Goal: Task Accomplishment & Management: Manage account settings

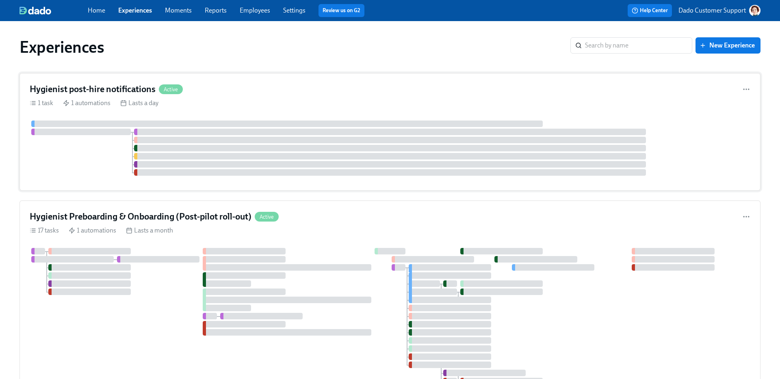
click at [304, 143] on div at bounding box center [390, 148] width 720 height 55
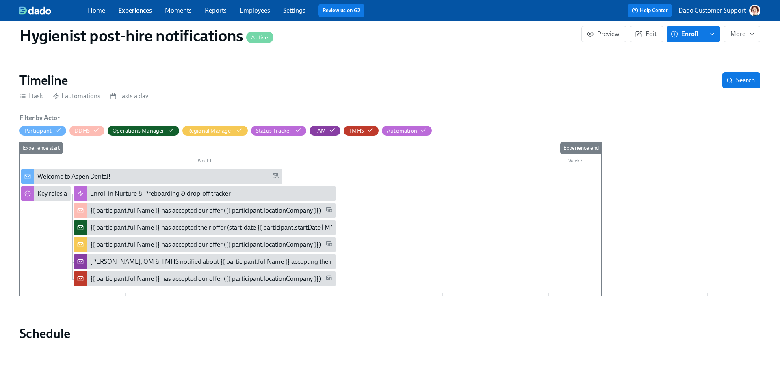
scroll to position [451, 0]
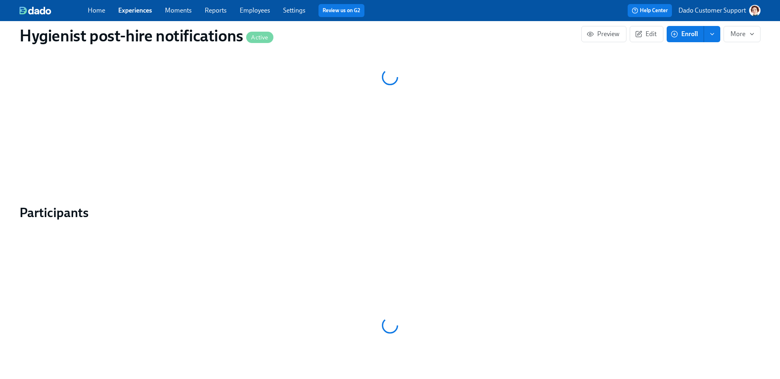
click at [259, 11] on link "Employees" at bounding box center [255, 10] width 30 height 8
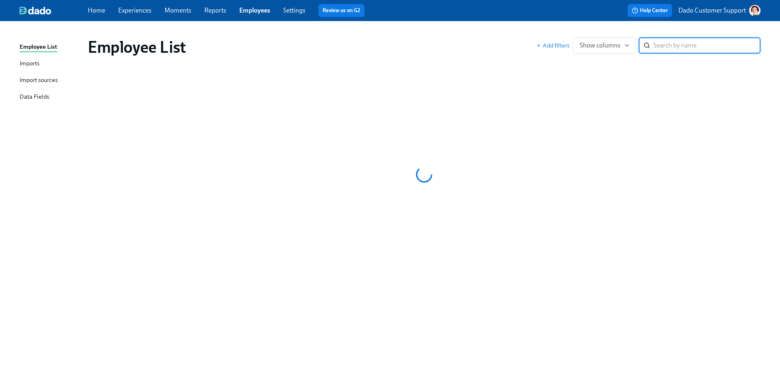
click at [671, 42] on input "search" at bounding box center [706, 45] width 107 height 16
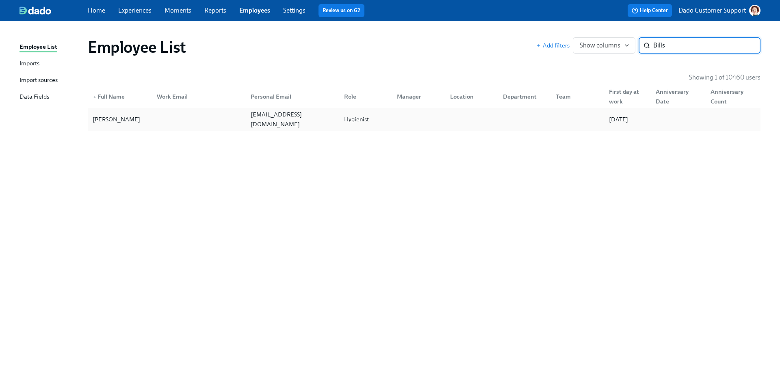
type input "Bills"
click at [419, 120] on div at bounding box center [416, 119] width 53 height 16
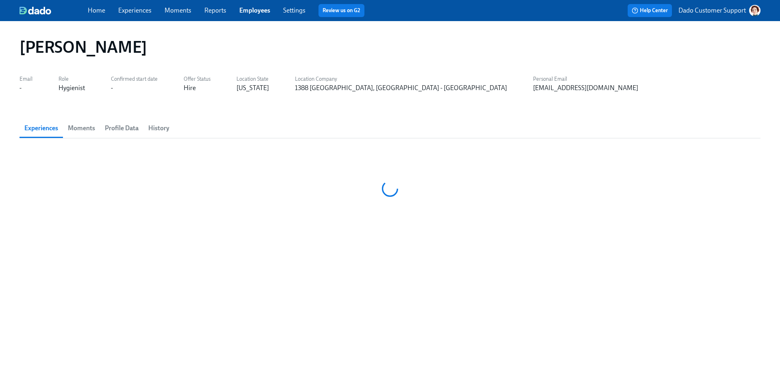
click at [158, 134] on span "History" at bounding box center [158, 128] width 21 height 11
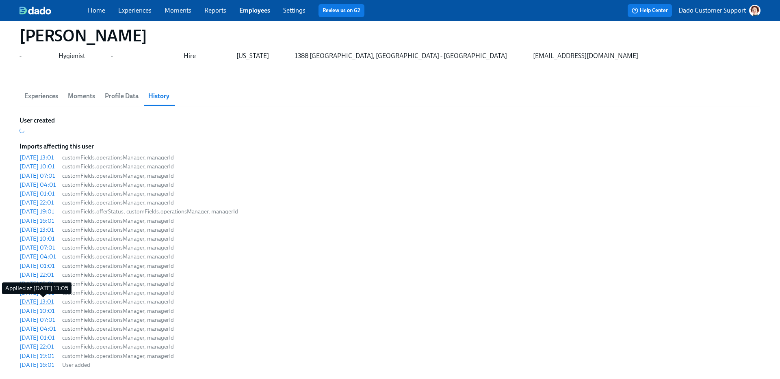
scroll to position [67, 0]
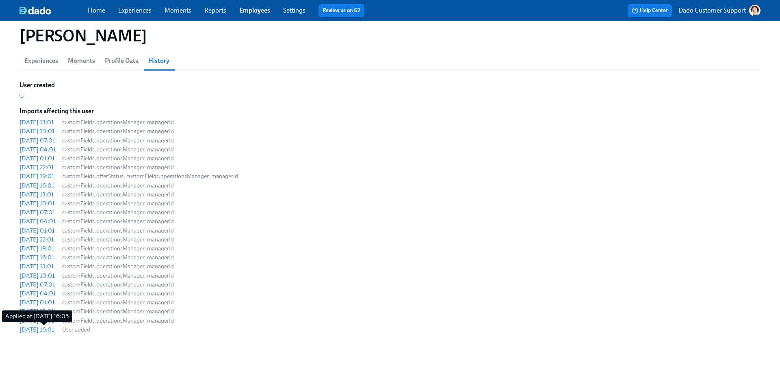
click at [44, 330] on div "2025/09/09 16:01" at bounding box center [36, 330] width 35 height 8
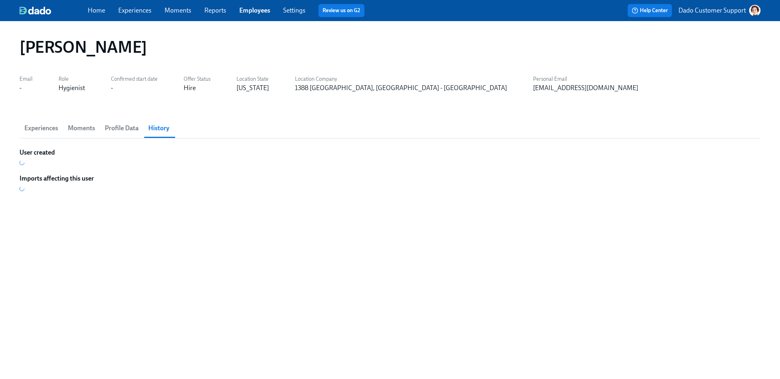
click at [42, 124] on span "Experiences" at bounding box center [41, 128] width 34 height 11
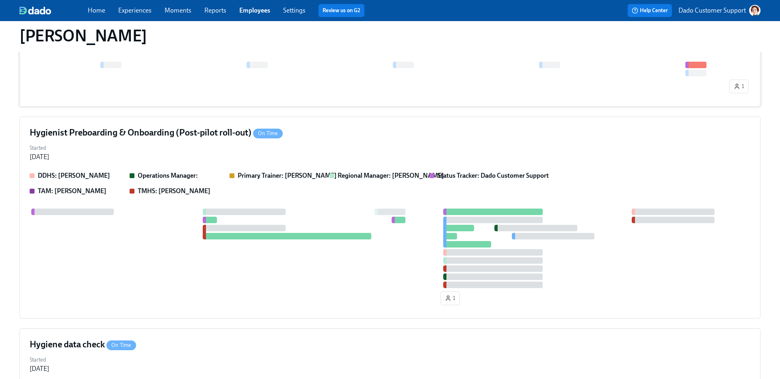
scroll to position [232, 0]
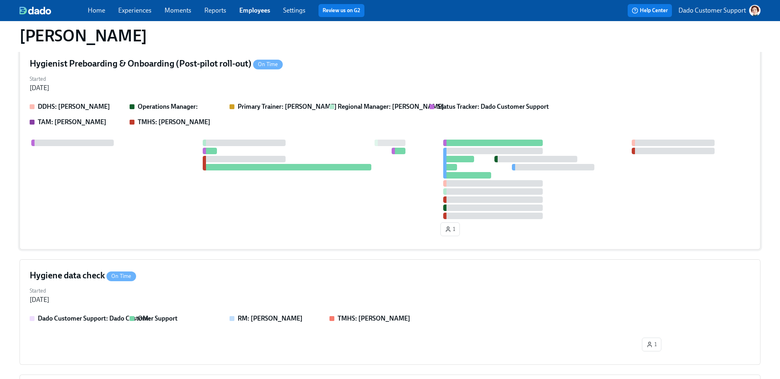
click at [161, 209] on div at bounding box center [390, 180] width 720 height 80
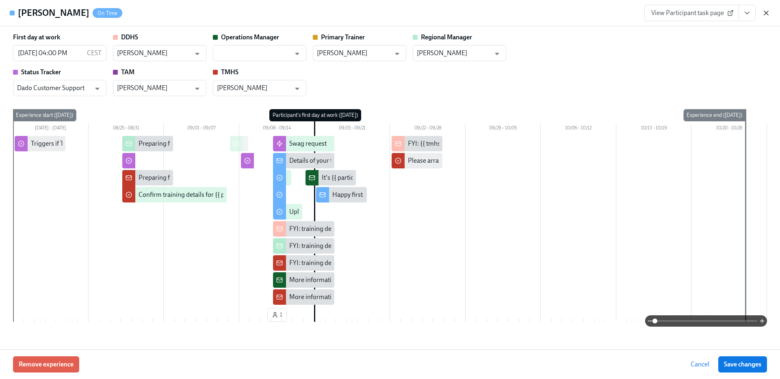
click at [766, 12] on icon "button" at bounding box center [766, 13] width 4 height 4
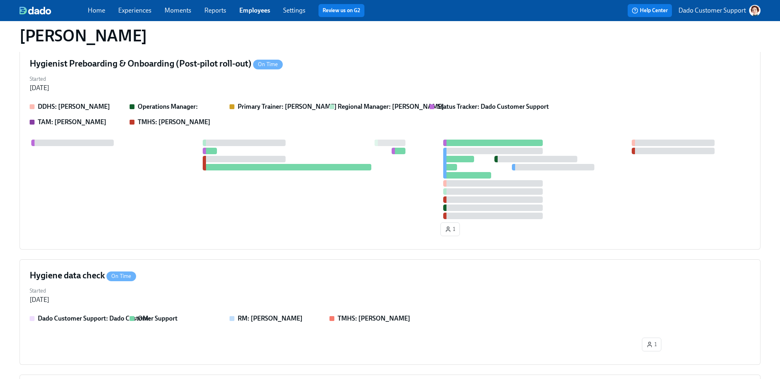
click at [136, 10] on link "Experiences" at bounding box center [134, 10] width 33 height 8
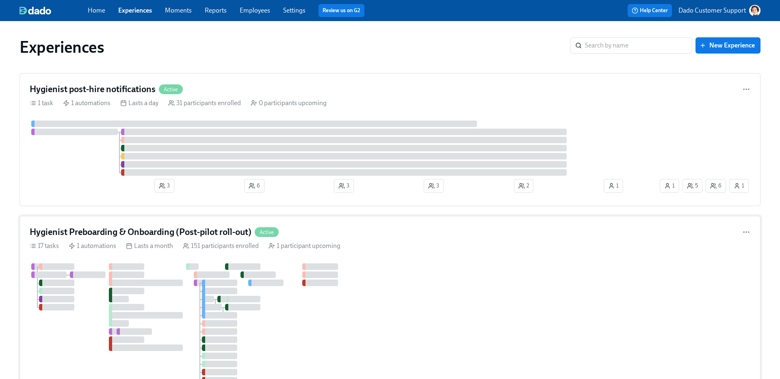
click at [357, 277] on div "3 1 3 2 3 2 5 5 15 2 3 2 3 1 15 2 3 16 2 1 8 2 6 6 15 2 1 1 2 10 2 1 1 2 1" at bounding box center [390, 350] width 720 height 173
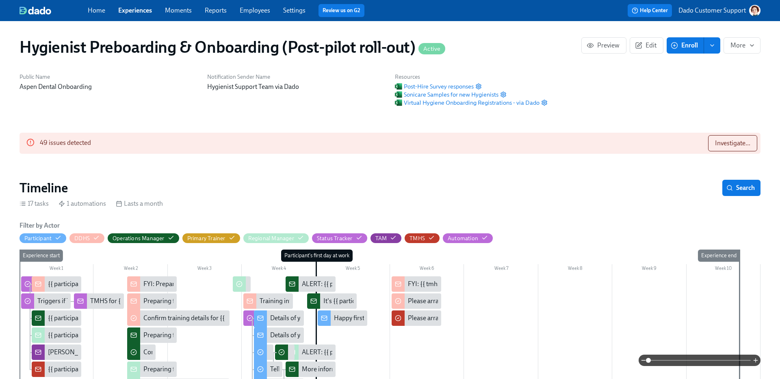
scroll to position [0, 8979]
click at [659, 43] on button "Edit" at bounding box center [646, 45] width 34 height 16
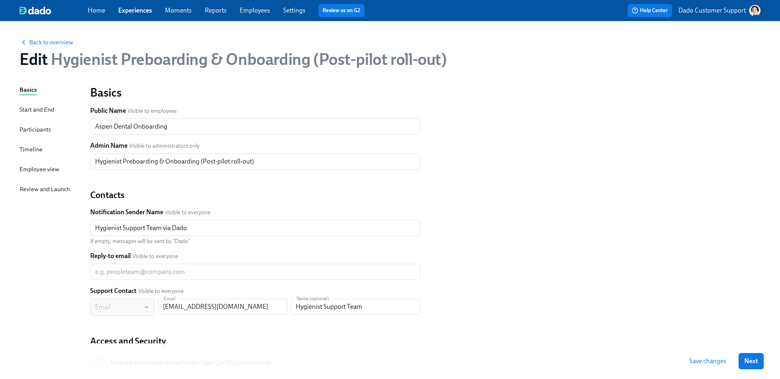
click at [35, 155] on div "Timeline" at bounding box center [30, 150] width 23 height 10
click at [32, 146] on div "Timeline" at bounding box center [30, 149] width 23 height 9
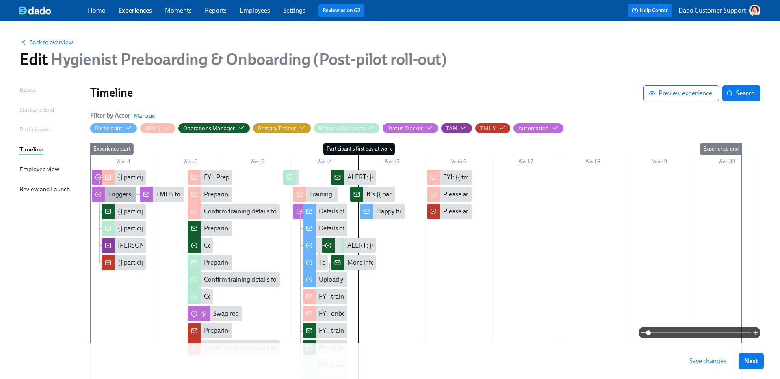
click at [99, 193] on icon at bounding box center [98, 194] width 6 height 6
click at [96, 175] on icon at bounding box center [98, 177] width 6 height 6
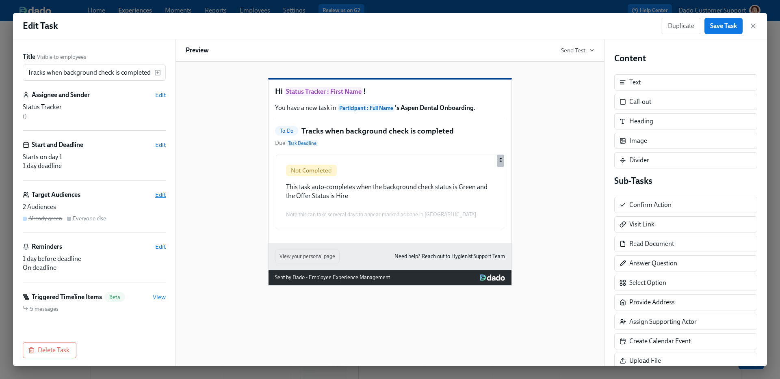
click at [158, 195] on span "Edit" at bounding box center [160, 195] width 11 height 8
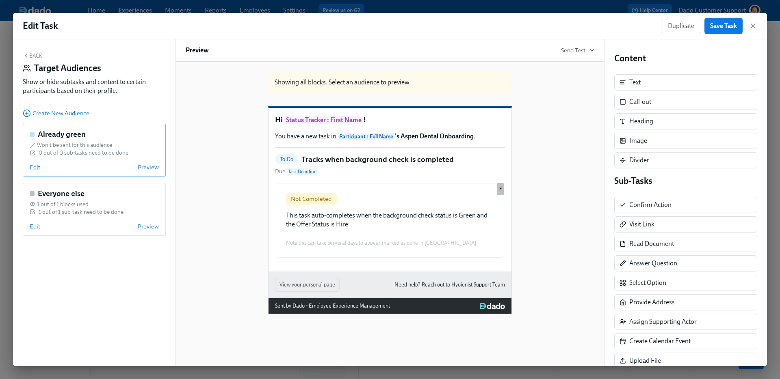
click at [35, 168] on span "Edit" at bounding box center [35, 167] width 11 height 8
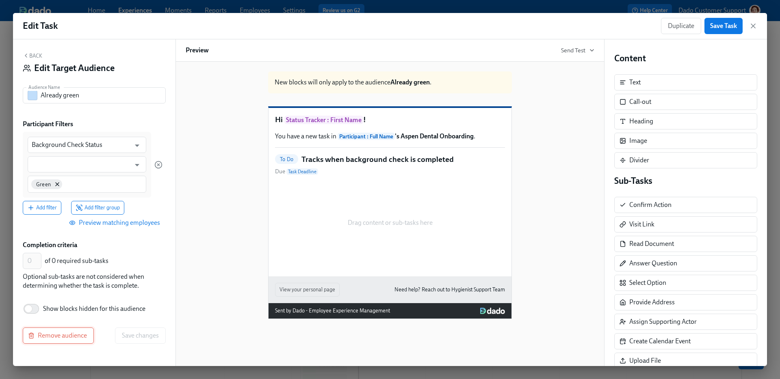
click at [69, 337] on span "Remove audience" at bounding box center [58, 336] width 57 height 8
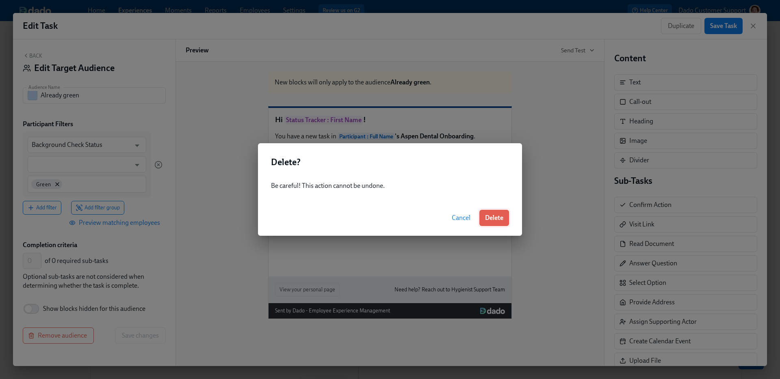
click at [485, 215] on span "Delete" at bounding box center [494, 218] width 18 height 8
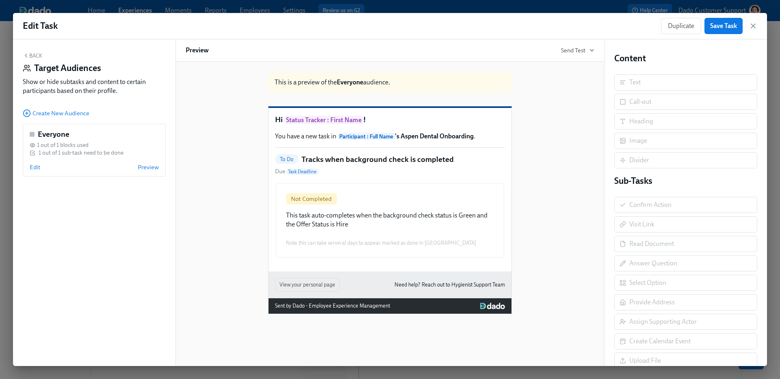
click at [737, 38] on div "Edit Task Duplicate Save Task" at bounding box center [390, 26] width 754 height 26
click at [734, 28] on span "Save Task" at bounding box center [723, 26] width 27 height 8
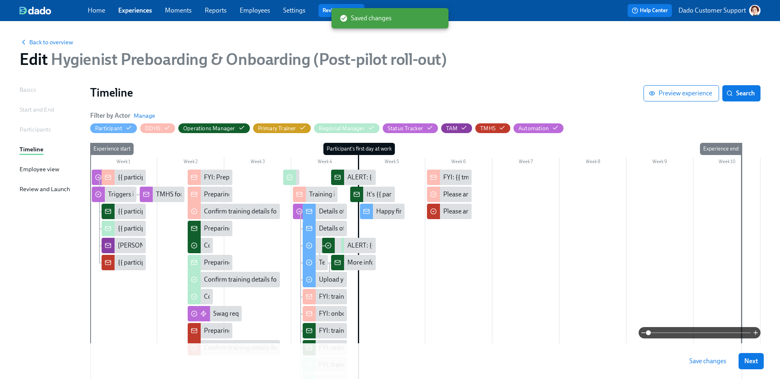
click at [93, 175] on div at bounding box center [98, 177] width 13 height 15
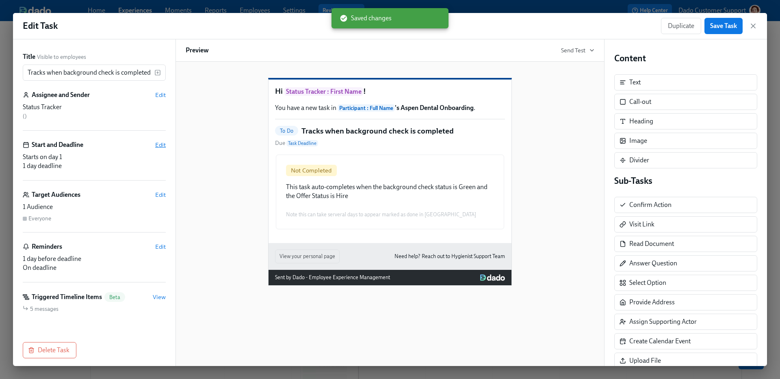
click at [156, 145] on span "Edit" at bounding box center [160, 145] width 11 height 8
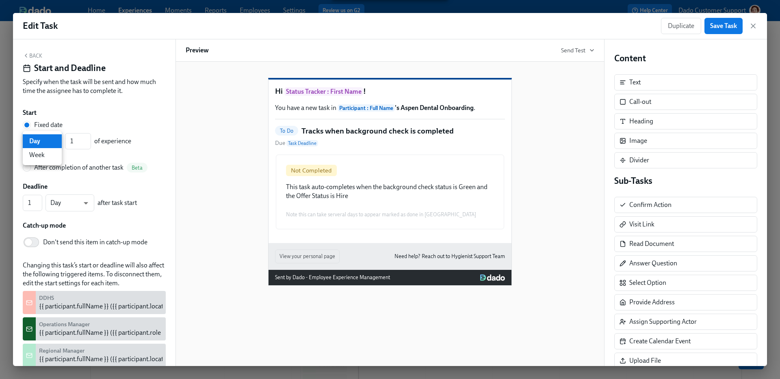
click at [41, 141] on body "Home Experiences Moments Reports Employees Settings Review us on G2 Help Center…" at bounding box center [390, 285] width 780 height 570
click at [41, 159] on li "Week" at bounding box center [42, 155] width 39 height 14
type input "w"
drag, startPoint x: 72, startPoint y: 144, endPoint x: 69, endPoint y: 140, distance: 5.3
click at [69, 140] on input "1" at bounding box center [78, 141] width 26 height 16
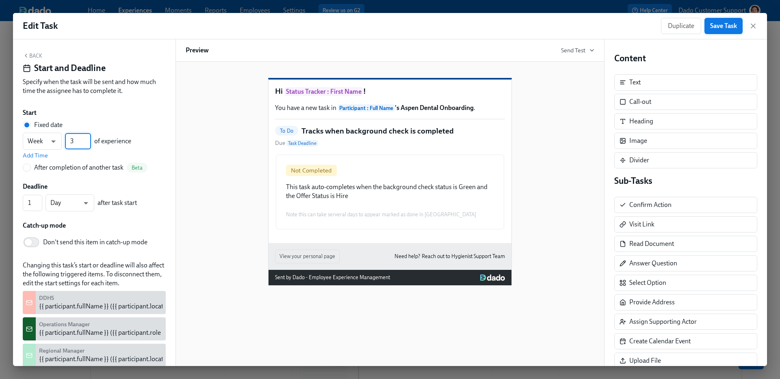
type input "3"
click at [725, 23] on span "Save Task" at bounding box center [723, 26] width 27 height 8
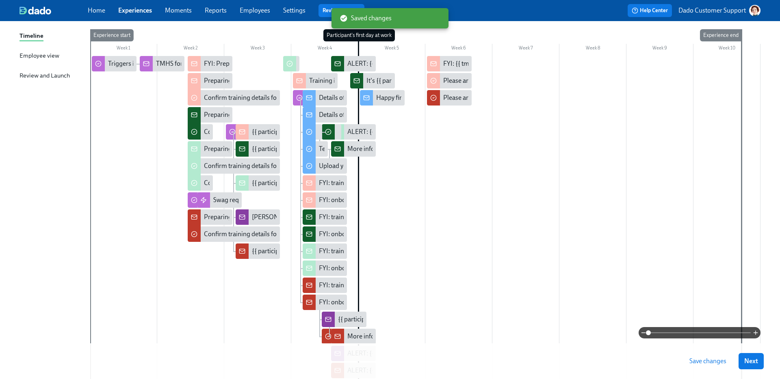
scroll to position [112, 0]
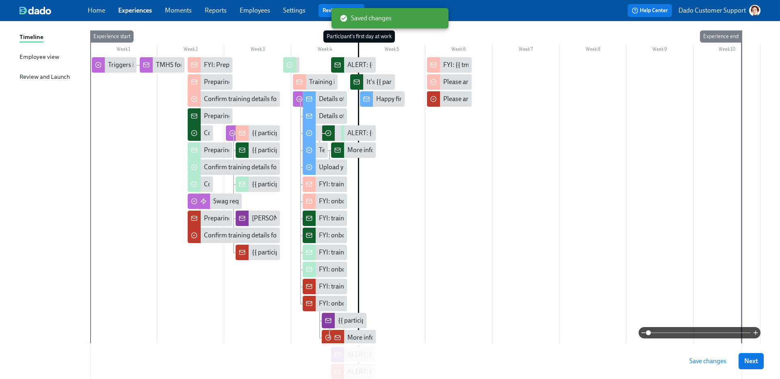
click at [713, 356] on button "Save changes" at bounding box center [707, 361] width 48 height 16
click at [229, 128] on div at bounding box center [232, 132] width 13 height 15
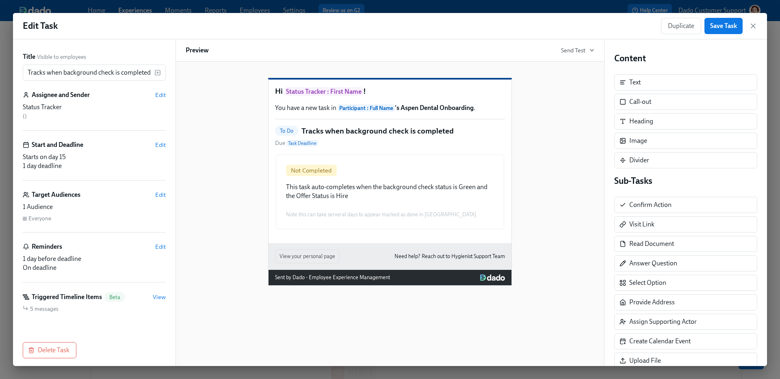
click at [154, 146] on div "Start and Deadline Edit" at bounding box center [94, 145] width 143 height 9
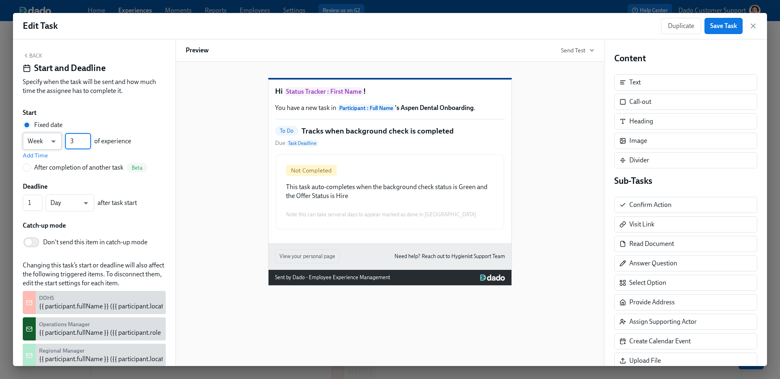
drag, startPoint x: 78, startPoint y: 140, endPoint x: 45, endPoint y: 140, distance: 32.9
click at [59, 140] on div "Week w ​ 3 ​ of experience" at bounding box center [77, 141] width 108 height 17
type input "1"
click at [733, 22] on span "Save Task" at bounding box center [723, 26] width 27 height 8
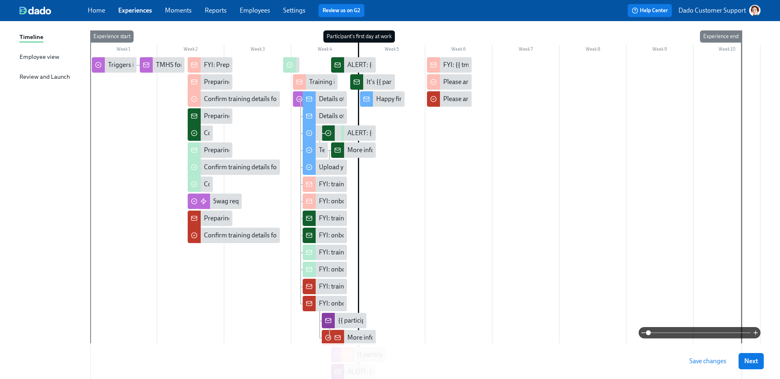
drag, startPoint x: 344, startPoint y: 79, endPoint x: 611, endPoint y: 13, distance: 275.2
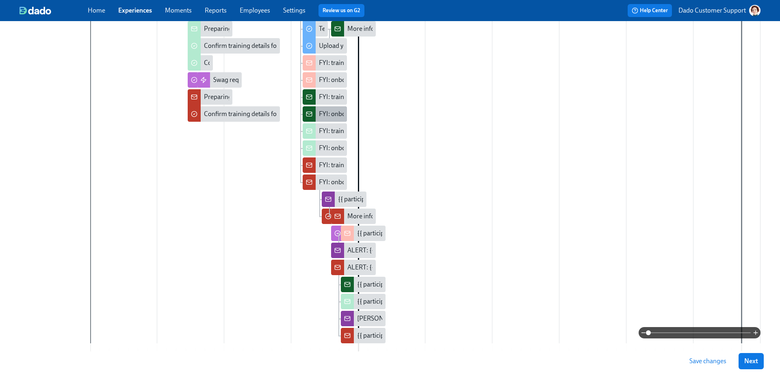
scroll to position [276, 0]
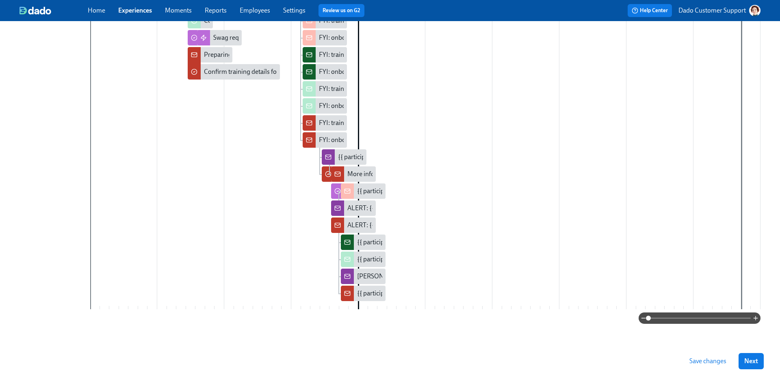
click at [335, 189] on icon at bounding box center [337, 191] width 6 height 6
click at [712, 364] on span "Save changes" at bounding box center [707, 361] width 37 height 8
drag, startPoint x: 335, startPoint y: 188, endPoint x: 341, endPoint y: 188, distance: 6.1
click at [341, 188] on div "Week 1 Week 2 Week 3 Week 4 Week 5 Week 6 Week 7 Week 8 Week 9 Week 10 Experien…" at bounding box center [425, 90] width 670 height 446
click at [333, 188] on div at bounding box center [337, 191] width 13 height 15
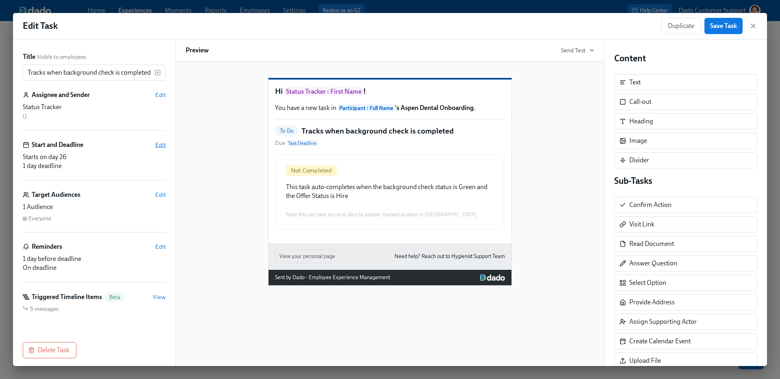
click at [164, 142] on span "Edit" at bounding box center [160, 145] width 11 height 8
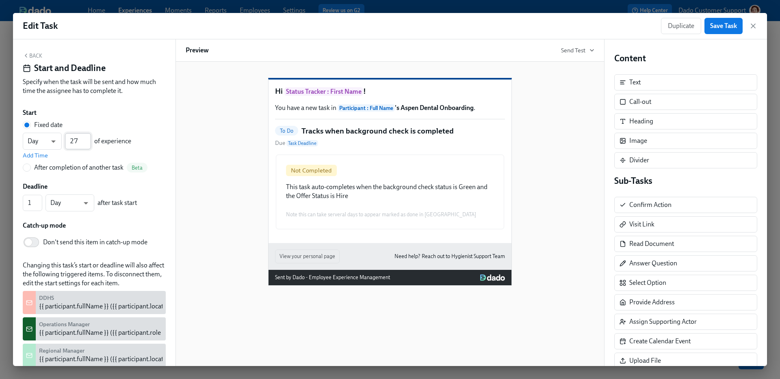
click at [88, 138] on input "27" at bounding box center [78, 141] width 26 height 16
type input "28"
click at [88, 138] on input "28" at bounding box center [78, 141] width 26 height 16
click at [720, 22] on span "Save Task" at bounding box center [723, 26] width 27 height 8
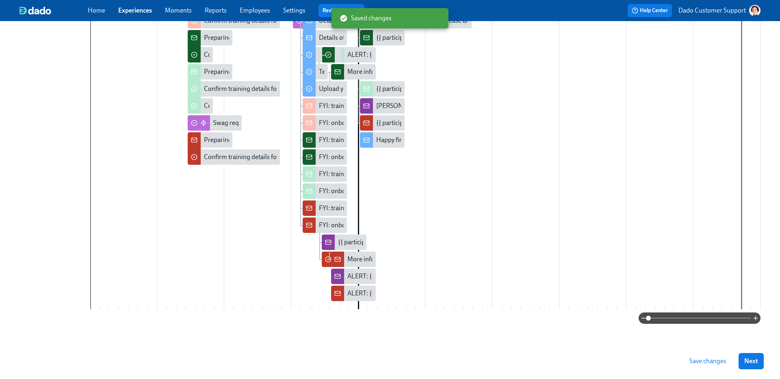
click at [716, 359] on span "Save changes" at bounding box center [707, 361] width 37 height 8
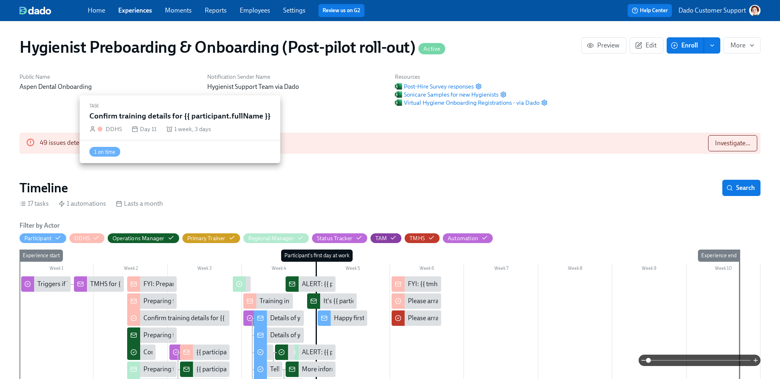
click at [172, 345] on div at bounding box center [175, 352] width 13 height 15
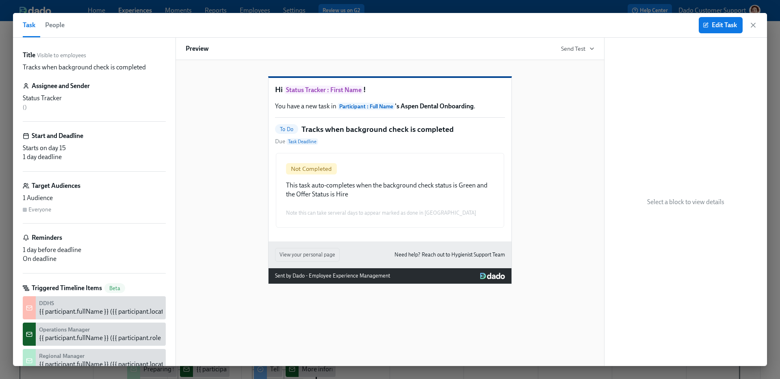
click at [50, 28] on span "People" at bounding box center [54, 24] width 19 height 11
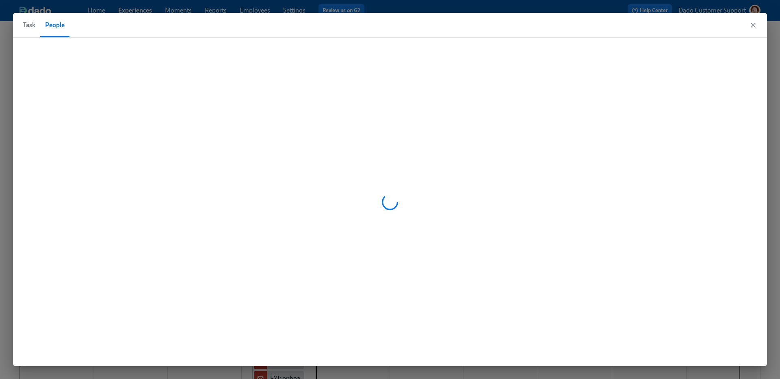
scroll to position [0, 13112]
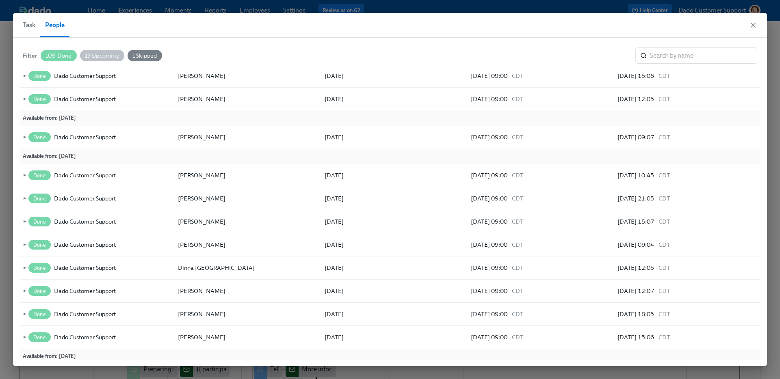
scroll to position [2424, 0]
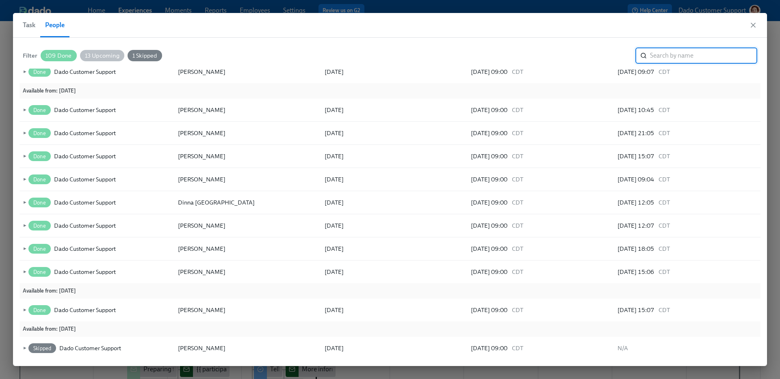
click at [684, 52] on input "search" at bounding box center [703, 56] width 107 height 16
type input "Kay-t"
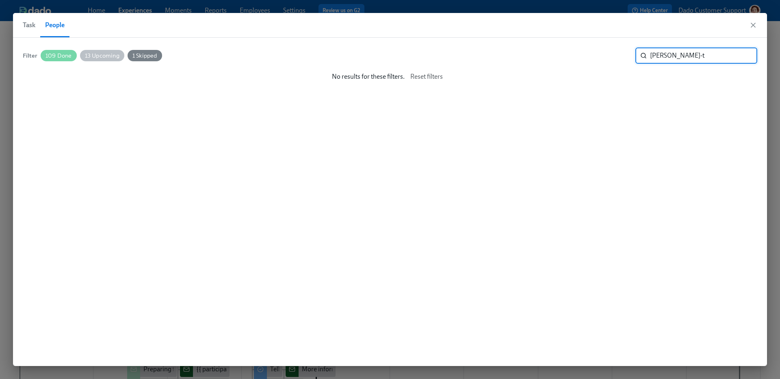
scroll to position [0, 0]
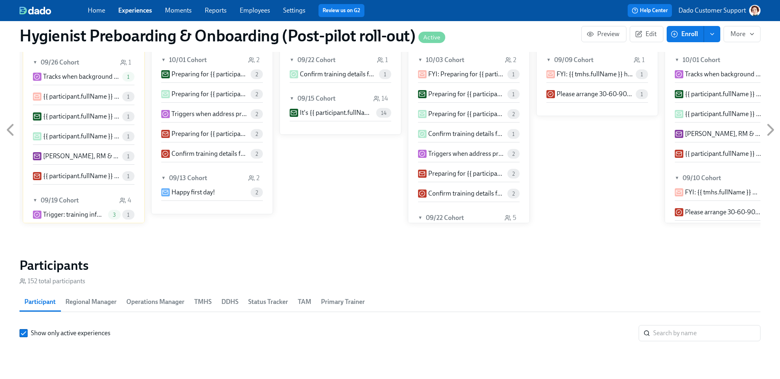
scroll to position [798, 0]
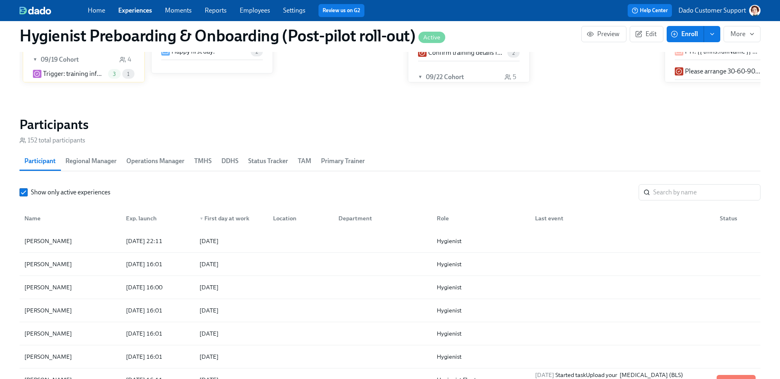
click at [708, 183] on section "Participants 152 total participants Participant Regional Manager Operations Man…" at bounding box center [389, 264] width 741 height 294
click at [697, 195] on input "search" at bounding box center [706, 192] width 107 height 16
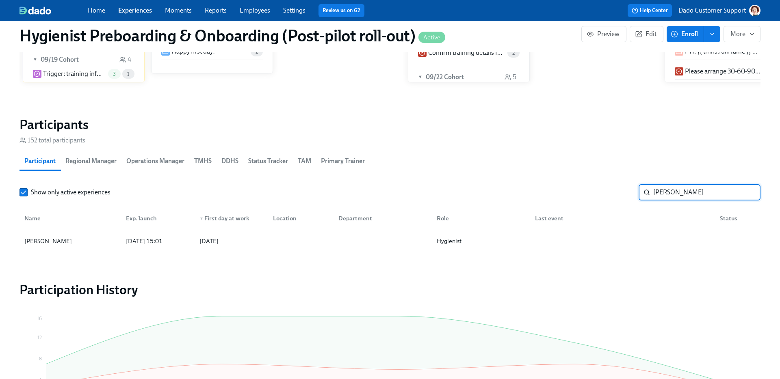
type input "Kay-Trenia"
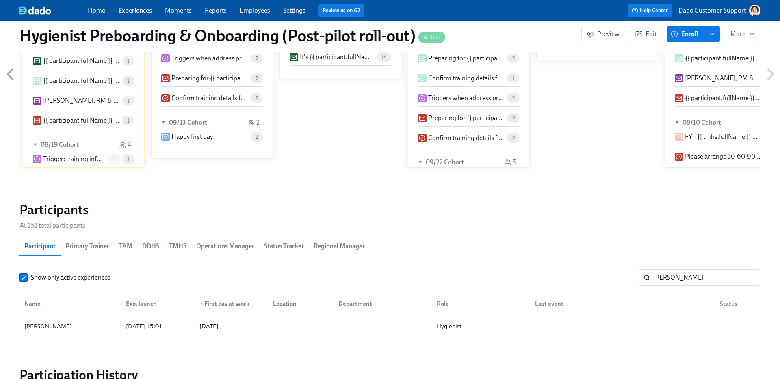
scroll to position [0, 13112]
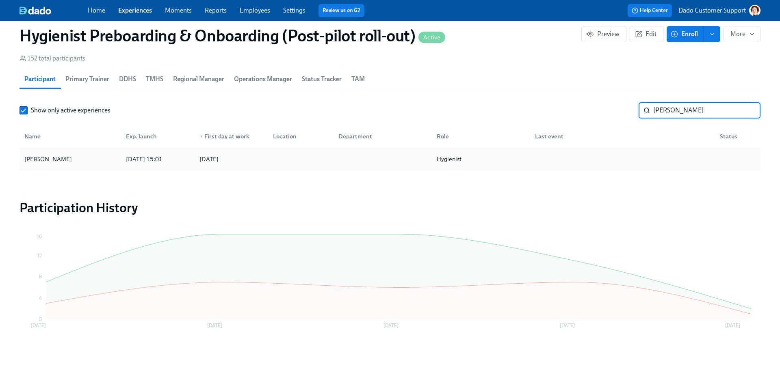
click at [107, 167] on div "Kay-Trenia Porter" at bounding box center [70, 159] width 98 height 16
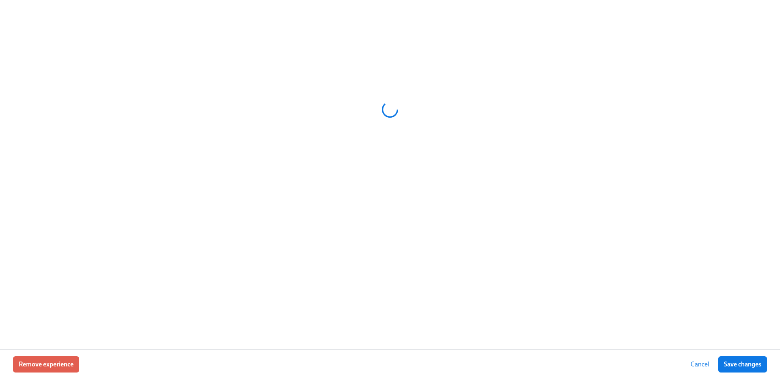
scroll to position [778, 0]
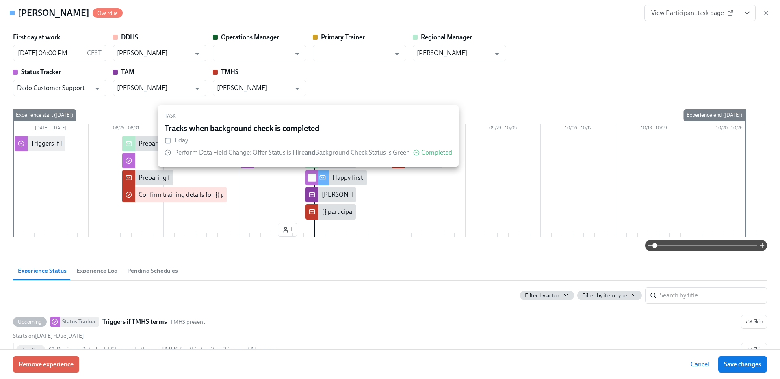
click at [311, 175] on input "checkbox" at bounding box center [311, 177] width 7 height 7
click at [312, 179] on input "checkbox" at bounding box center [311, 177] width 7 height 7
checkbox input "false"
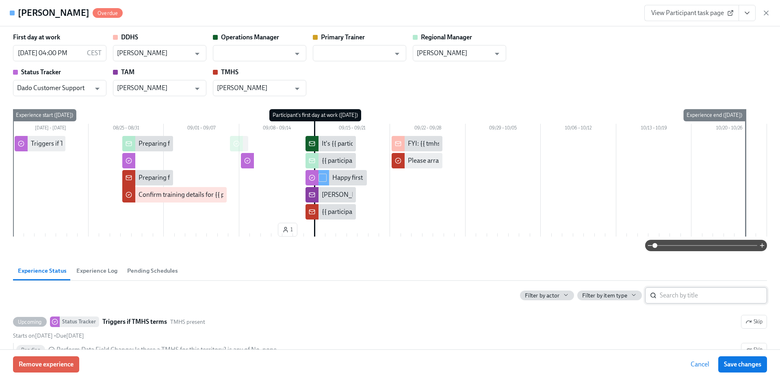
click at [717, 299] on input "search" at bounding box center [712, 296] width 107 height 16
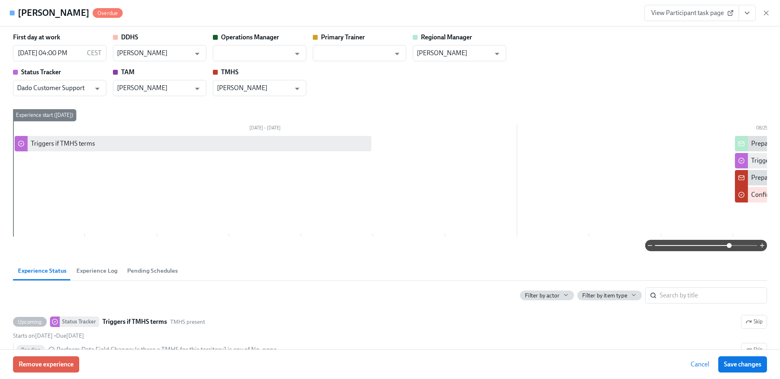
click at [729, 243] on span at bounding box center [706, 245] width 102 height 11
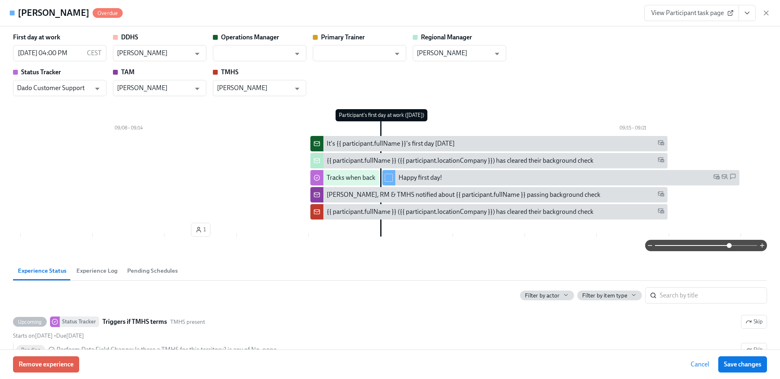
scroll to position [0, 1659]
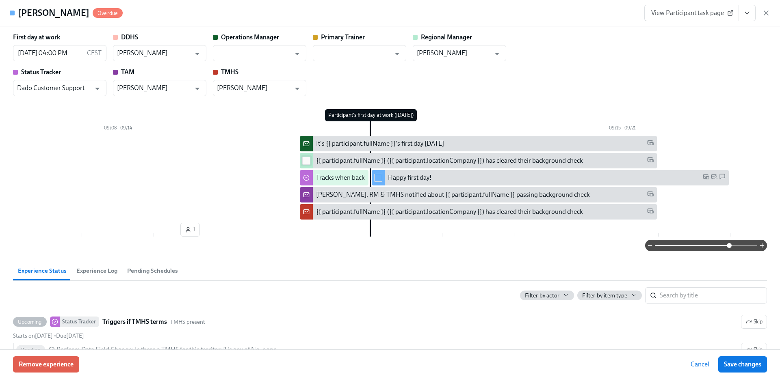
click at [304, 157] on input "checkbox" at bounding box center [306, 160] width 7 height 7
checkbox input "true"
click at [305, 198] on span at bounding box center [306, 195] width 8 height 8
checkbox input "true"
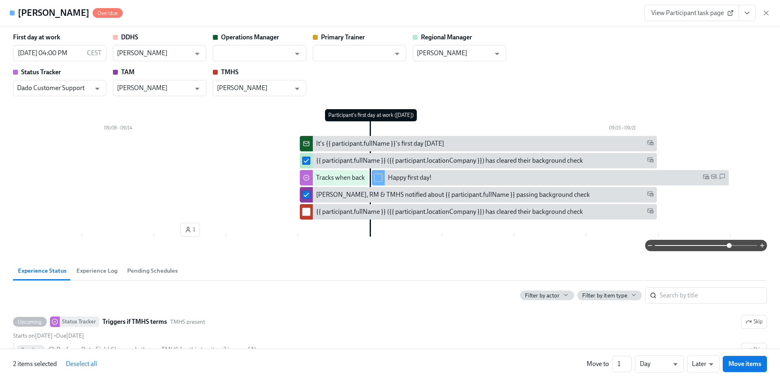
click at [305, 213] on input "checkbox" at bounding box center [306, 211] width 7 height 7
checkbox input "true"
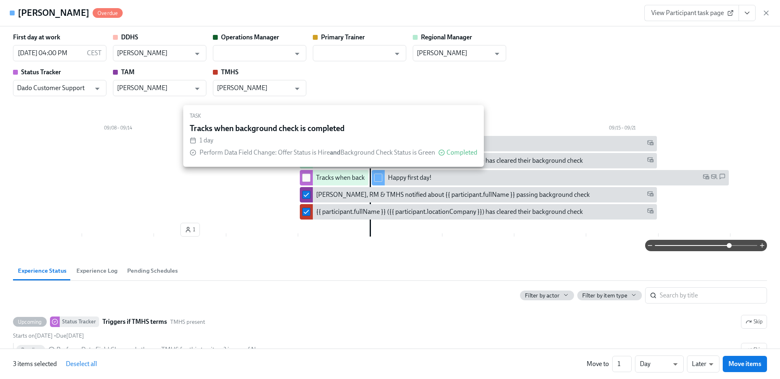
click at [309, 178] on input "checkbox" at bounding box center [306, 177] width 7 height 7
checkbox input "true"
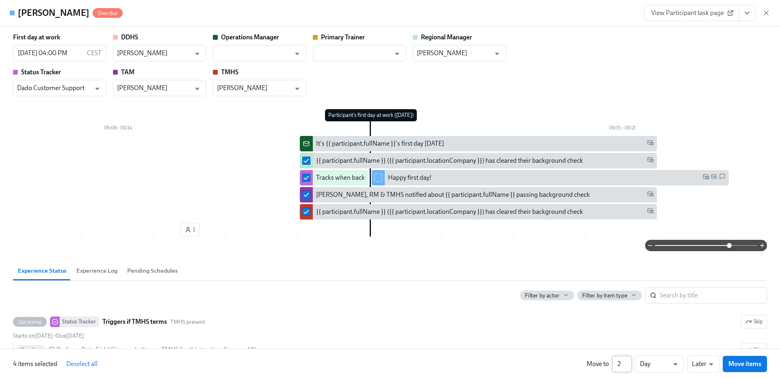
click at [630, 361] on input "2" at bounding box center [621, 364] width 19 height 16
type input "3"
click at [630, 361] on input "3" at bounding box center [621, 364] width 19 height 16
click at [707, 346] on li "Earlier" at bounding box center [703, 349] width 32 height 14
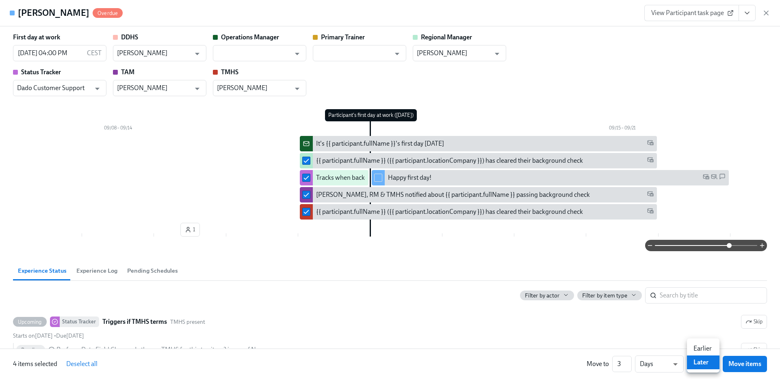
type input "earlier"
click at [742, 363] on span "Move items" at bounding box center [744, 364] width 33 height 8
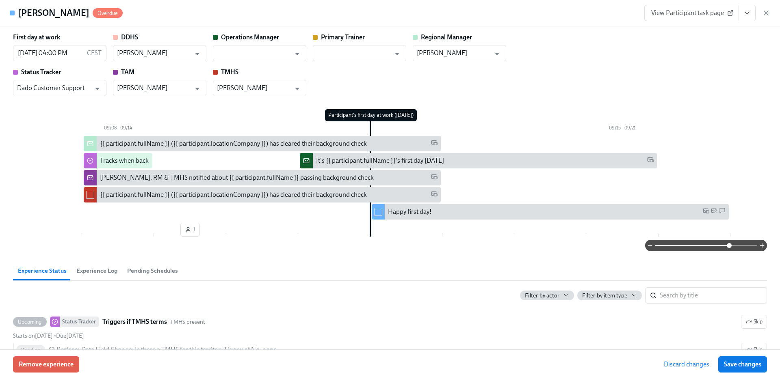
click at [92, 190] on div at bounding box center [90, 194] width 13 height 15
click at [91, 195] on input "checkbox" at bounding box center [89, 194] width 7 height 7
checkbox input "true"
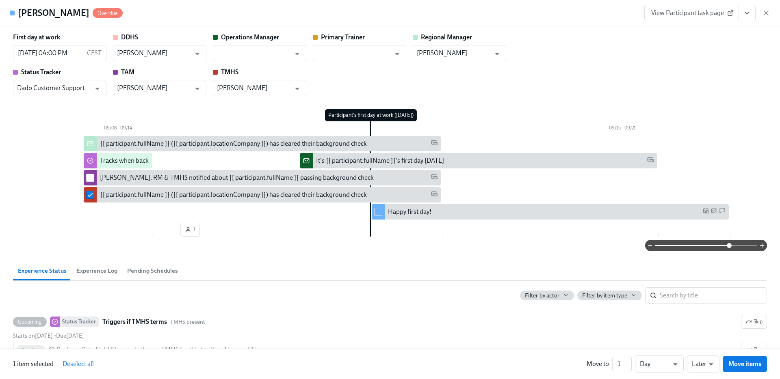
click at [91, 179] on input "checkbox" at bounding box center [89, 177] width 7 height 7
checkbox input "true"
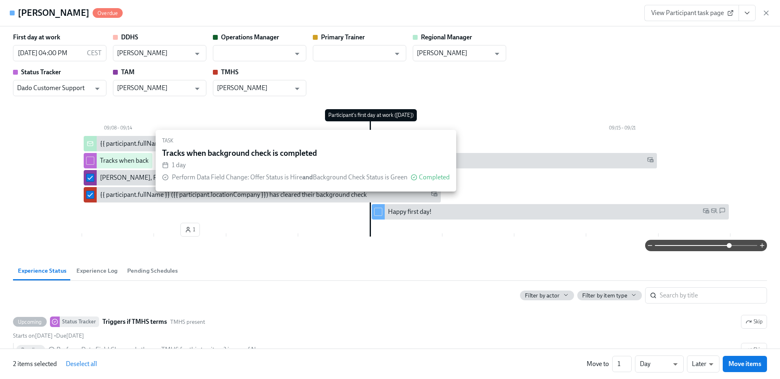
click at [91, 160] on input "checkbox" at bounding box center [89, 160] width 7 height 7
checkbox input "true"
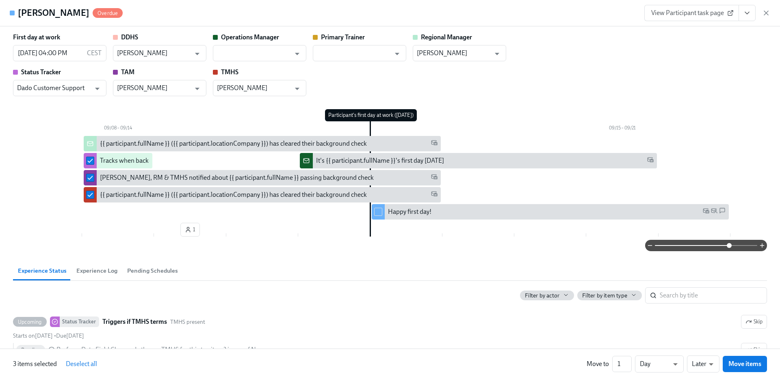
click at [90, 139] on div at bounding box center [90, 143] width 13 height 15
click at [90, 145] on input "checkbox" at bounding box center [89, 143] width 7 height 7
click at [752, 368] on span "Move items" at bounding box center [744, 364] width 33 height 8
checkbox input "false"
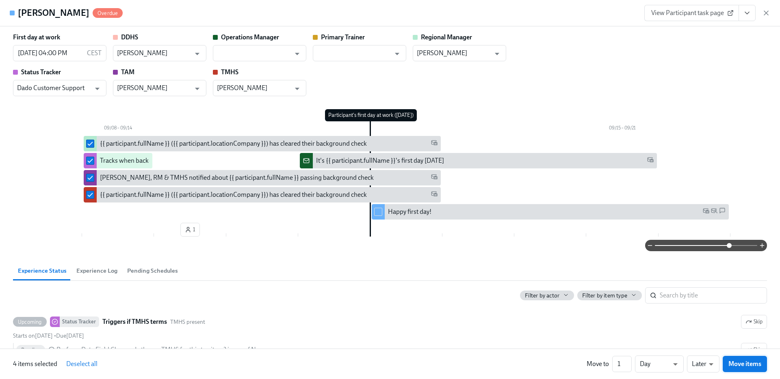
checkbox input "false"
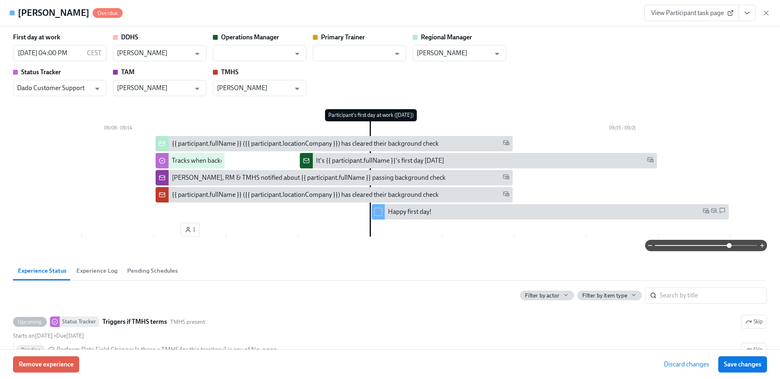
click at [752, 368] on span "Save changes" at bounding box center [742, 365] width 37 height 8
click at [765, 8] on div "View Participant task page" at bounding box center [707, 13] width 126 height 16
click at [767, 10] on icon "button" at bounding box center [766, 13] width 8 height 8
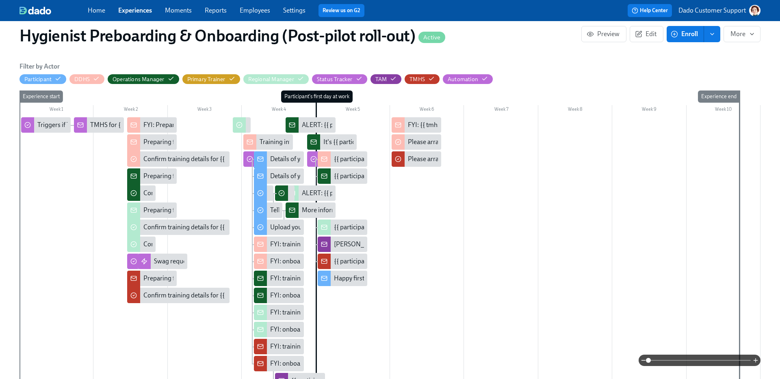
scroll to position [158, 0]
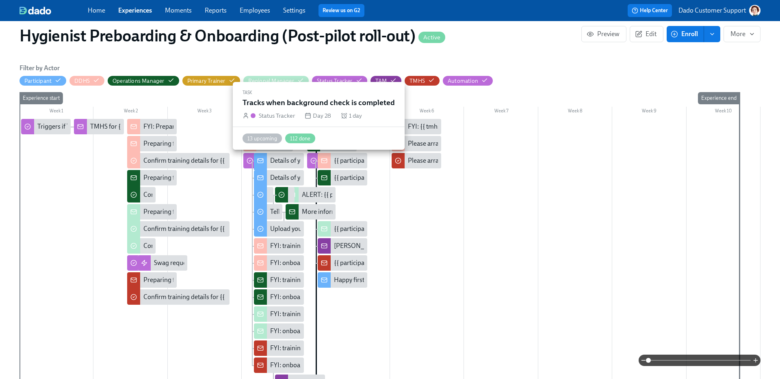
click at [313, 159] on icon at bounding box center [313, 161] width 6 height 6
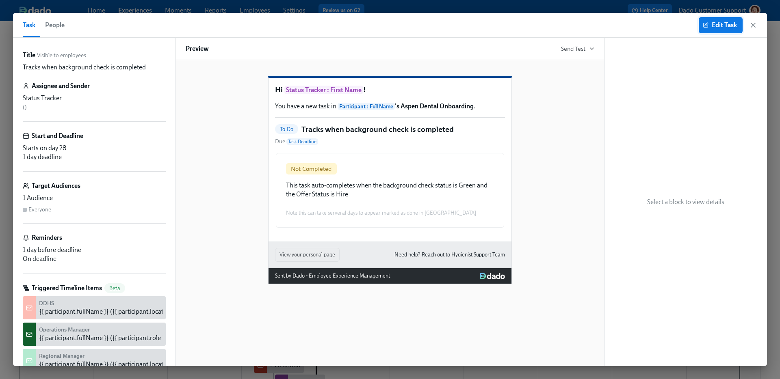
click at [708, 21] on button "Edit Task" at bounding box center [720, 25] width 44 height 16
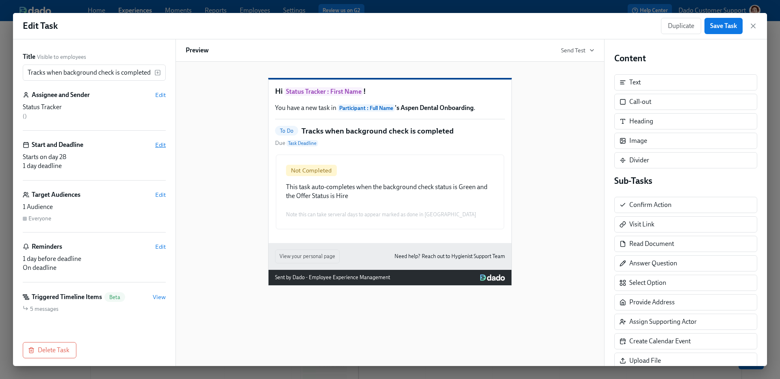
click at [159, 142] on span "Edit" at bounding box center [160, 145] width 11 height 8
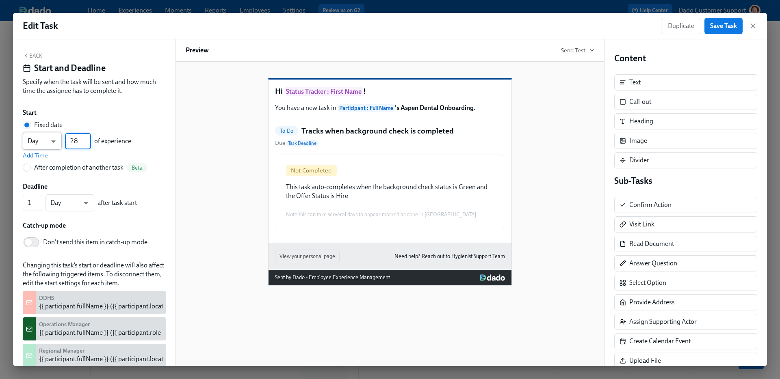
drag, startPoint x: 80, startPoint y: 141, endPoint x: 34, endPoint y: 141, distance: 45.9
click at [43, 141] on div "Day d ​ 28 ​ of experience" at bounding box center [77, 141] width 108 height 17
type input "1"
click at [725, 24] on span "Save Task" at bounding box center [723, 26] width 27 height 8
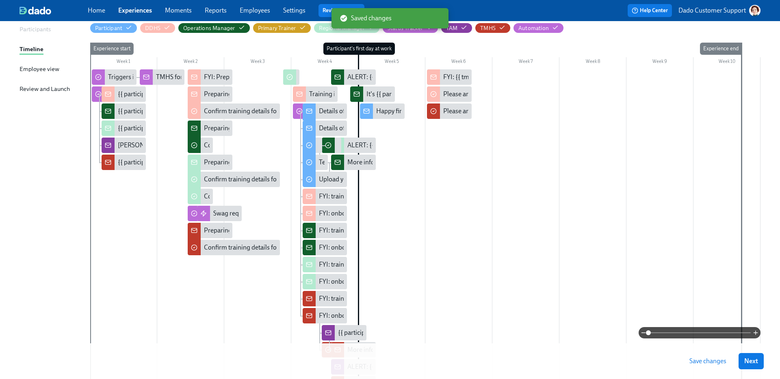
scroll to position [104, 0]
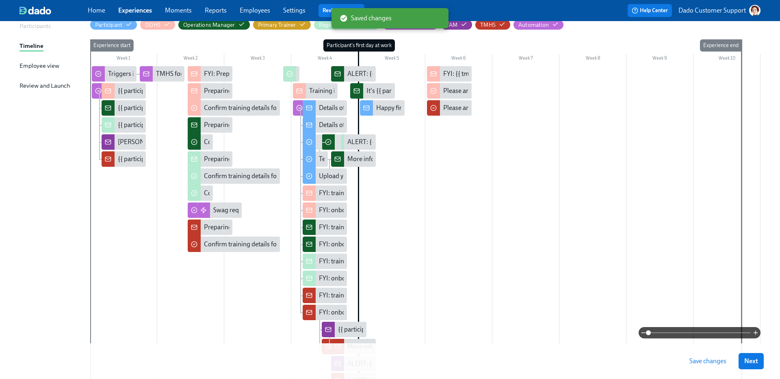
click at [709, 362] on span "Save changes" at bounding box center [707, 361] width 37 height 8
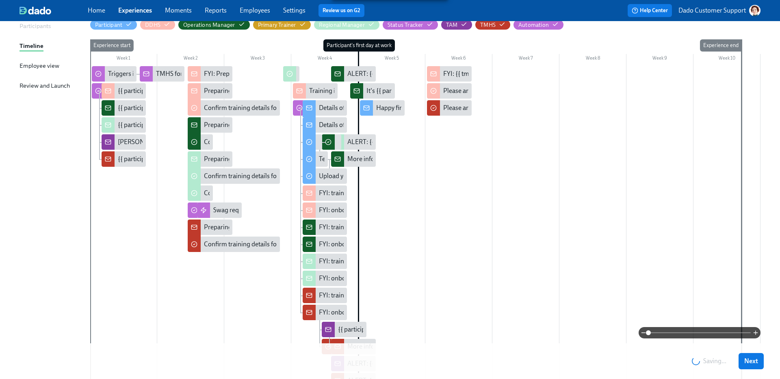
scroll to position [0, 0]
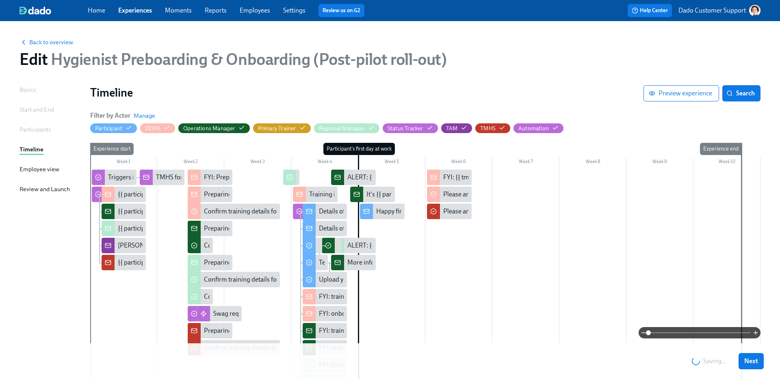
click at [39, 38] on div "Back to overview" at bounding box center [389, 41] width 741 height 9
click at [40, 41] on span "Back to overview" at bounding box center [46, 42] width 54 height 8
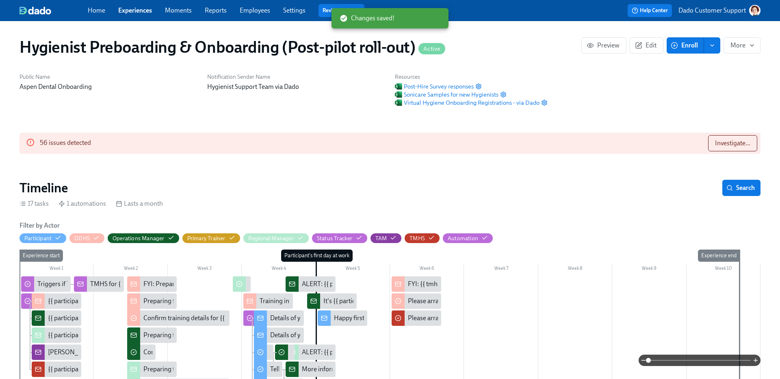
scroll to position [0, 8979]
click at [51, 347] on div "OM, RM & TMHS notified about {{ participant.fullName }} passing background check" at bounding box center [57, 352] width 50 height 15
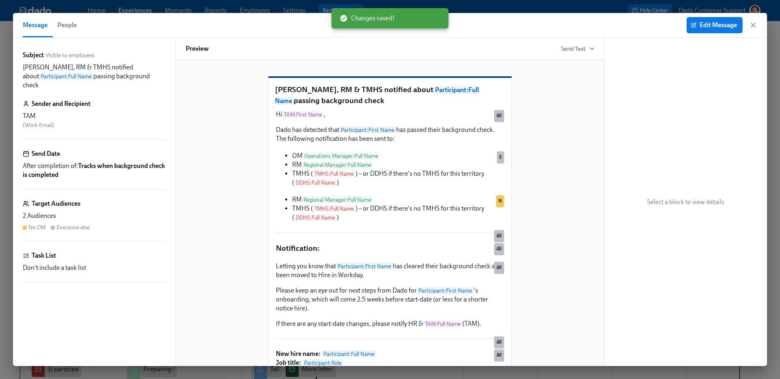
click at [71, 27] on span "People" at bounding box center [66, 24] width 19 height 11
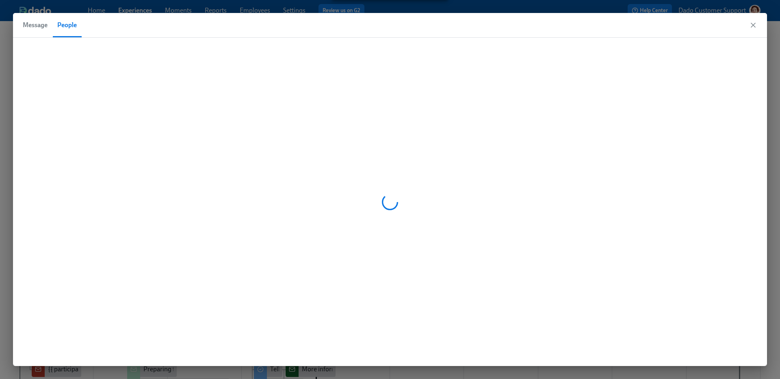
scroll to position [0, 13112]
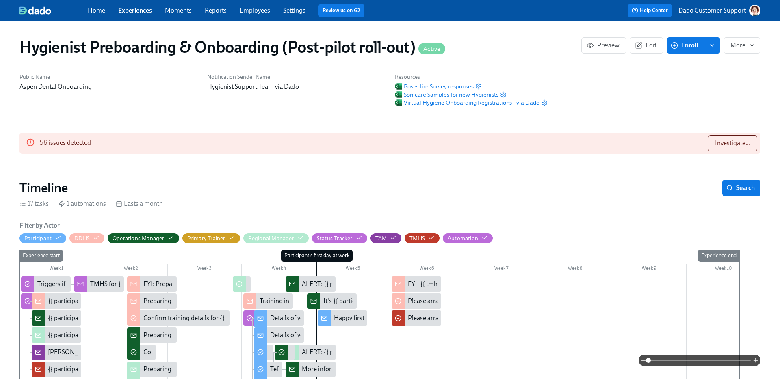
scroll to position [119, 0]
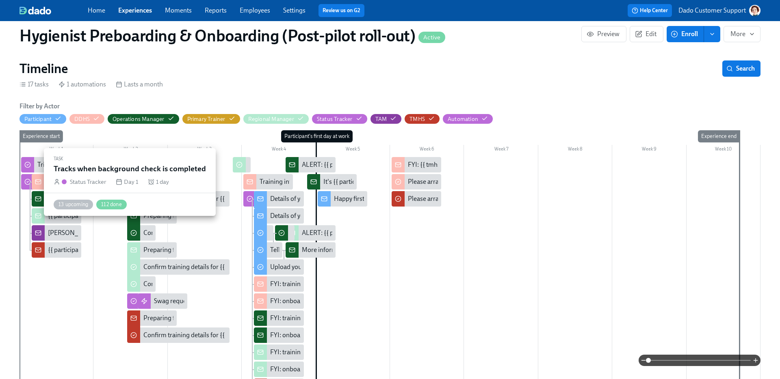
click at [25, 182] on icon at bounding box center [27, 182] width 6 height 6
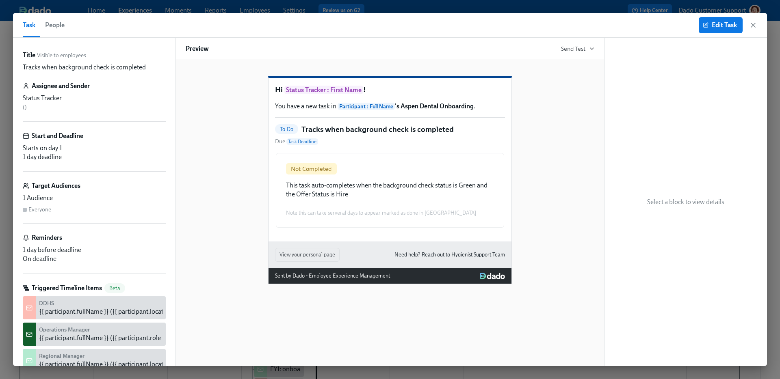
click at [54, 24] on span "People" at bounding box center [54, 24] width 19 height 11
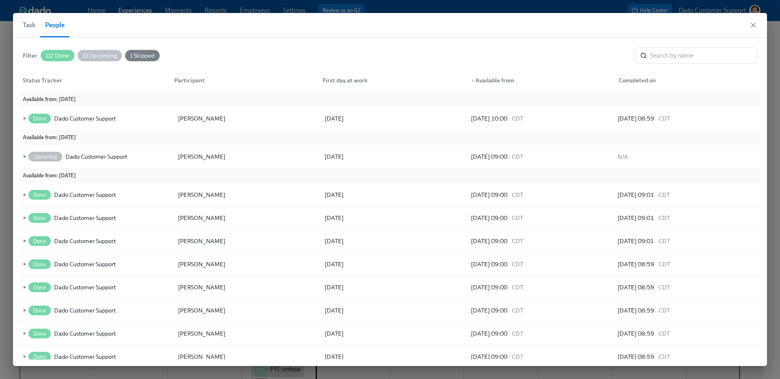
scroll to position [3, 0]
click at [340, 81] on div "First day at work" at bounding box center [345, 80] width 52 height 10
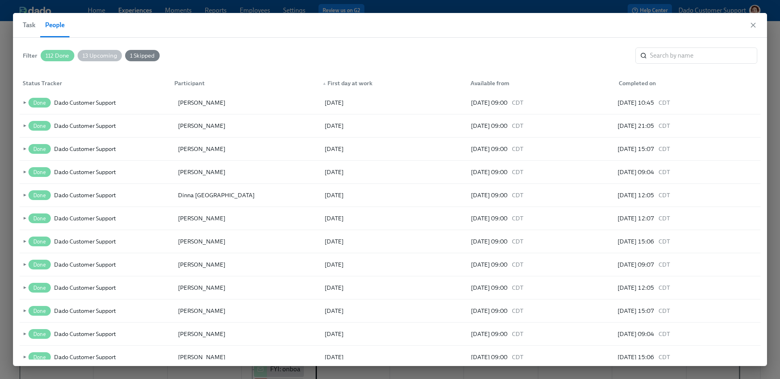
scroll to position [19, 0]
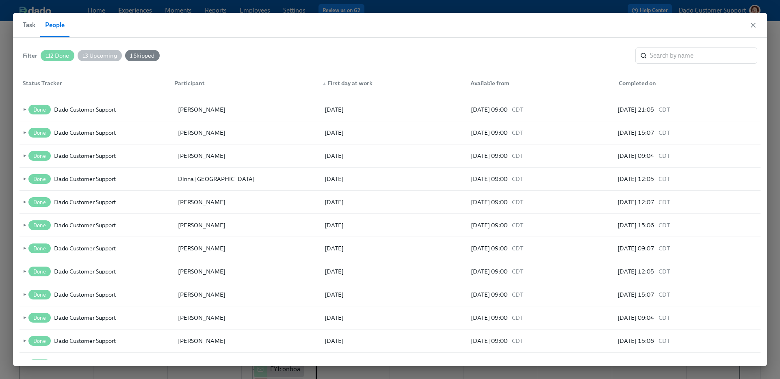
click at [340, 81] on div "▲ First day at work" at bounding box center [391, 83] width 145 height 10
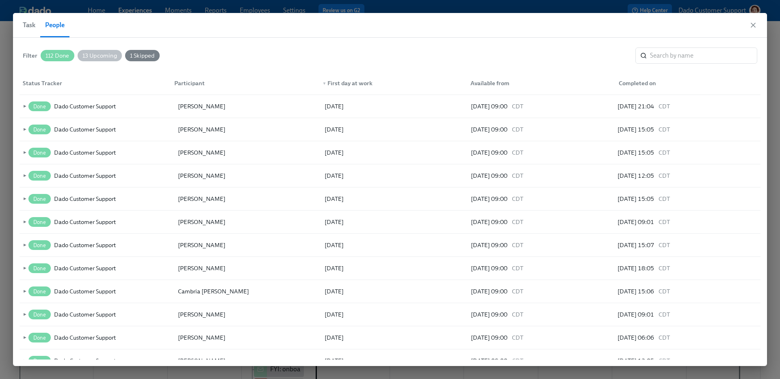
scroll to position [534, 0]
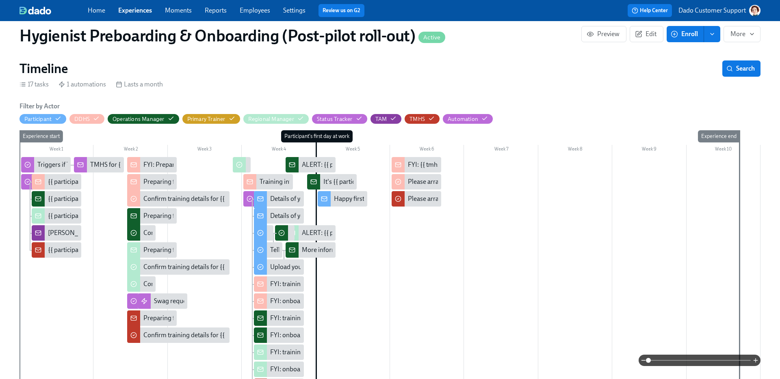
click at [723, 361] on span at bounding box center [699, 360] width 102 height 11
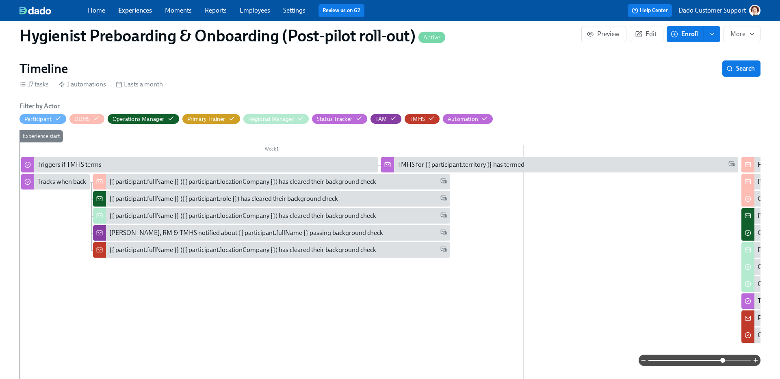
click at [49, 182] on div "Tracks when background check is completed" at bounding box center [98, 181] width 123 height 9
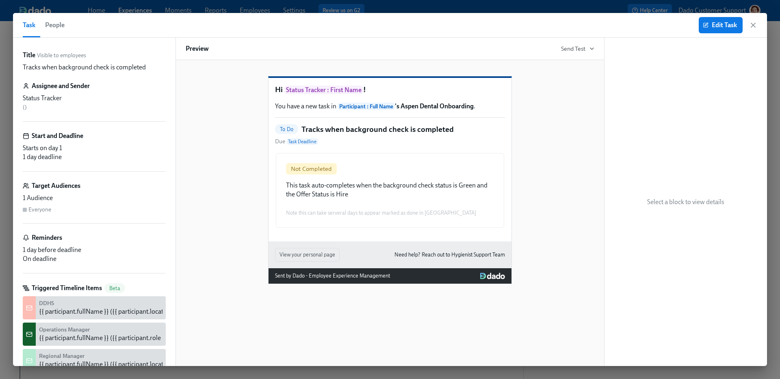
click at [58, 24] on span "People" at bounding box center [54, 24] width 19 height 11
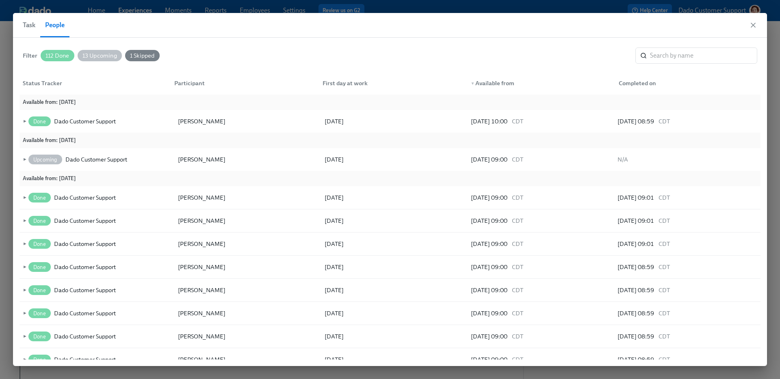
click at [636, 83] on div "Completed on" at bounding box center [637, 83] width 44 height 10
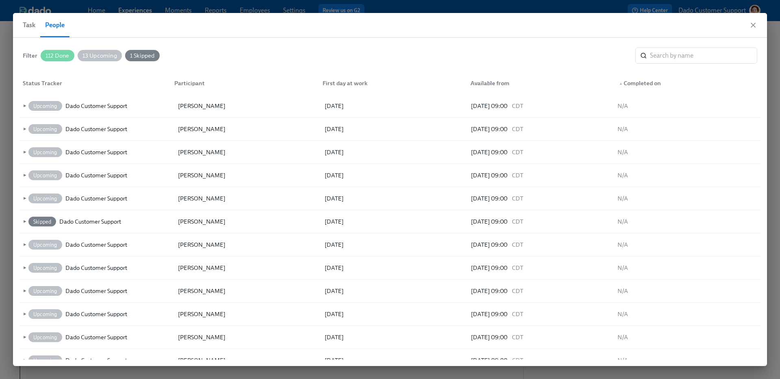
click at [636, 83] on div "▲ Completed on" at bounding box center [687, 83] width 145 height 10
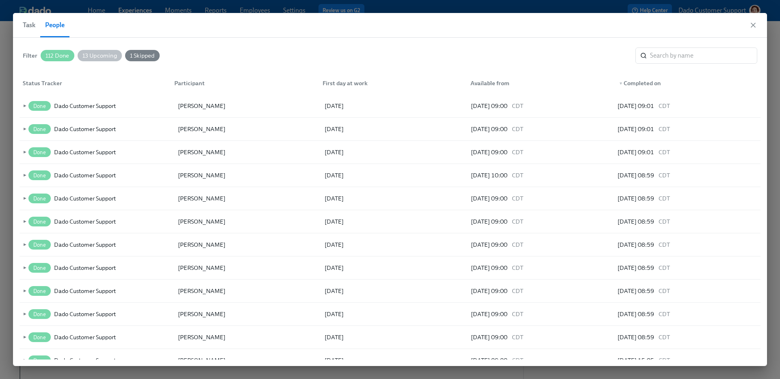
click at [18, 106] on div "Filter 112 Done 13 Upcoming 1 Skipped ​ Status Tracker Participant First day at…" at bounding box center [390, 202] width 754 height 329
click at [20, 106] on div "► Done Dado Customer Support Julie Soule 09/15/2025 09/12/2025 09:00 CDT 09/12/…" at bounding box center [389, 106] width 741 height 23
click at [25, 106] on span "►" at bounding box center [24, 106] width 6 height 9
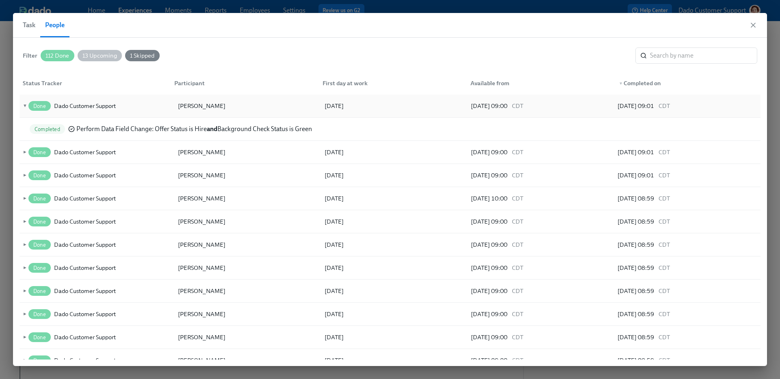
click at [23, 106] on span "▼" at bounding box center [24, 106] width 6 height 9
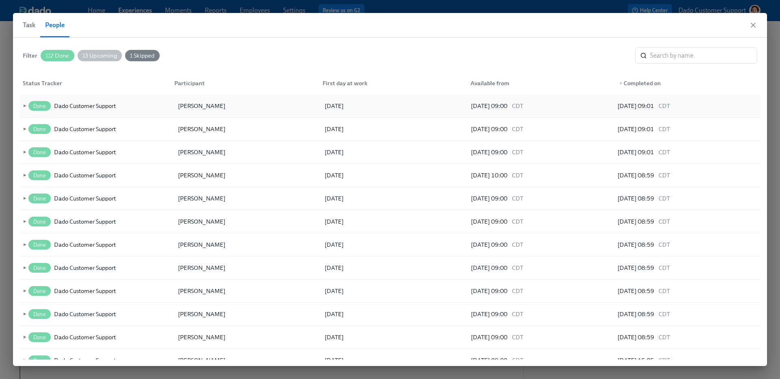
click at [27, 105] on div "Done Dado Customer Support" at bounding box center [76, 106] width 98 height 10
click at [24, 105] on span "►" at bounding box center [24, 106] width 6 height 9
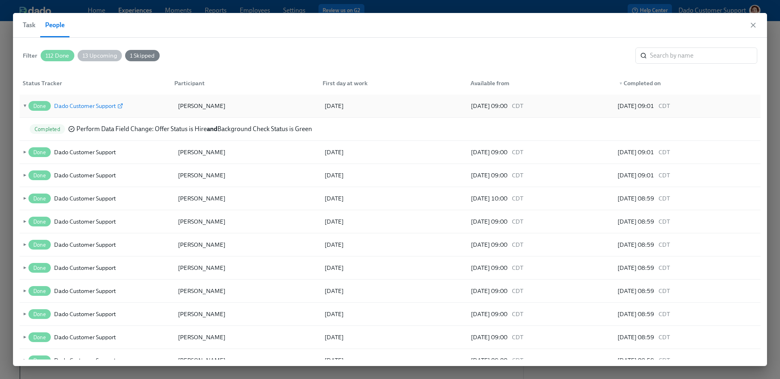
click at [102, 108] on div "Dado Customer Support" at bounding box center [85, 106] width 62 height 10
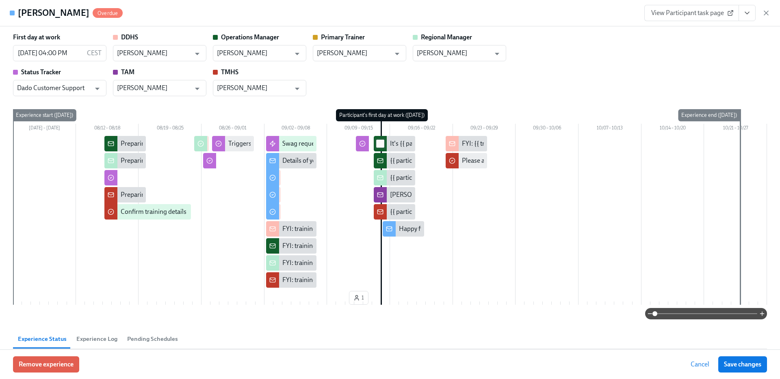
click at [379, 145] on input "checkbox" at bounding box center [379, 143] width 7 height 7
click at [745, 315] on span at bounding box center [706, 313] width 102 height 11
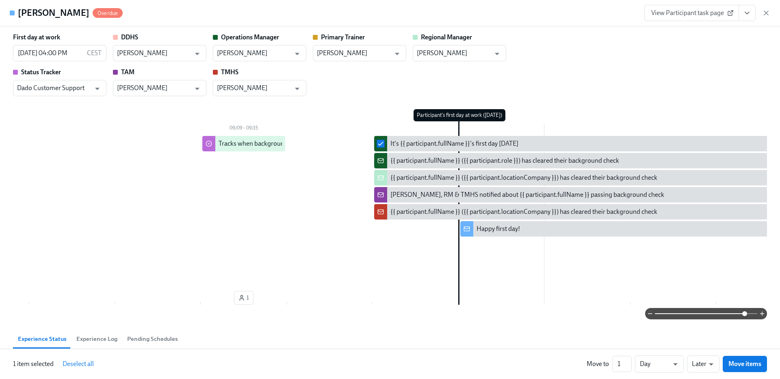
scroll to position [0, 3080]
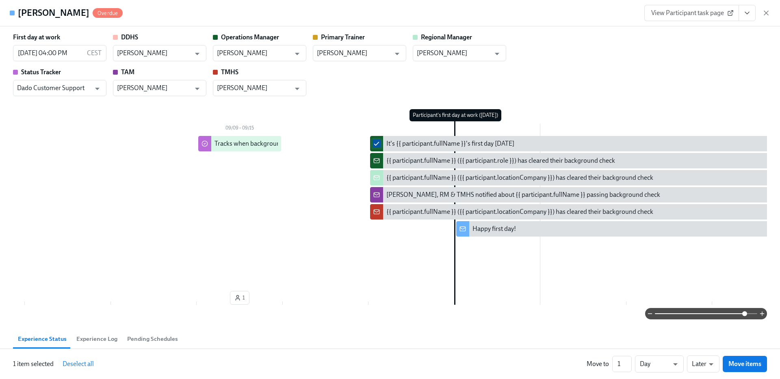
click at [375, 144] on input "checkbox" at bounding box center [376, 143] width 7 height 7
checkbox input "false"
click at [378, 160] on input "checkbox" at bounding box center [376, 160] width 7 height 7
checkbox input "true"
click at [374, 197] on input "checkbox" at bounding box center [376, 194] width 7 height 7
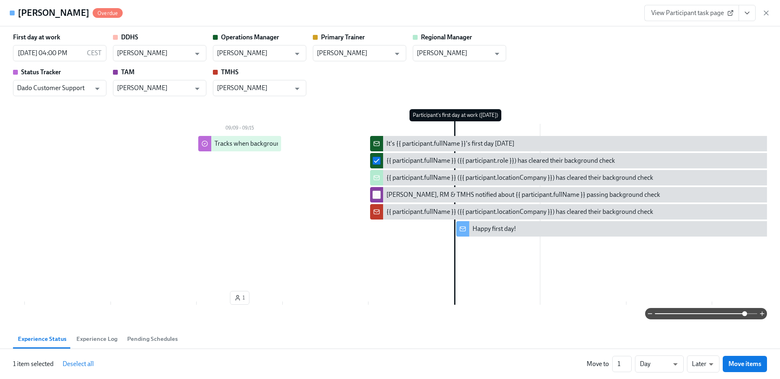
checkbox input "true"
click at [374, 177] on input "checkbox" at bounding box center [376, 177] width 7 height 7
checkbox input "true"
click at [374, 211] on input "checkbox" at bounding box center [376, 211] width 7 height 7
checkbox input "true"
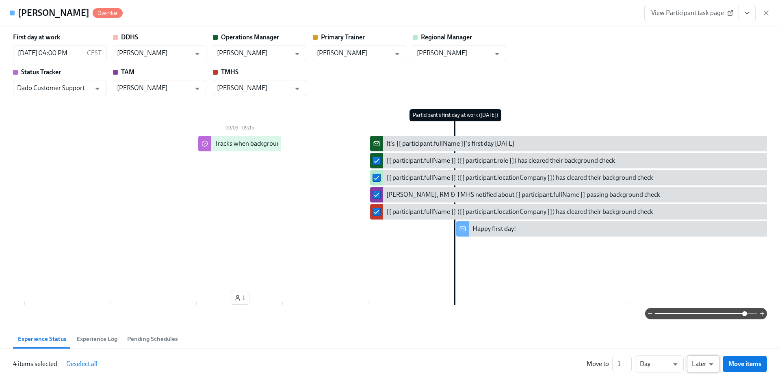
click at [705, 350] on li "Earlier" at bounding box center [703, 349] width 32 height 14
type input "earlier"
type input "2"
click at [626, 361] on input "2" at bounding box center [617, 364] width 19 height 16
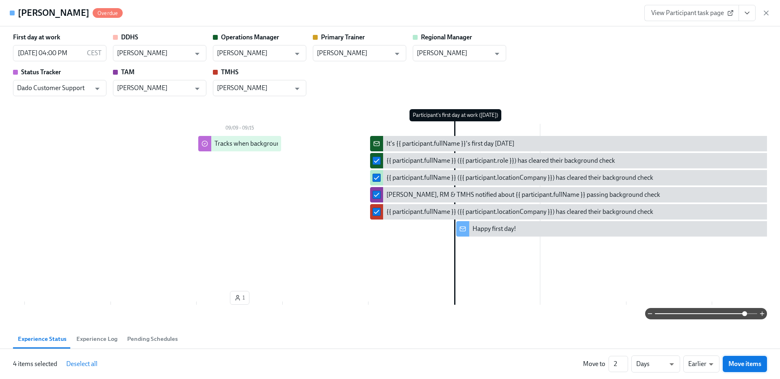
click at [747, 369] on button "Move items" at bounding box center [744, 364] width 44 height 16
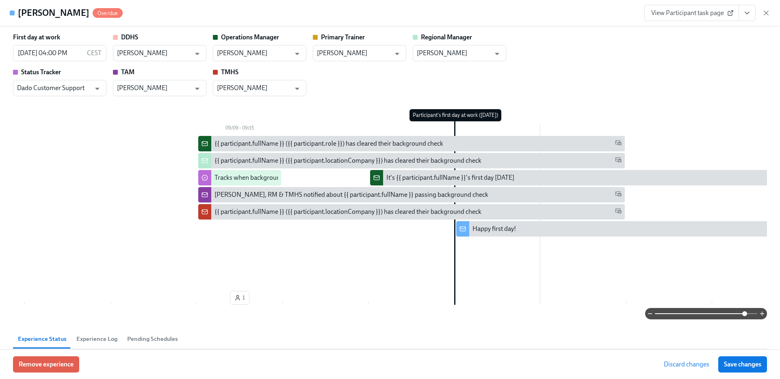
click at [746, 369] on button "Save changes" at bounding box center [742, 365] width 49 height 16
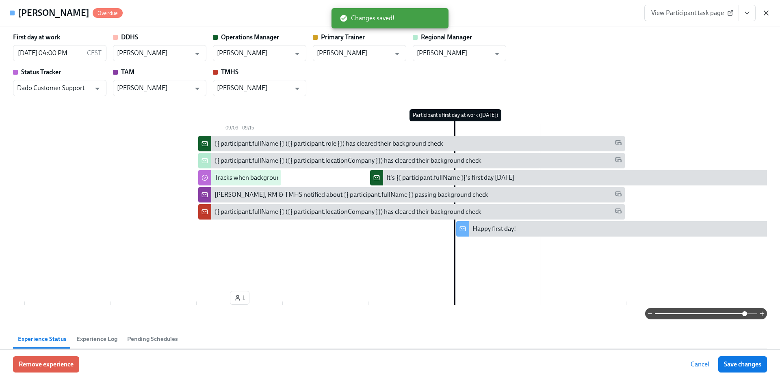
click at [767, 13] on icon "button" at bounding box center [766, 13] width 8 height 8
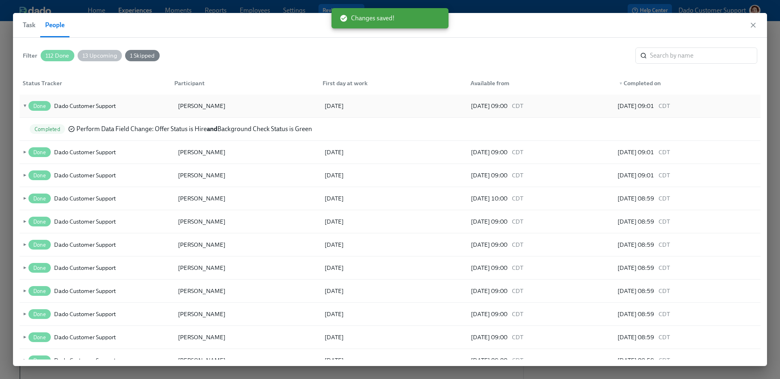
click at [23, 107] on span "▼" at bounding box center [24, 106] width 6 height 9
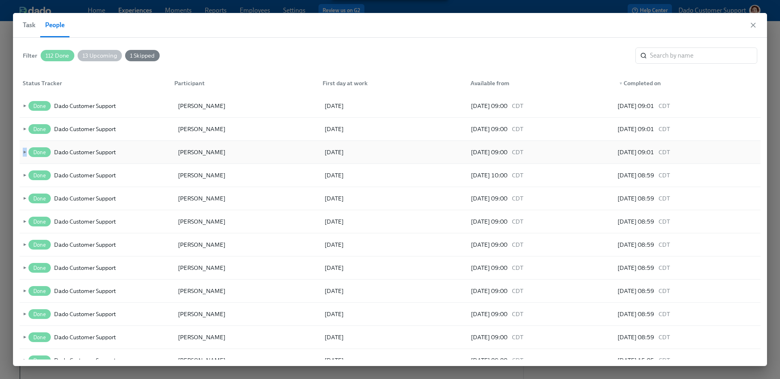
click at [25, 148] on span "►" at bounding box center [24, 152] width 6 height 9
click at [92, 177] on span "Perform Data Field Change : Offer Status is Hire and Background Check Status is…" at bounding box center [194, 175] width 236 height 9
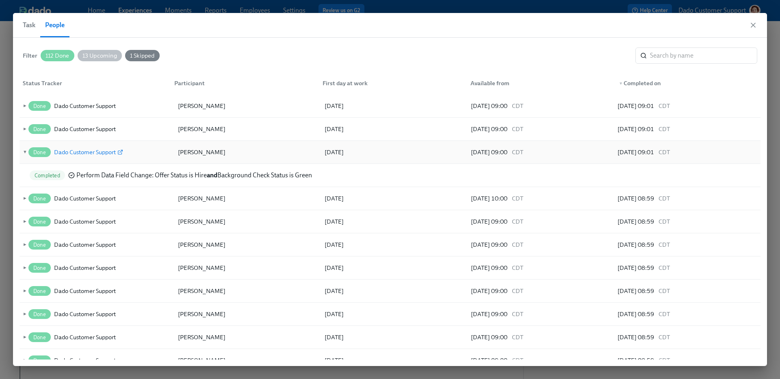
click at [86, 150] on div "Dado Customer Support" at bounding box center [85, 152] width 62 height 10
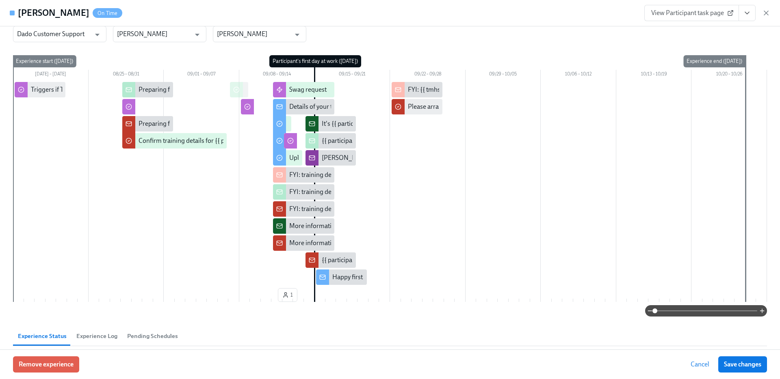
scroll to position [54, 0]
click at [733, 313] on span at bounding box center [706, 310] width 102 height 11
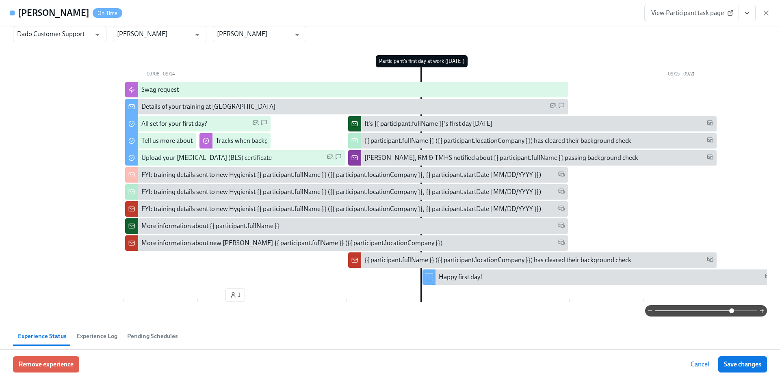
scroll to position [0, 1652]
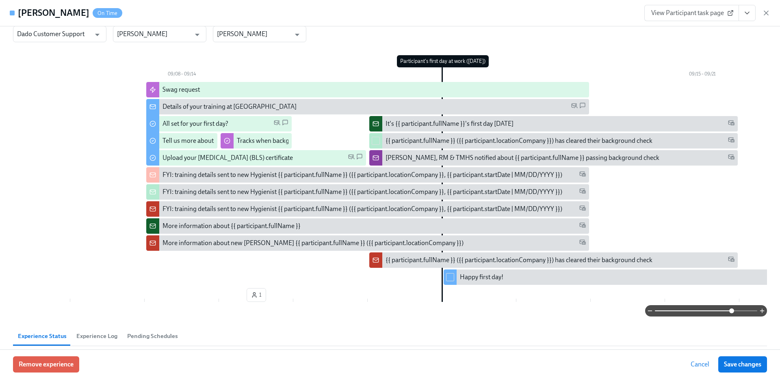
click at [377, 139] on input "checkbox" at bounding box center [375, 140] width 7 height 7
checkbox input "true"
click at [377, 158] on input "checkbox" at bounding box center [375, 157] width 7 height 7
checkbox input "true"
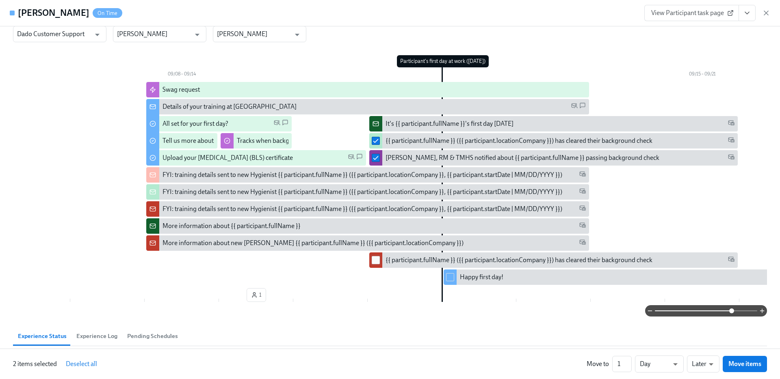
click at [374, 260] on input "checkbox" at bounding box center [375, 260] width 7 height 7
checkbox input "true"
click at [709, 344] on li "Earlier" at bounding box center [703, 349] width 32 height 14
type input "earlier"
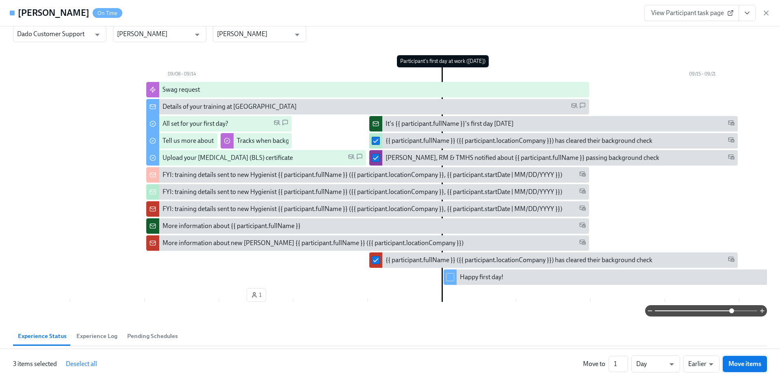
click at [755, 369] on button "Move items" at bounding box center [744, 364] width 44 height 16
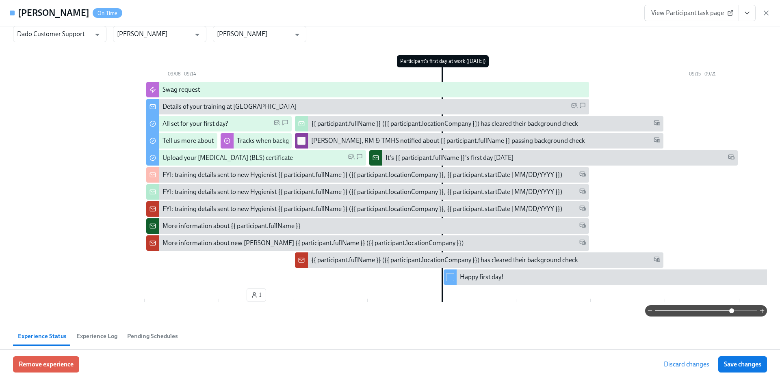
click at [302, 138] on input "checkbox" at bounding box center [301, 140] width 7 height 7
checkbox input "true"
click at [306, 258] on div at bounding box center [301, 260] width 13 height 15
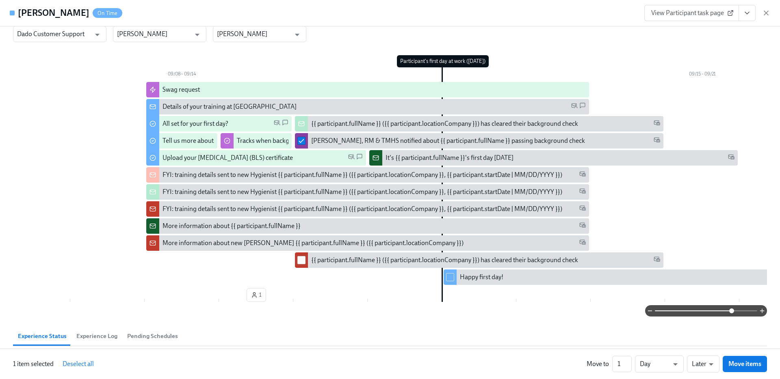
click at [303, 262] on input "checkbox" at bounding box center [301, 260] width 7 height 7
checkbox input "true"
click at [300, 121] on input "checkbox" at bounding box center [301, 123] width 7 height 7
checkbox input "true"
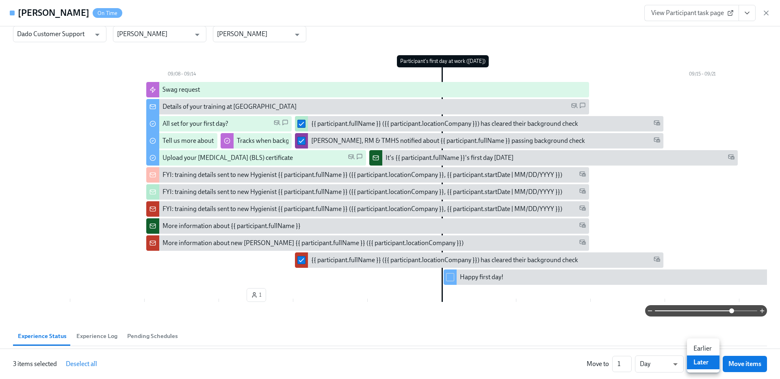
click at [707, 348] on li "Earlier" at bounding box center [703, 349] width 32 height 14
type input "earlier"
click at [750, 361] on span "Move items" at bounding box center [744, 364] width 33 height 8
checkbox input "false"
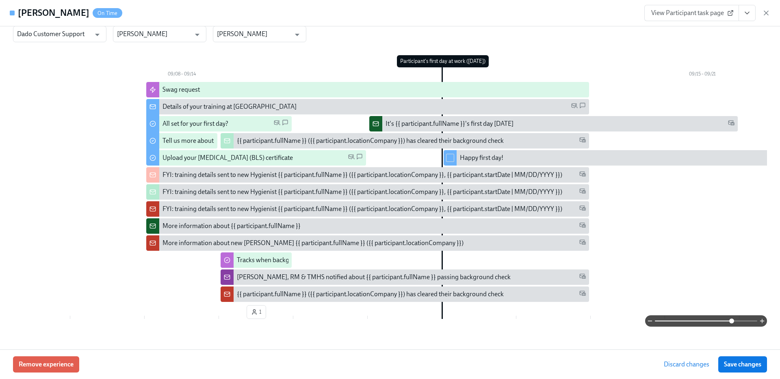
click at [750, 363] on span "Save changes" at bounding box center [742, 365] width 37 height 8
click at [764, 10] on icon "button" at bounding box center [766, 13] width 8 height 8
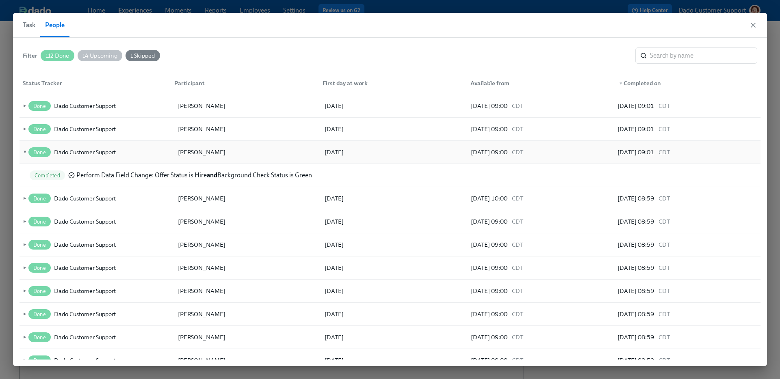
click at [19, 150] on div "▼ Done Dado Customer Support Michelle Bills 09/15/2025 09/12/2025 09:00 CDT 09/…" at bounding box center [389, 152] width 741 height 23
click at [26, 153] on span "▼" at bounding box center [24, 152] width 6 height 9
click at [26, 150] on span "►" at bounding box center [24, 152] width 6 height 9
click at [27, 155] on div "Done Dado Customer Support" at bounding box center [76, 152] width 98 height 10
click at [24, 148] on span "▼" at bounding box center [24, 152] width 6 height 9
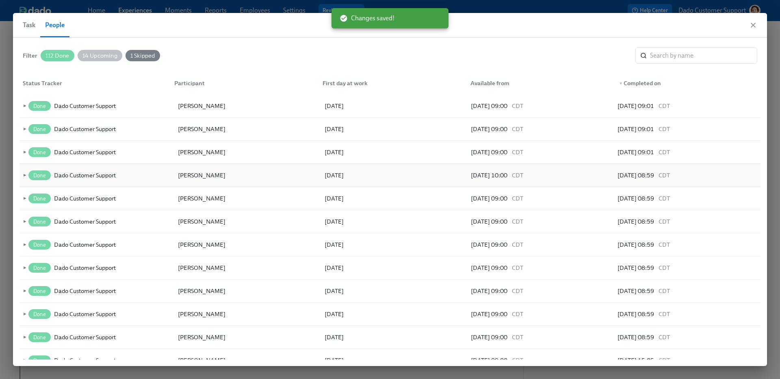
click at [23, 176] on span "►" at bounding box center [24, 175] width 6 height 9
click at [85, 175] on div "Dado Customer Support" at bounding box center [85, 176] width 62 height 10
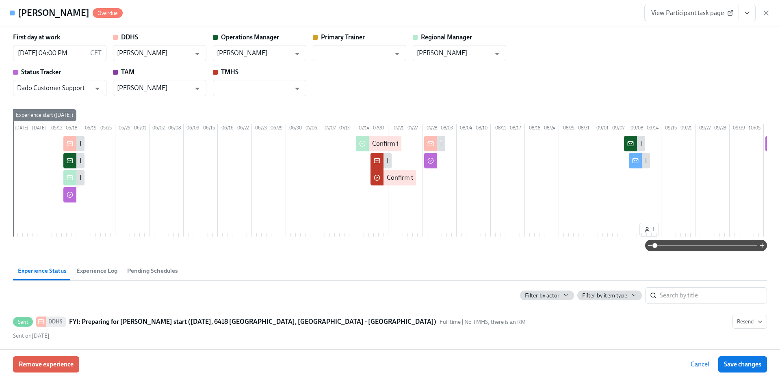
click at [754, 258] on div "First day at work 11/03/2025 04:00 PM CET ​ DDHS Samantha Strickland ​ Operatio…" at bounding box center [390, 187] width 780 height 323
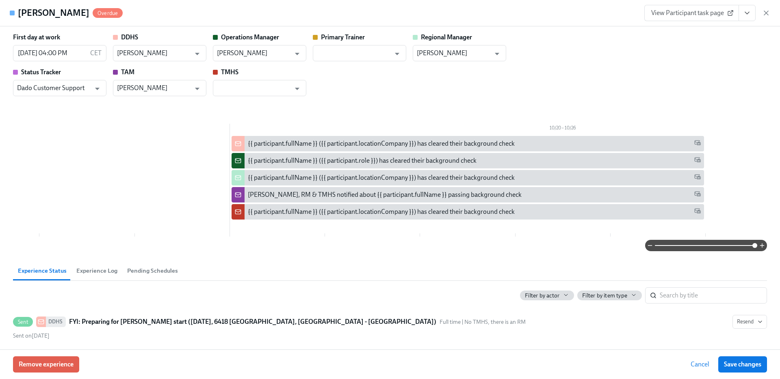
scroll to position [0, 15590]
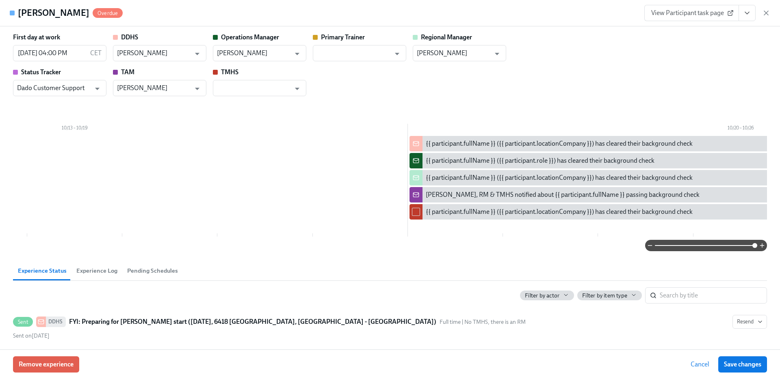
click at [421, 215] on div at bounding box center [415, 211] width 13 height 15
click at [416, 211] on input "checkbox" at bounding box center [415, 211] width 7 height 7
checkbox input "true"
click at [415, 195] on input "checkbox" at bounding box center [415, 194] width 7 height 7
checkbox input "true"
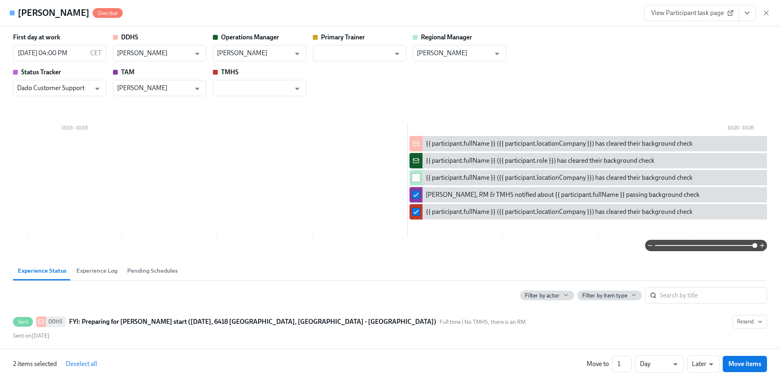
click at [415, 177] on input "checkbox" at bounding box center [415, 177] width 7 height 7
checkbox input "true"
click at [415, 164] on input "checkbox" at bounding box center [415, 160] width 7 height 7
checkbox input "true"
click at [415, 143] on input "checkbox" at bounding box center [415, 143] width 7 height 7
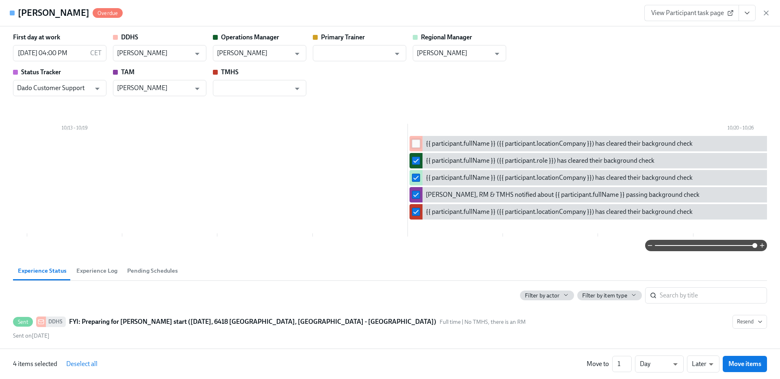
checkbox input "true"
click at [662, 355] on li "Day" at bounding box center [659, 349] width 49 height 14
click at [653, 367] on li "Week" at bounding box center [659, 363] width 49 height 14
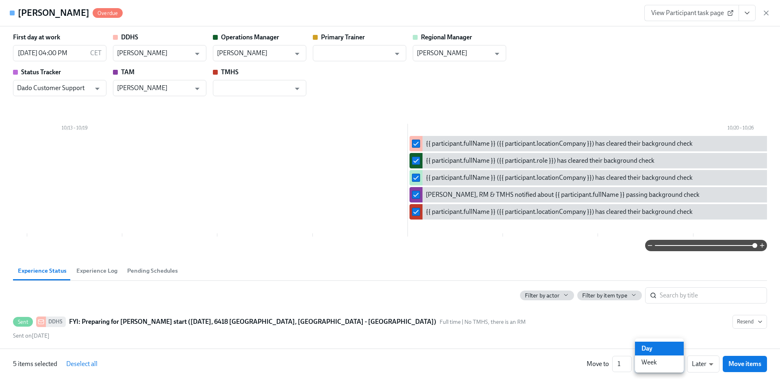
type input "w"
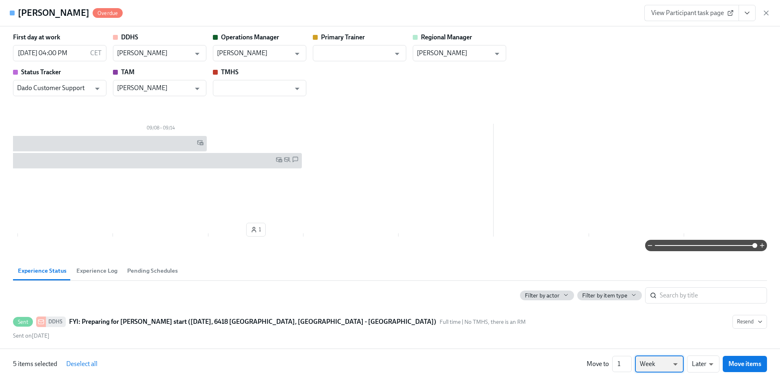
scroll to position [0, 12224]
click at [629, 361] on input "2" at bounding box center [621, 364] width 19 height 16
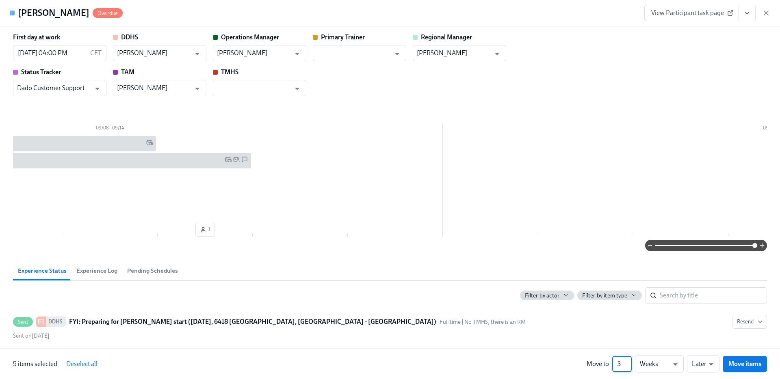
click at [629, 361] on input "3" at bounding box center [621, 364] width 19 height 16
type input "4"
click at [629, 361] on input "4" at bounding box center [621, 364] width 19 height 16
click at [709, 344] on li "Earlier" at bounding box center [703, 349] width 32 height 14
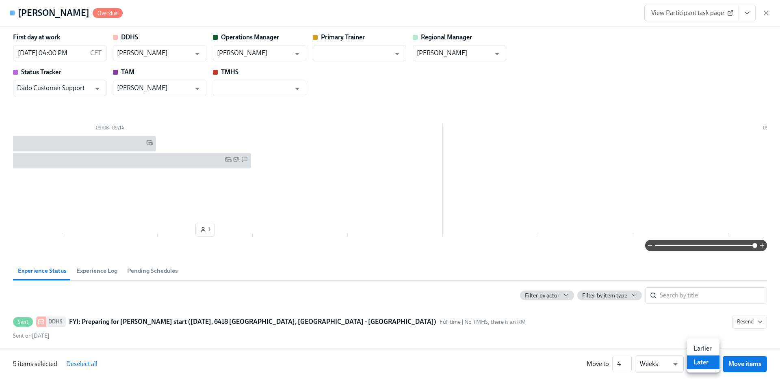
type input "earlier"
click at [742, 366] on span "Move items" at bounding box center [744, 364] width 33 height 8
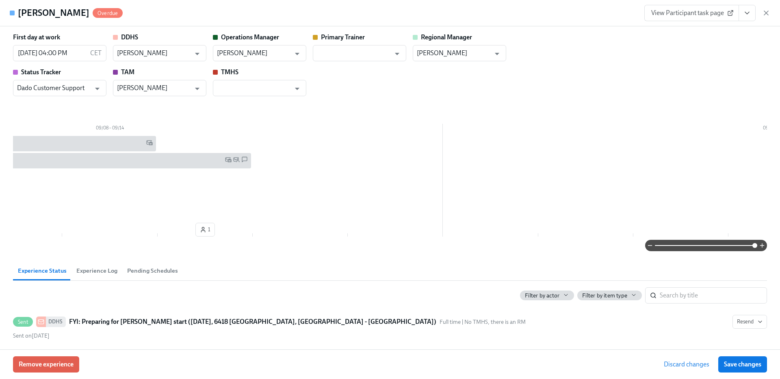
click at [742, 366] on span "Save changes" at bounding box center [742, 365] width 37 height 8
click at [707, 249] on span at bounding box center [706, 245] width 102 height 11
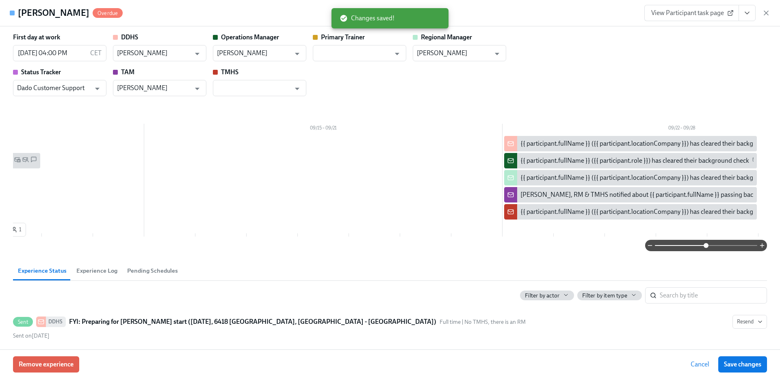
scroll to position [0, 6673]
click at [511, 143] on input "checkbox" at bounding box center [511, 143] width 7 height 7
checkbox input "true"
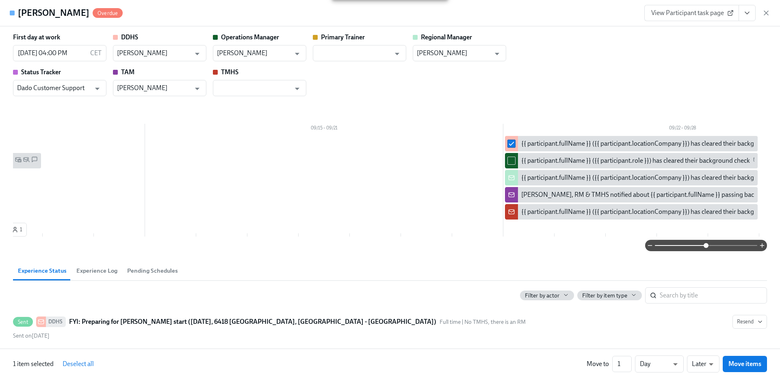
click at [512, 162] on input "checkbox" at bounding box center [511, 160] width 7 height 7
checkbox input "true"
click at [513, 197] on input "checkbox" at bounding box center [511, 194] width 7 height 7
checkbox input "true"
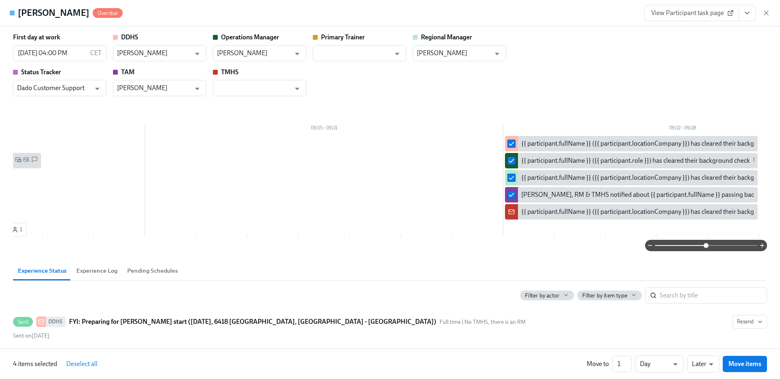
checkbox input "true"
click at [620, 366] on input "1" at bounding box center [621, 364] width 19 height 16
type input "10"
click at [702, 353] on li "Earlier" at bounding box center [703, 349] width 32 height 14
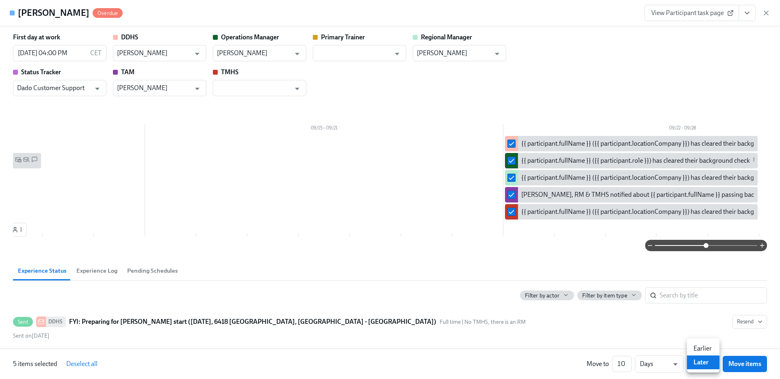
type input "earlier"
click at [742, 367] on span "Move items" at bounding box center [744, 364] width 33 height 8
checkbox input "false"
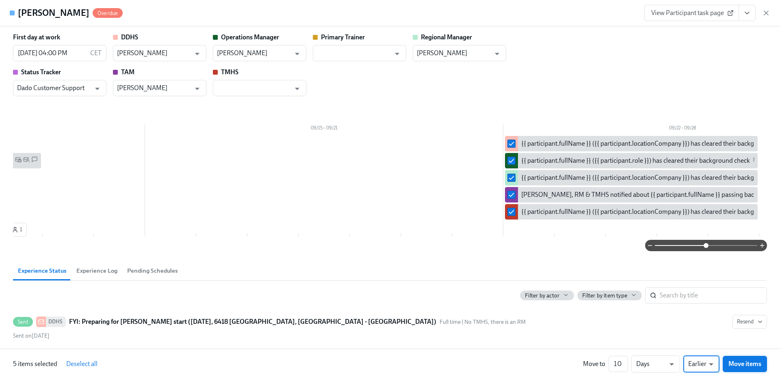
checkbox input "false"
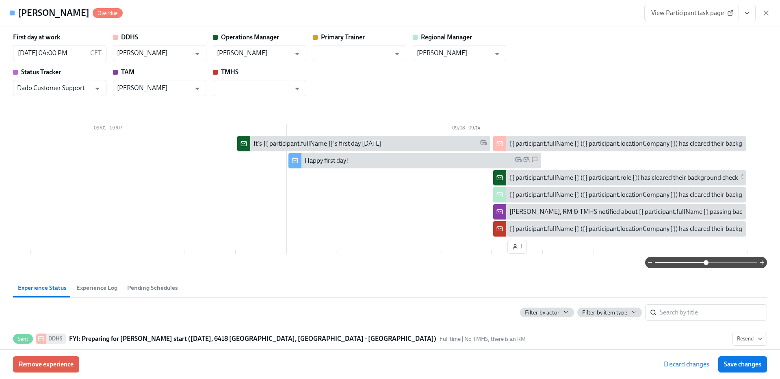
scroll to position [0, 6177]
click at [742, 355] on div "Remove experience Discard changes Save changes" at bounding box center [390, 365] width 780 height 30
click at [740, 360] on button "Save changes" at bounding box center [742, 365] width 49 height 16
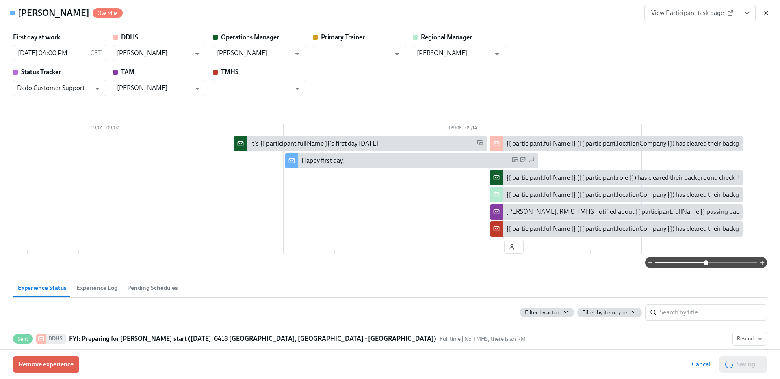
click at [765, 11] on icon "button" at bounding box center [766, 13] width 8 height 8
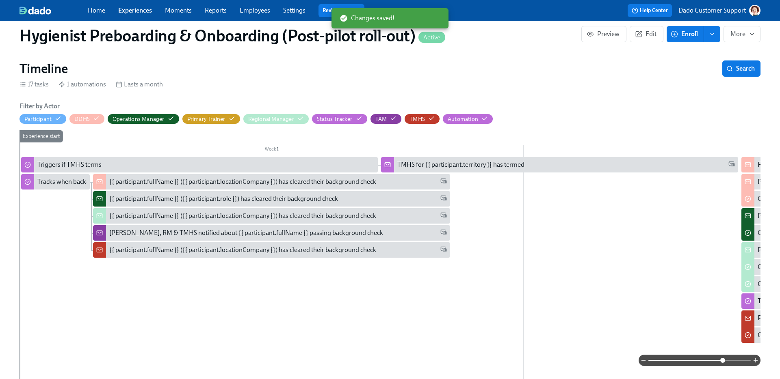
click at [145, 229] on div "OM, RM & TMHS notified about {{ participant.fullName }} passing background check" at bounding box center [246, 233] width 274 height 9
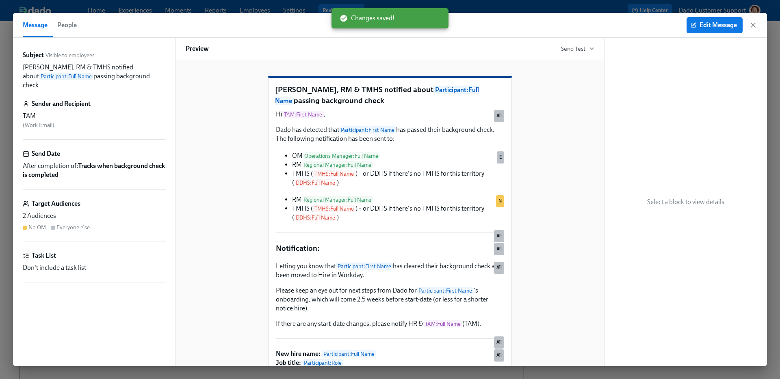
click at [56, 26] on button "People" at bounding box center [66, 25] width 29 height 24
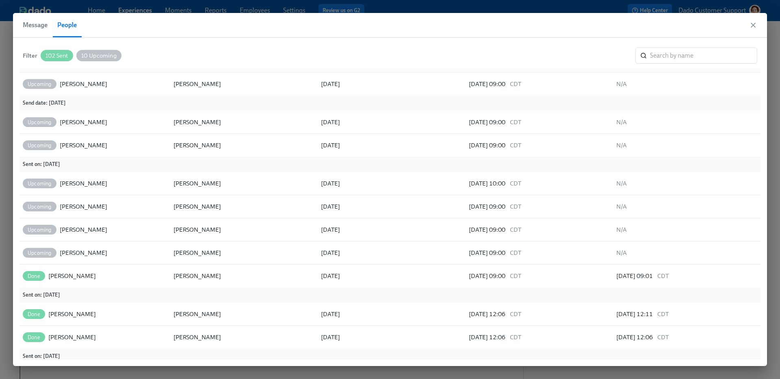
scroll to position [120, 0]
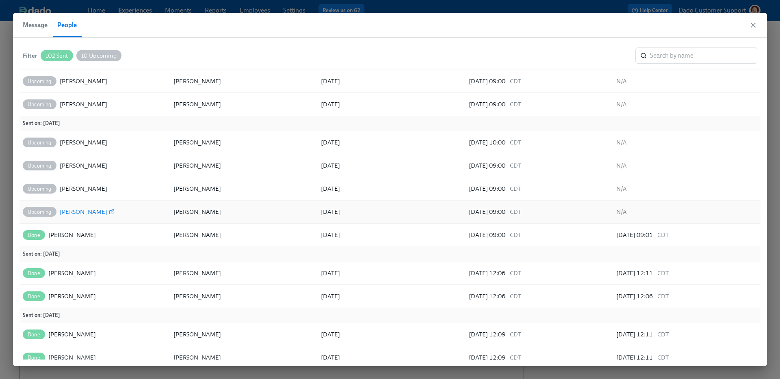
click at [76, 212] on div "Denise Belter" at bounding box center [84, 212] width 48 height 10
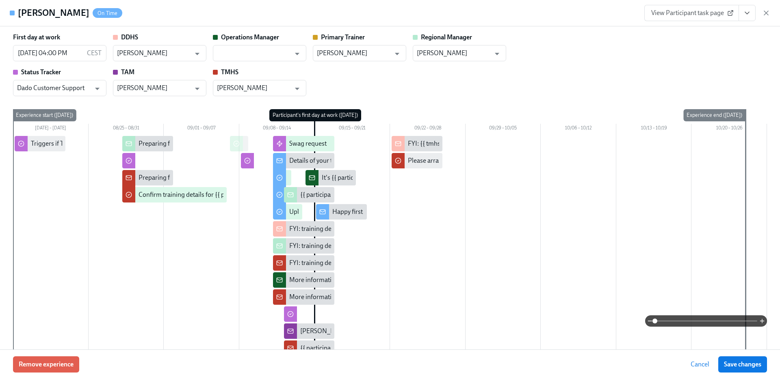
click at [735, 318] on span at bounding box center [706, 321] width 102 height 11
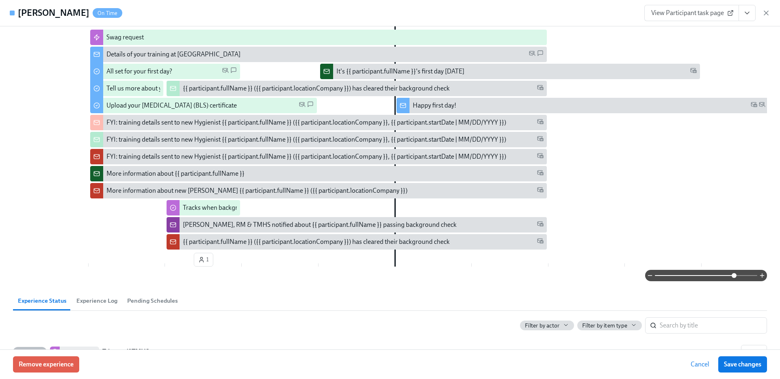
scroll to position [107, 0]
click at [763, 12] on icon "button" at bounding box center [766, 13] width 8 height 8
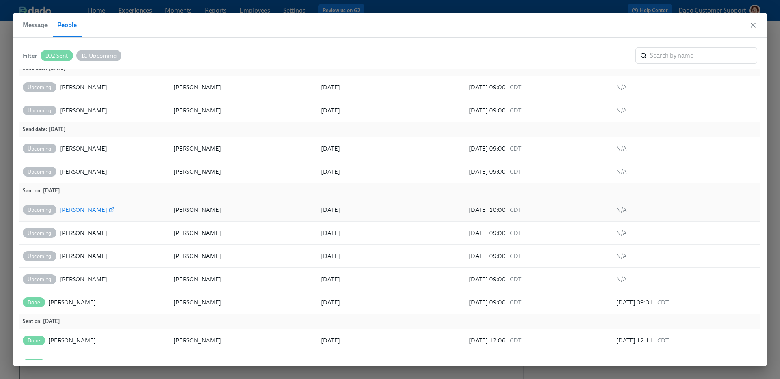
scroll to position [65, 0]
click at [74, 168] on div "Melissa Snyder" at bounding box center [84, 172] width 48 height 10
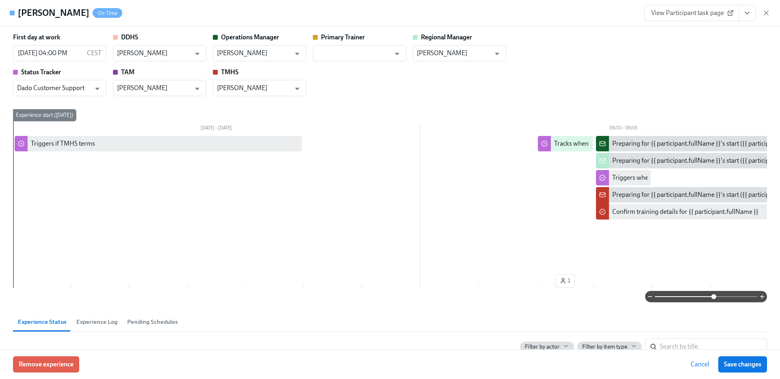
click at [714, 298] on span at bounding box center [706, 296] width 102 height 11
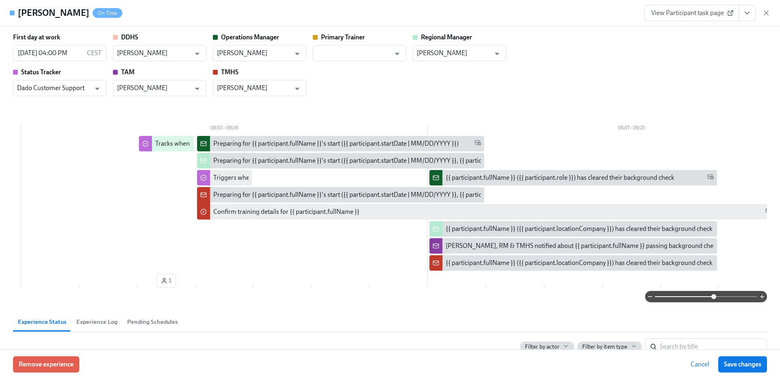
scroll to position [0, 400]
click at [433, 246] on input "checkbox" at bounding box center [433, 245] width 7 height 7
checkbox input "true"
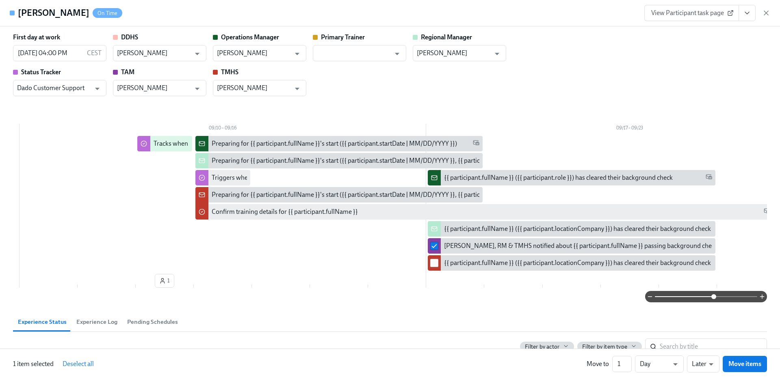
click at [436, 260] on input "checkbox" at bounding box center [433, 262] width 7 height 7
checkbox input "true"
click at [435, 229] on input "checkbox" at bounding box center [433, 228] width 7 height 7
checkbox input "true"
click at [434, 177] on input "checkbox" at bounding box center [433, 177] width 7 height 7
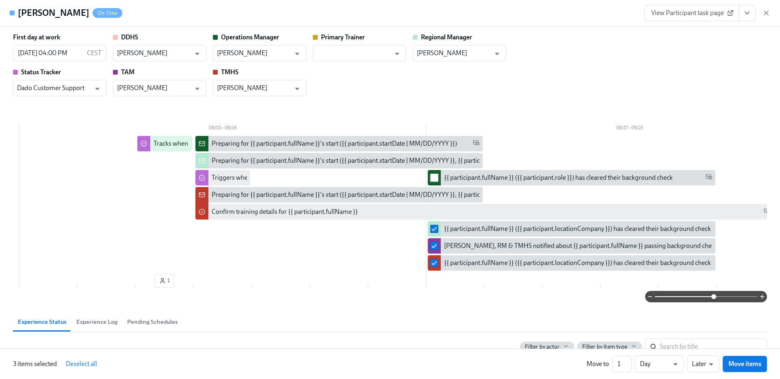
checkbox input "true"
click at [627, 361] on input "2" at bounding box center [621, 364] width 19 height 16
click at [627, 361] on input "3" at bounding box center [621, 364] width 19 height 16
click at [627, 361] on input "4" at bounding box center [621, 364] width 19 height 16
type input "5"
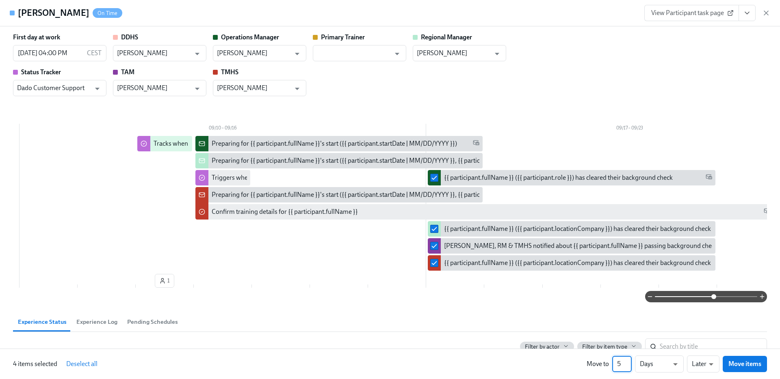
click at [627, 361] on input "5" at bounding box center [621, 364] width 19 height 16
click at [705, 338] on div at bounding box center [390, 189] width 780 height 379
click at [704, 347] on li "Earlier" at bounding box center [703, 349] width 32 height 14
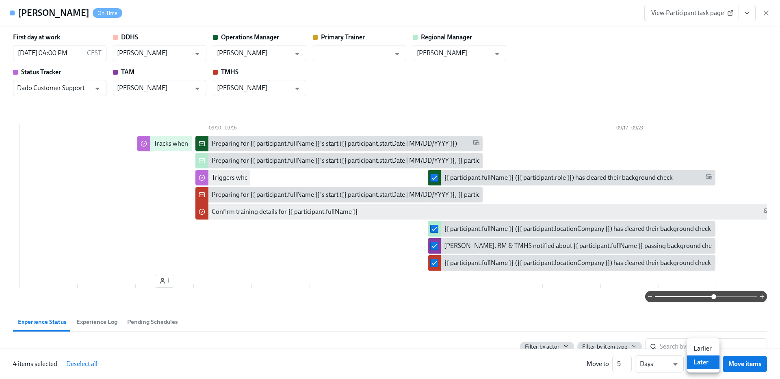
type input "earlier"
click at [736, 362] on span "Move items" at bounding box center [744, 364] width 33 height 8
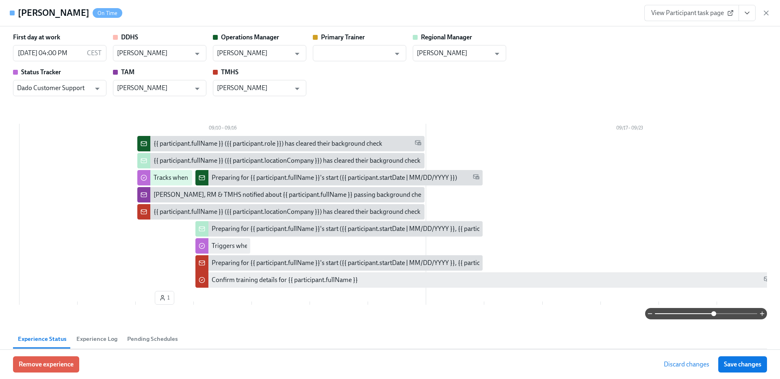
drag, startPoint x: 736, startPoint y: 362, endPoint x: 761, endPoint y: 5, distance: 357.9
click at [736, 362] on span "Save changes" at bounding box center [742, 365] width 37 height 8
click at [767, 13] on icon "button" at bounding box center [766, 13] width 8 height 8
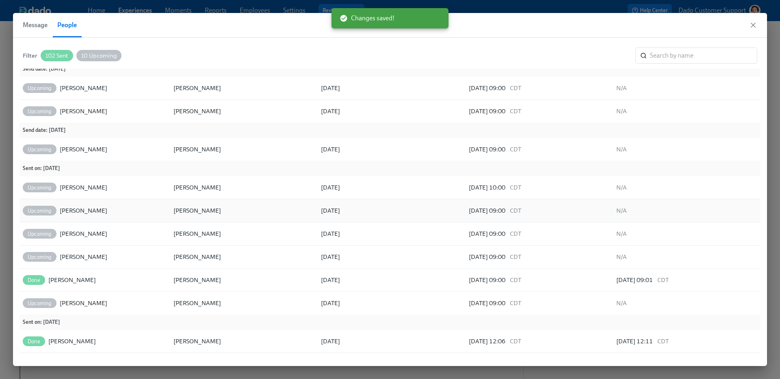
scroll to position [63, 0]
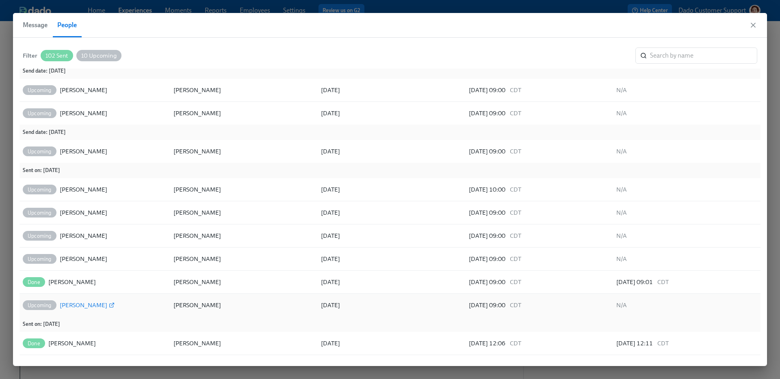
click at [73, 304] on div "Melissa Snyder" at bounding box center [84, 306] width 48 height 10
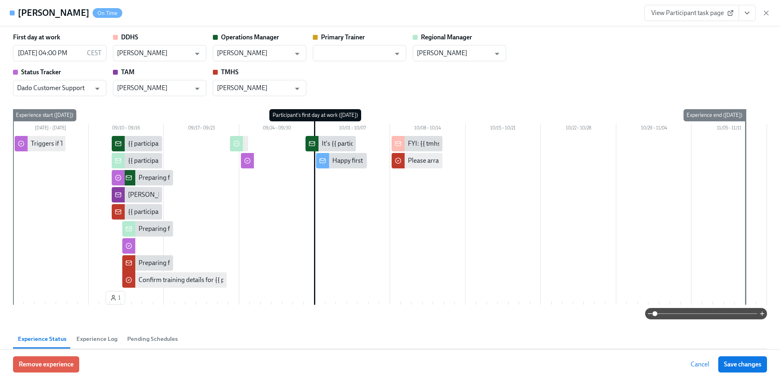
click at [761, 10] on div "View Participant task page" at bounding box center [707, 13] width 126 height 16
click at [764, 11] on icon "button" at bounding box center [766, 13] width 4 height 4
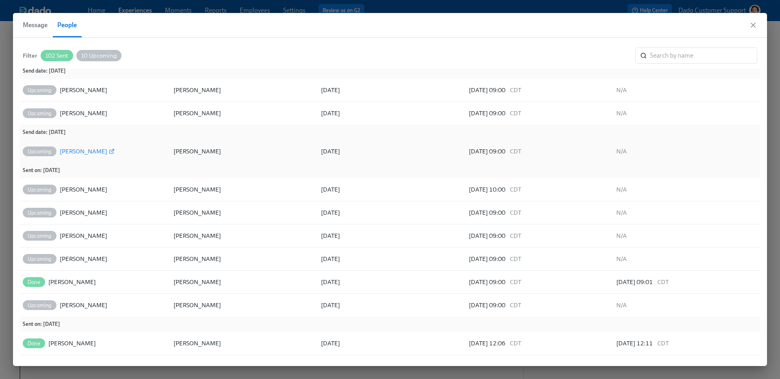
click at [77, 149] on div "Stesha Hackett" at bounding box center [84, 152] width 48 height 10
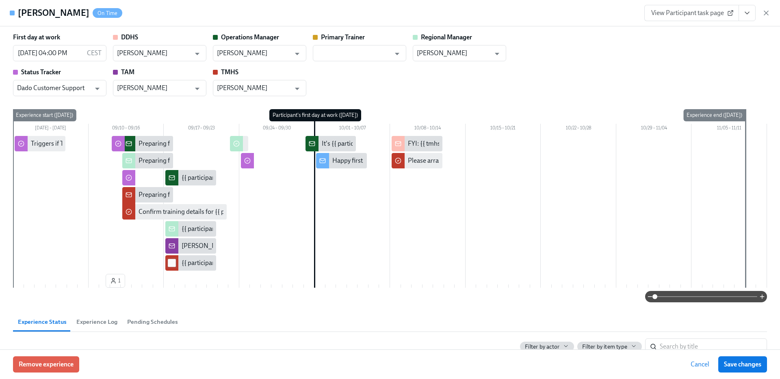
click at [172, 262] on input "checkbox" at bounding box center [171, 262] width 7 height 7
checkbox input "true"
click at [172, 242] on input "checkbox" at bounding box center [171, 245] width 7 height 7
checkbox input "true"
click at [172, 230] on input "checkbox" at bounding box center [171, 228] width 7 height 7
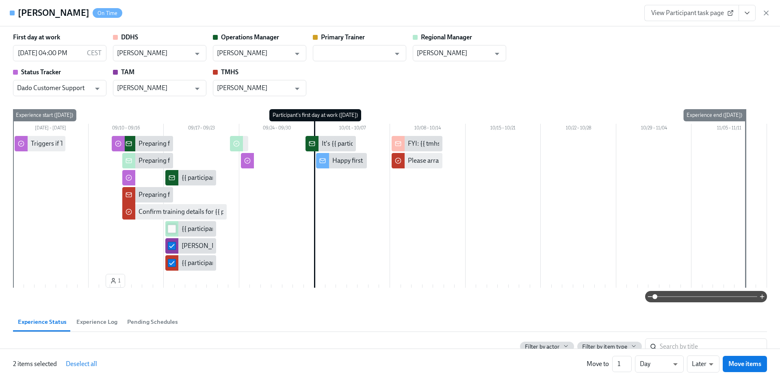
checkbox input "true"
click at [171, 178] on input "checkbox" at bounding box center [171, 177] width 7 height 7
checkbox input "true"
click at [631, 362] on div at bounding box center [390, 189] width 780 height 379
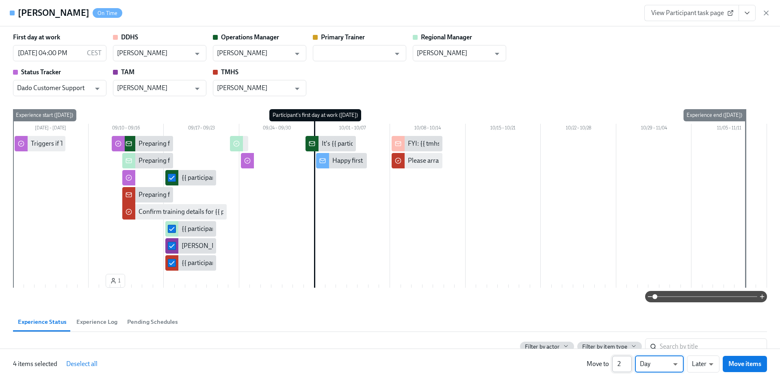
click at [628, 361] on input "2" at bounding box center [621, 364] width 19 height 16
click at [628, 361] on input "3" at bounding box center [621, 364] width 19 height 16
click at [628, 361] on input "4" at bounding box center [621, 364] width 19 height 16
type input "5"
click at [628, 361] on input "5" at bounding box center [621, 364] width 19 height 16
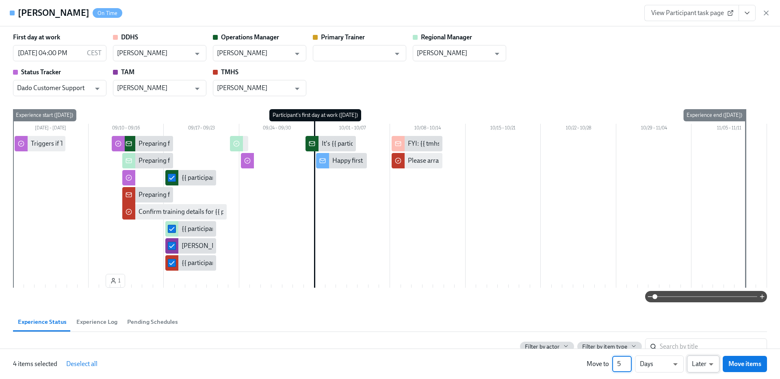
click at [707, 352] on li "Earlier" at bounding box center [703, 349] width 32 height 14
type input "earlier"
click at [744, 361] on span "Move items" at bounding box center [744, 364] width 33 height 8
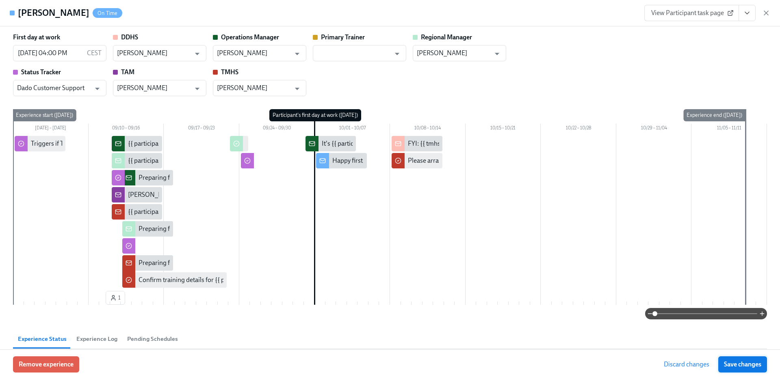
click at [743, 368] on span "Save changes" at bounding box center [742, 365] width 37 height 8
click at [735, 316] on span at bounding box center [706, 313] width 102 height 11
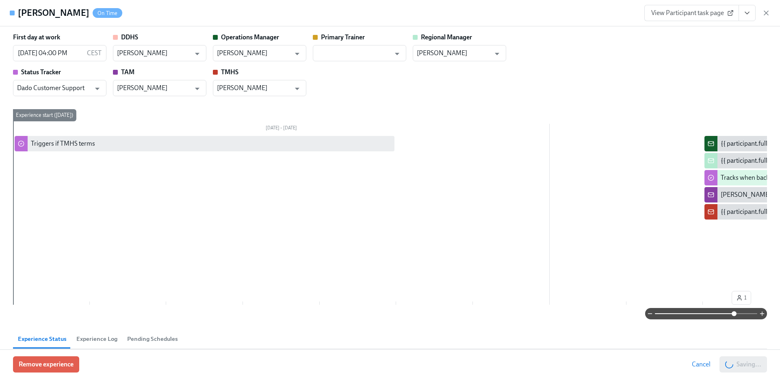
scroll to position [0, 332]
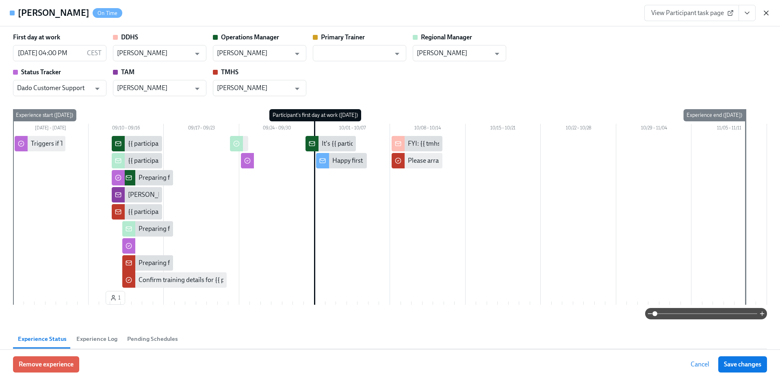
click at [770, 13] on icon "button" at bounding box center [766, 13] width 8 height 8
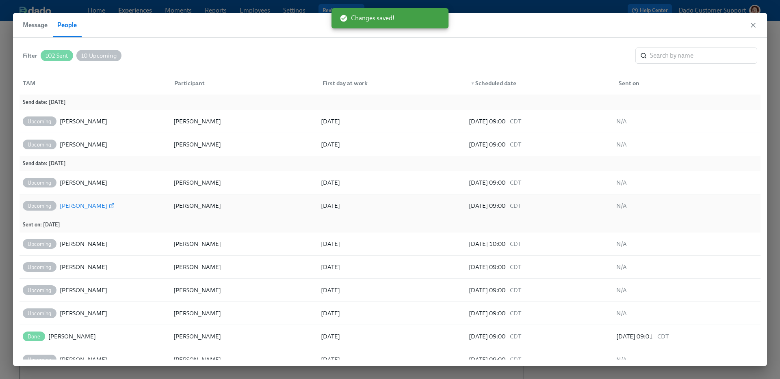
click at [80, 206] on div "Becca Plassmeyer" at bounding box center [84, 206] width 48 height 10
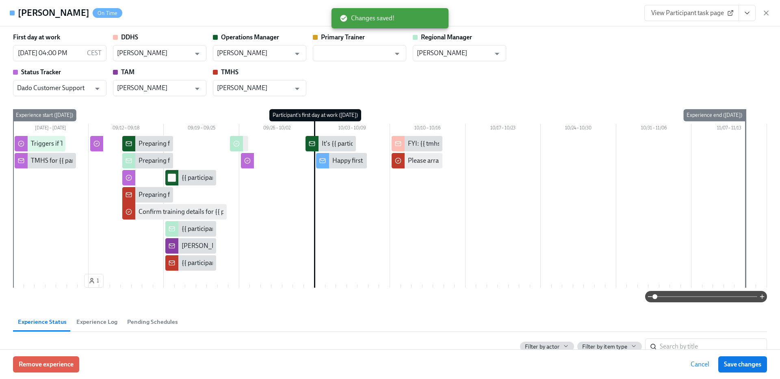
click at [171, 181] on input "checkbox" at bounding box center [171, 177] width 7 height 7
checkbox input "true"
click at [171, 229] on input "checkbox" at bounding box center [171, 228] width 7 height 7
checkbox input "true"
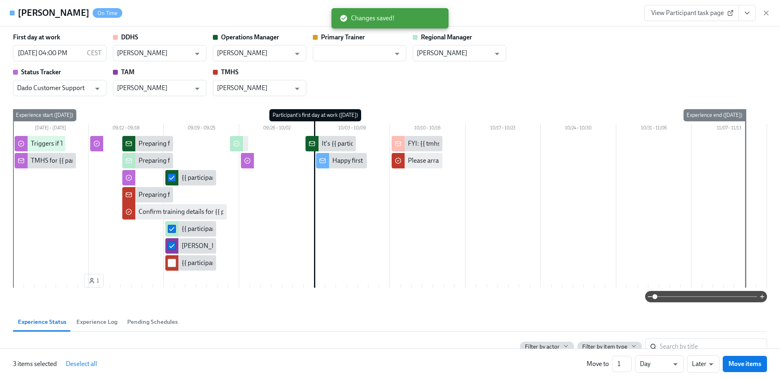
click at [173, 261] on input "checkbox" at bounding box center [171, 262] width 7 height 7
checkbox input "true"
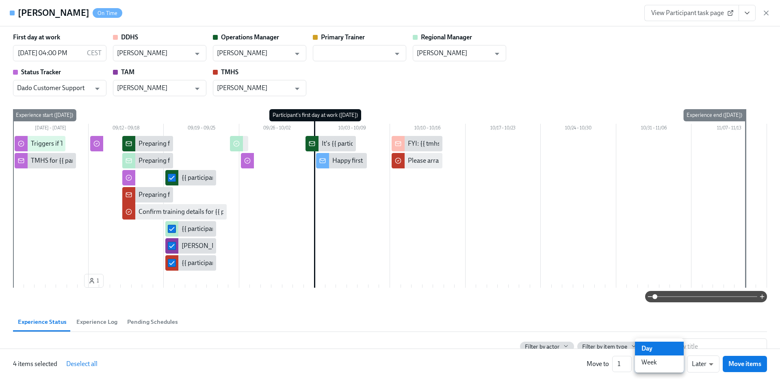
click at [659, 353] on li "Day" at bounding box center [659, 349] width 49 height 14
click at [662, 363] on li "Week" at bounding box center [659, 363] width 49 height 14
type input "w"
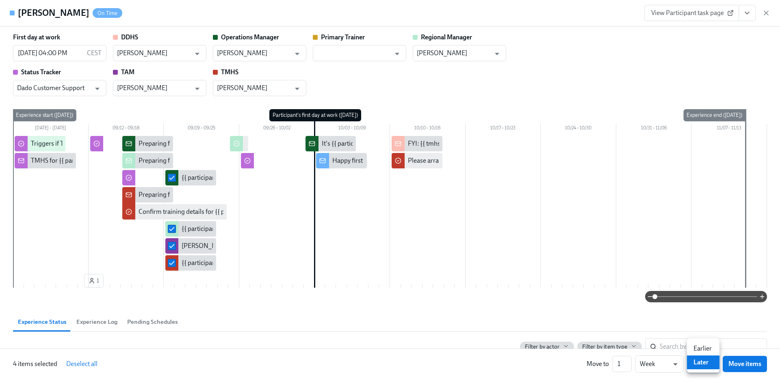
click at [705, 350] on li "Earlier" at bounding box center [703, 349] width 32 height 14
type input "earlier"
click at [740, 363] on span "Move items" at bounding box center [744, 364] width 33 height 8
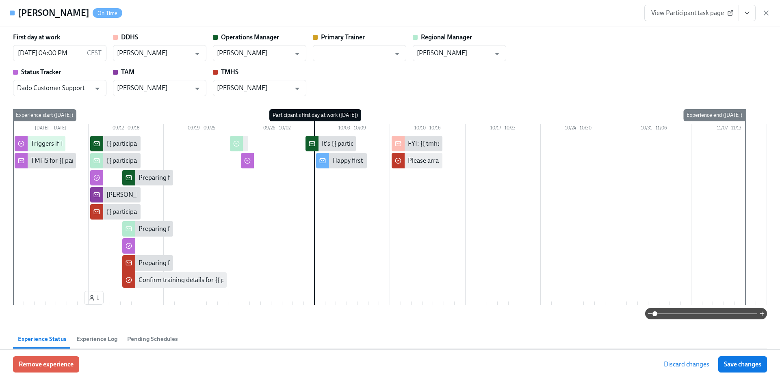
click at [740, 363] on span "Save changes" at bounding box center [742, 365] width 37 height 8
click at [767, 14] on icon "button" at bounding box center [766, 13] width 8 height 8
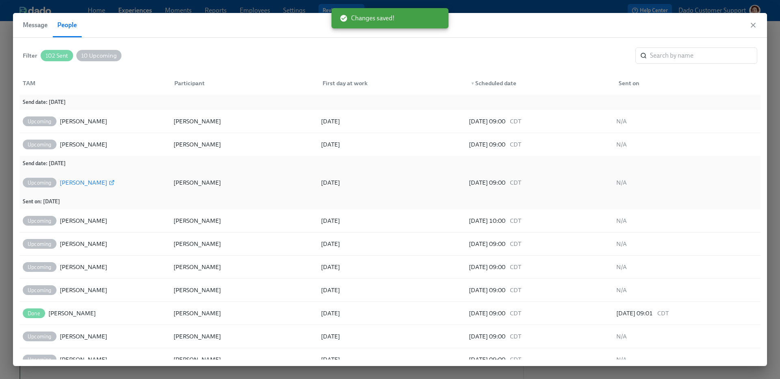
click at [91, 179] on div "Courtney Ruhlmann" at bounding box center [84, 183] width 48 height 10
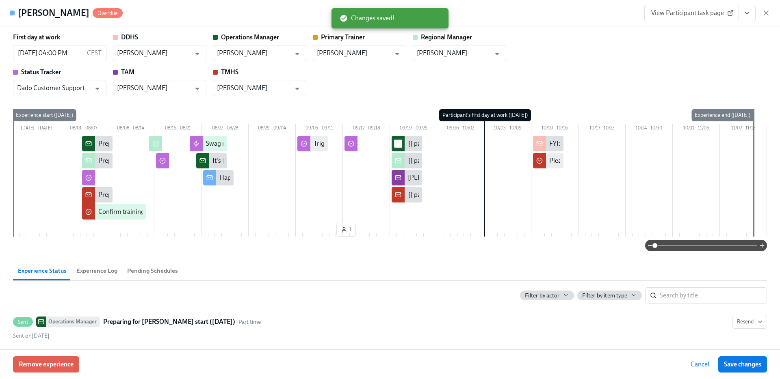
click at [397, 143] on input "checkbox" at bounding box center [397, 143] width 7 height 7
checkbox input "true"
click at [396, 162] on input "checkbox" at bounding box center [397, 160] width 7 height 7
checkbox input "true"
click at [398, 176] on input "checkbox" at bounding box center [397, 177] width 7 height 7
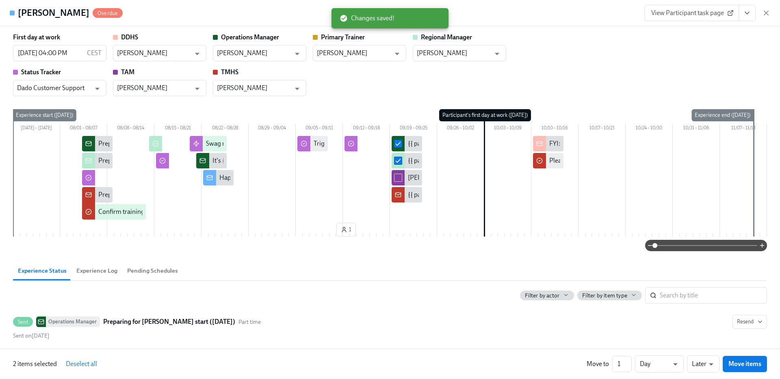
checkbox input "true"
click at [397, 196] on input "checkbox" at bounding box center [397, 194] width 7 height 7
checkbox input "true"
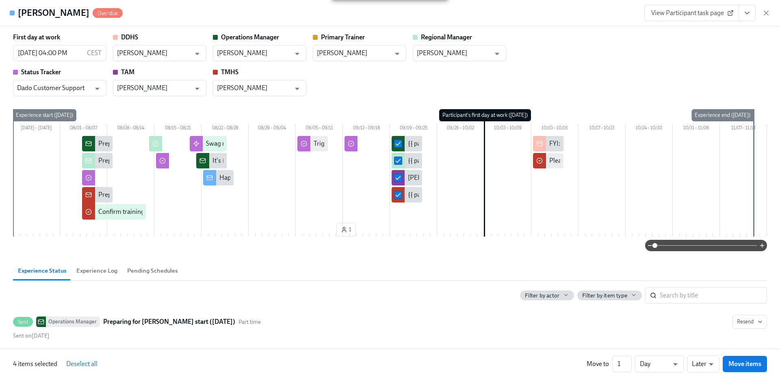
click at [670, 374] on div "4 items selected Deselect all Move to 1 ​ Day d ​ Later later ​ Move items" at bounding box center [390, 364] width 780 height 30
click at [668, 361] on li "Week" at bounding box center [659, 363] width 49 height 14
type input "w"
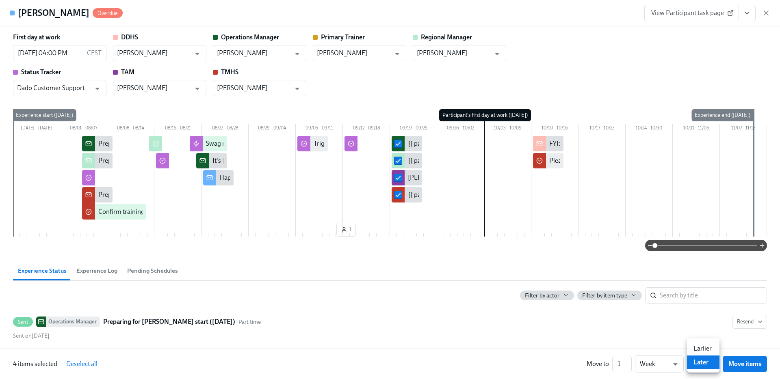
click at [708, 348] on li "Earlier" at bounding box center [703, 349] width 32 height 14
type input "earlier"
click at [742, 363] on span "Move items" at bounding box center [744, 364] width 33 height 8
checkbox input "false"
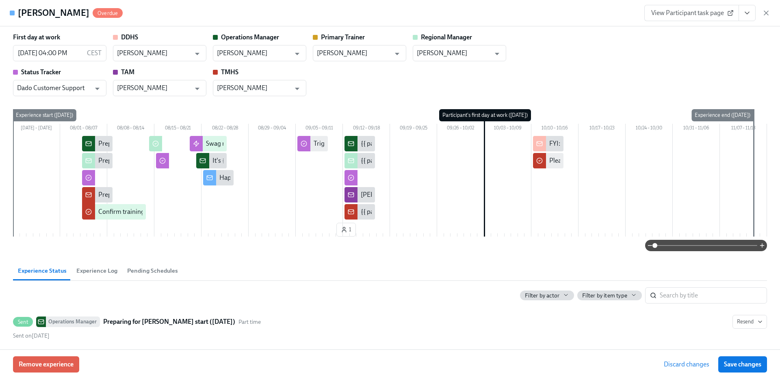
click at [733, 247] on span at bounding box center [706, 245] width 102 height 11
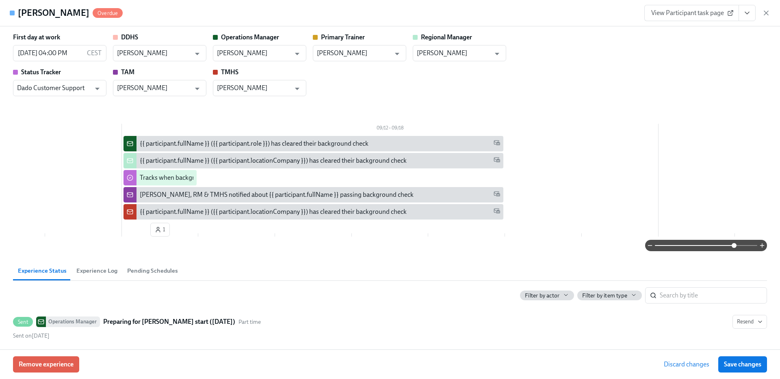
scroll to position [0, 3584]
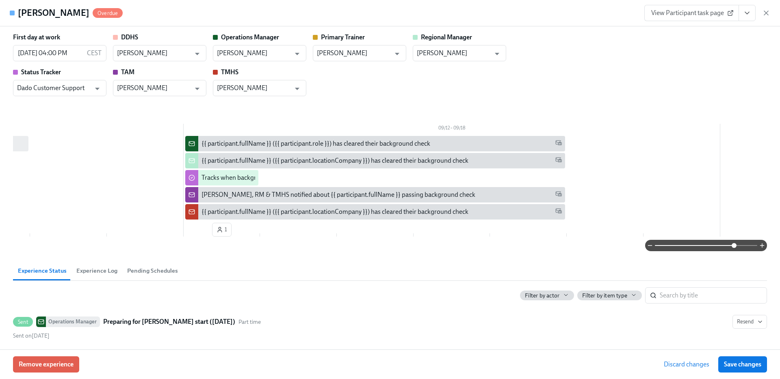
click at [753, 365] on span "Save changes" at bounding box center [742, 365] width 37 height 8
click at [767, 15] on icon "button" at bounding box center [766, 13] width 8 height 8
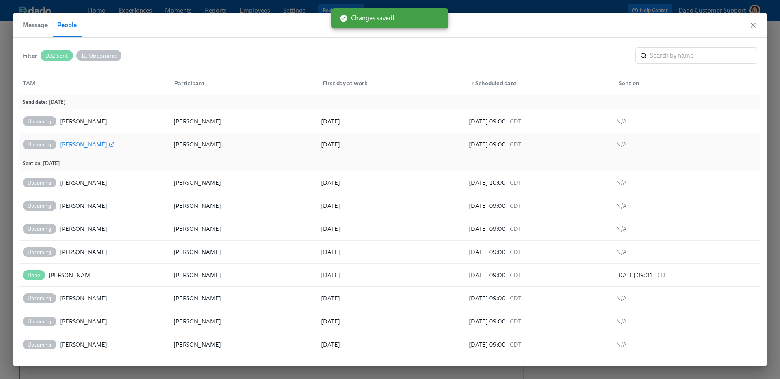
click at [75, 144] on div "Caitlyn Bell" at bounding box center [84, 145] width 48 height 10
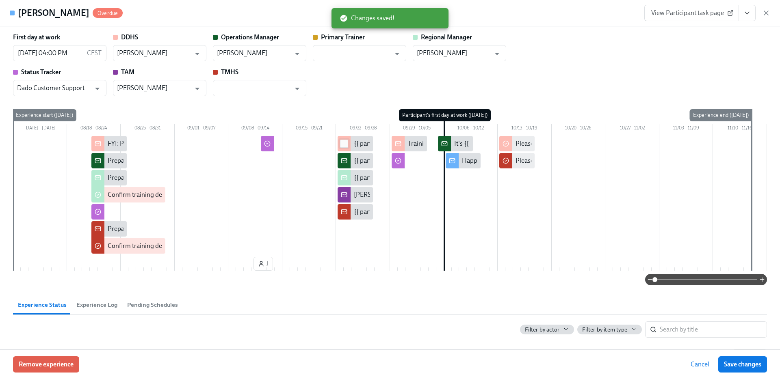
click at [344, 143] on input "checkbox" at bounding box center [343, 143] width 7 height 7
checkbox input "true"
click at [344, 163] on input "checkbox" at bounding box center [343, 160] width 7 height 7
checkbox input "true"
click at [344, 179] on input "checkbox" at bounding box center [343, 177] width 7 height 7
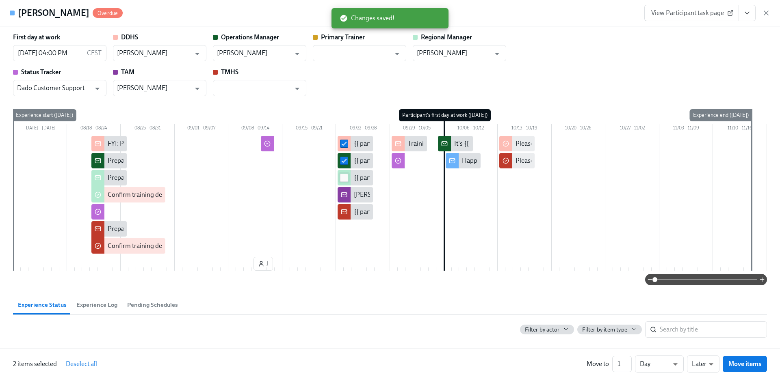
checkbox input "true"
click at [344, 198] on input "checkbox" at bounding box center [343, 194] width 7 height 7
checkbox input "true"
click at [344, 208] on input "checkbox" at bounding box center [343, 211] width 7 height 7
checkbox input "true"
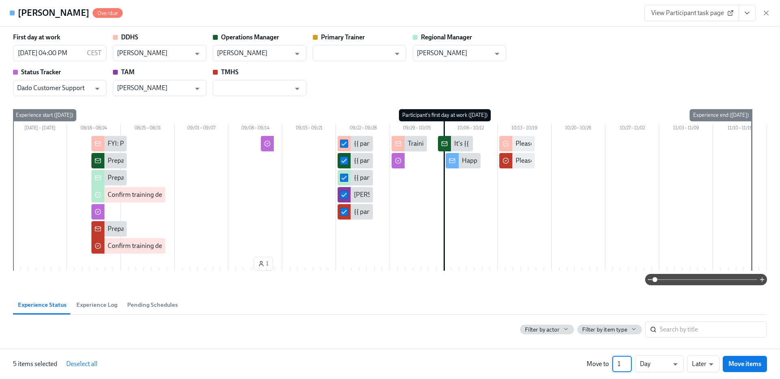
click at [621, 364] on input "1" at bounding box center [621, 364] width 19 height 16
type input "10"
click at [705, 346] on li "Earlier" at bounding box center [703, 349] width 32 height 14
type input "earlier"
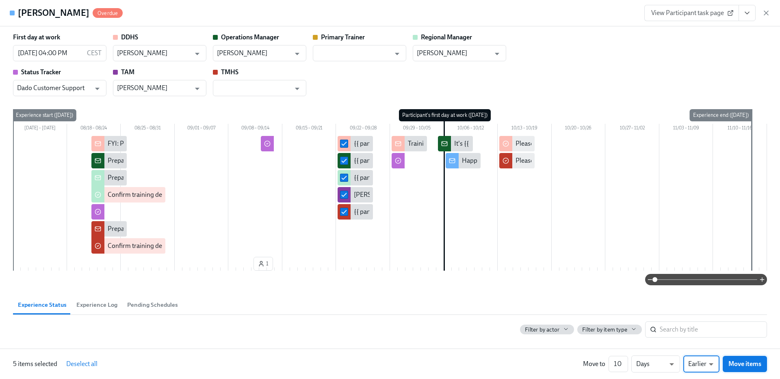
click at [752, 369] on button "Move items" at bounding box center [744, 364] width 44 height 16
checkbox input "false"
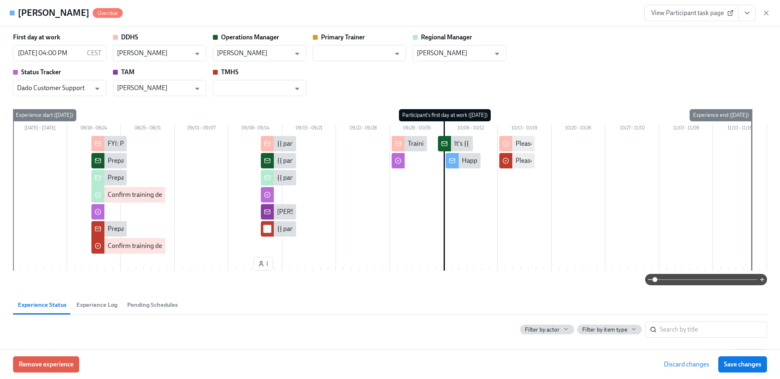
click at [266, 230] on input "checkbox" at bounding box center [267, 228] width 7 height 7
checkbox input "true"
click at [267, 214] on input "checkbox" at bounding box center [267, 211] width 7 height 7
checkbox input "true"
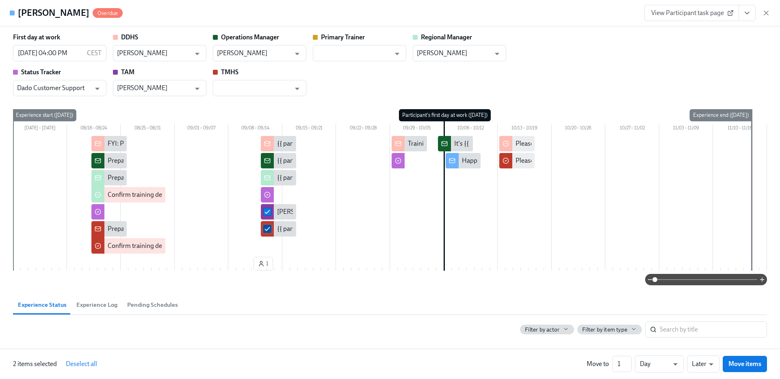
click at [267, 232] on input "checkbox" at bounding box center [267, 228] width 7 height 7
checkbox input "false"
click at [267, 212] on input "checkbox" at bounding box center [267, 211] width 7 height 7
checkbox input "false"
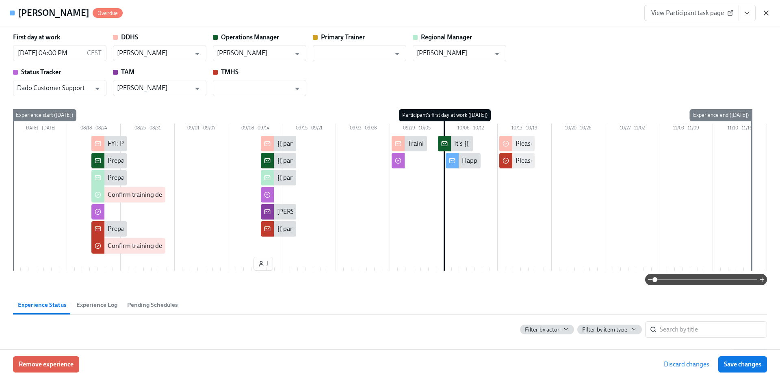
click at [746, 363] on span "Save changes" at bounding box center [742, 365] width 37 height 8
click at [769, 14] on icon "button" at bounding box center [766, 13] width 8 height 8
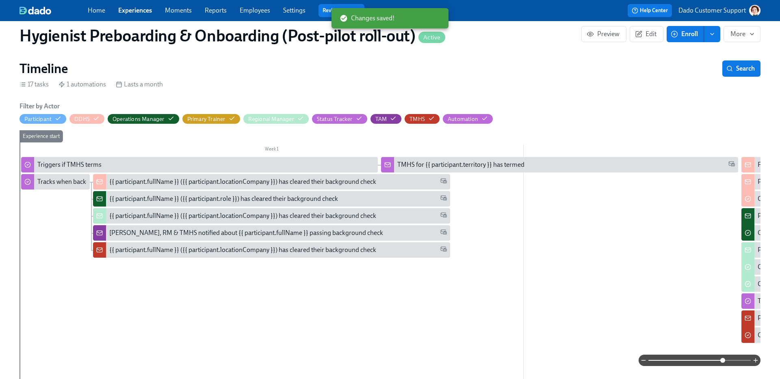
click at [127, 230] on div "OM, RM & TMHS notified about {{ participant.fullName }} passing background check" at bounding box center [246, 233] width 274 height 9
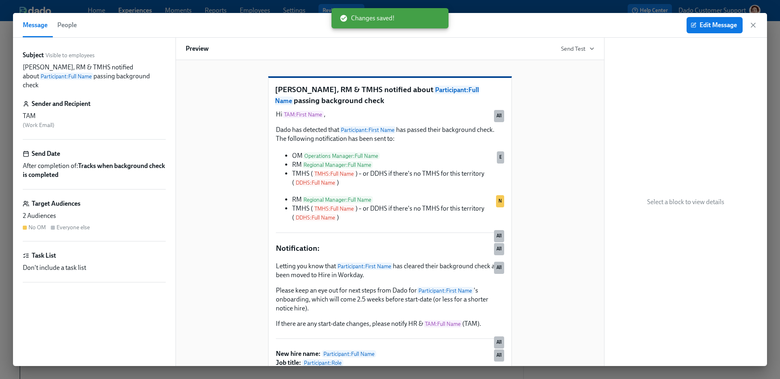
click at [69, 28] on span "People" at bounding box center [66, 24] width 19 height 11
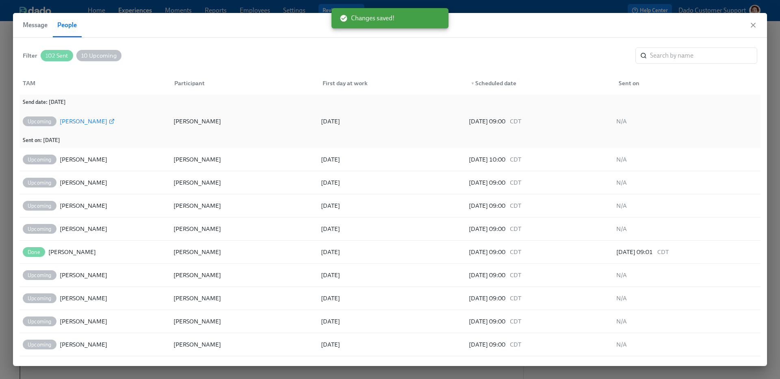
click at [82, 122] on div "Stesha Hackett" at bounding box center [84, 122] width 48 height 10
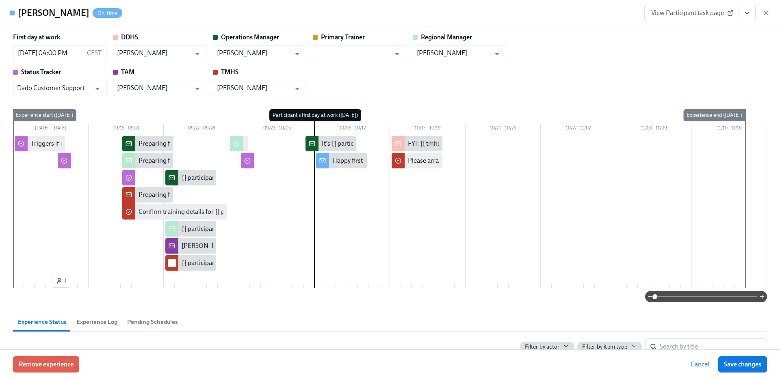
click at [173, 262] on input "checkbox" at bounding box center [171, 262] width 7 height 7
checkbox input "true"
click at [173, 246] on input "checkbox" at bounding box center [171, 245] width 7 height 7
checkbox input "true"
click at [173, 231] on input "checkbox" at bounding box center [171, 228] width 7 height 7
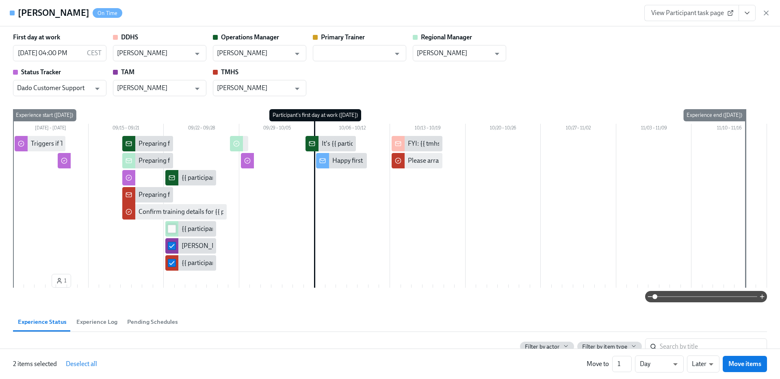
checkbox input "true"
click at [170, 177] on input "checkbox" at bounding box center [171, 177] width 7 height 7
checkbox input "true"
click at [626, 365] on input "1" at bounding box center [621, 364] width 19 height 16
click at [620, 365] on input "1" at bounding box center [621, 364] width 19 height 16
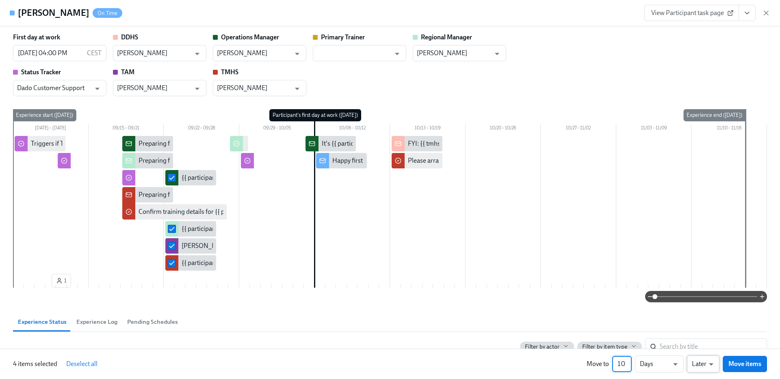
type input "10"
click at [703, 351] on li "Earlier" at bounding box center [703, 349] width 32 height 14
type input "earlier"
click at [746, 370] on button "Move items" at bounding box center [744, 364] width 44 height 16
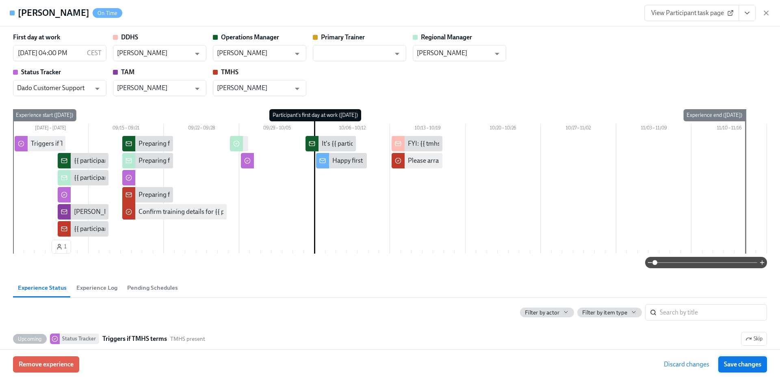
click at [746, 369] on button "Save changes" at bounding box center [742, 365] width 49 height 16
click at [765, 11] on icon "button" at bounding box center [766, 13] width 8 height 8
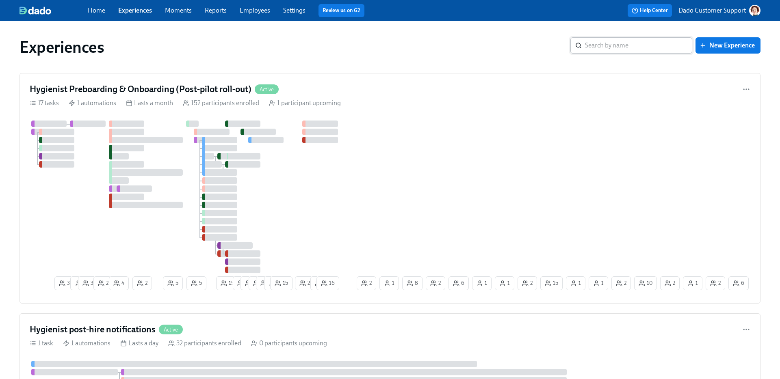
click at [629, 45] on input "search" at bounding box center [638, 45] width 107 height 16
click at [733, 43] on span "New Experience" at bounding box center [728, 45] width 54 height 8
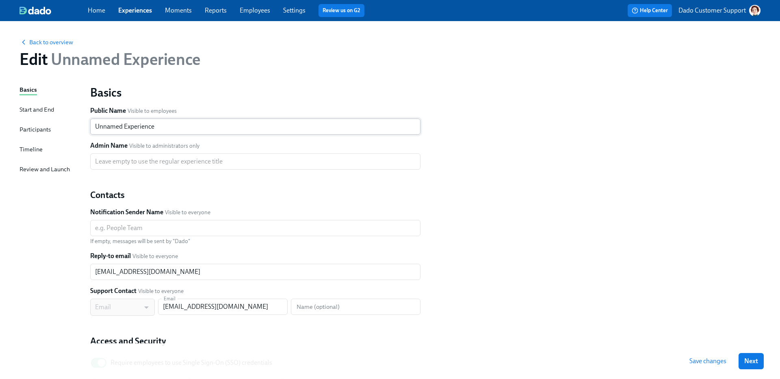
click at [166, 132] on input "Unnamed Experience" at bounding box center [255, 127] width 330 height 16
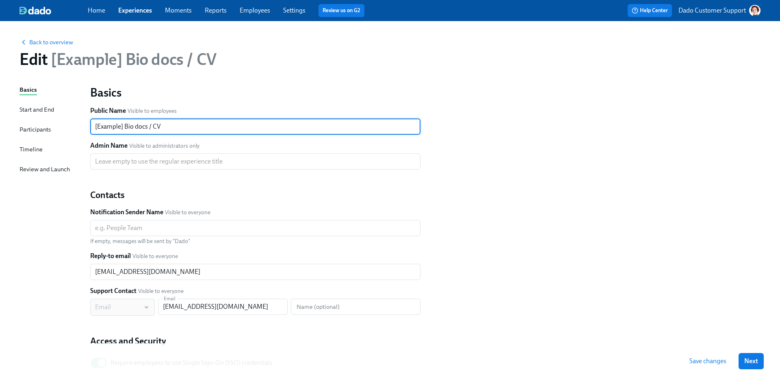
click at [153, 125] on input "[Example] Bio docs / CV" at bounding box center [255, 127] width 330 height 16
type input "[Example] Bio docs / Day 1 guide / CV generation"
click at [21, 153] on div "Timeline" at bounding box center [30, 149] width 23 height 9
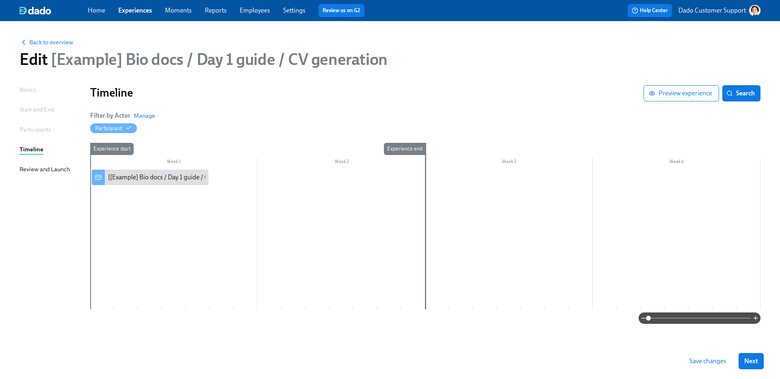
click at [155, 117] on div "Filter by Actor Manage Participant" at bounding box center [425, 122] width 670 height 22
click at [142, 116] on span "Manage" at bounding box center [145, 116] width 22 height 8
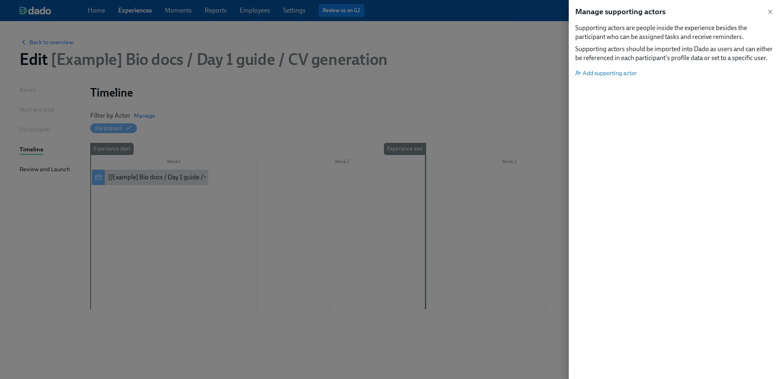
click at [605, 77] on div "Manage supporting actors Supporting actors are people inside the experience bes…" at bounding box center [674, 189] width 211 height 379
click at [605, 73] on span "Add supporting actor" at bounding box center [605, 73] width 61 height 8
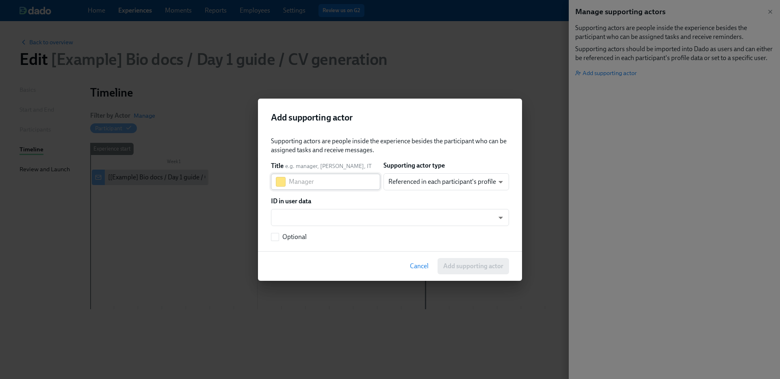
click at [298, 182] on input "text" at bounding box center [334, 182] width 91 height 16
type input "Onboarding Experience Manager"
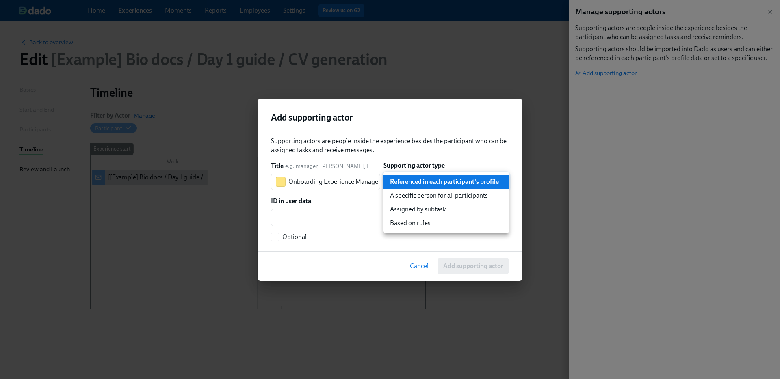
scroll to position [0, 0]
click at [458, 178] on body "Home Experiences Moments Reports Employees Settings Review us on G2 Help Center…" at bounding box center [390, 189] width 780 height 379
click at [437, 213] on li "Assigned by subtask" at bounding box center [445, 210] width 125 height 14
type input "assignedBySubtask"
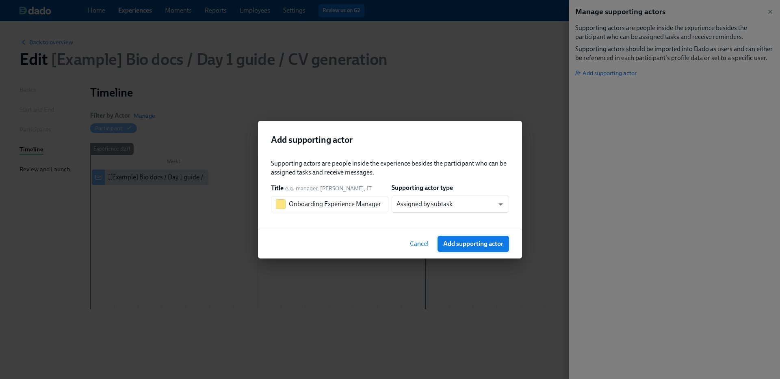
click at [475, 246] on span "Add supporting actor" at bounding box center [473, 244] width 60 height 8
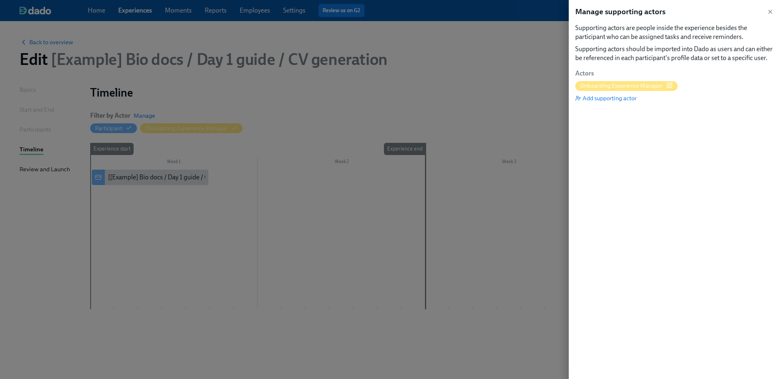
click at [114, 242] on div at bounding box center [390, 189] width 780 height 379
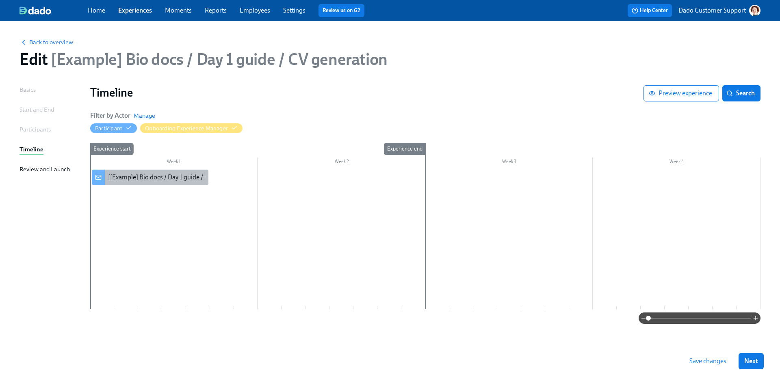
click at [106, 180] on div "[[Example] Bio docs / Day 1 guide / CV generation] A new experience starts toda…" at bounding box center [150, 177] width 117 height 15
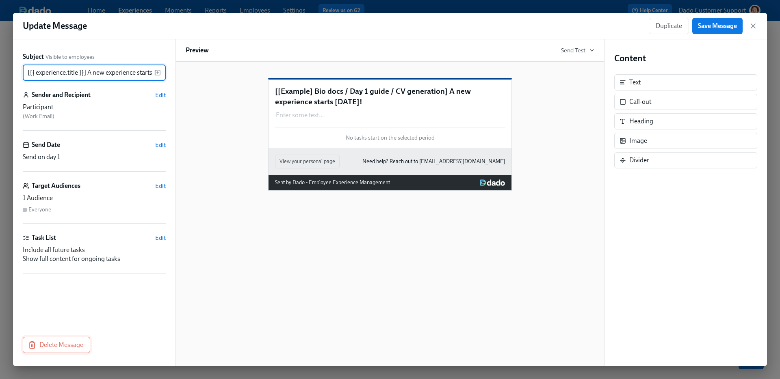
click at [38, 346] on span "Delete Message" at bounding box center [57, 345] width 54 height 8
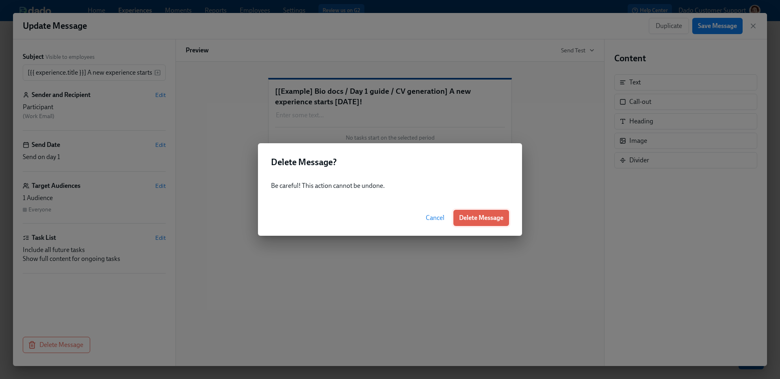
click at [479, 218] on span "Delete Message" at bounding box center [481, 218] width 44 height 8
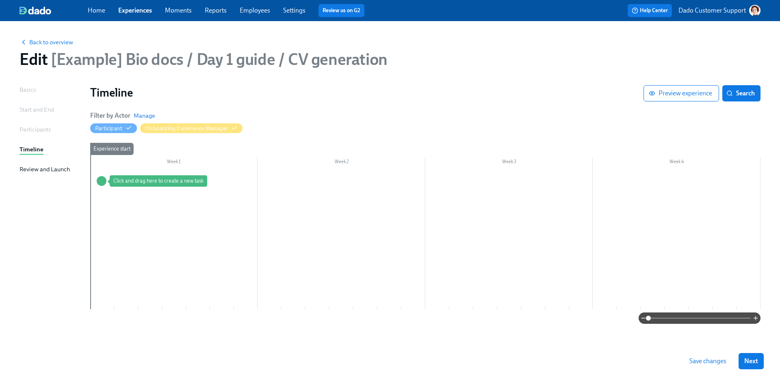
click at [114, 176] on div at bounding box center [425, 240] width 670 height 140
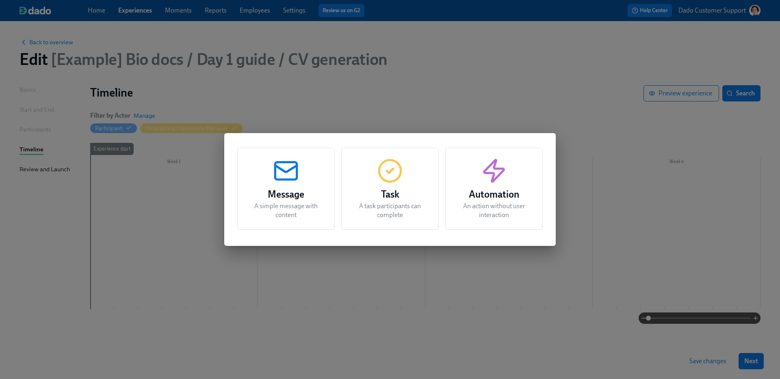
click at [389, 183] on icon "button" at bounding box center [390, 171] width 26 height 26
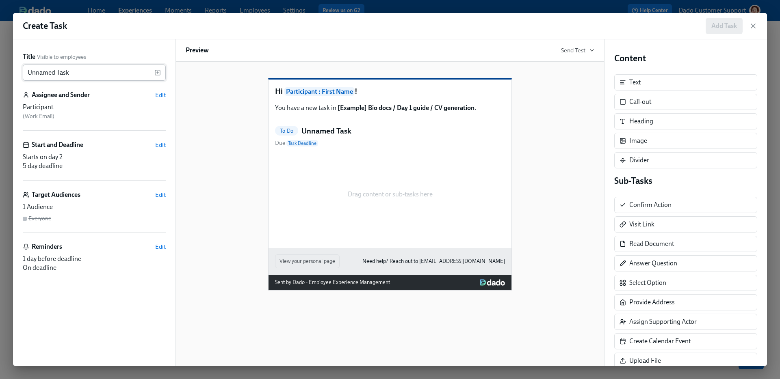
click at [91, 74] on input "Unnamed Task" at bounding box center [89, 73] width 132 height 16
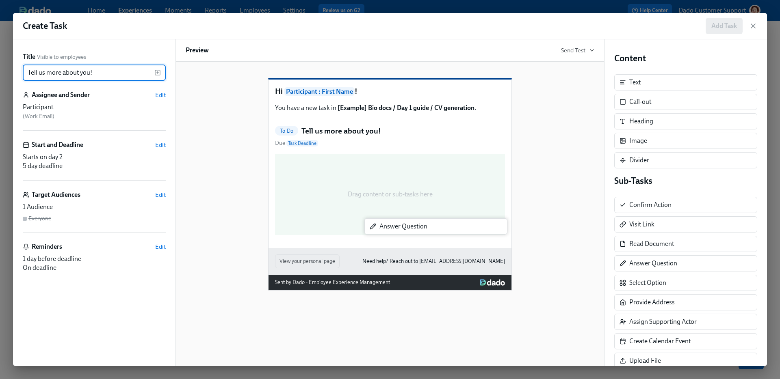
drag, startPoint x: 672, startPoint y: 264, endPoint x: 417, endPoint y: 226, distance: 257.1
click at [417, 226] on div "Title Visible to employees Tell us more about you! ​ Assignee and Sender Edit P…" at bounding box center [390, 202] width 754 height 327
type input "Tell us more about you!"
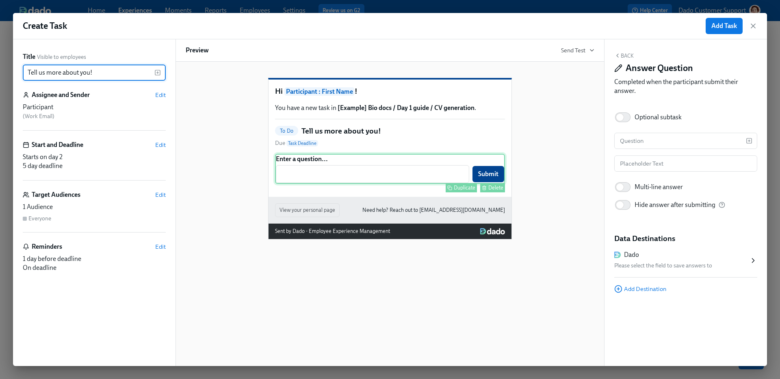
click at [309, 179] on div "Enter a question... ​ Submit Duplicate Delete" at bounding box center [390, 169] width 230 height 30
click at [690, 130] on div "Back Answer Question Completed when the participant submit their answer. Option…" at bounding box center [685, 202] width 162 height 327
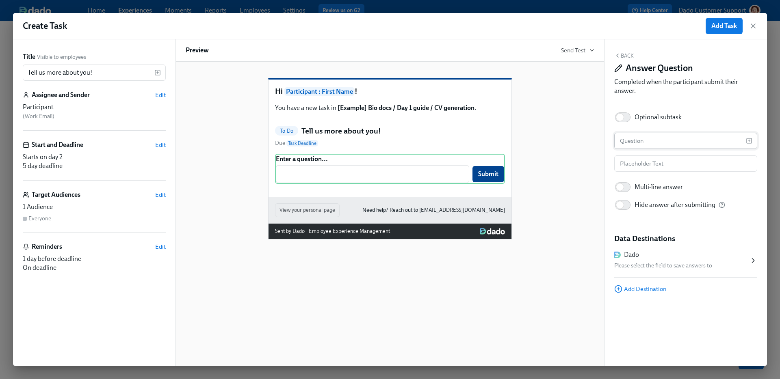
click at [685, 135] on input "text" at bounding box center [680, 141] width 132 height 16
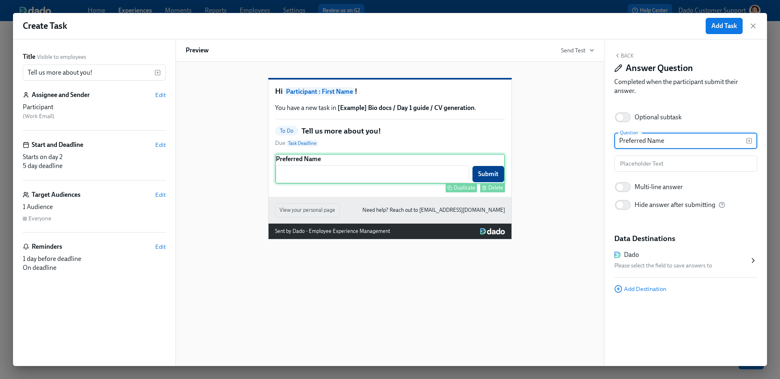
type input "Preferred Name"
click at [454, 191] on div "Duplicate" at bounding box center [465, 188] width 22 height 6
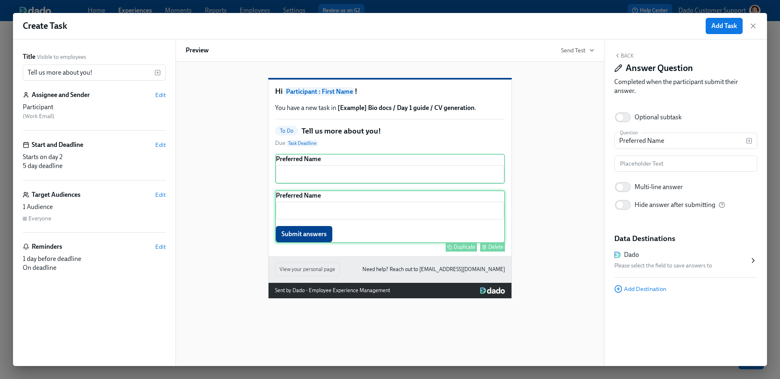
click at [413, 212] on div "Preferred Name ​ Submit answers Duplicate Delete" at bounding box center [390, 216] width 230 height 53
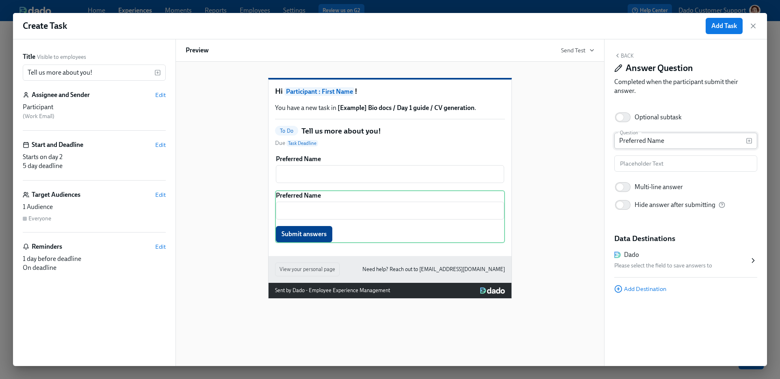
click at [655, 142] on input "Preferred Name" at bounding box center [680, 141] width 132 height 16
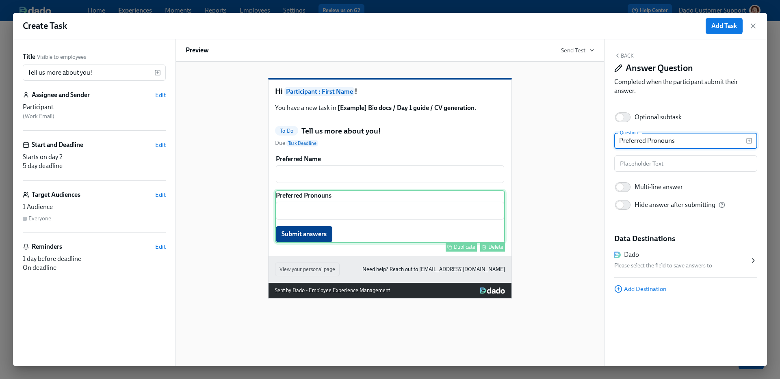
type input "Preferred Pronouns"
click at [455, 250] on div "Duplicate" at bounding box center [465, 247] width 22 height 6
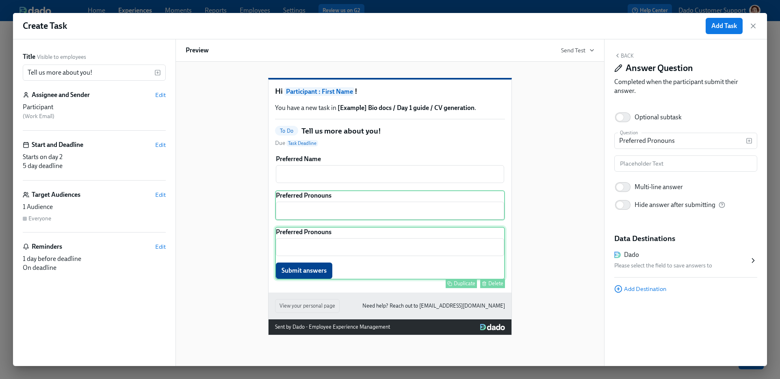
click at [387, 275] on div "Preferred Pronouns ​ Submit answers Duplicate Delete" at bounding box center [390, 253] width 230 height 53
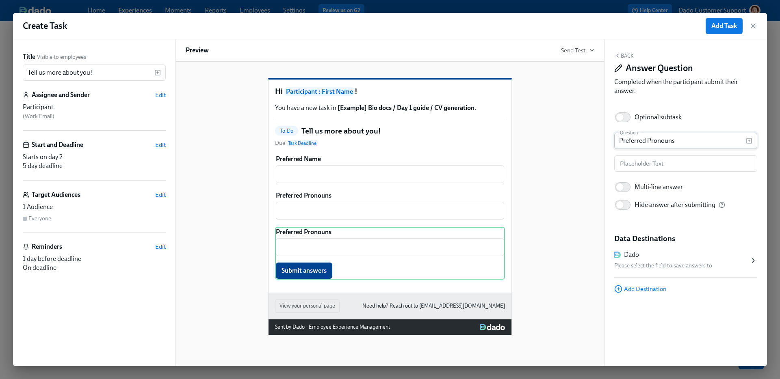
click at [689, 140] on input "Preferred Pronouns" at bounding box center [680, 141] width 132 height 16
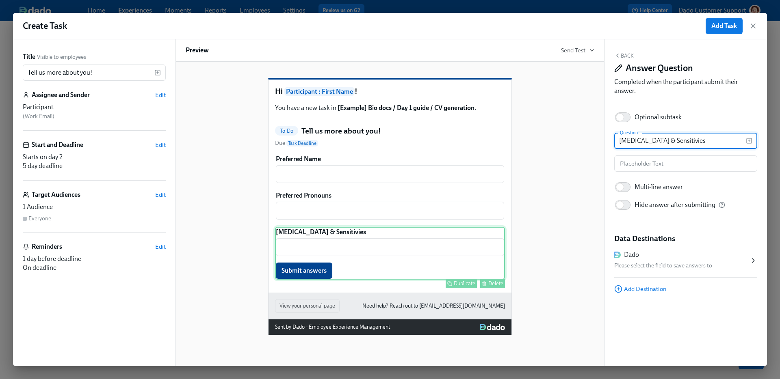
type input "Allergies & Sensitivies"
click at [454, 288] on button "Duplicate" at bounding box center [460, 283] width 31 height 9
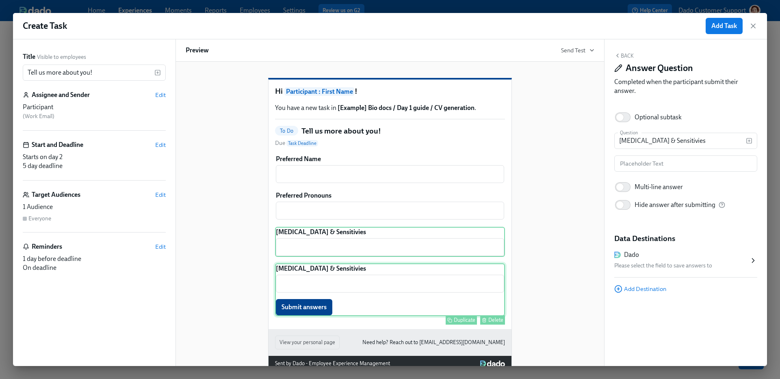
click at [415, 296] on div "Allergies & Sensitivies ​ Submit answers Duplicate Delete" at bounding box center [390, 290] width 230 height 53
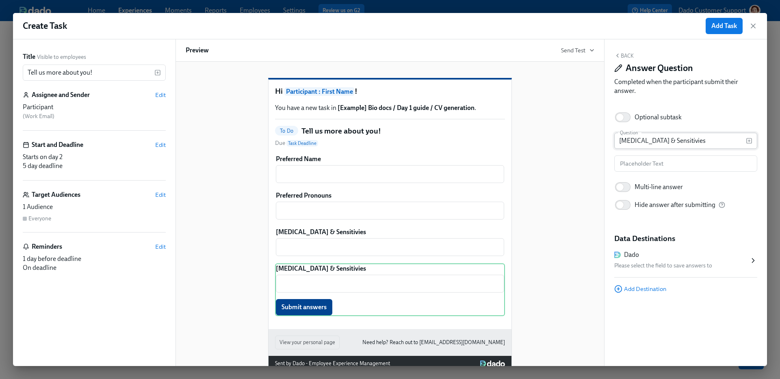
click at [673, 145] on input "Allergies & Sensitivies" at bounding box center [680, 141] width 132 height 16
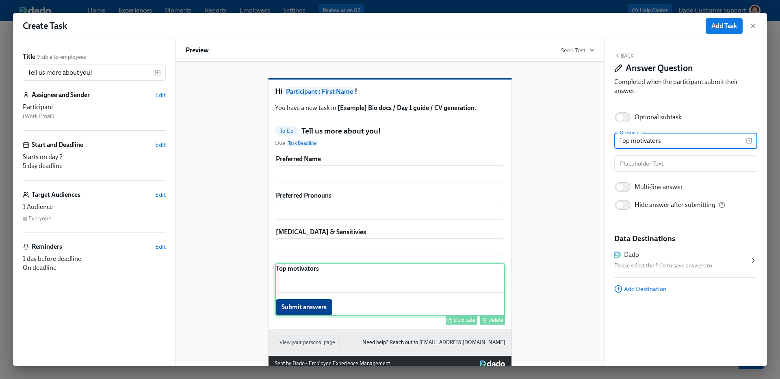
type input "Top motivators"
click at [457, 323] on div "Duplicate" at bounding box center [465, 320] width 22 height 6
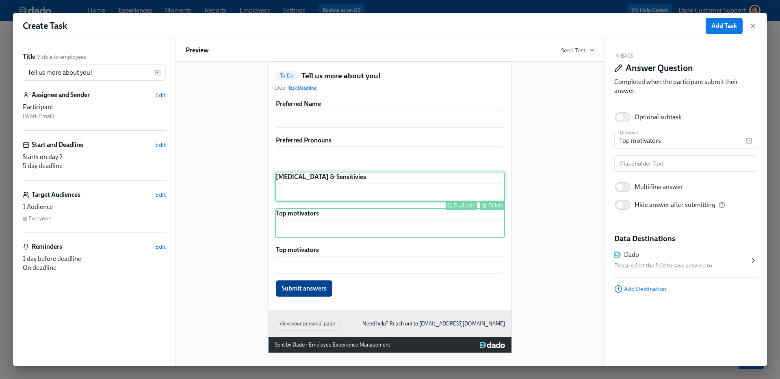
scroll to position [64, 0]
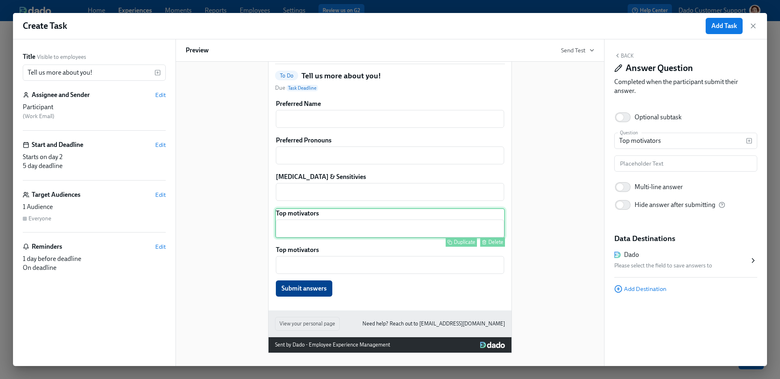
click at [338, 233] on div "Top motivators ​ Duplicate Delete" at bounding box center [390, 223] width 230 height 30
click at [666, 176] on div "Question Top motivators Question Placeholder Text Placeholder Text Multi-line a…" at bounding box center [685, 177] width 143 height 88
click at [659, 186] on div "Multi-line answer" at bounding box center [658, 187] width 48 height 9
click at [646, 186] on input "Multi-line answer" at bounding box center [620, 187] width 54 height 18
checkbox input "true"
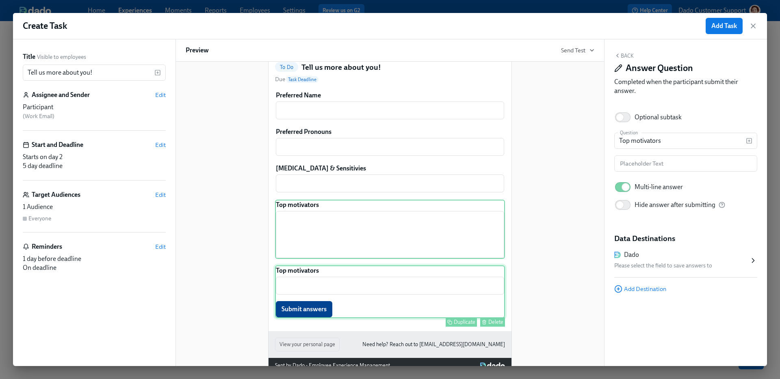
click at [338, 293] on div "Top motivators ​ Submit answers Duplicate Delete" at bounding box center [390, 292] width 230 height 53
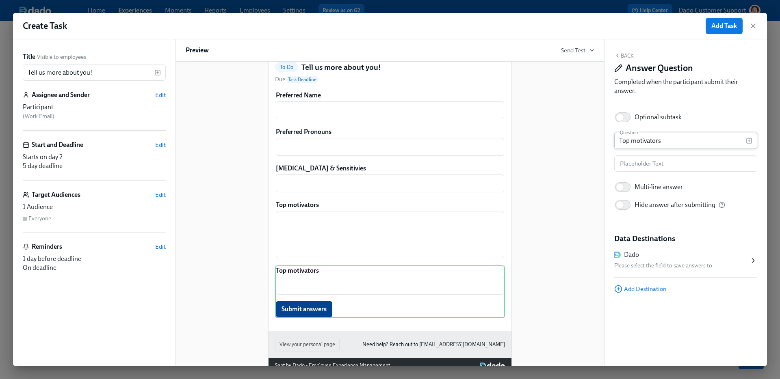
click at [644, 145] on input "Top motivators" at bounding box center [680, 141] width 132 height 16
type input "Favourite Color"
click at [460, 325] on div "Duplicate" at bounding box center [465, 322] width 22 height 6
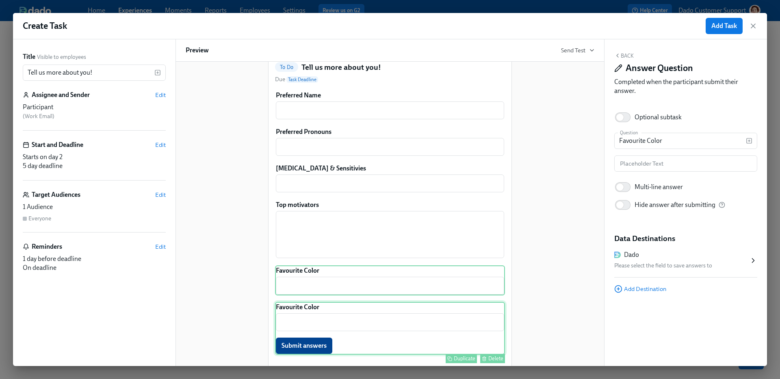
click at [424, 337] on div "Favourite Color ​ Submit answers Duplicate Delete" at bounding box center [390, 328] width 230 height 53
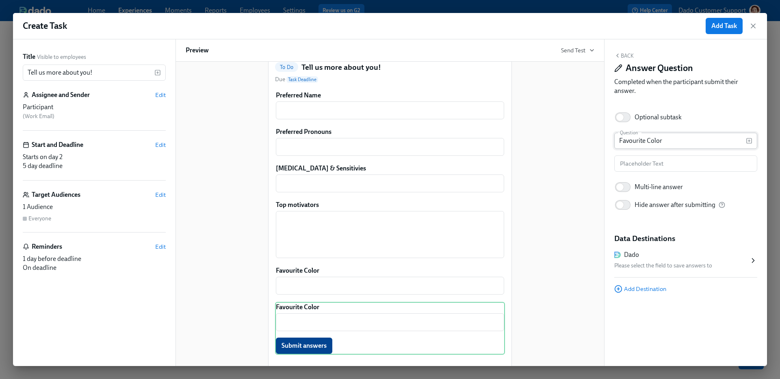
click at [651, 138] on input "Favourite Color" at bounding box center [680, 141] width 132 height 16
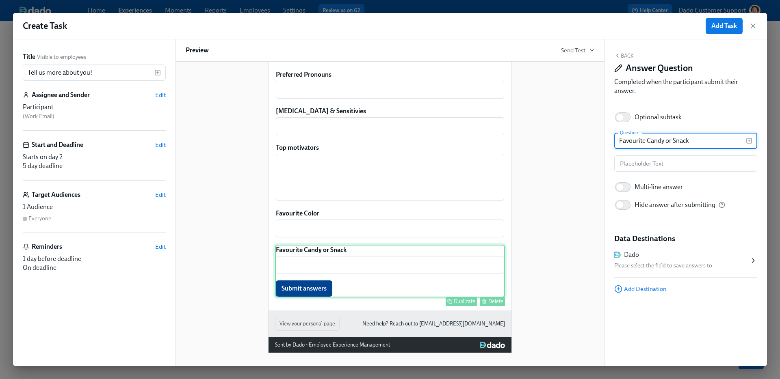
type input "Favourite Candy or Snack"
click at [459, 298] on div "Duplicate" at bounding box center [465, 301] width 22 height 6
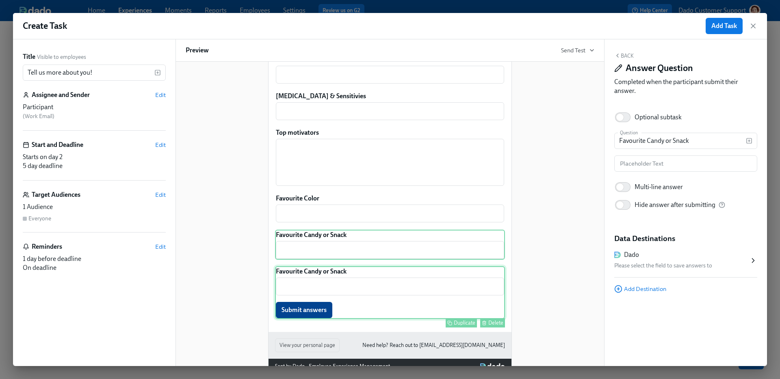
click at [396, 314] on div "Favourite Candy or Snack ​ Submit answers Duplicate Delete" at bounding box center [390, 292] width 230 height 53
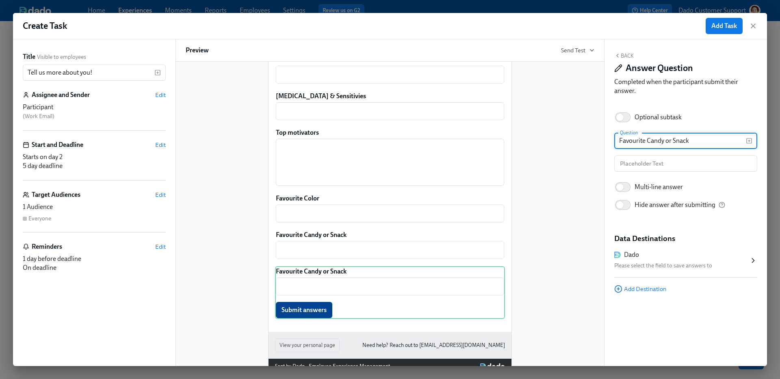
click at [691, 140] on input "Favourite Candy or Snack" at bounding box center [680, 141] width 132 height 16
click at [648, 143] on input "Favourite Candy or Snack" at bounding box center [680, 141] width 132 height 16
type input "Go-To Lunch or Favorite Food"
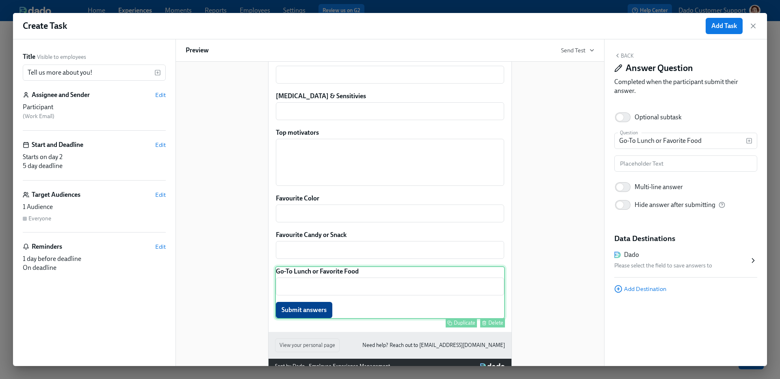
click at [459, 326] on div "Duplicate" at bounding box center [465, 323] width 22 height 6
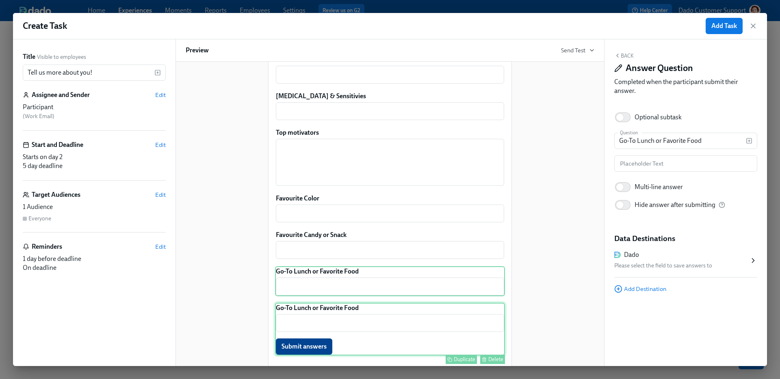
click at [457, 323] on div "Go-To Lunch or Favorite Food ​ Submit answers Duplicate Delete" at bounding box center [390, 329] width 230 height 53
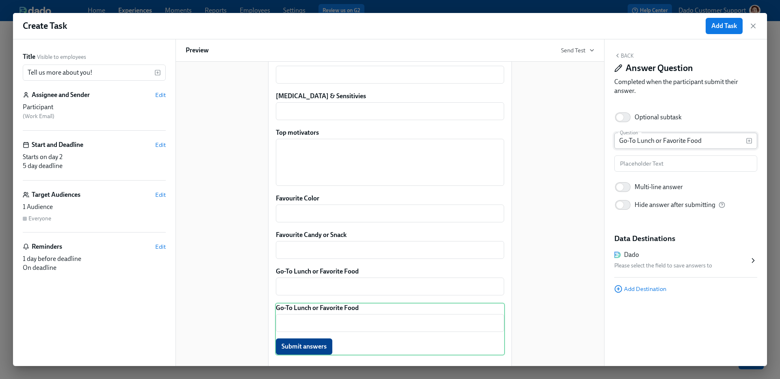
click at [674, 138] on input "Go-To Lunch or Favorite Food" at bounding box center [680, 141] width 132 height 16
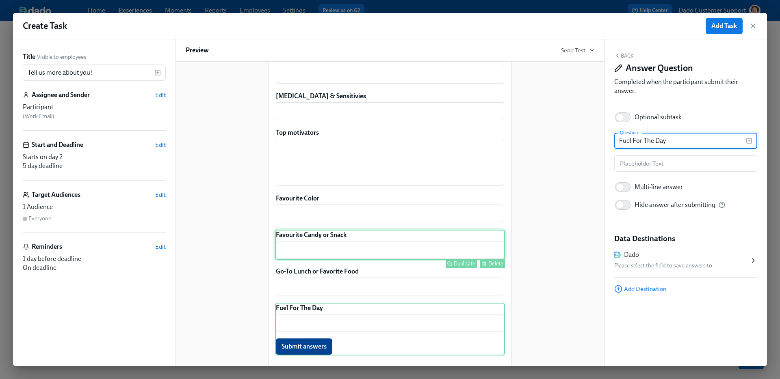
scroll to position [209, 0]
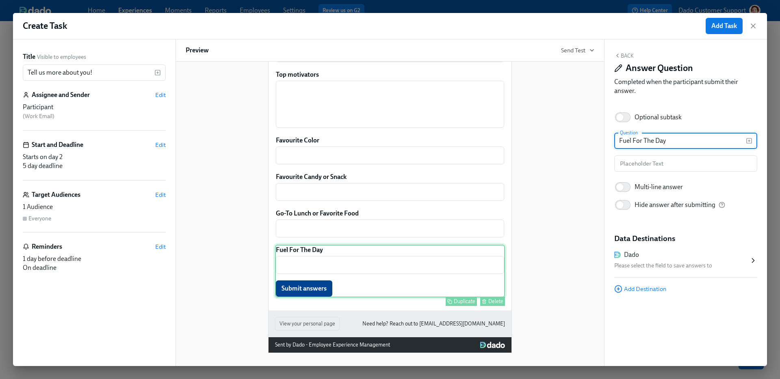
type input "Fuel For The Day"
click at [461, 301] on div "Duplicate" at bounding box center [465, 301] width 22 height 6
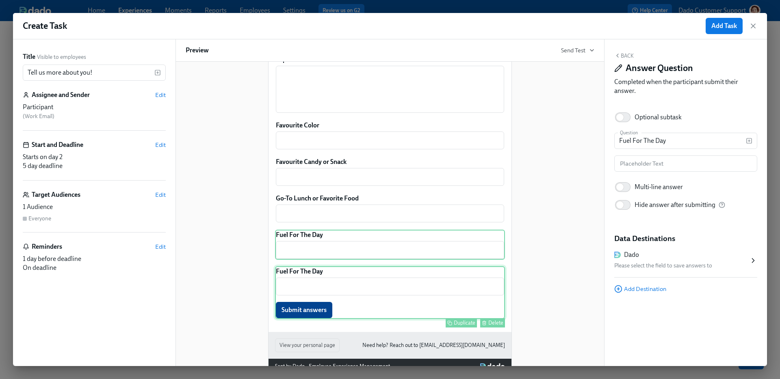
click at [388, 313] on div "Fuel For The Day ​ Submit answers Duplicate Delete" at bounding box center [390, 292] width 230 height 53
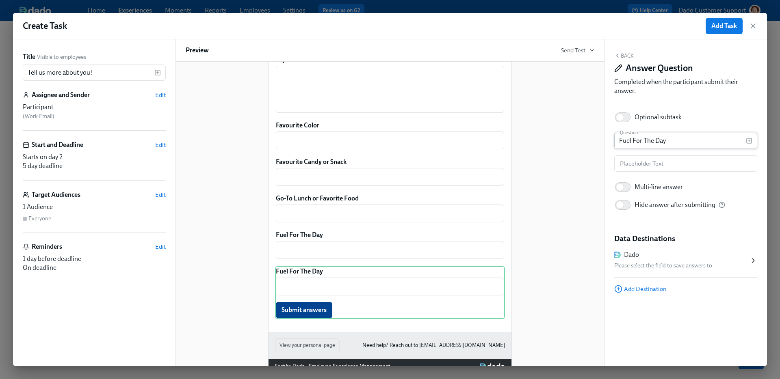
click at [657, 138] on input "Fuel For The Day" at bounding box center [680, 141] width 132 height 16
type input "Favorite Hobbies/Sports"
click at [641, 192] on label "Multi-line answer" at bounding box center [648, 187] width 69 height 18
click at [641, 192] on input "Multi-line answer" at bounding box center [620, 187] width 54 height 18
checkbox input "true"
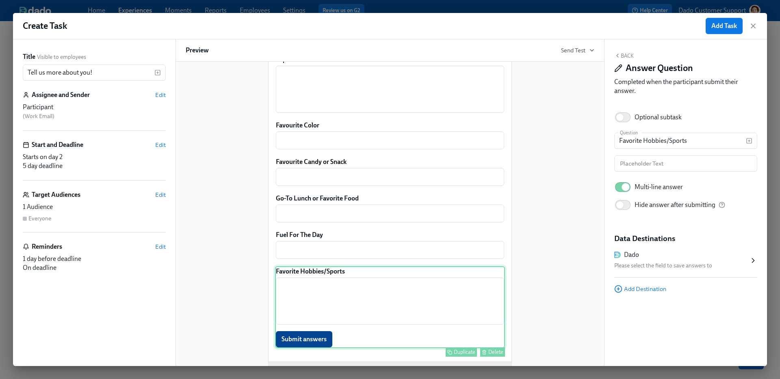
scroll to position [275, 0]
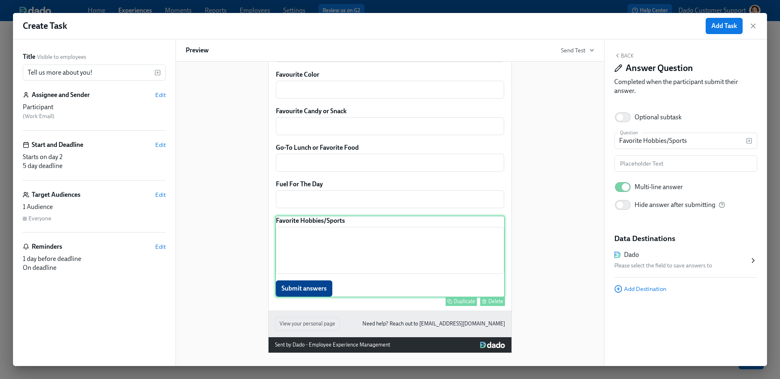
click at [464, 301] on div "Duplicate" at bounding box center [465, 301] width 22 height 6
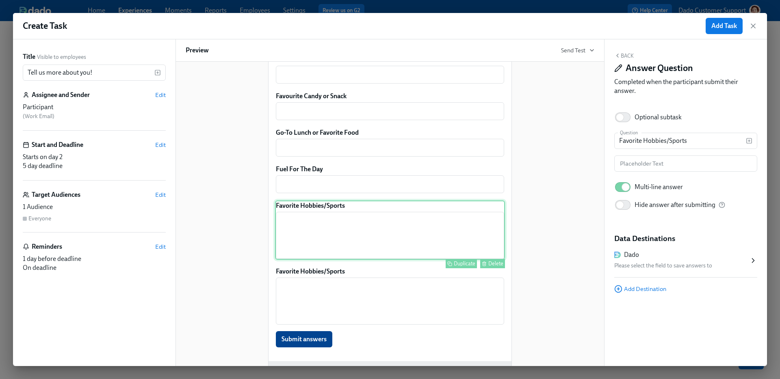
click at [464, 301] on div "Favorite Hobbies/Sports ​ Submit answers Duplicate Delete" at bounding box center [390, 307] width 230 height 82
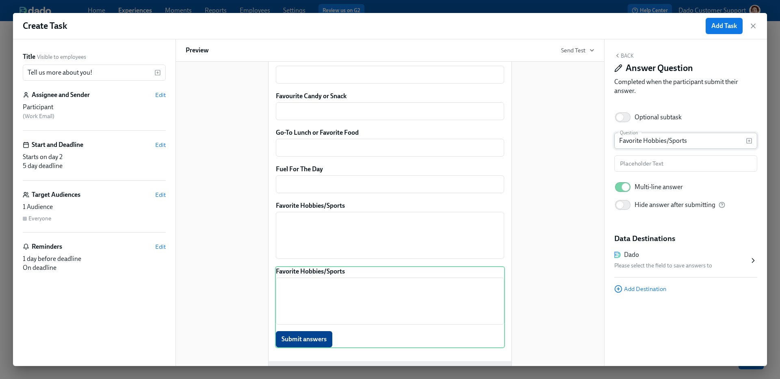
click at [681, 143] on input "Favorite Hobbies/Sports" at bounding box center [680, 141] width 132 height 16
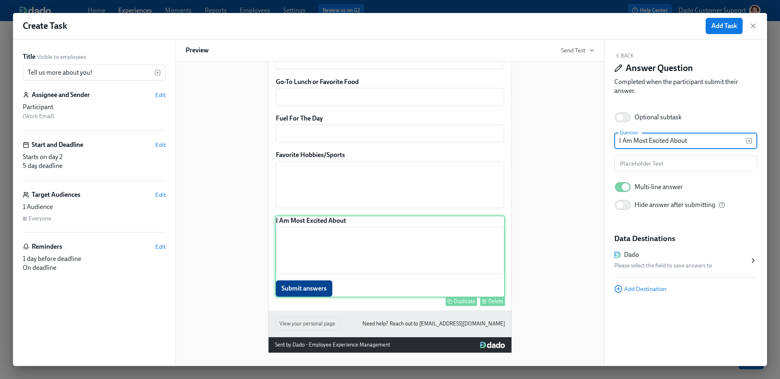
type input "I Am Most Excited About"
click at [454, 303] on div "Duplicate" at bounding box center [465, 301] width 22 height 6
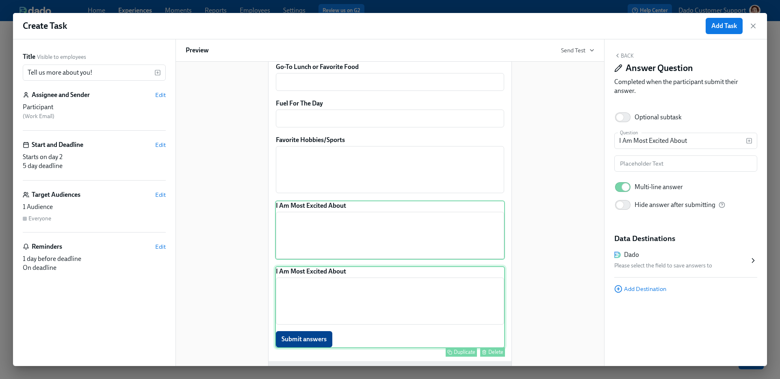
click at [403, 297] on div "I Am Most Excited About ​ Submit answers Duplicate Delete" at bounding box center [390, 307] width 230 height 82
click at [651, 153] on div "Question I Am Most Excited About Question Placeholder Text Placeholder Text Mul…" at bounding box center [685, 177] width 143 height 88
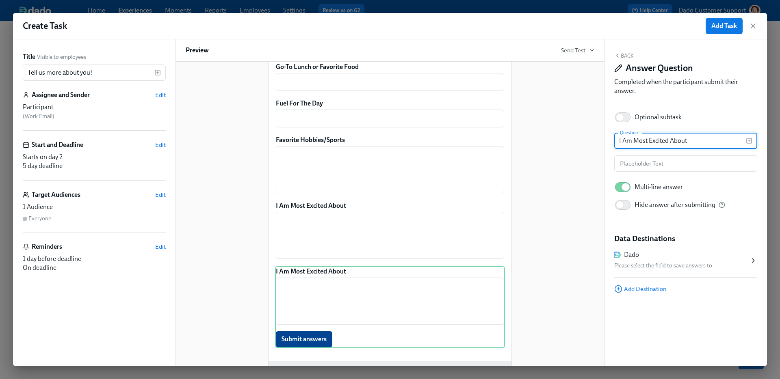
click at [651, 143] on input "I Am Most Excited About" at bounding box center [680, 141] width 132 height 16
type input "A fun fact about you:"
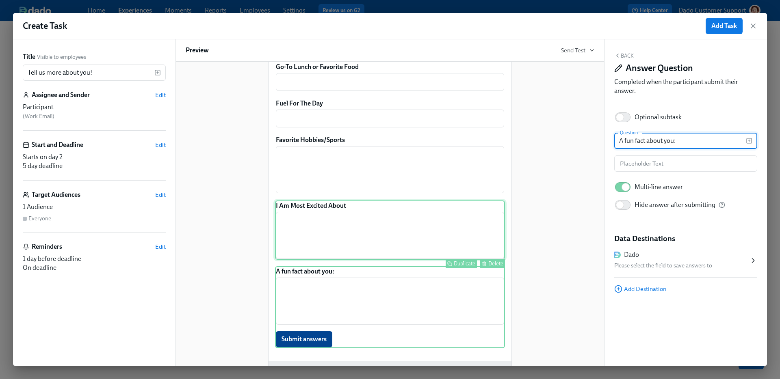
click at [402, 238] on div "I Am Most Excited About ​ Duplicate Delete" at bounding box center [390, 230] width 230 height 59
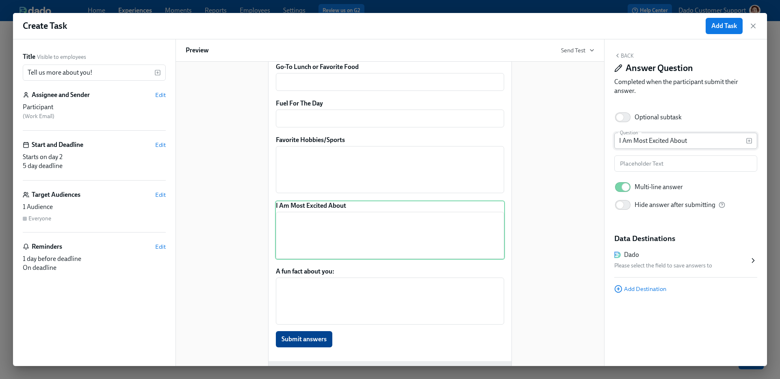
click at [661, 140] on input "I Am Most Excited About" at bounding box center [680, 141] width 132 height 16
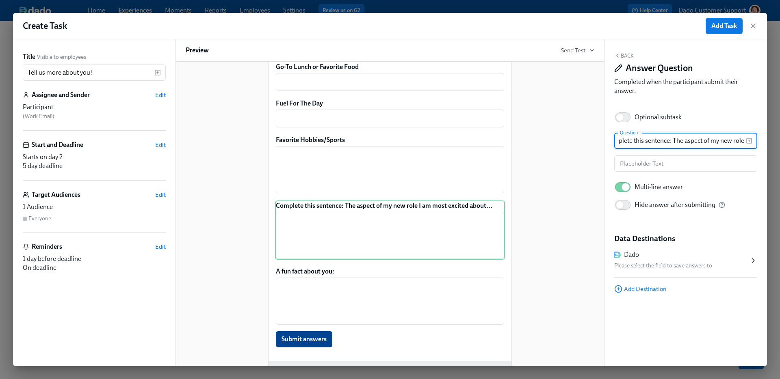
scroll to position [0, 84]
type input "Complete this sentence: The aspect of my new role I am most excited about is..."
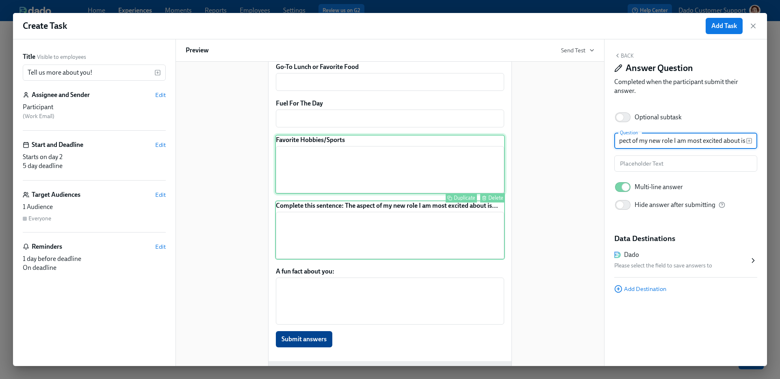
click at [367, 187] on div "Favorite Hobbies/Sports ​ Duplicate Delete" at bounding box center [390, 164] width 230 height 59
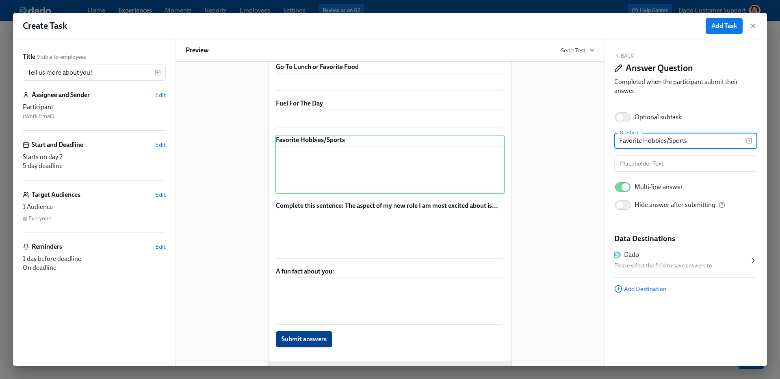
click at [648, 140] on input "Favorite Hobbies/Sports" at bounding box center [680, 141] width 132 height 16
type input "Your favorite hobbies/sports"
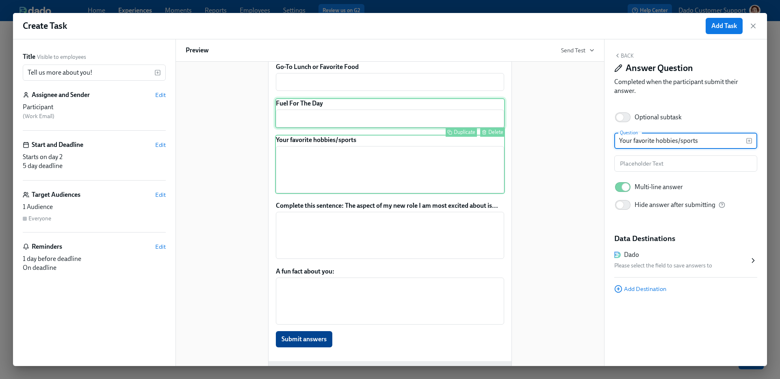
click at [460, 125] on div "Fuel For The Day ​ Duplicate Delete" at bounding box center [390, 113] width 230 height 30
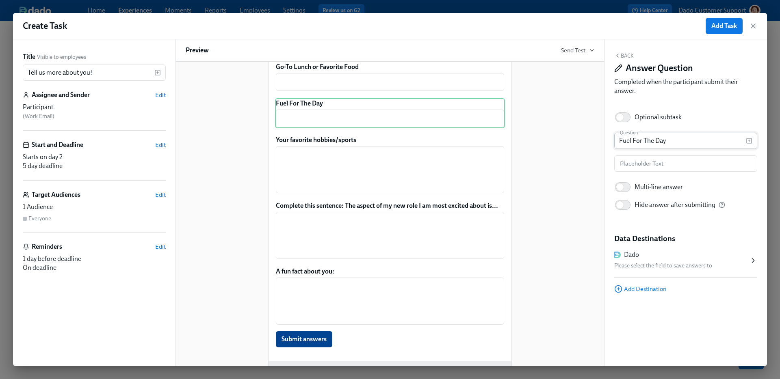
click at [673, 137] on input "Fuel For The Day" at bounding box center [680, 141] width 132 height 16
type input "Your preferred breakfast"
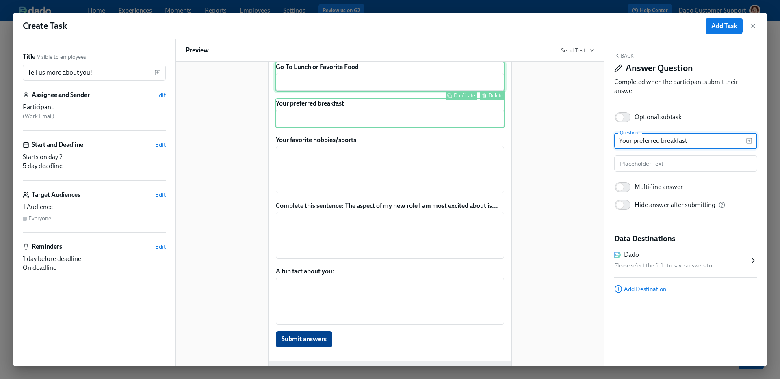
click at [436, 92] on div "Go-To Lunch or Favorite Food ​ Duplicate Delete" at bounding box center [390, 77] width 230 height 30
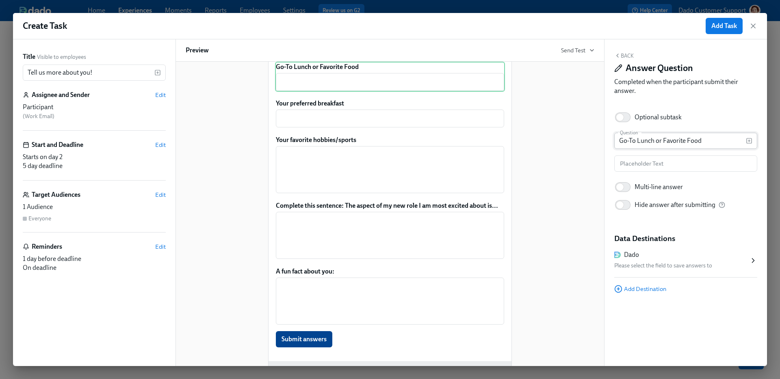
click at [620, 143] on input "Go-To Lunch or Favorite Food" at bounding box center [680, 141] width 132 height 16
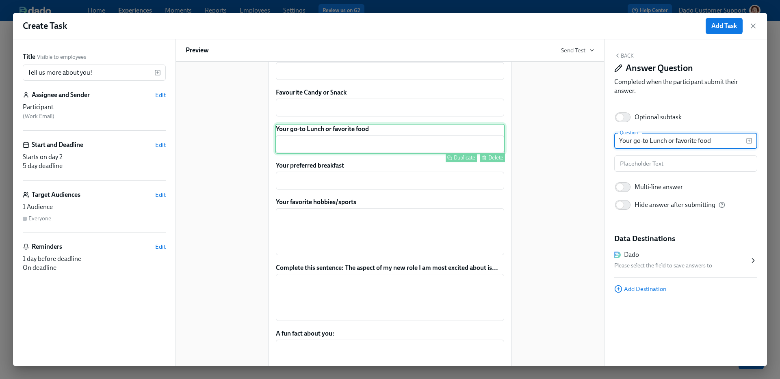
scroll to position [279, 0]
click at [652, 143] on input "Your go-to Lunch or favorite food" at bounding box center [680, 141] width 132 height 16
type input "Your go-to lunch or favorite food"
click at [443, 101] on div "Preferred Name ​ Duplicate Delete Preferred Pronouns ​ Duplicate Delete Allergi…" at bounding box center [390, 142] width 230 height 535
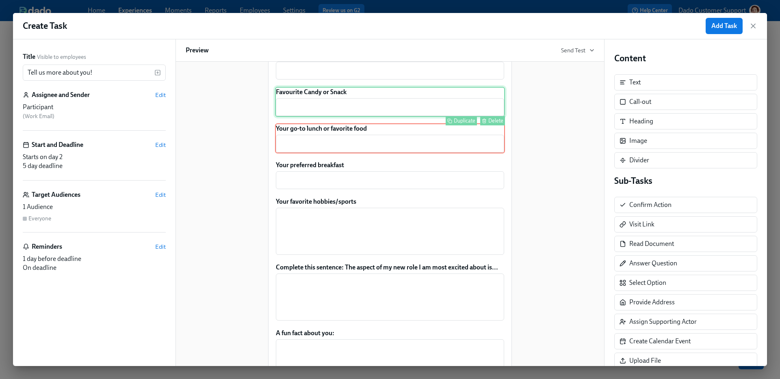
click at [437, 117] on div "Favourite Candy or Snack ​ Duplicate Delete" at bounding box center [390, 102] width 230 height 30
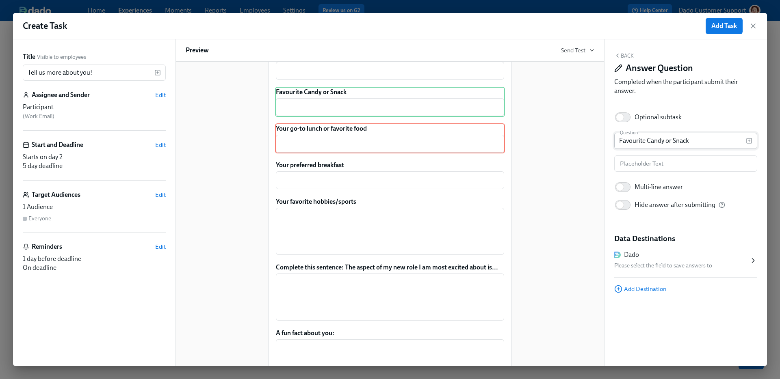
click at [649, 139] on input "Favourite Candy or Snack" at bounding box center [680, 141] width 132 height 16
type input "Favourite candy or snack"
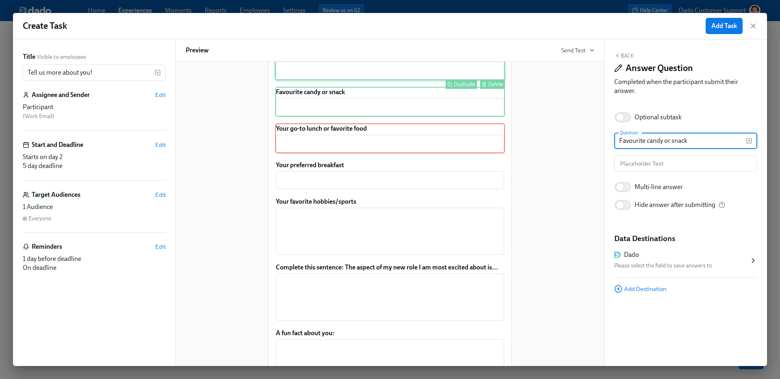
click at [383, 80] on div "Favourite Color ​ Duplicate Delete" at bounding box center [390, 65] width 230 height 30
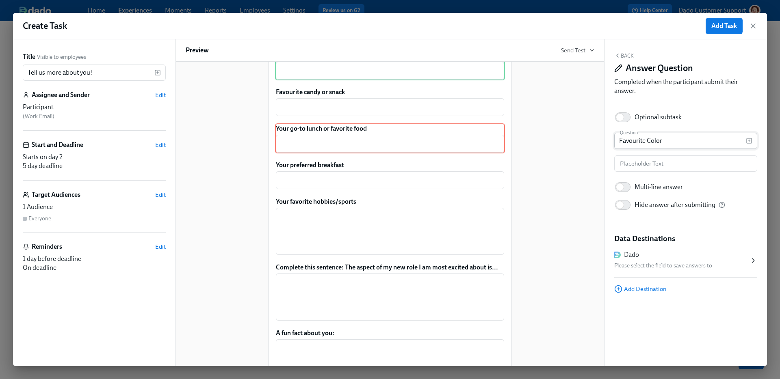
click at [649, 138] on input "Favourite Color" at bounding box center [680, 141] width 132 height 16
type input "Favorite color"
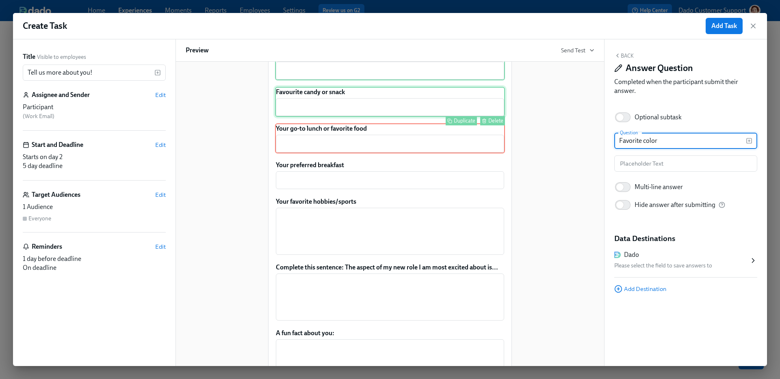
click at [459, 117] on div "Favourite candy or snack ​ Duplicate Delete" at bounding box center [390, 102] width 230 height 30
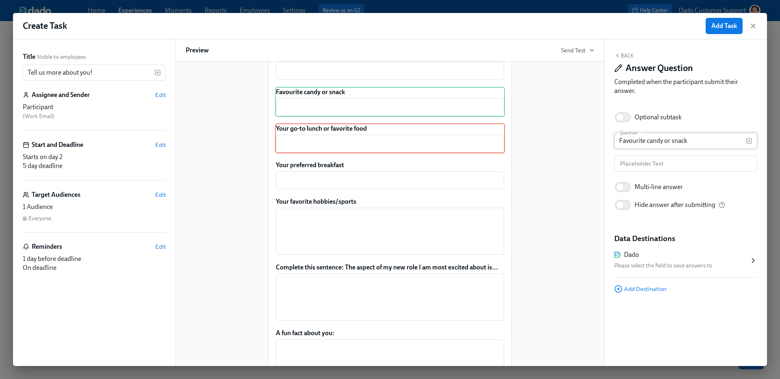
click at [635, 140] on input "Favourite candy or snack" at bounding box center [680, 141] width 132 height 16
type input "Favorite candy or snack"
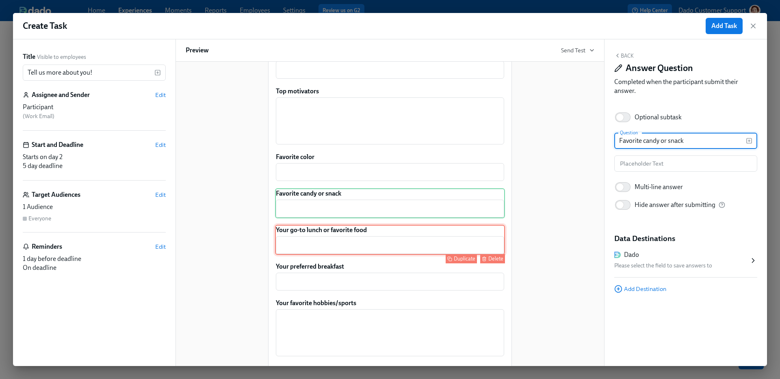
scroll to position [175, 0]
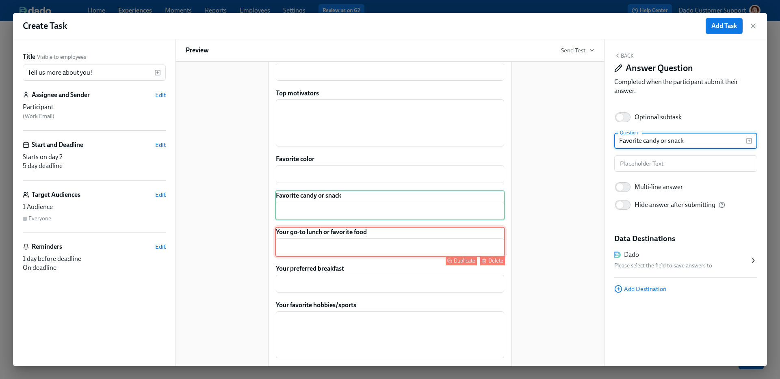
click at [344, 139] on div "Top motivators ​ Duplicate Delete" at bounding box center [390, 117] width 230 height 59
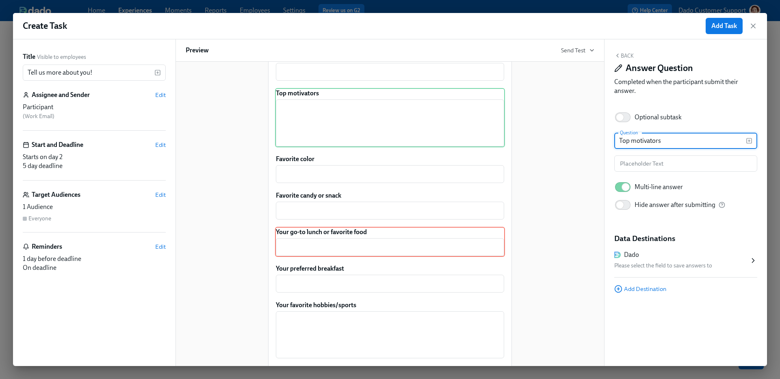
click at [666, 147] on input "Top motivators" at bounding box center [680, 141] width 132 height 16
type input "What are your top motivators?"
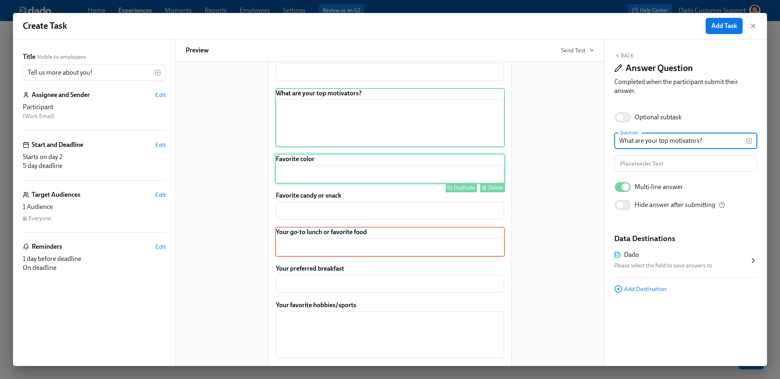
click at [449, 177] on div "Favorite color ​ Duplicate Delete" at bounding box center [390, 169] width 230 height 30
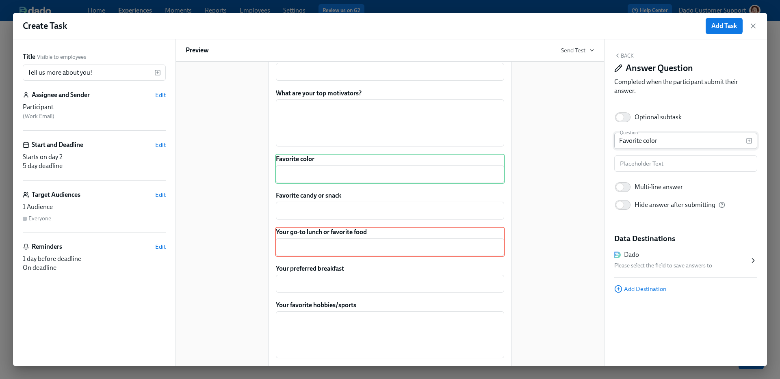
click at [625, 138] on input "Favorite color" at bounding box center [680, 141] width 132 height 16
type input "Your favorite color:"
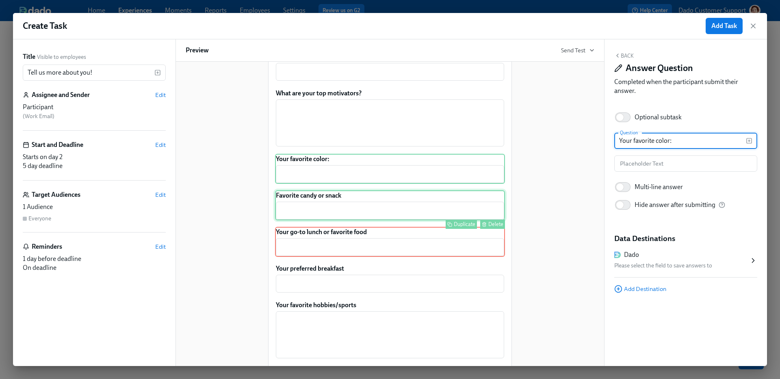
click at [396, 221] on div "Favorite candy or snack ​ Duplicate Delete" at bounding box center [390, 205] width 230 height 30
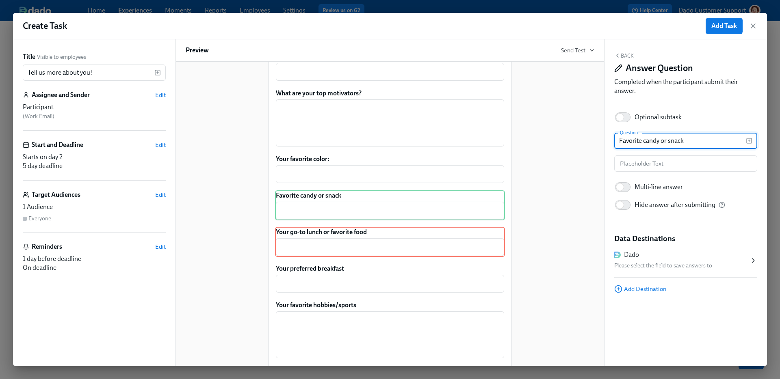
drag, startPoint x: 621, startPoint y: 139, endPoint x: 557, endPoint y: 139, distance: 64.2
click at [557, 139] on div "Title Visible to employees Tell us more about you! ​ Assignee and Sender Edit P…" at bounding box center [390, 202] width 754 height 327
type input "Your favorite candy or snack:"
click at [360, 82] on div "Allergies & Sensitivies ​ Duplicate Delete" at bounding box center [390, 67] width 230 height 30
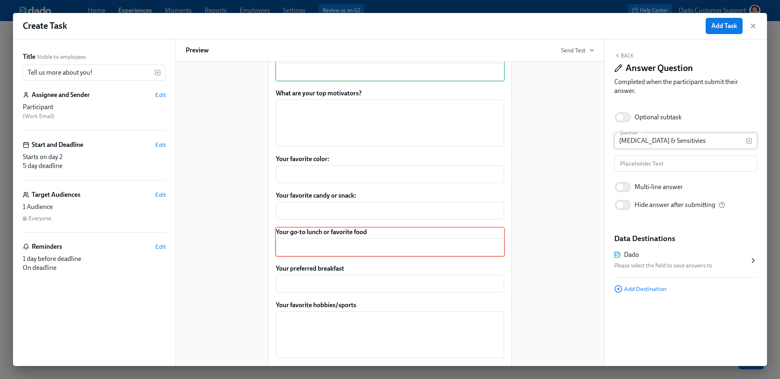
click at [623, 139] on input "Allergies & Sensitivies" at bounding box center [680, 141] width 132 height 16
click at [696, 143] on input "Do you have any allergies & Sensitivies" at bounding box center [680, 141] width 132 height 16
click at [732, 141] on input "Do you have any allergies or sensitivies" at bounding box center [680, 141] width 132 height 16
type input "Do you have any allergies or sensitivities?"
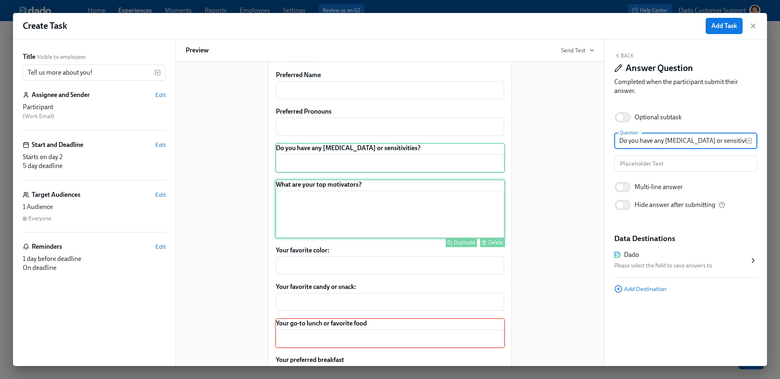
scroll to position [85, 0]
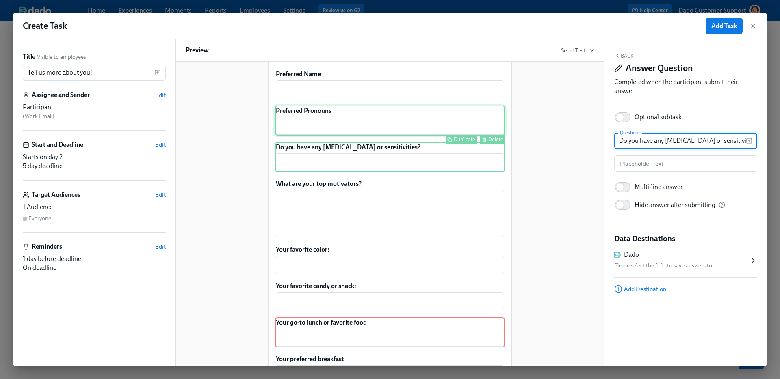
click at [307, 136] on div "Preferred Pronouns ​ Duplicate Delete" at bounding box center [390, 121] width 230 height 30
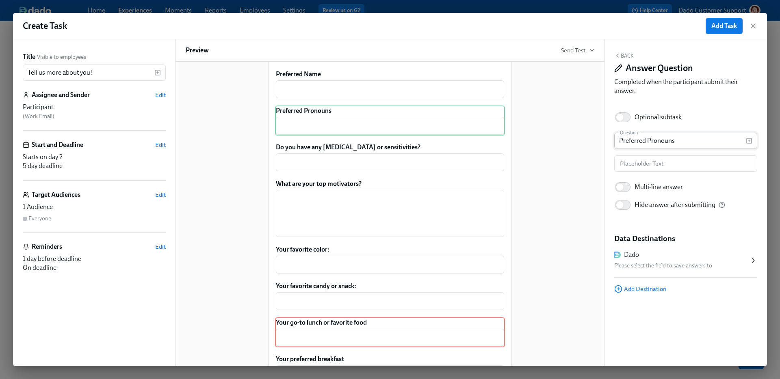
click at [652, 141] on input "Preferred Pronouns" at bounding box center [680, 141] width 132 height 16
type input "Your preferred pronouns"
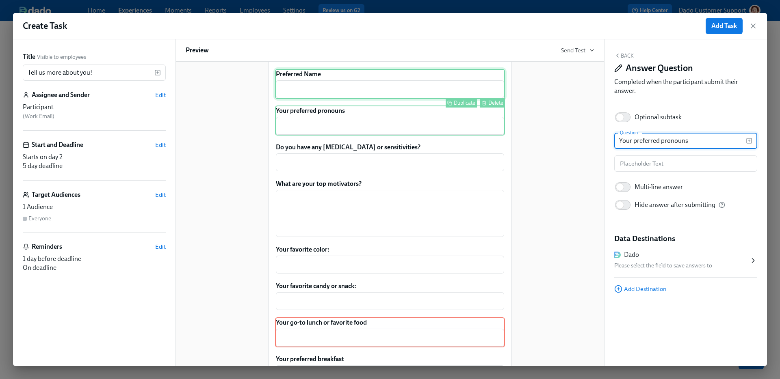
click at [444, 95] on div "Preferred Name ​ Duplicate Delete" at bounding box center [390, 84] width 230 height 30
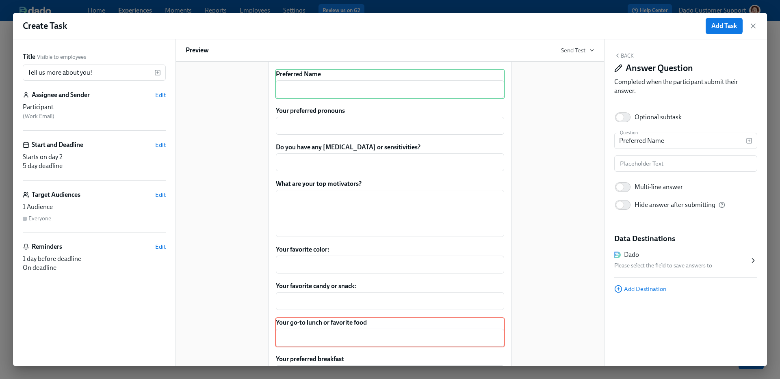
click at [717, 130] on div "Back Answer Question Completed when the participant submit their answer. Option…" at bounding box center [685, 202] width 162 height 327
click at [703, 138] on input "Preferred Name" at bounding box center [680, 141] width 132 height 16
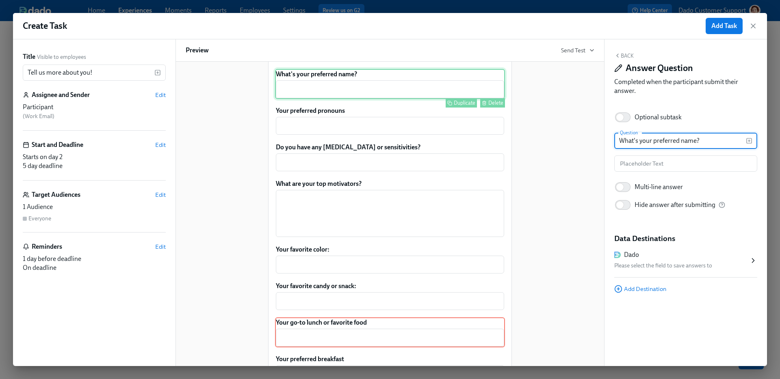
click at [329, 99] on div "What's your preferred name? ​ Duplicate Delete" at bounding box center [390, 84] width 230 height 30
click at [646, 142] on input "What's your preferred name?" at bounding box center [680, 141] width 132 height 16
drag, startPoint x: 644, startPoint y: 142, endPoint x: 529, endPoint y: 134, distance: 115.2
click at [529, 134] on div "Title Visible to employees Tell us more about you! ​ Assignee and Sender Edit P…" at bounding box center [390, 202] width 754 height 327
type input "Your preferred name:"
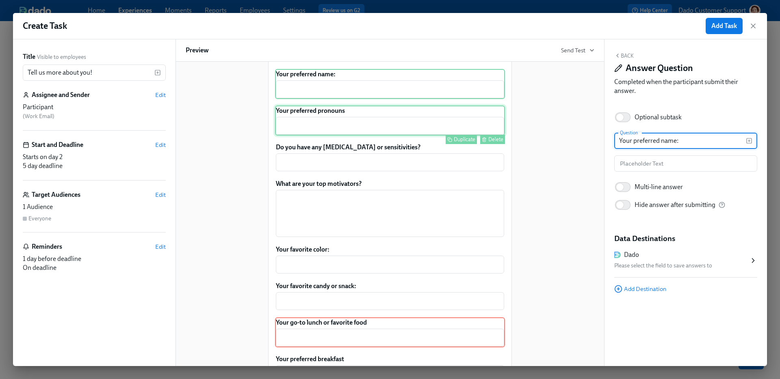
click at [291, 136] on div "Your preferred pronouns ​ Duplicate Delete" at bounding box center [390, 121] width 230 height 30
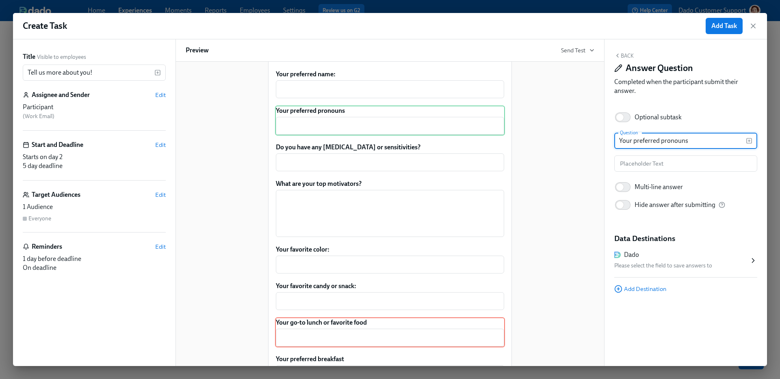
click at [707, 143] on input "Your preferred pronouns" at bounding box center [680, 141] width 132 height 16
type input "Your preferred pronouns:"
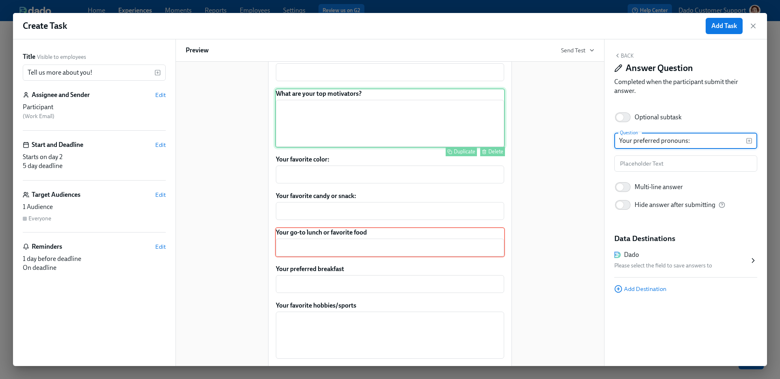
scroll to position [264, 0]
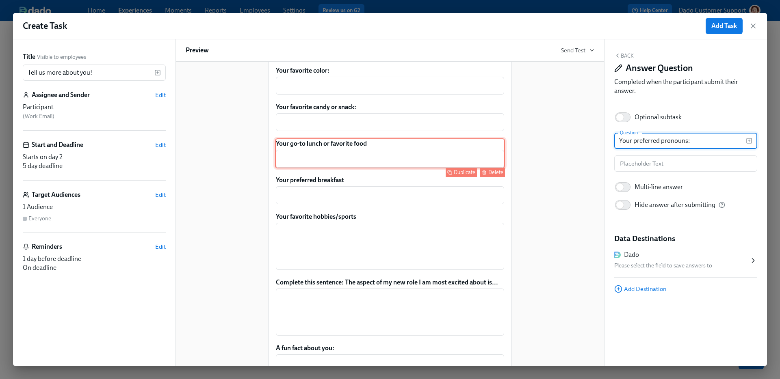
click at [404, 169] on div "Your go-to lunch or favorite food ​ Duplicate Delete" at bounding box center [390, 153] width 230 height 30
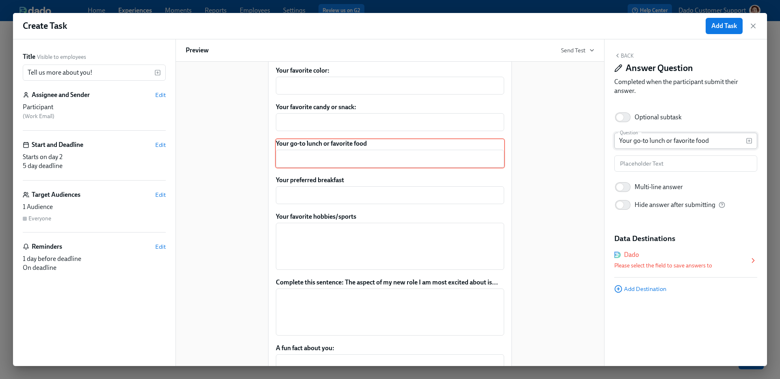
click at [748, 148] on div "Your go-to lunch or favorite food Question" at bounding box center [685, 141] width 143 height 16
type input "Your go-to lunch or favorite food:"
click at [392, 189] on div "Your preferred name: ​ Duplicate Delete Your preferred pronouns: ​ Duplicate De…" at bounding box center [390, 157] width 230 height 535
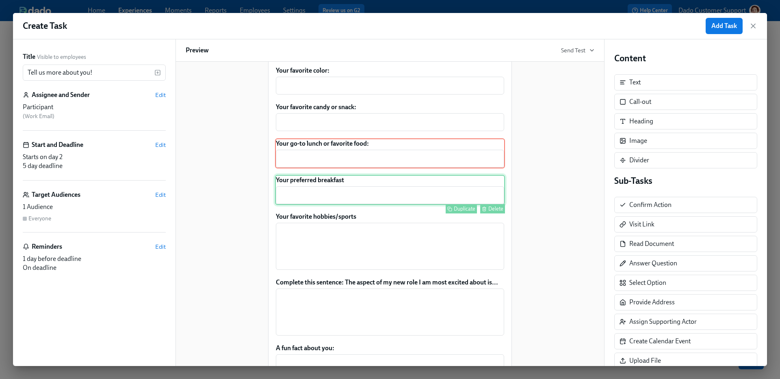
click at [467, 202] on div "Your preferred breakfast ​ Duplicate Delete" at bounding box center [390, 190] width 230 height 30
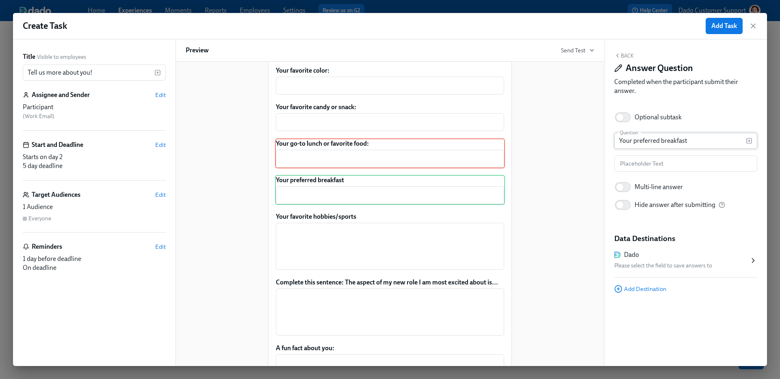
click at [706, 144] on input "Your preferred breakfast" at bounding box center [680, 141] width 132 height 16
type input "Your preferred breakfast:"
click at [384, 157] on div "Your go-to lunch or favorite food: ​ Duplicate Delete" at bounding box center [390, 153] width 230 height 30
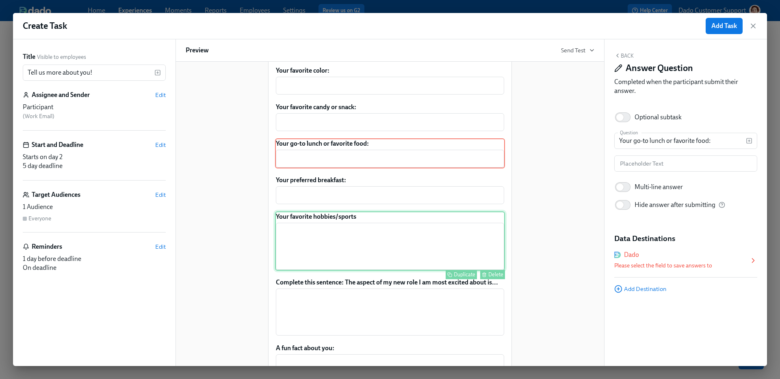
click at [371, 264] on div "Your favorite hobbies/sports ​ Duplicate Delete" at bounding box center [390, 241] width 230 height 59
click at [729, 140] on input "Your favorite hobbies/sports" at bounding box center [680, 141] width 132 height 16
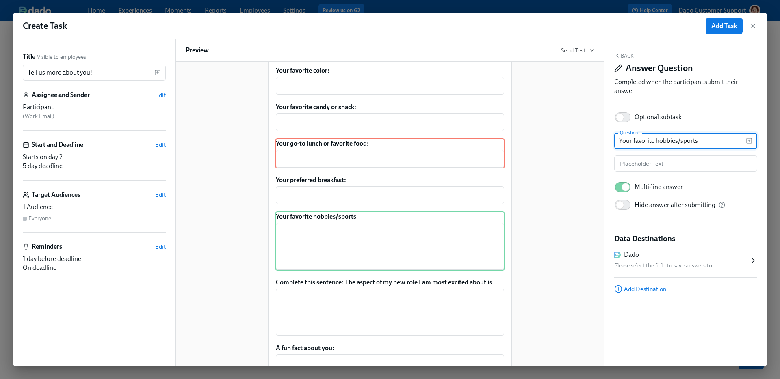
type input "Your favorite hobbies/sports:"
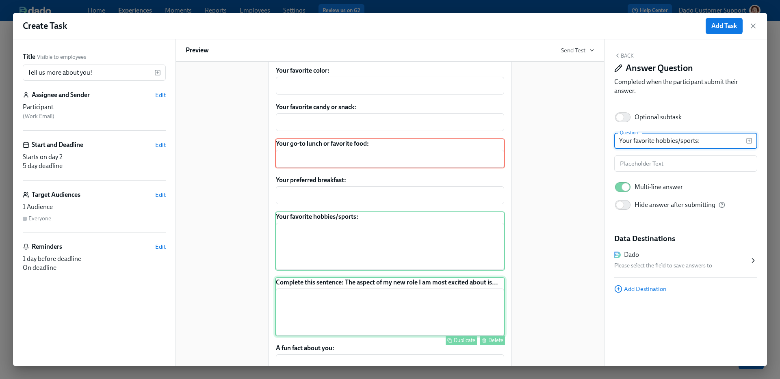
click at [444, 316] on div "Complete this sentence: The aspect of my new role I am most excited about is...…" at bounding box center [390, 306] width 230 height 59
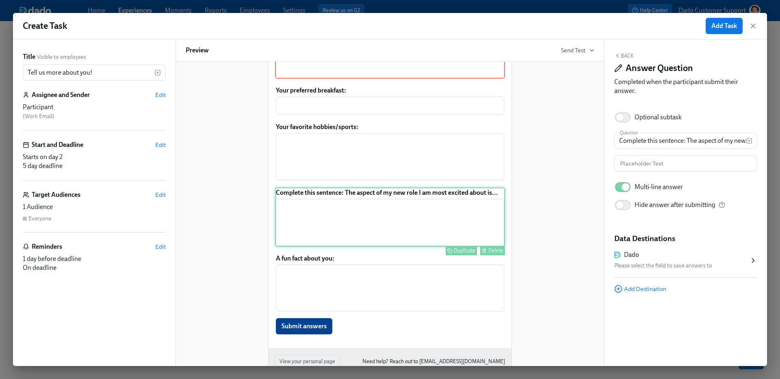
scroll to position [353, 0]
click at [444, 316] on div "A fun fact about you: ​ Submit answers Duplicate Delete" at bounding box center [390, 295] width 230 height 82
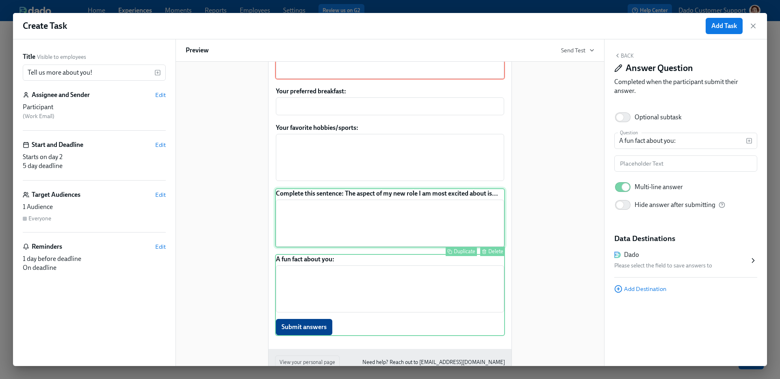
scroll to position [406, 0]
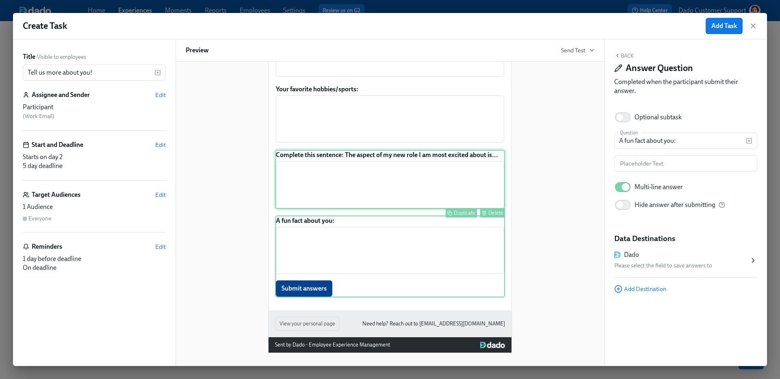
click at [358, 163] on div "Complete this sentence: The aspect of my new role I am most excited about is...…" at bounding box center [390, 179] width 230 height 59
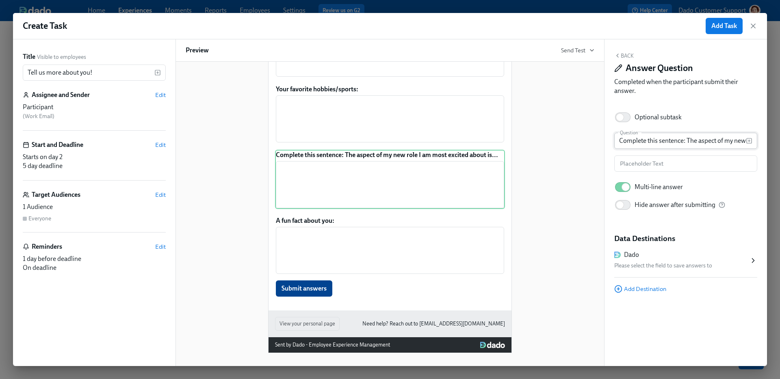
click at [667, 140] on input "Complete this sentence: The aspect of my new role I am most excited about is..." at bounding box center [680, 141] width 132 height 16
type input "What part of joining Aspen are you most excited about?"
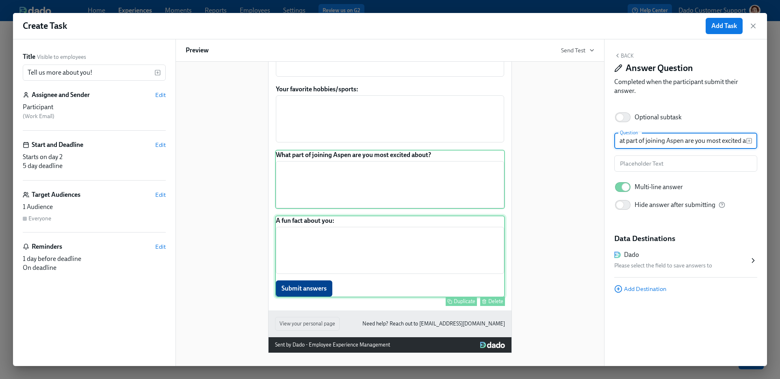
click at [300, 244] on div "A fun fact about you: ​ Submit answers Duplicate Delete" at bounding box center [390, 257] width 230 height 82
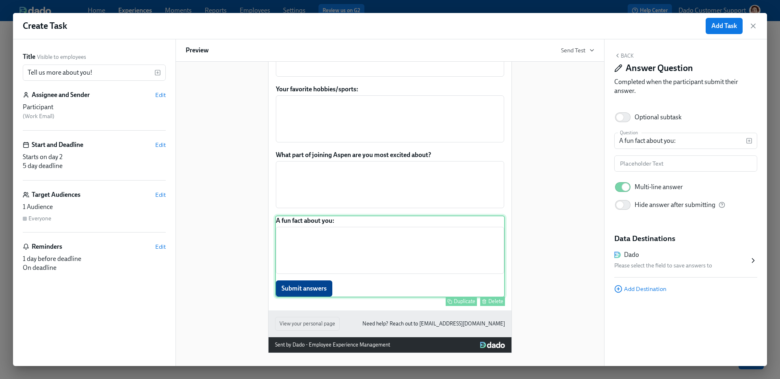
click at [463, 302] on div "Duplicate" at bounding box center [465, 301] width 22 height 6
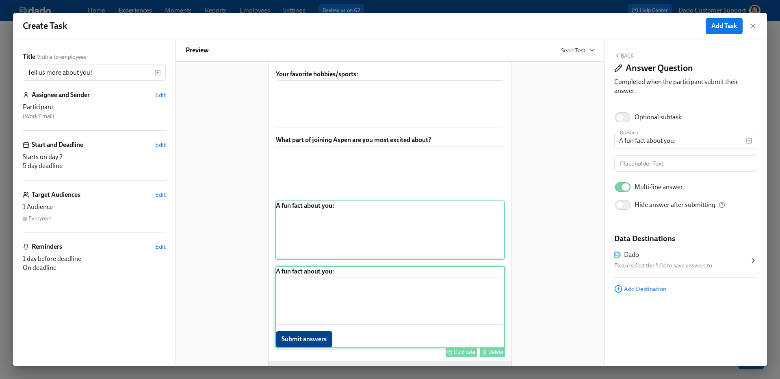
click at [414, 302] on div "A fun fact about you: ​ Submit answers Duplicate Delete" at bounding box center [390, 307] width 230 height 82
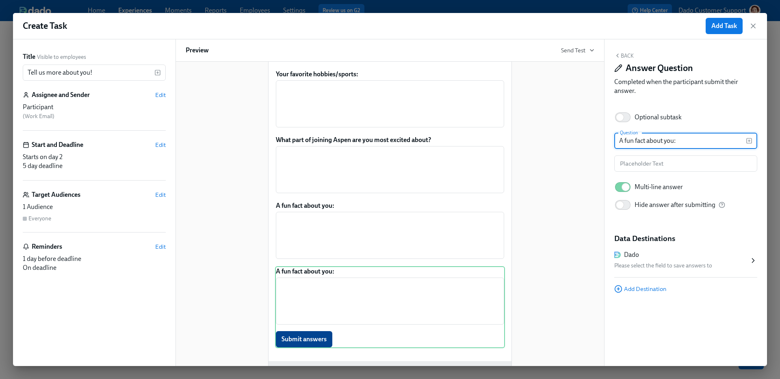
click at [695, 141] on input "A fun fact about you:" at bounding box center [680, 141] width 132 height 16
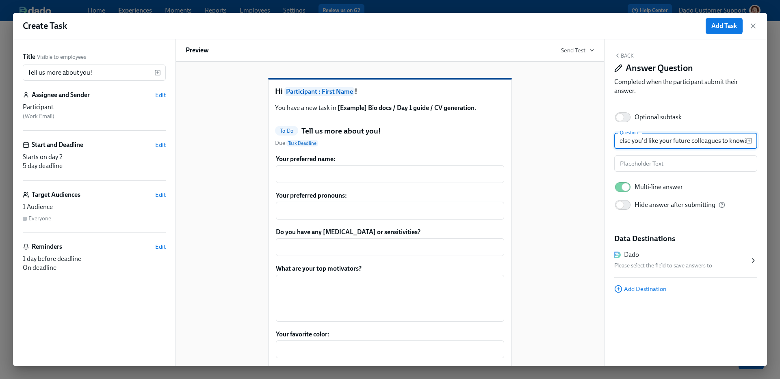
scroll to position [3, 0]
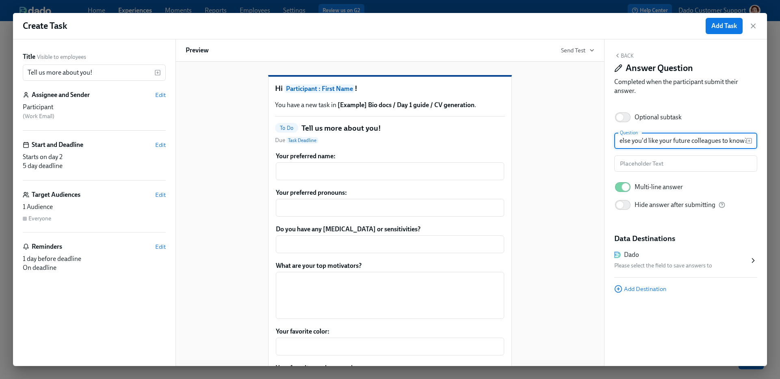
type input "Anything else you'd like your future colleagues to know?"
click at [629, 53] on button "Back" at bounding box center [623, 55] width 19 height 6
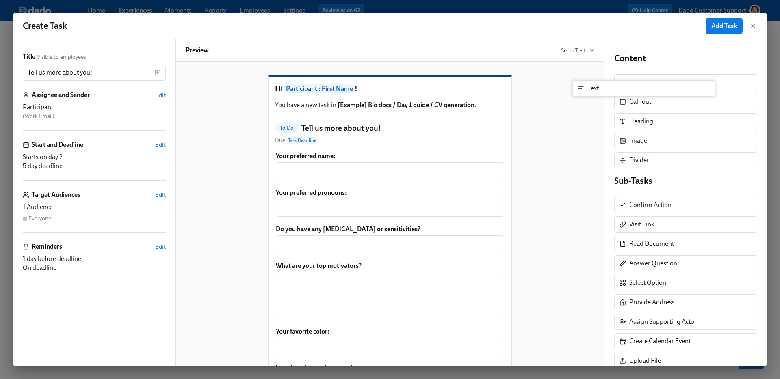
scroll to position [0, 0]
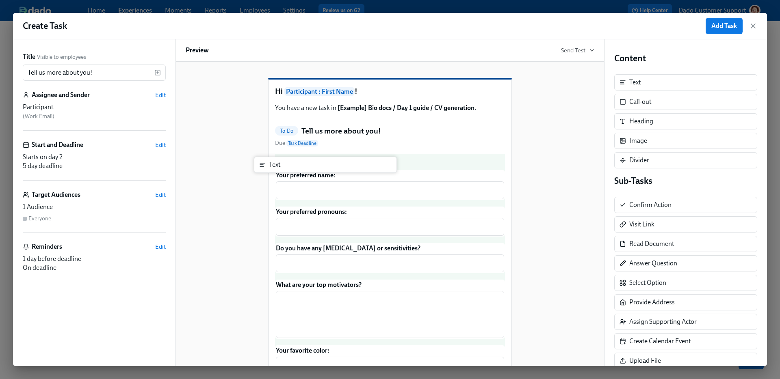
drag, startPoint x: 646, startPoint y: 82, endPoint x: 279, endPoint y: 166, distance: 376.4
click at [278, 166] on div "Title Visible to employees Tell us more about you! ​ Assignee and Sender Edit P…" at bounding box center [390, 202] width 754 height 327
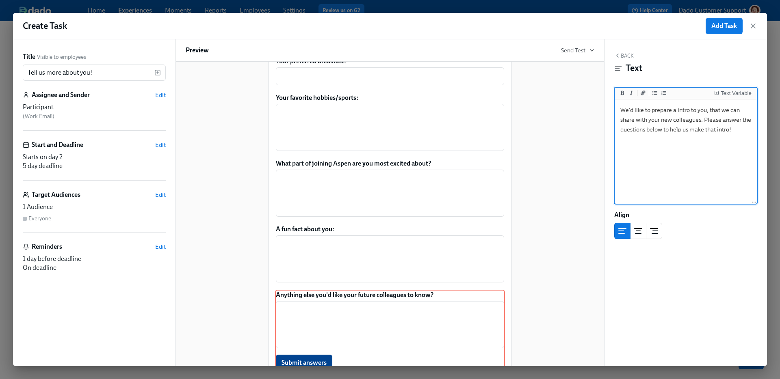
scroll to position [498, 0]
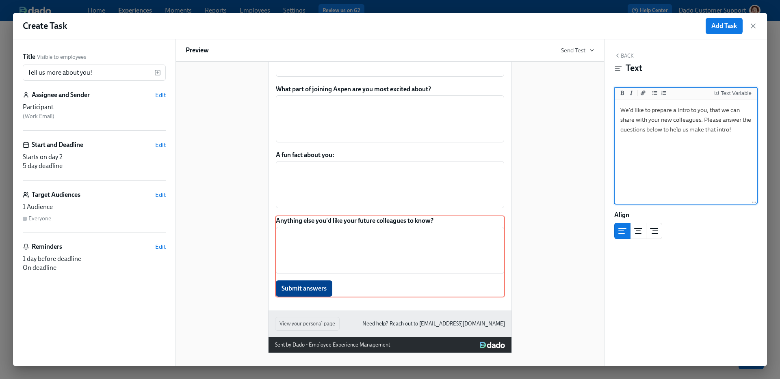
type textarea "We'd like to prepare a intro to you, that we can share with your new colleagues…"
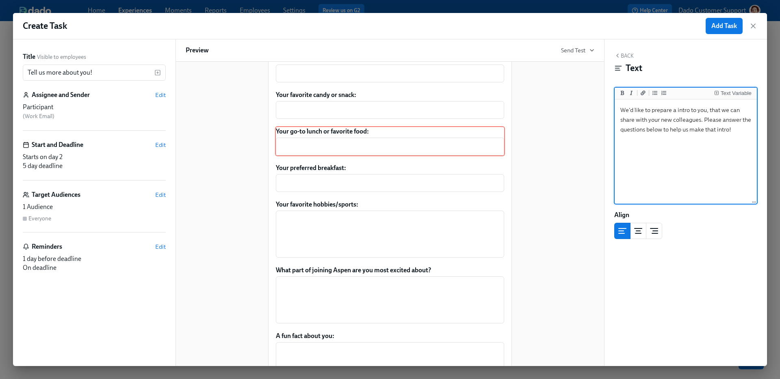
scroll to position [0, 0]
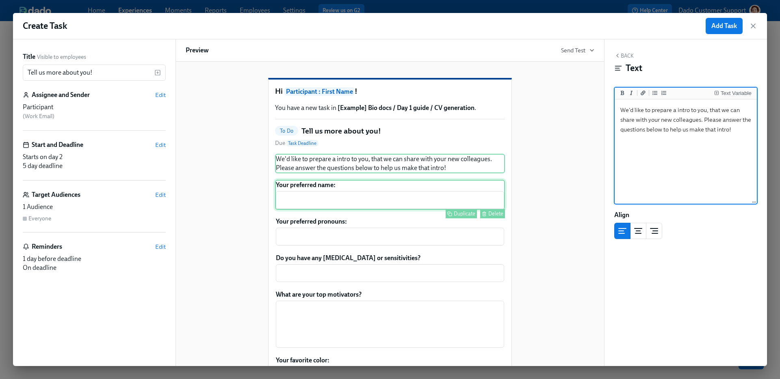
click at [348, 210] on div "Your preferred name: ​ Duplicate Delete" at bounding box center [390, 195] width 230 height 30
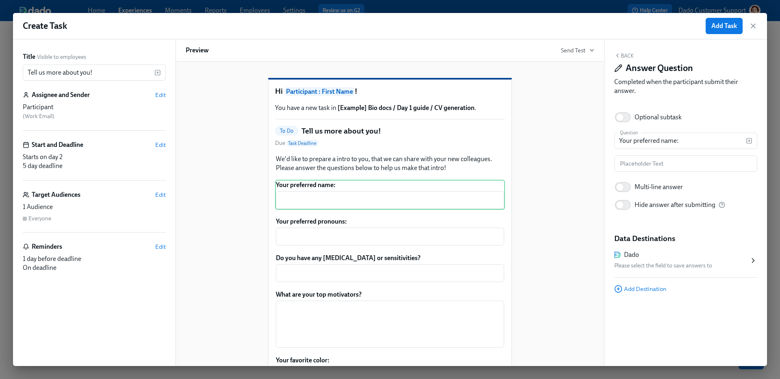
click at [670, 265] on div "Please select the field to save answers to" at bounding box center [681, 266] width 135 height 10
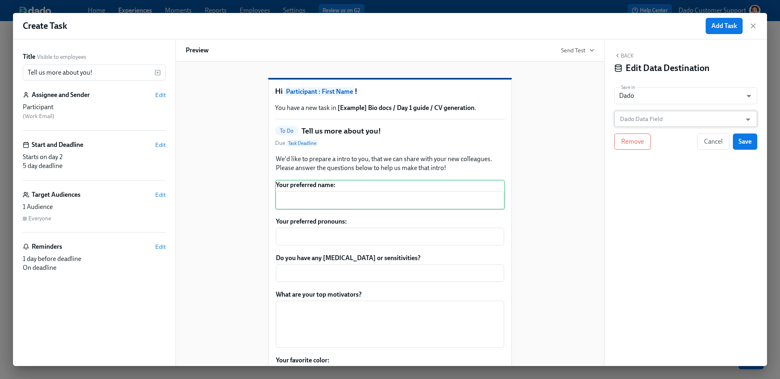
click at [663, 120] on input "Dado Data Field" at bounding box center [679, 119] width 123 height 16
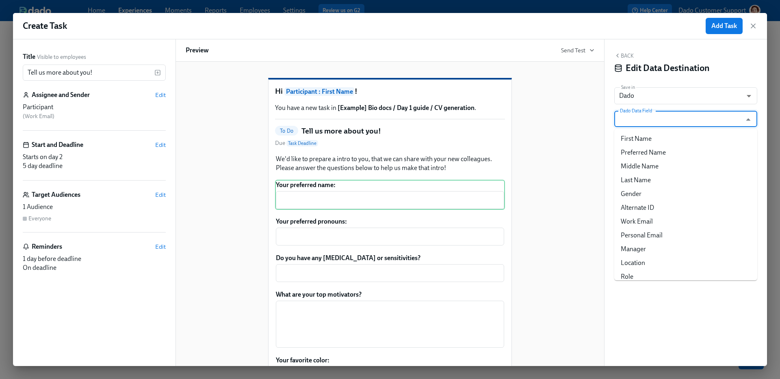
paste input "General Dr Intro: favorite color"
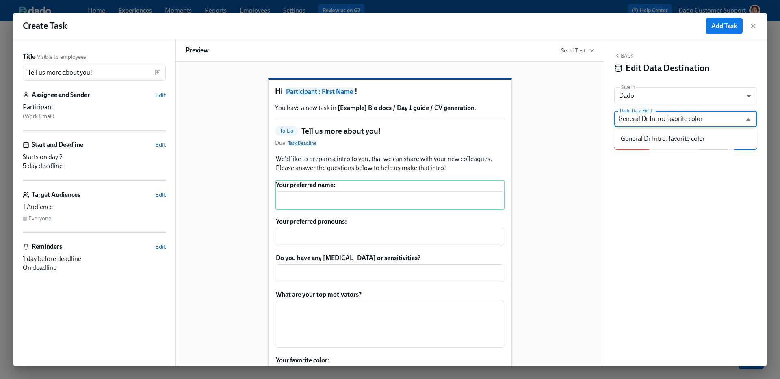
click at [667, 119] on input "General Dr Intro: favorite color" at bounding box center [679, 119] width 123 height 16
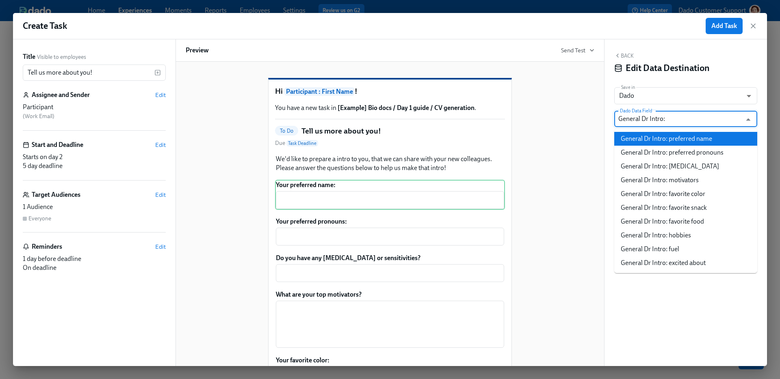
click at [698, 141] on li "General Dr Intro: preferred name" at bounding box center [685, 139] width 143 height 14
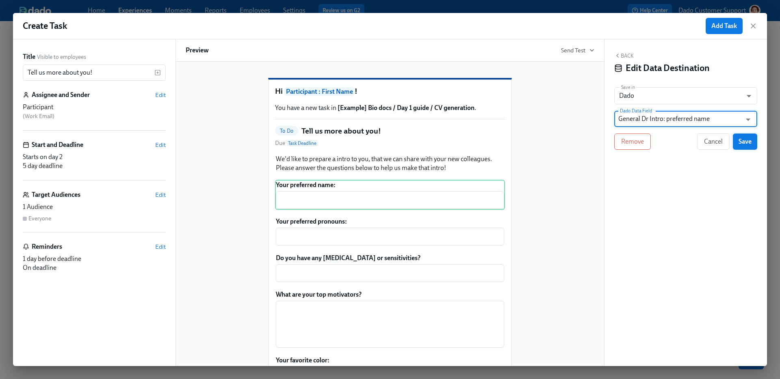
type input "General Dr Intro: preferred name"
click at [740, 143] on span "Save" at bounding box center [744, 142] width 13 height 8
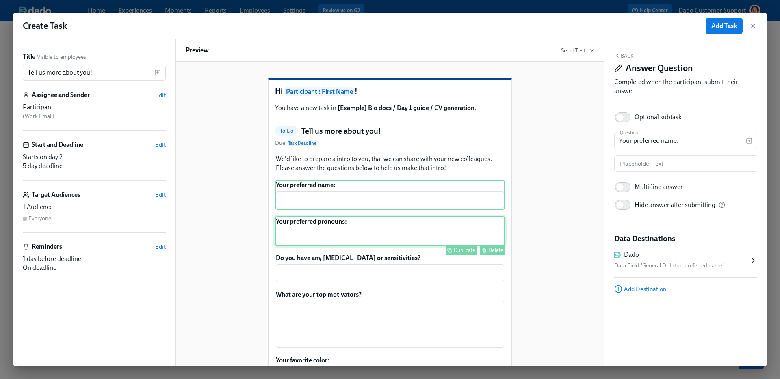
click at [386, 236] on div "Your preferred pronouns: ​ Duplicate Delete" at bounding box center [390, 231] width 230 height 30
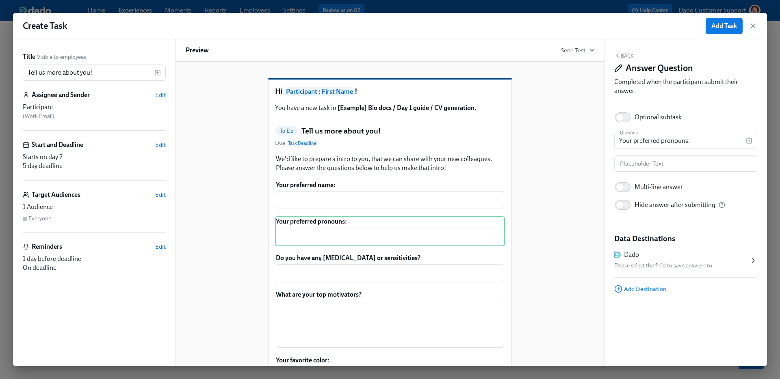
click at [637, 245] on div "Dado Please select the field to save answers to" at bounding box center [685, 261] width 143 height 34
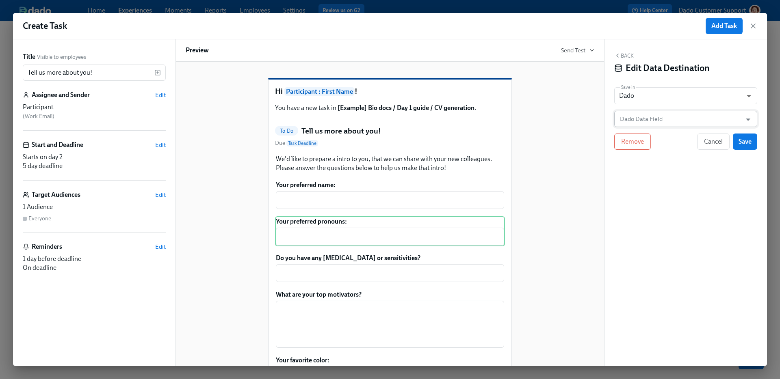
click at [649, 119] on input "Dado Data Field" at bounding box center [679, 119] width 123 height 16
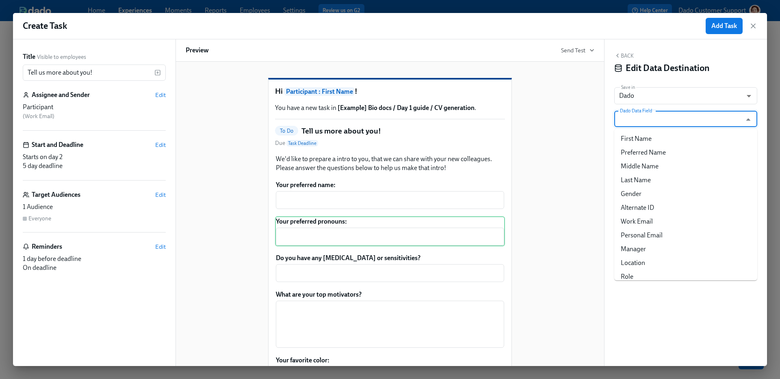
paste input "General Dr Intro: favorite color"
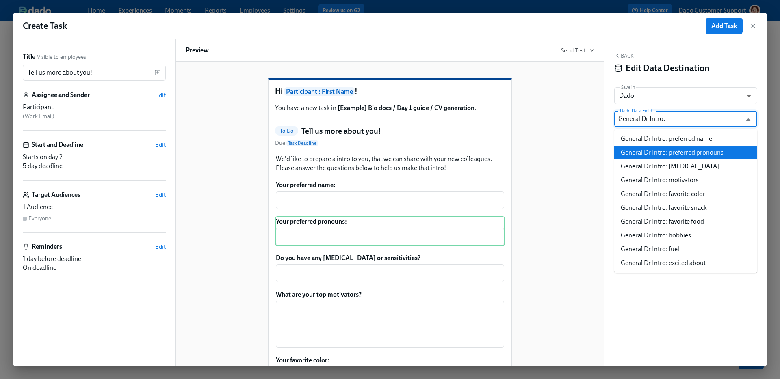
click at [743, 157] on li "General Dr Intro: preferred pronouns" at bounding box center [685, 153] width 143 height 14
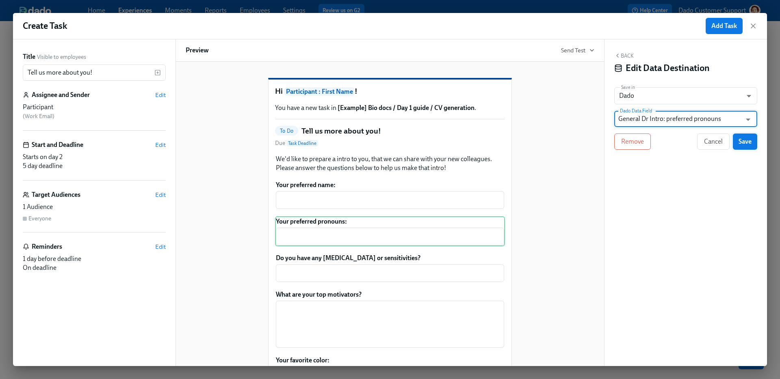
type input "General Dr Intro: preferred pronouns"
click at [746, 143] on span "Save" at bounding box center [744, 142] width 13 height 8
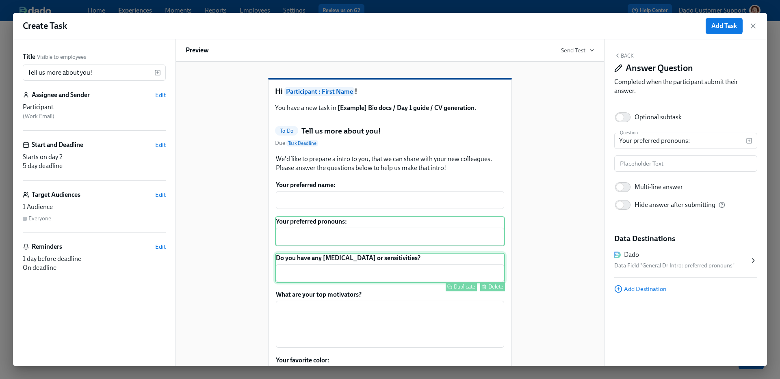
click at [394, 281] on div "Do you have any allergies or sensitivities? ​ Duplicate Delete" at bounding box center [390, 268] width 230 height 30
click at [656, 254] on div "Dado" at bounding box center [681, 255] width 135 height 9
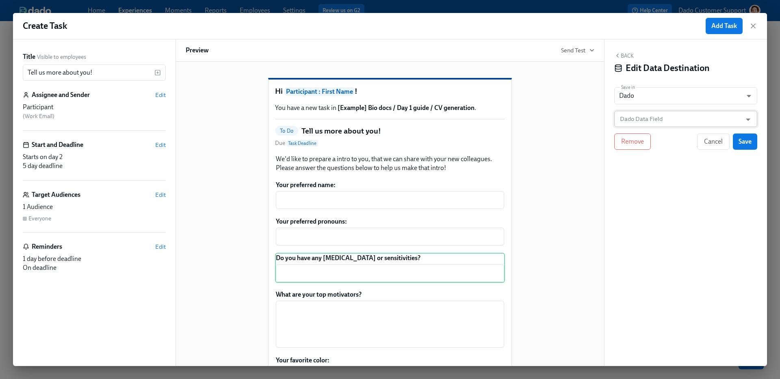
click at [661, 114] on input "Dado Data Field" at bounding box center [679, 119] width 123 height 16
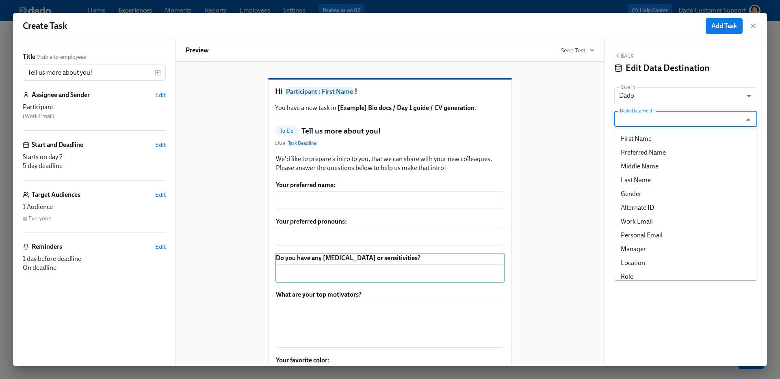
paste input "General Dr Intro:"
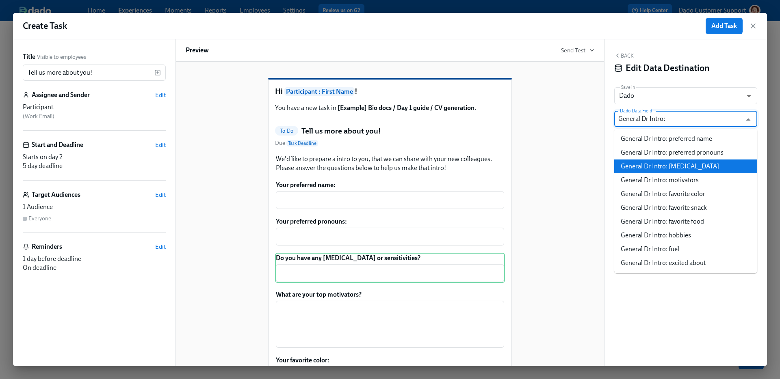
click at [663, 165] on li "General Dr Intro: allergies" at bounding box center [685, 167] width 143 height 14
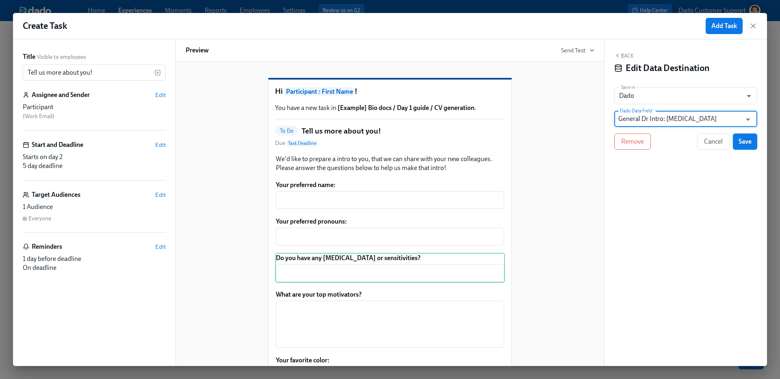
type input "General Dr Intro: allergies"
click at [748, 143] on span "Save" at bounding box center [744, 142] width 13 height 8
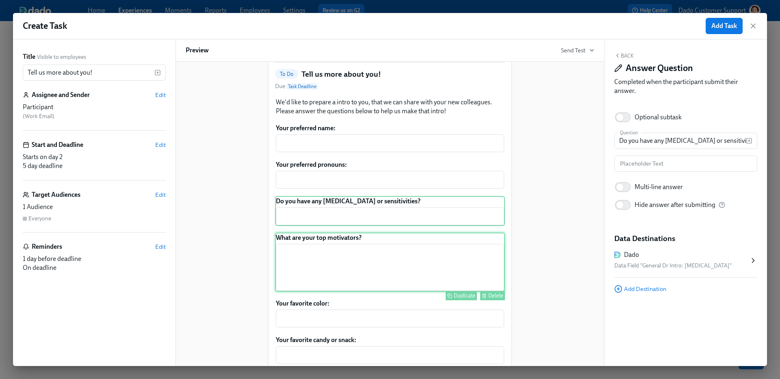
scroll to position [59, 0]
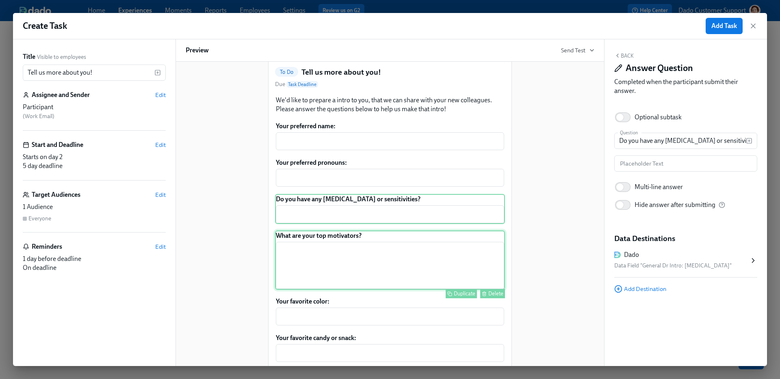
click at [401, 288] on div "What are your top motivators? ​ Duplicate Delete" at bounding box center [390, 260] width 230 height 59
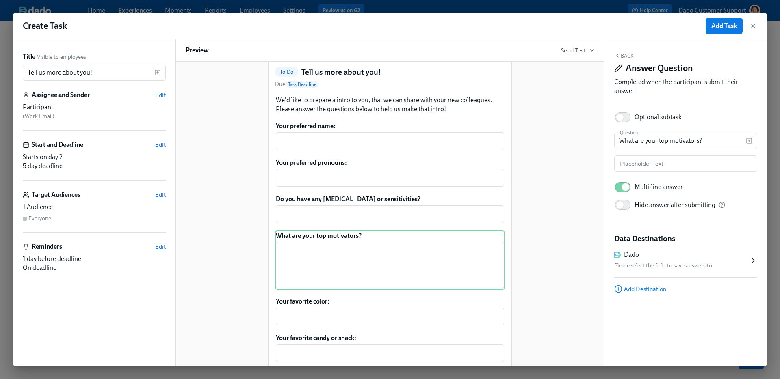
click at [700, 250] on div "Dado Please select the field to save answers to" at bounding box center [685, 261] width 143 height 34
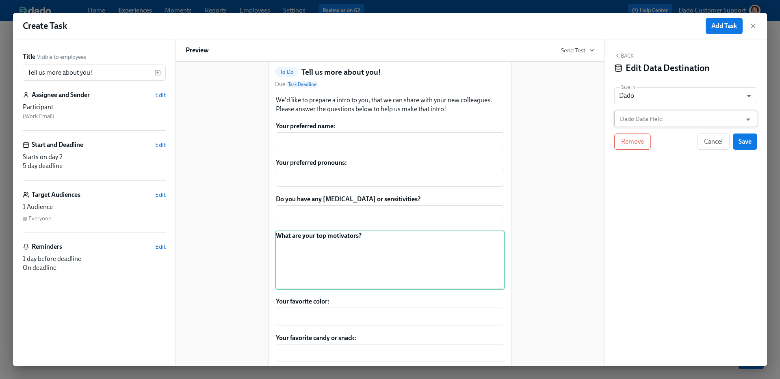
click at [669, 112] on input "Dado Data Field" at bounding box center [679, 119] width 123 height 16
paste input "General Dr Intro:"
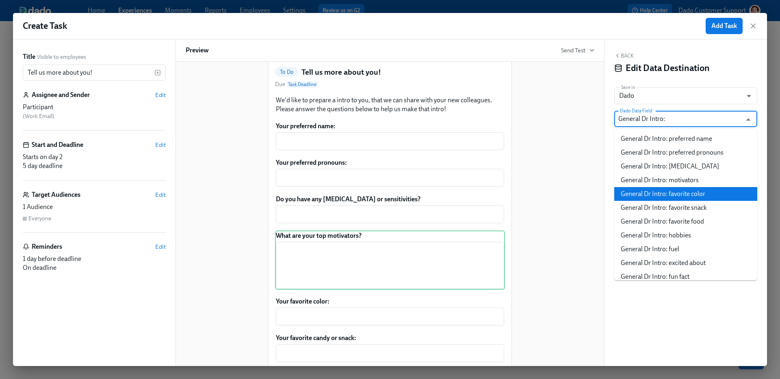
click at [674, 181] on li "General Dr Intro: motivators" at bounding box center [685, 180] width 143 height 14
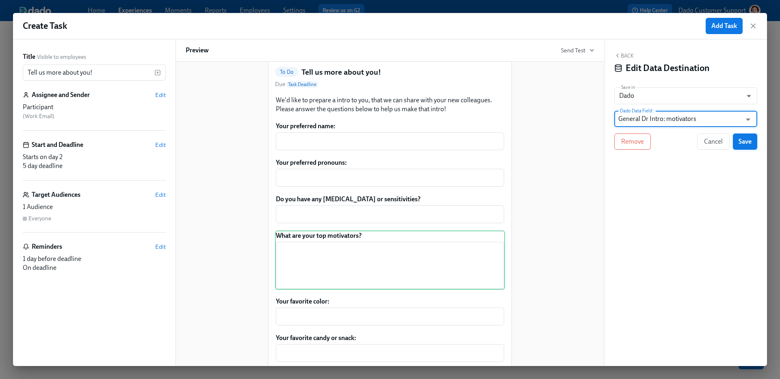
type input "General Dr Intro: motivators"
click at [749, 146] on button "Save" at bounding box center [745, 142] width 24 height 16
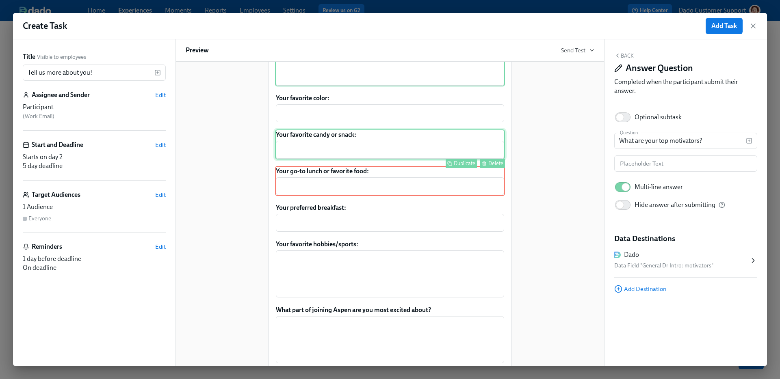
scroll to position [261, 0]
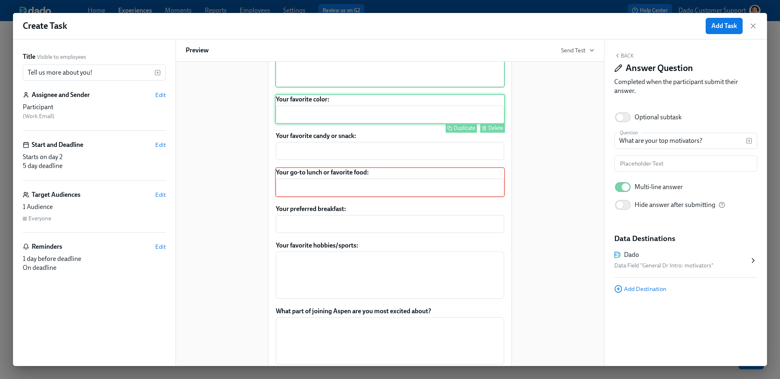
click at [390, 124] on div "Your favorite color: ​ Duplicate Delete" at bounding box center [390, 109] width 230 height 30
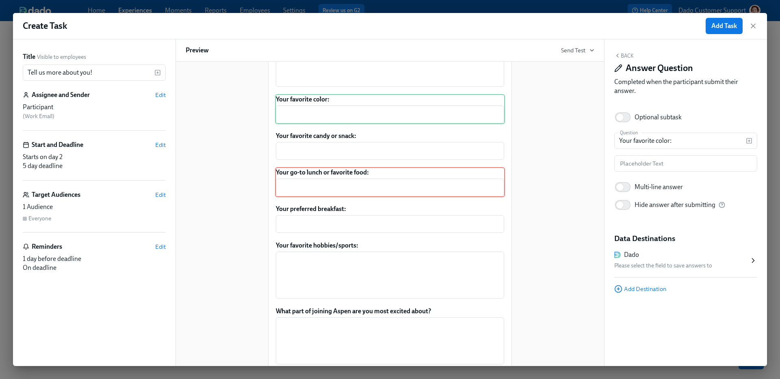
click at [664, 255] on div "Dado" at bounding box center [681, 255] width 135 height 9
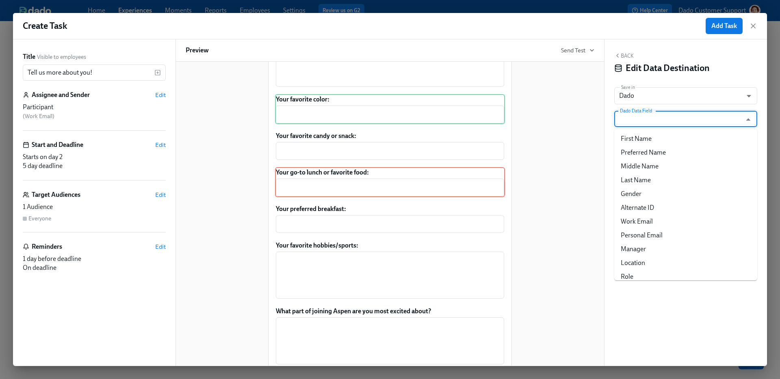
click at [670, 120] on input "Dado Data Field" at bounding box center [679, 119] width 123 height 16
paste input "General Dr Intro:"
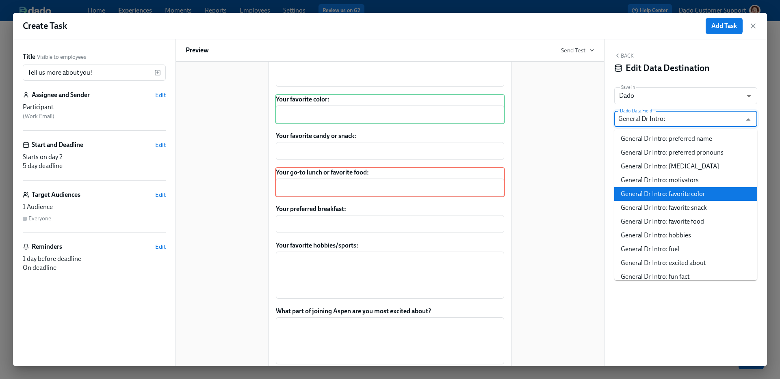
click at [675, 197] on li "General Dr Intro: favorite color" at bounding box center [685, 194] width 143 height 14
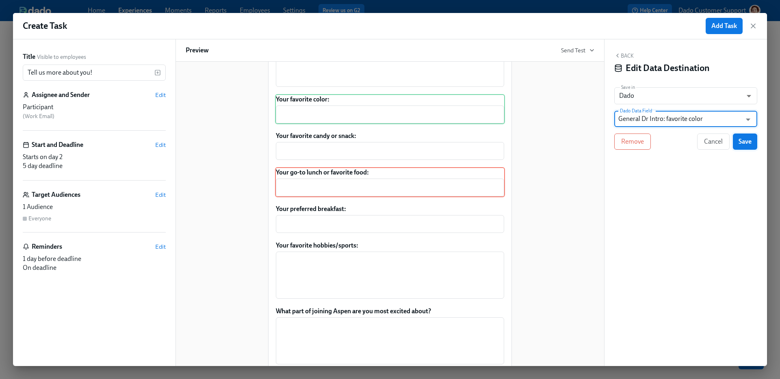
type input "General Dr Intro: favorite color"
click at [749, 134] on button "Save" at bounding box center [745, 142] width 24 height 16
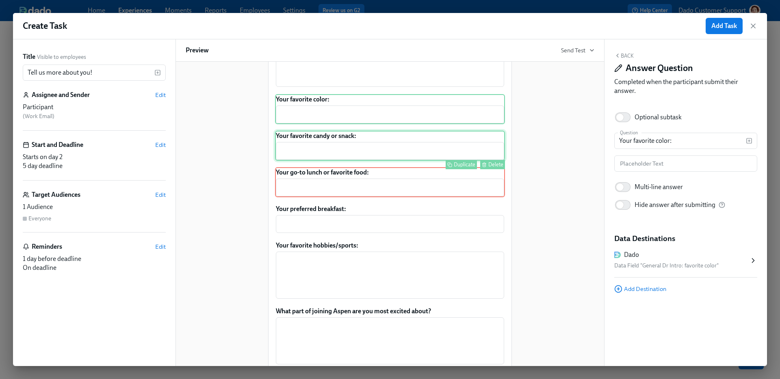
click at [440, 161] on div "Your favorite candy or snack: ​ Duplicate Delete" at bounding box center [390, 146] width 230 height 30
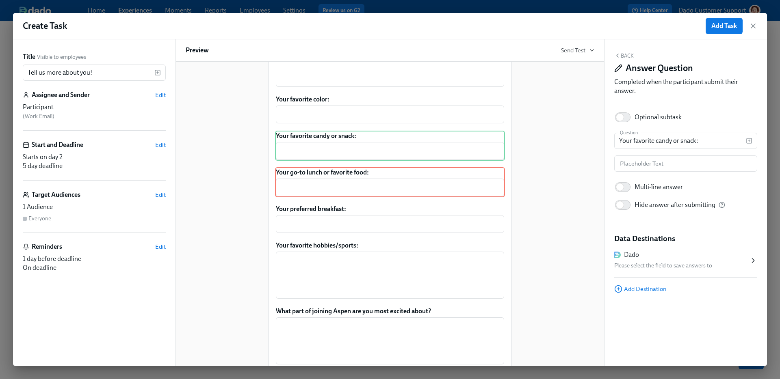
click at [670, 271] on div "Dado Please select the field to save answers to" at bounding box center [685, 261] width 143 height 34
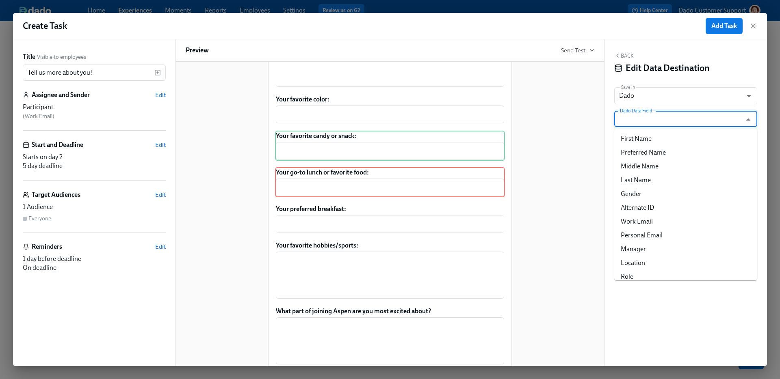
click at [663, 117] on input "Dado Data Field" at bounding box center [679, 119] width 123 height 16
paste input "General Dr Intro:"
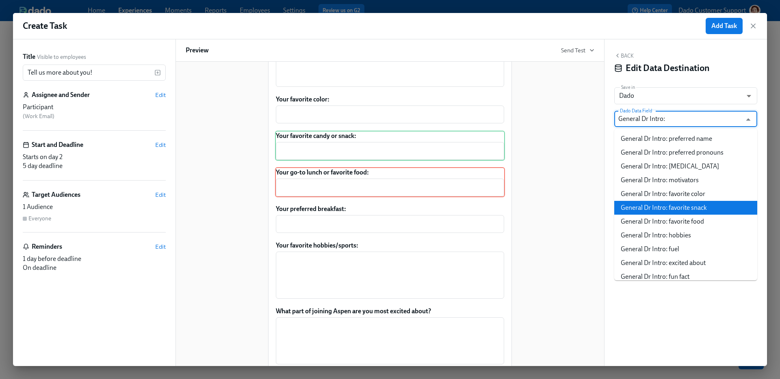
click at [664, 205] on li "General Dr Intro: favorite snack" at bounding box center [685, 208] width 143 height 14
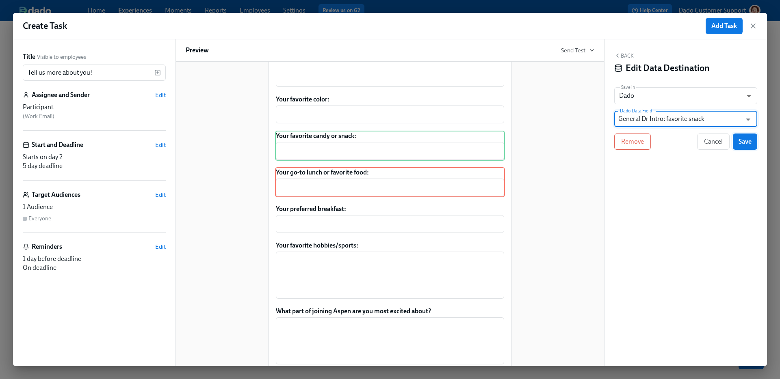
type input "General Dr Intro: favorite snack"
click at [747, 143] on span "Save" at bounding box center [744, 142] width 13 height 8
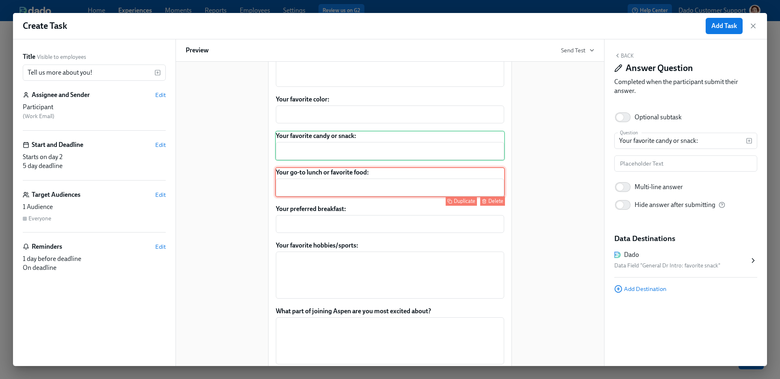
click at [415, 197] on div "Your go-to lunch or favorite food: ​ Duplicate Delete" at bounding box center [390, 182] width 230 height 30
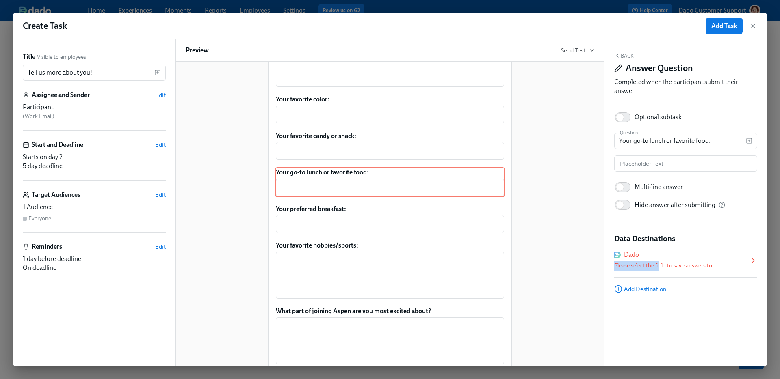
click at [658, 261] on div "Please select the field to save answers to" at bounding box center [681, 266] width 135 height 10
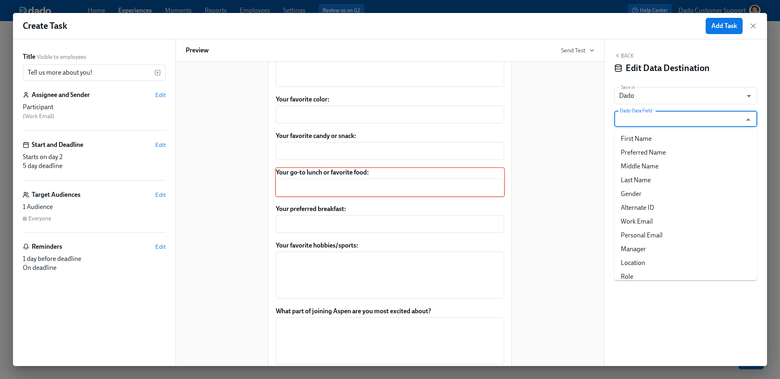
click at [655, 126] on input "Dado Data Field" at bounding box center [679, 119] width 123 height 16
paste input "General Dr Intro:"
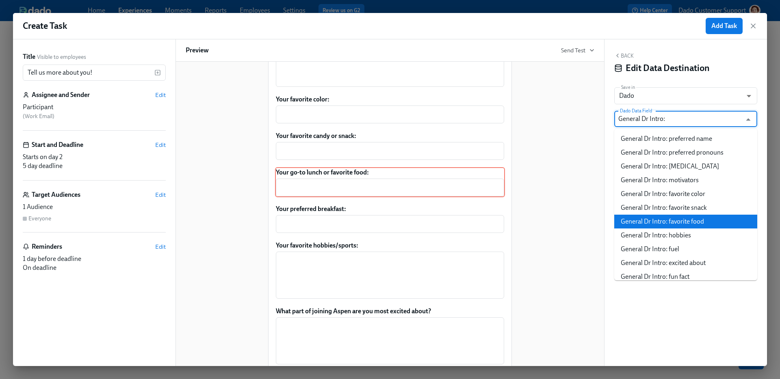
click at [664, 216] on li "General Dr Intro: favorite food" at bounding box center [685, 222] width 143 height 14
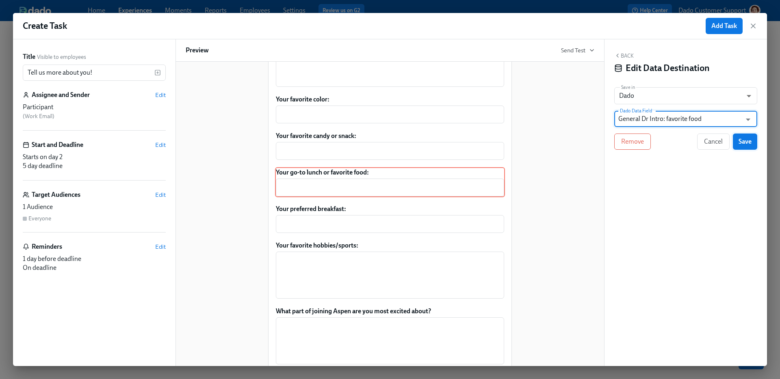
type input "General Dr Intro: favorite food"
click at [748, 138] on span "Save" at bounding box center [744, 142] width 13 height 8
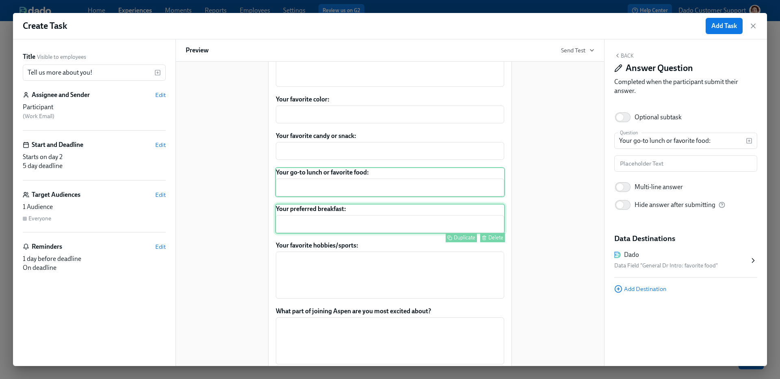
click at [410, 234] on div "Your preferred breakfast: ​ Duplicate Delete" at bounding box center [390, 219] width 230 height 30
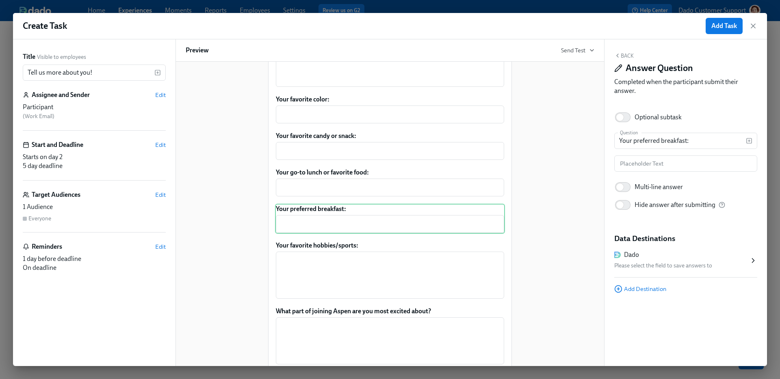
click at [667, 267] on div "Please select the field to save answers to" at bounding box center [681, 266] width 135 height 10
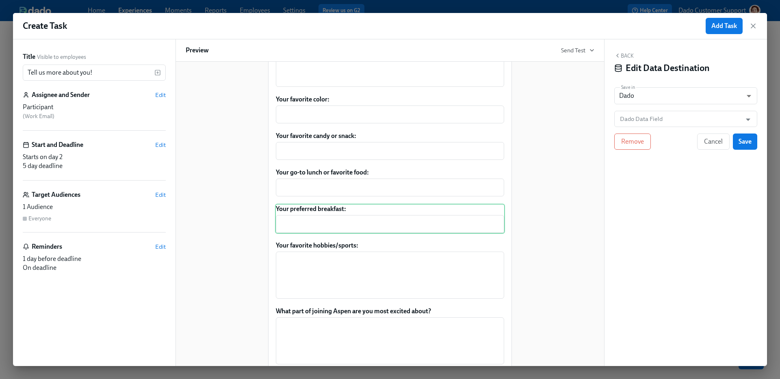
click at [642, 128] on div "Back Edit Data Destination Save in Dado USER_PROFILE ​ Dado Data Field Dado Dat…" at bounding box center [685, 202] width 162 height 327
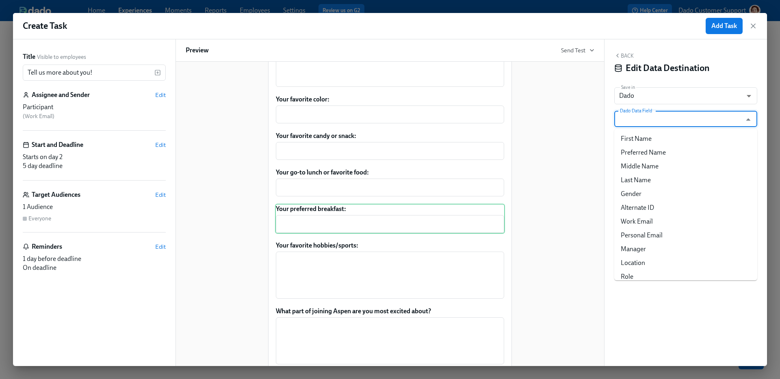
click at [642, 120] on input "Dado Data Field" at bounding box center [679, 119] width 123 height 16
paste input "General Dr Intro:"
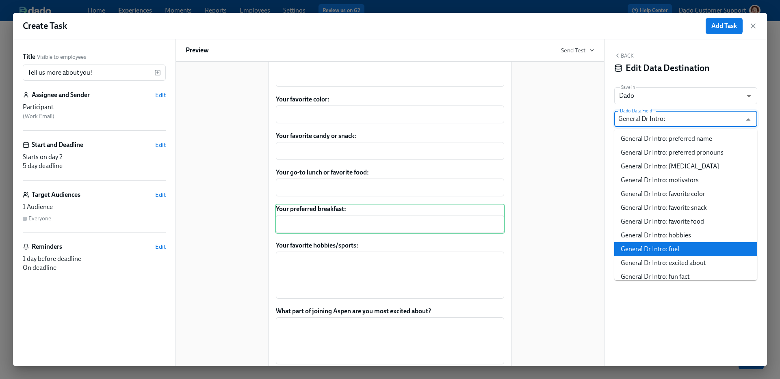
click at [685, 244] on li "General Dr Intro: fuel" at bounding box center [685, 249] width 143 height 14
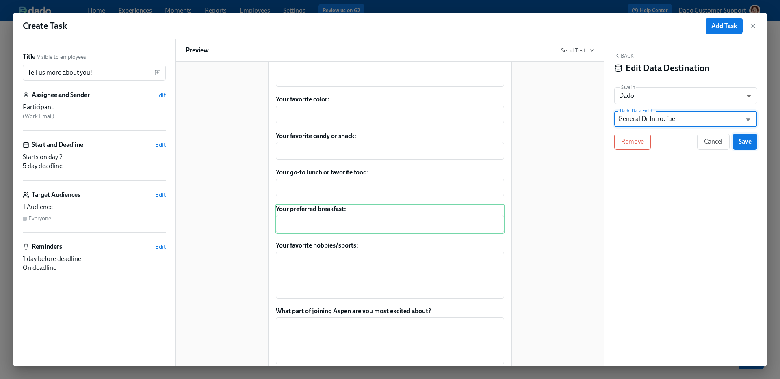
type input "General Dr Intro: fuel"
click at [746, 139] on span "Save" at bounding box center [744, 142] width 13 height 8
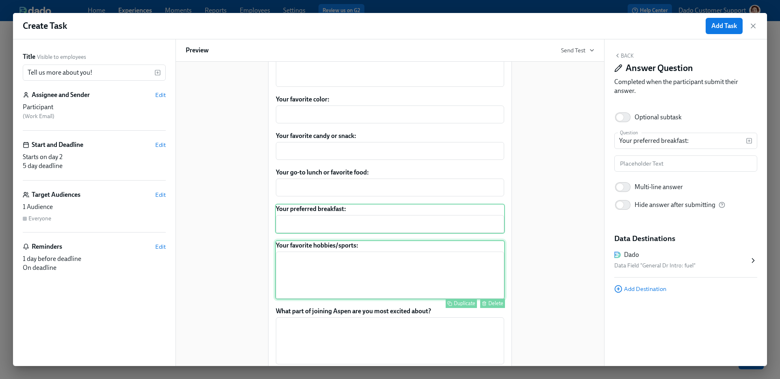
click at [471, 260] on div "Your favorite hobbies/sports: ​ Duplicate Delete" at bounding box center [390, 269] width 230 height 59
click at [426, 227] on div "Your preferred breakfast: ​ Duplicate Delete" at bounding box center [390, 219] width 230 height 30
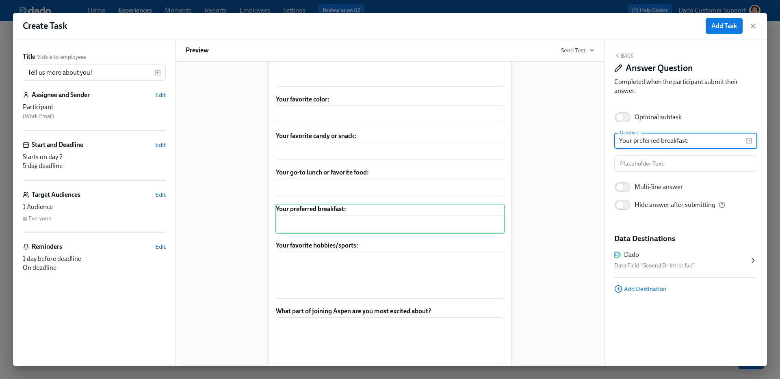
click at [663, 135] on input "Your preferred breakfast:" at bounding box center [680, 141] width 132 height 16
type input "What's your fuel for the day?"
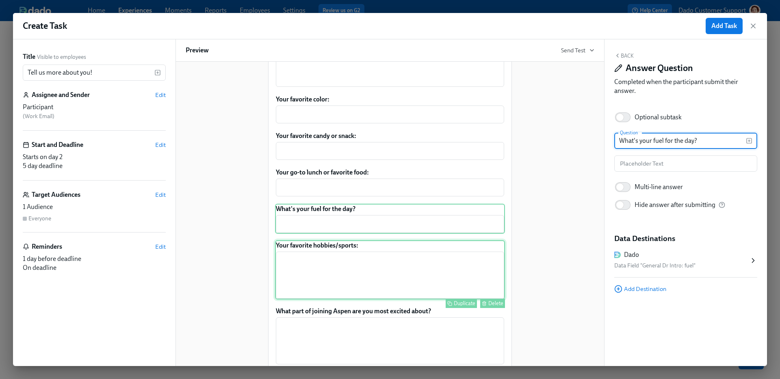
click at [414, 277] on div "Your favorite hobbies/sports: ​ Duplicate Delete" at bounding box center [390, 269] width 230 height 59
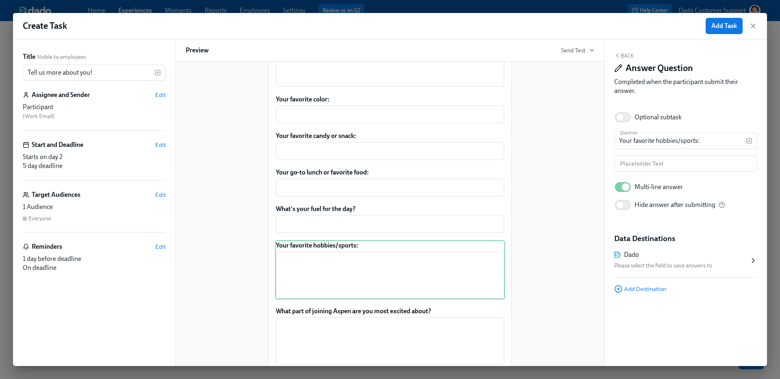
click at [670, 253] on div "Dado" at bounding box center [681, 255] width 135 height 9
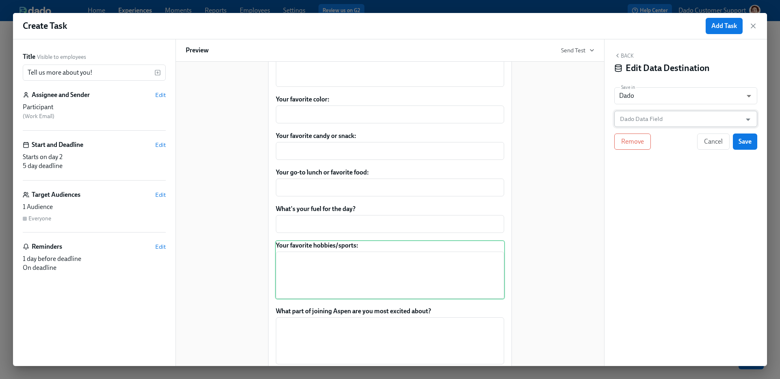
click at [640, 116] on input "Dado Data Field" at bounding box center [679, 119] width 123 height 16
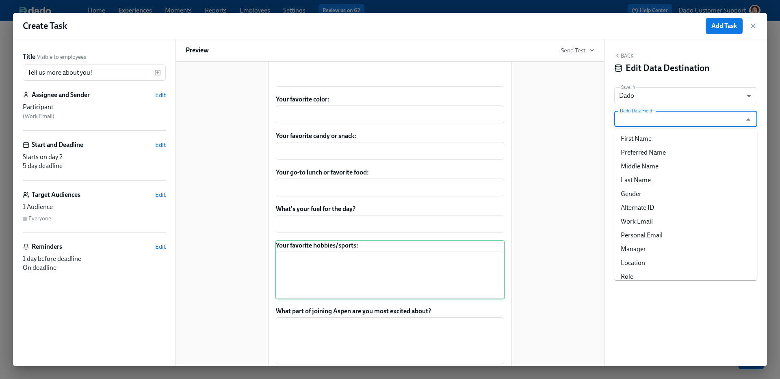
paste input "General Dr Intro:"
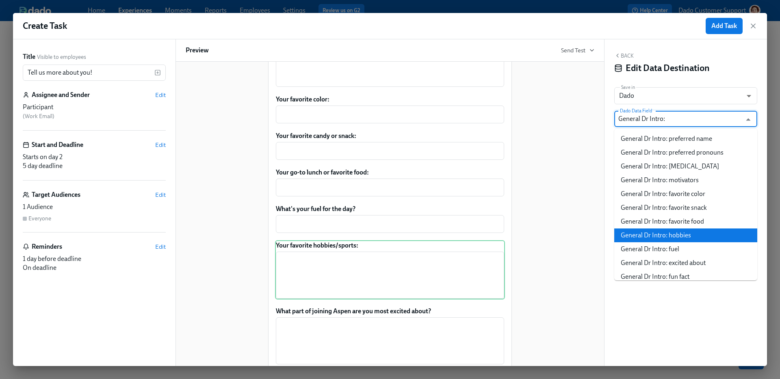
click at [691, 230] on ul "General Dr Intro: preferred name General Dr Intro: preferred pronouns General D…" at bounding box center [685, 205] width 143 height 152
click at [691, 230] on li "General Dr Intro: hobbies" at bounding box center [685, 236] width 143 height 14
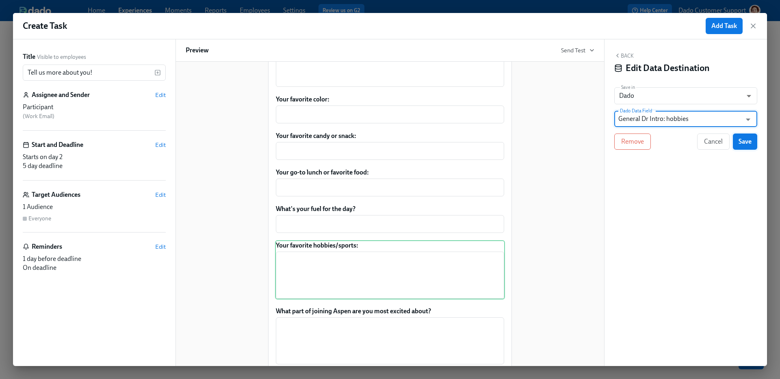
type input "General Dr Intro: hobbies"
click at [749, 145] on span "Save" at bounding box center [744, 142] width 13 height 8
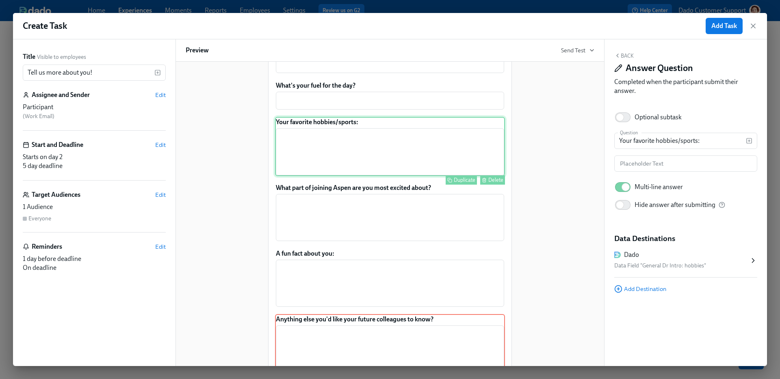
scroll to position [437, 0]
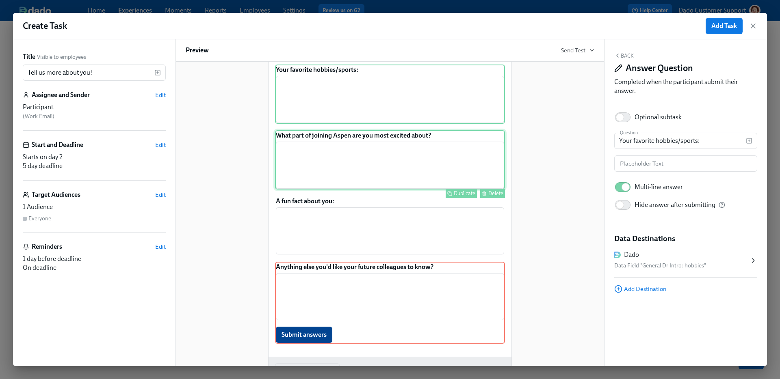
click at [425, 172] on div "What part of joining Aspen are you most excited about? ​ Duplicate Delete" at bounding box center [390, 159] width 230 height 59
click at [692, 255] on div "Dado" at bounding box center [681, 255] width 135 height 9
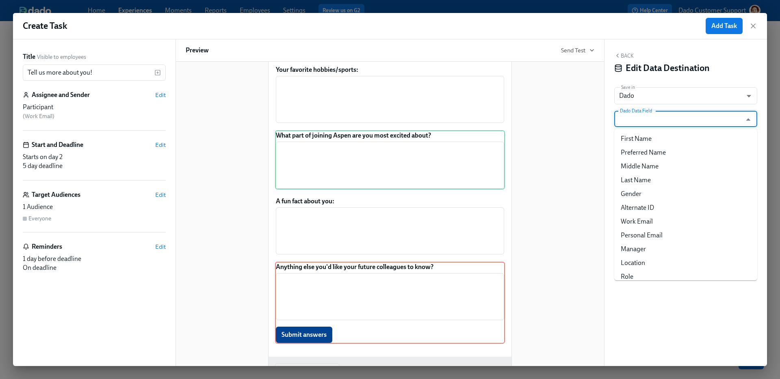
click at [662, 118] on input "Dado Data Field" at bounding box center [679, 119] width 123 height 16
paste input "General Dr Intro:"
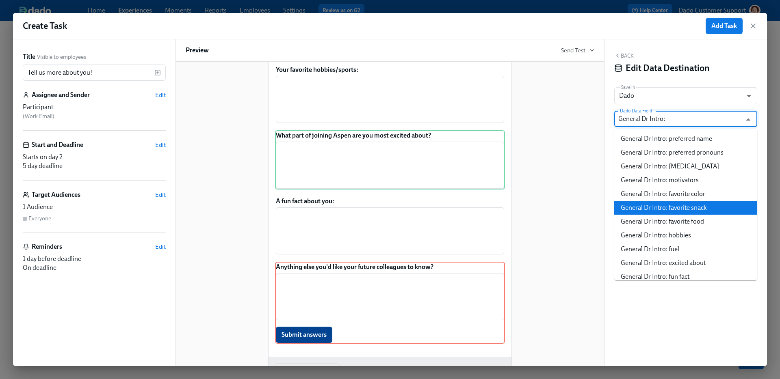
scroll to position [20, 0]
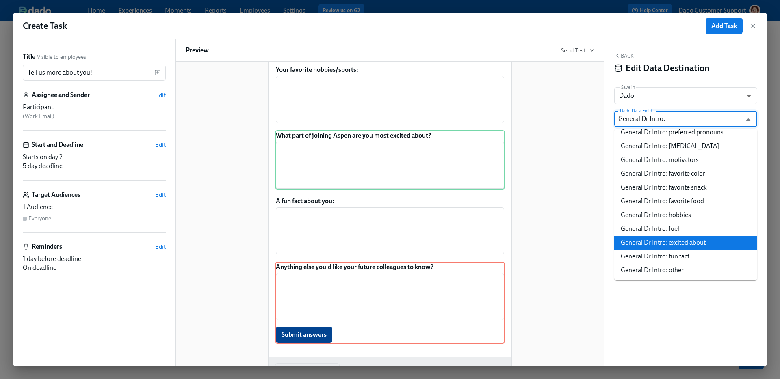
click at [671, 244] on li "General Dr Intro: excited about" at bounding box center [685, 243] width 143 height 14
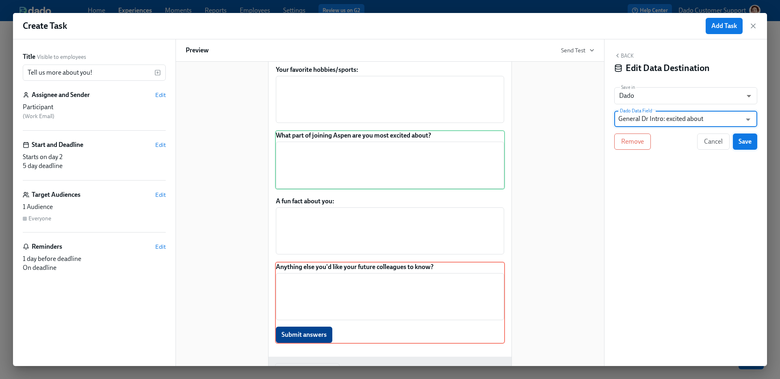
type input "General Dr Intro: excited about"
click at [742, 144] on span "Save" at bounding box center [744, 142] width 13 height 8
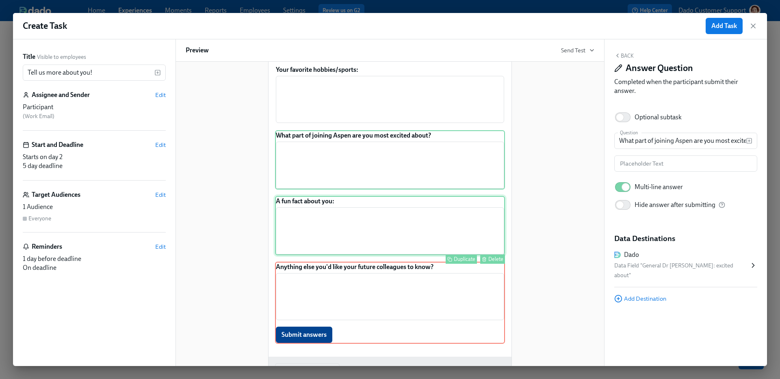
click at [451, 251] on div "A fun fact about you: ​ Duplicate Delete" at bounding box center [390, 225] width 230 height 59
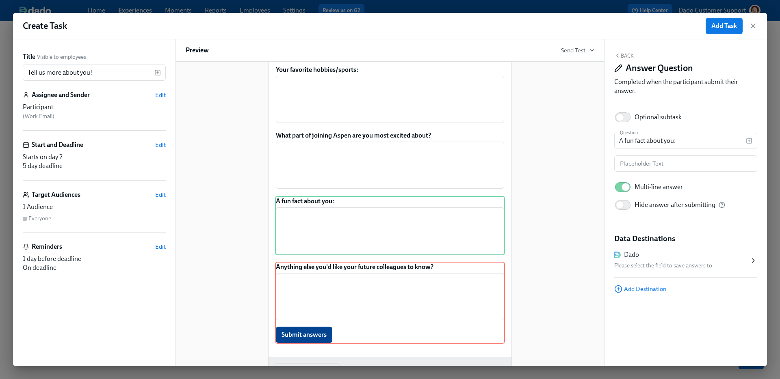
click at [667, 266] on div "Please select the field to save answers to" at bounding box center [681, 266] width 135 height 10
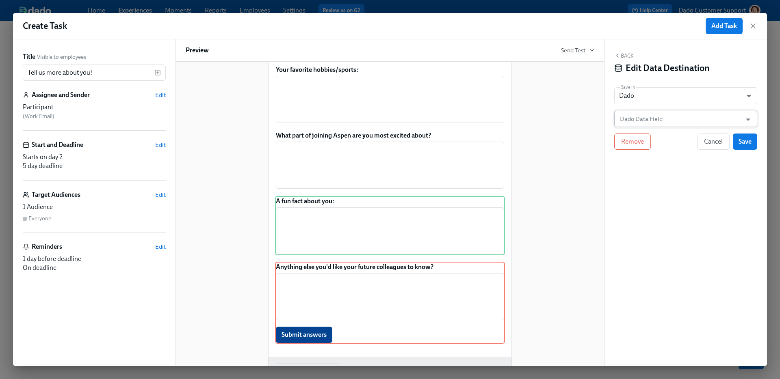
click at [655, 118] on input "Dado Data Field" at bounding box center [679, 119] width 123 height 16
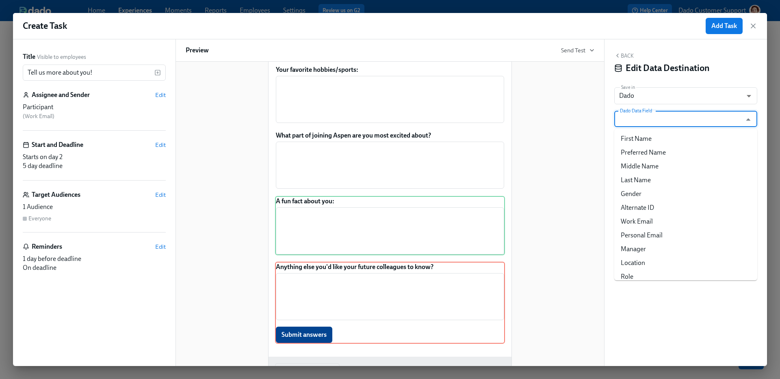
paste input "General Dr Intro:"
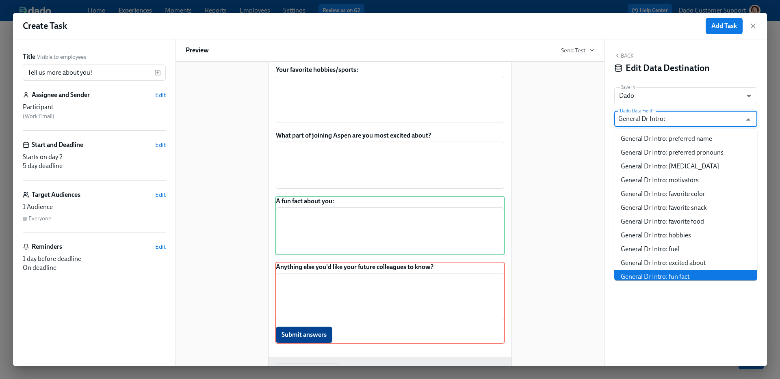
click at [664, 274] on li "General Dr Intro: fun fact" at bounding box center [685, 277] width 143 height 14
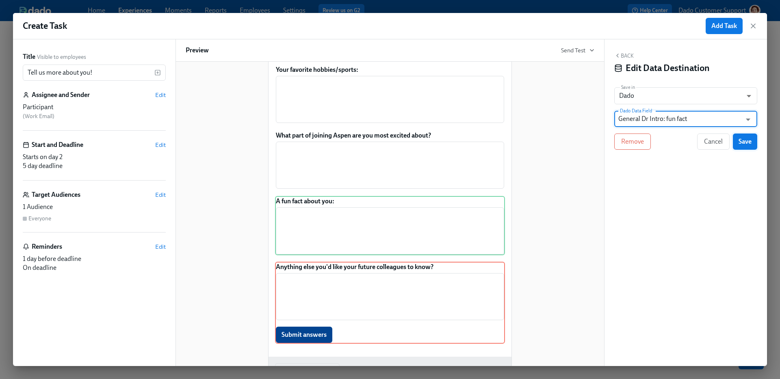
type input "General Dr Intro: fun fact"
click at [752, 134] on button "Save" at bounding box center [745, 142] width 24 height 16
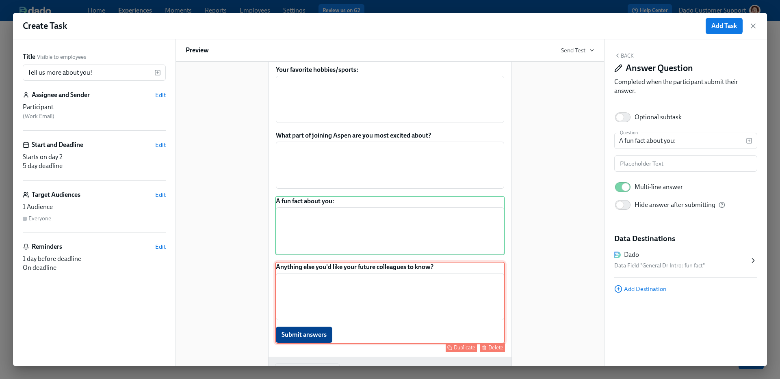
click at [486, 288] on div "Anything else you'd like your future colleagues to know? ​ Submit answers Dupli…" at bounding box center [390, 303] width 230 height 82
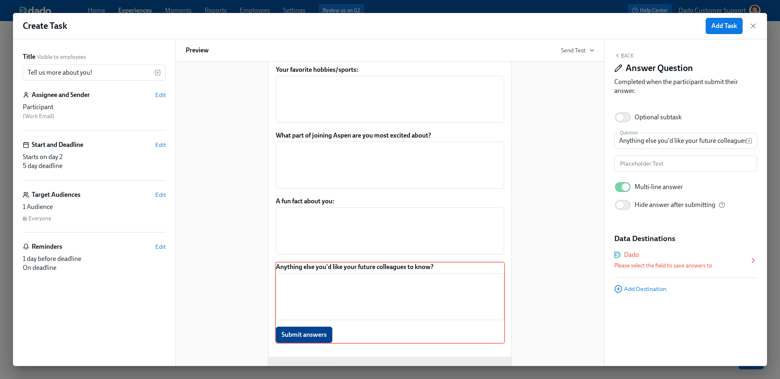
click at [669, 236] on h5 "Data Destinations" at bounding box center [685, 238] width 143 height 11
click at [665, 258] on div "Dado" at bounding box center [681, 255] width 135 height 9
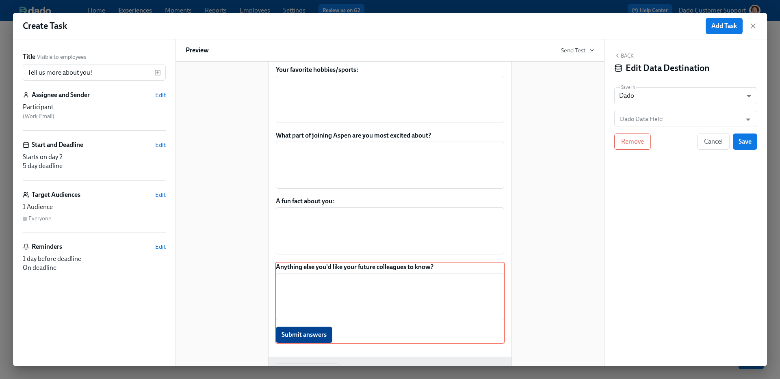
click at [658, 109] on div "Back Edit Data Destination Save in Dado USER_PROFILE ​ Dado Data Field Dado Dat…" at bounding box center [685, 202] width 162 height 327
click at [651, 119] on input "Dado Data Field" at bounding box center [679, 119] width 123 height 16
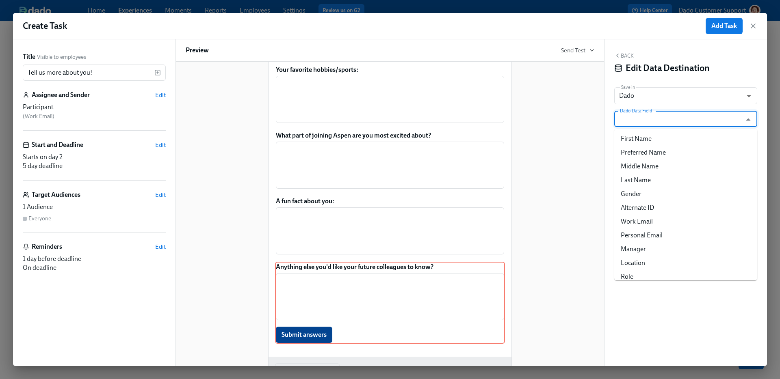
paste input "General Dr Intro:"
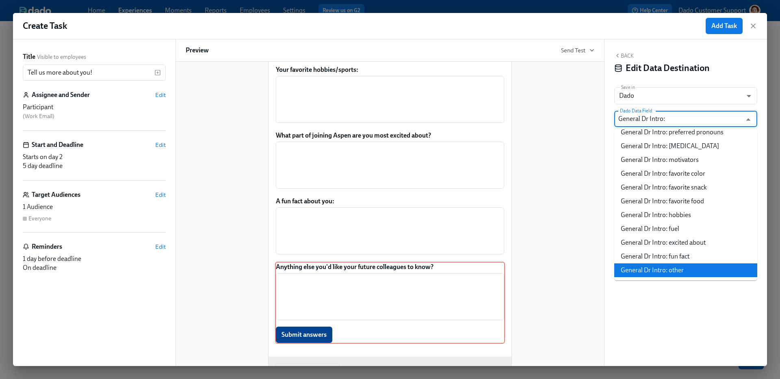
click at [670, 272] on li "General Dr Intro: other" at bounding box center [685, 271] width 143 height 14
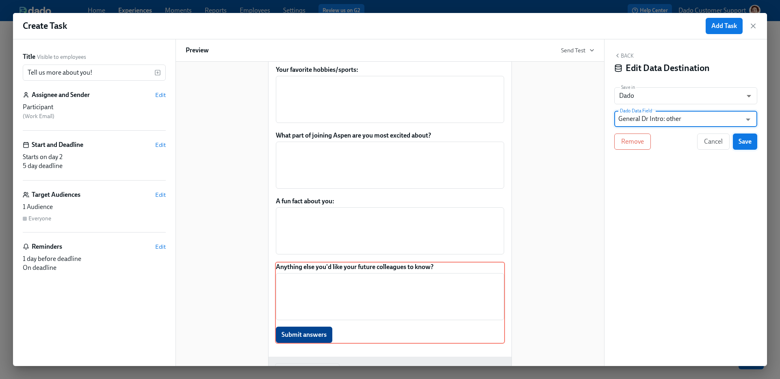
type input "General Dr Intro: other"
click at [744, 142] on span "Save" at bounding box center [744, 142] width 13 height 8
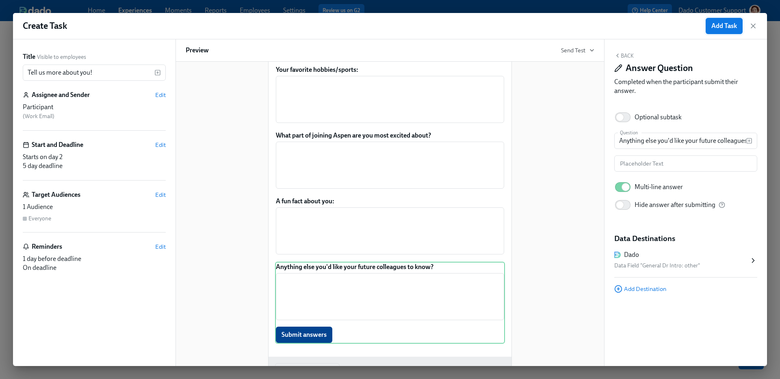
click at [719, 25] on span "Add Task" at bounding box center [724, 26] width 26 height 8
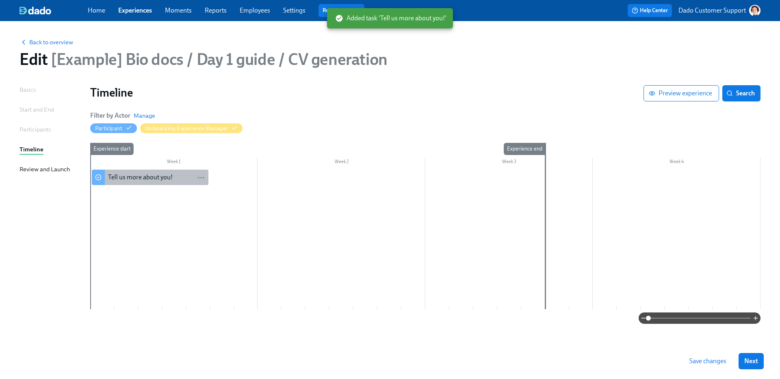
drag, startPoint x: 186, startPoint y: 177, endPoint x: 227, endPoint y: 171, distance: 41.5
click at [222, 174] on div at bounding box center [425, 240] width 670 height 140
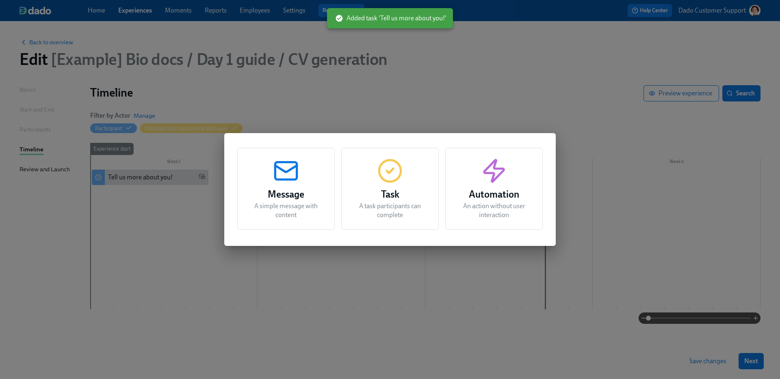
click at [482, 169] on icon "button" at bounding box center [494, 171] width 26 height 26
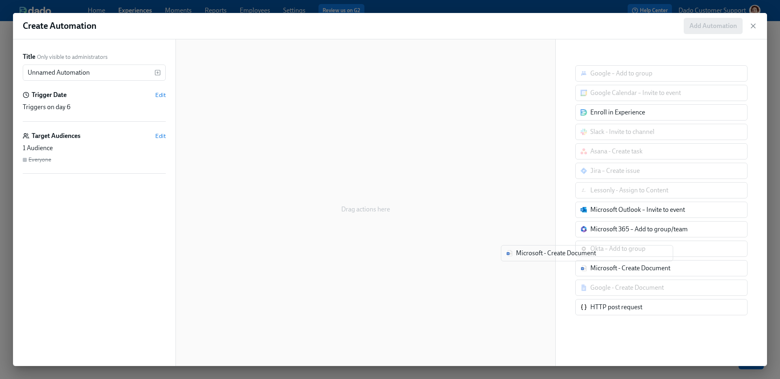
drag, startPoint x: 627, startPoint y: 272, endPoint x: 430, endPoint y: 233, distance: 200.8
click at [430, 233] on div "Title Only visible to administrators Unnamed Automation ​ Trigger Date Edit Tri…" at bounding box center [390, 202] width 754 height 327
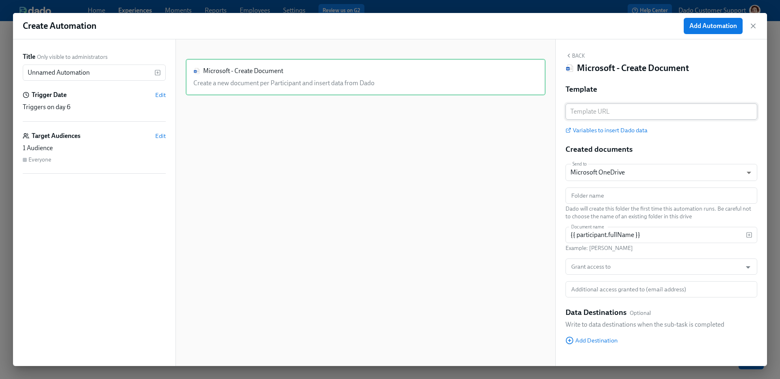
click at [634, 105] on input "text" at bounding box center [661, 112] width 192 height 16
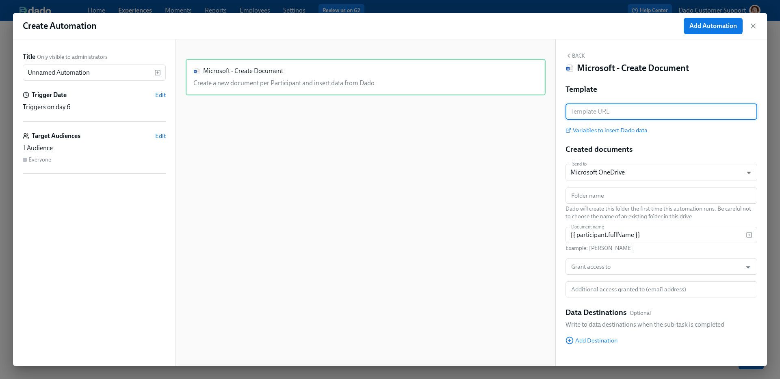
paste input "https://admicorp.sharepoint.com/:w:/r/sites/TalentOCCLicensing-OCCLicensing/Sha…"
type input "https://admicorp.sharepoint.com/:w:/r/sites/TalentOCCLicensing-OCCLicensing/Sha…"
click at [629, 172] on body "Home Experiences Moments Reports Employees Settings Review us on G2 Help Center…" at bounding box center [390, 189] width 780 height 379
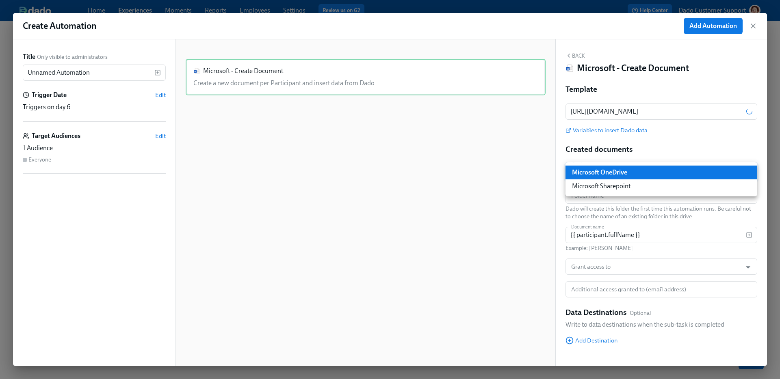
click at [625, 183] on li "Microsoft Sharepoint" at bounding box center [661, 186] width 192 height 14
type input "SHAREPOINT"
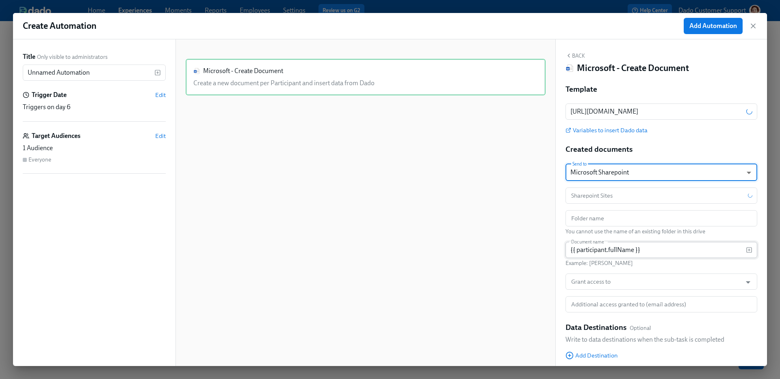
click at [654, 253] on input "{{ participant.fullName }}" at bounding box center [655, 250] width 180 height 16
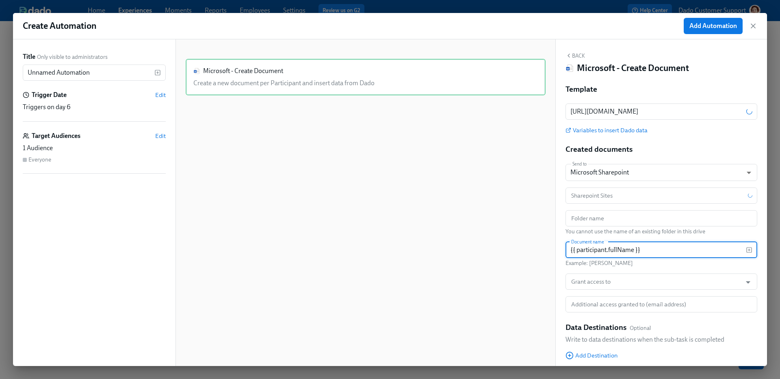
type input "{{ participant.fullName }}"
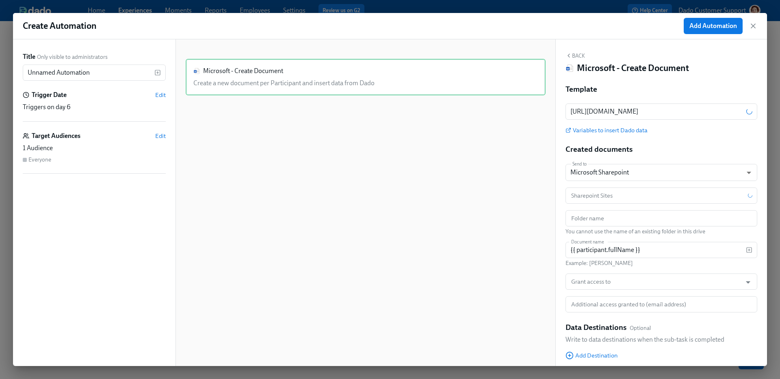
type input "ONEDRIVE"
type input "{{ participant.fullName }}"
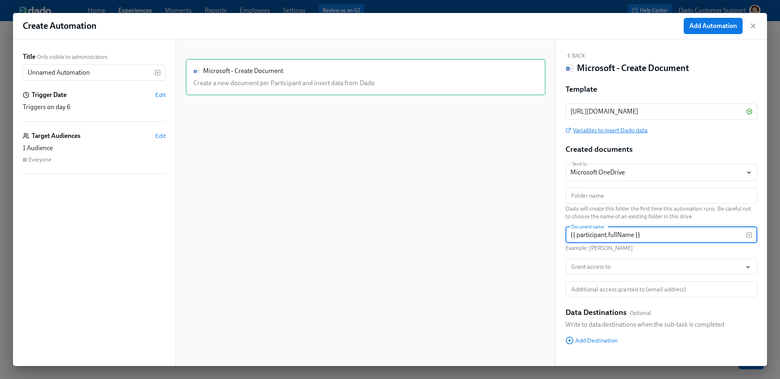
click at [621, 127] on span "Variables to insert Dado data" at bounding box center [606, 130] width 82 height 8
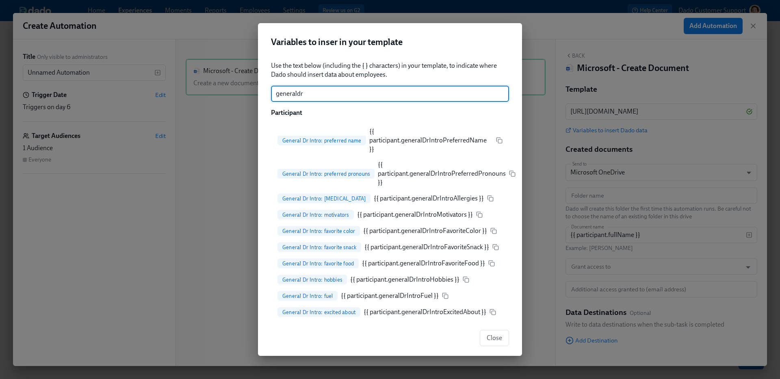
type input "generaldr"
click at [510, 168] on div "General Dr Intro: preferred pronouns {{ participant.generalDrIntroPreferredPron…" at bounding box center [396, 173] width 238 height 27
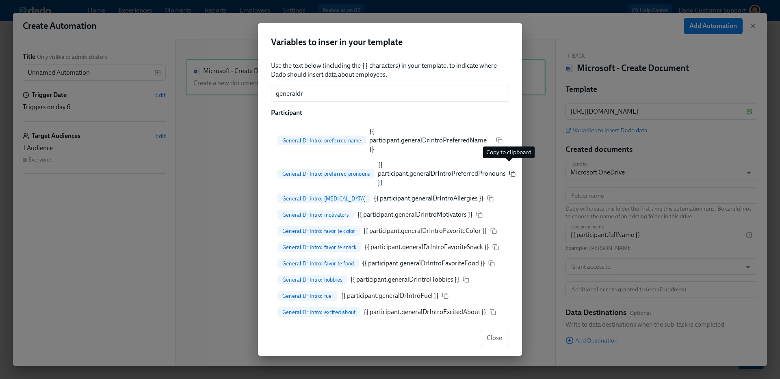
click at [510, 171] on icon "button" at bounding box center [512, 173] width 4 height 4
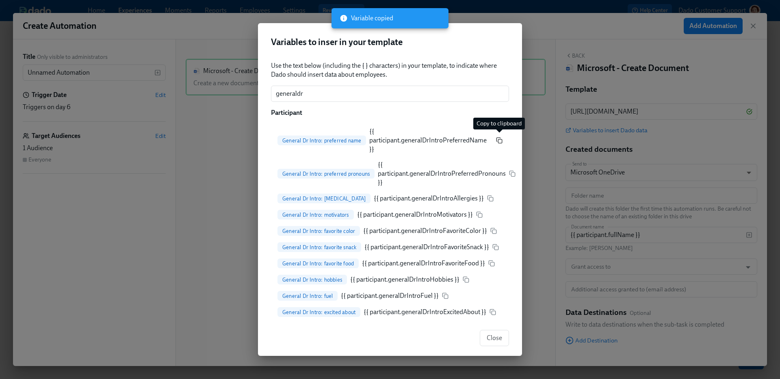
click at [498, 137] on icon "button" at bounding box center [499, 140] width 6 height 6
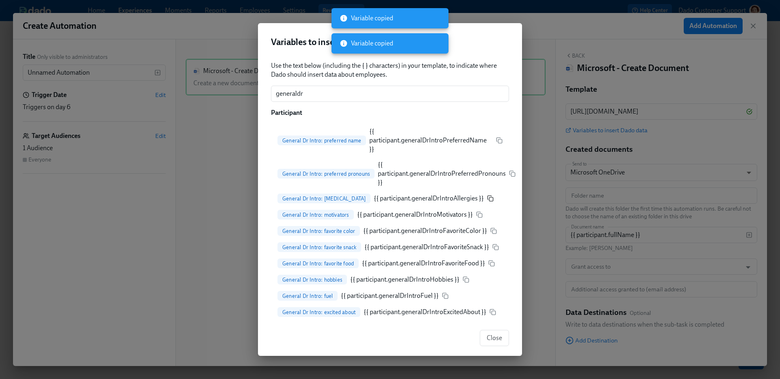
click at [487, 195] on icon "button" at bounding box center [490, 198] width 6 height 6
click at [479, 212] on icon "button" at bounding box center [479, 215] width 6 height 6
click at [493, 228] on icon "button" at bounding box center [493, 231] width 6 height 6
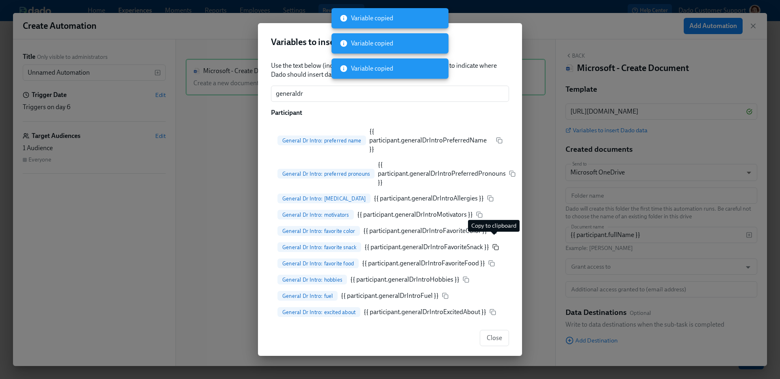
click at [492, 244] on icon "button" at bounding box center [495, 247] width 6 height 6
click at [489, 260] on icon "button" at bounding box center [491, 263] width 6 height 6
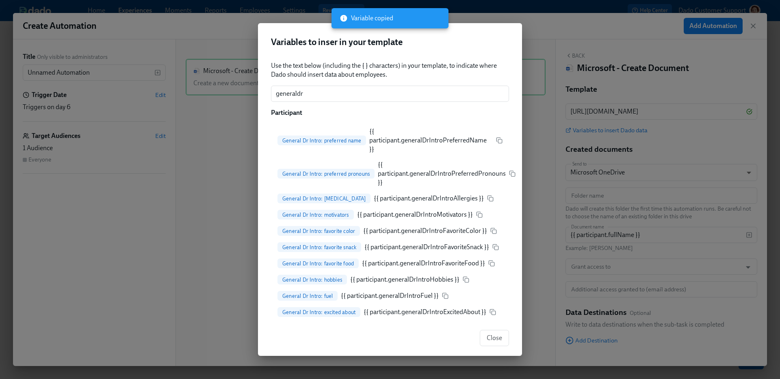
click at [444, 291] on div "General Dr Intro: fuel {{ participant.generalDrIntroFuel }}" at bounding box center [362, 296] width 171 height 10
click at [444, 293] on icon "button" at bounding box center [445, 296] width 6 height 6
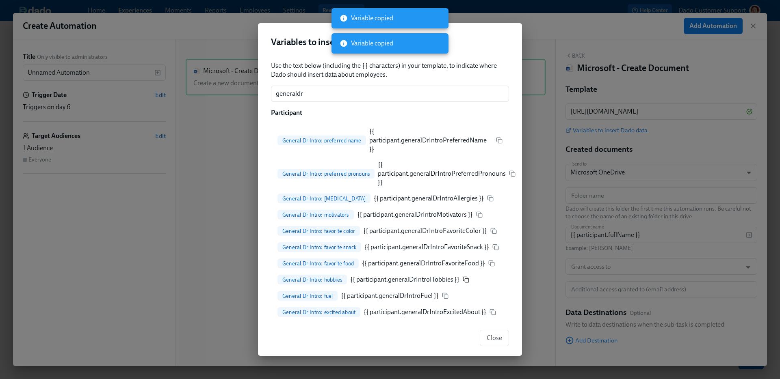
click at [465, 277] on icon "button" at bounding box center [466, 280] width 6 height 6
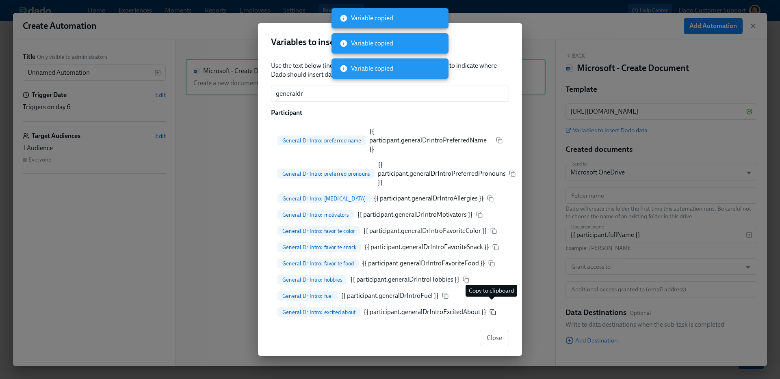
click at [492, 311] on rect "button" at bounding box center [494, 313] width 4 height 4
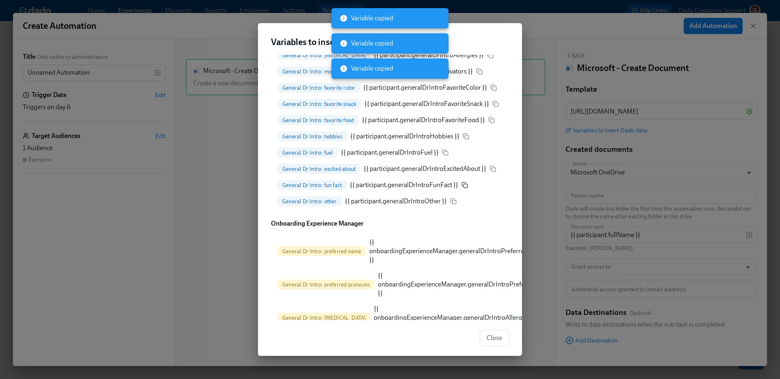
click at [461, 182] on icon "button" at bounding box center [464, 185] width 6 height 6
click at [454, 198] on icon "button" at bounding box center [453, 201] width 6 height 6
click at [620, 116] on div "Variables to inser in your template Use the text below (including the { } chara…" at bounding box center [390, 189] width 780 height 379
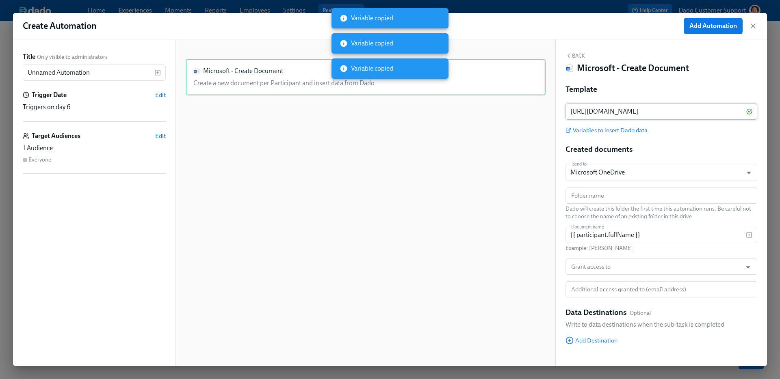
click at [607, 113] on input "https://admicorp.sharepoint.com/:w:/r/sites/TalentOCCLicensing-OCCLicensing/Sha…" at bounding box center [655, 112] width 181 height 16
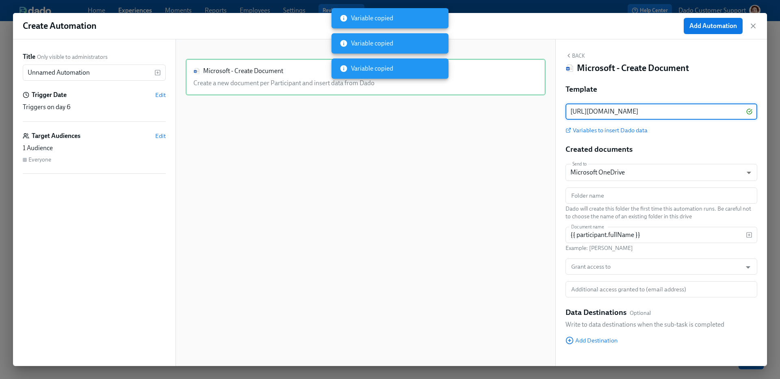
paste input "sites/TalentOCCLicensing-OCCLicensing/_layouts/15/doc.aspx?sourcedoc={bc398589-…"
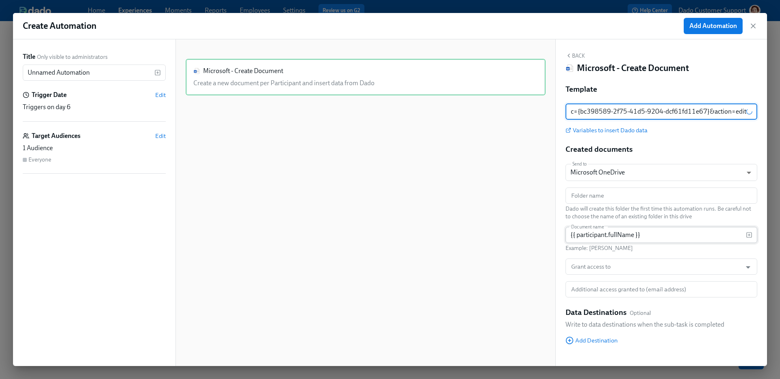
type input "https://admicorp.sharepoint.com/sites/TalentOCCLicensing-OCCLicensing/_layouts/…"
click at [657, 238] on input "{{ participant.fullName }}" at bounding box center [655, 235] width 180 height 16
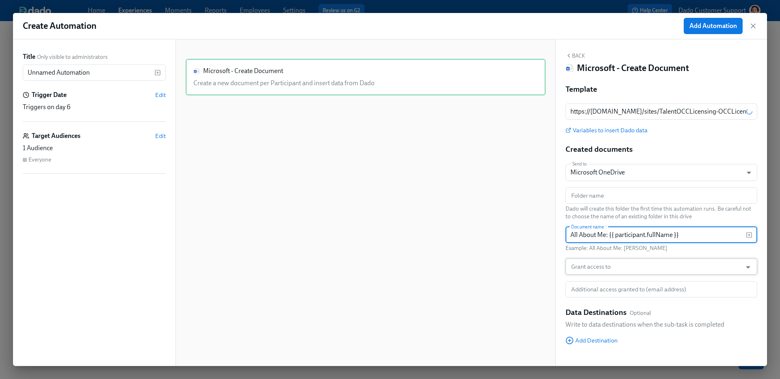
type input "All About Me: {{ participant.fullName }}"
click at [647, 262] on input "Grant access to" at bounding box center [653, 267] width 168 height 16
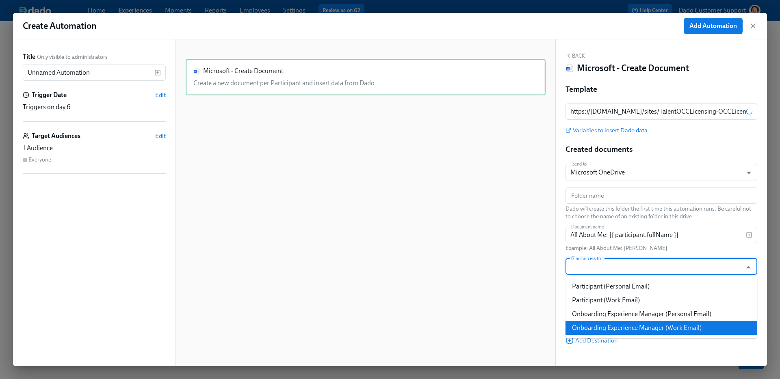
click at [646, 323] on li "Onboarding Experience Manager (Work Email)" at bounding box center [661, 328] width 192 height 14
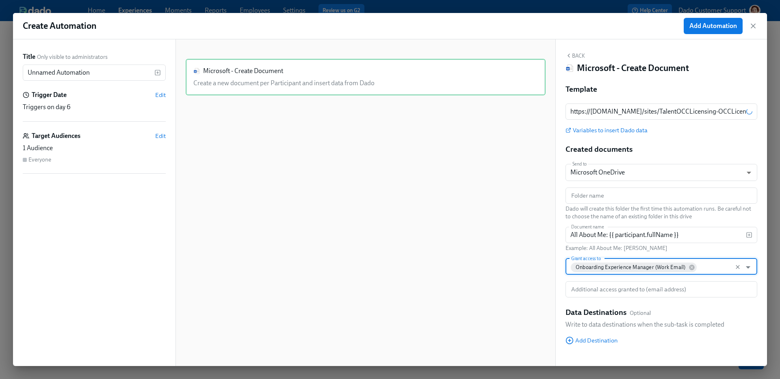
scroll to position [13, 0]
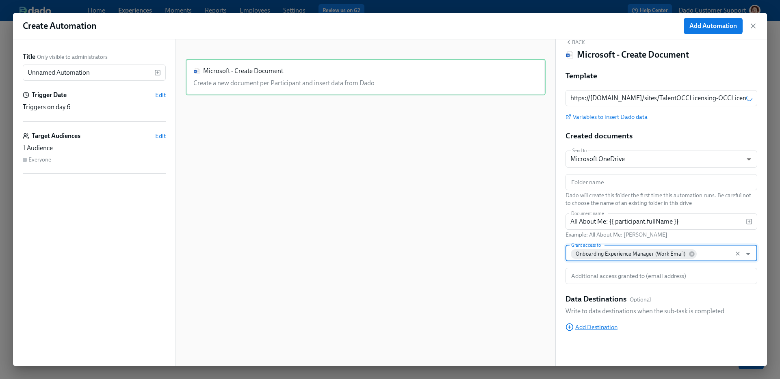
click at [592, 328] on span "Add Destination" at bounding box center [591, 327] width 52 height 8
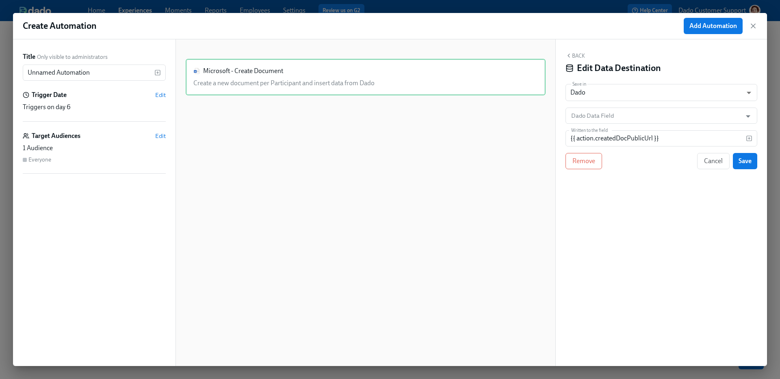
scroll to position [0, 0]
click at [583, 161] on span "Remove" at bounding box center [583, 161] width 23 height 8
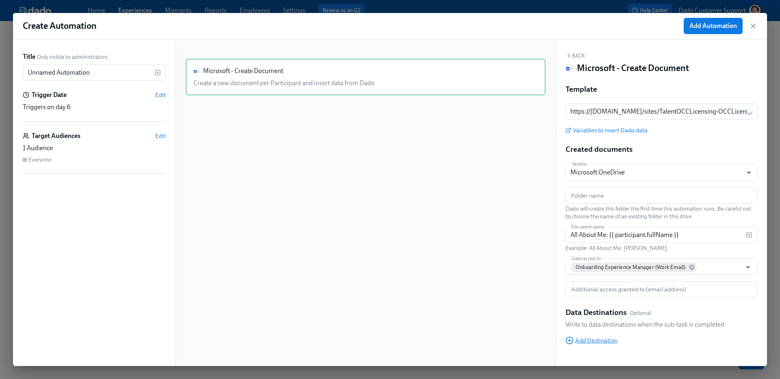
click at [587, 343] on span "Add Destination" at bounding box center [591, 341] width 52 height 8
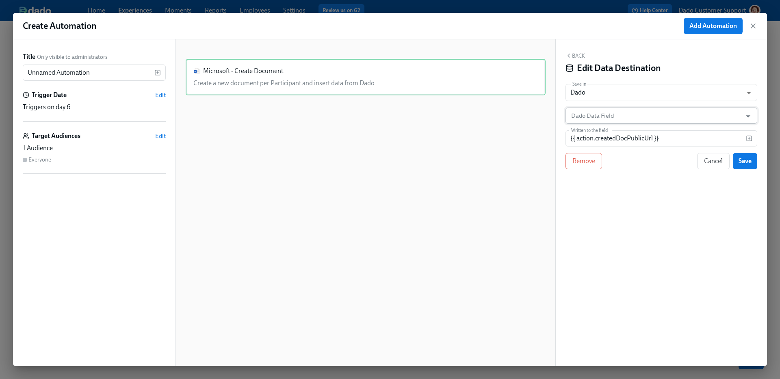
click at [637, 117] on input "Dado Data Field" at bounding box center [655, 116] width 172 height 16
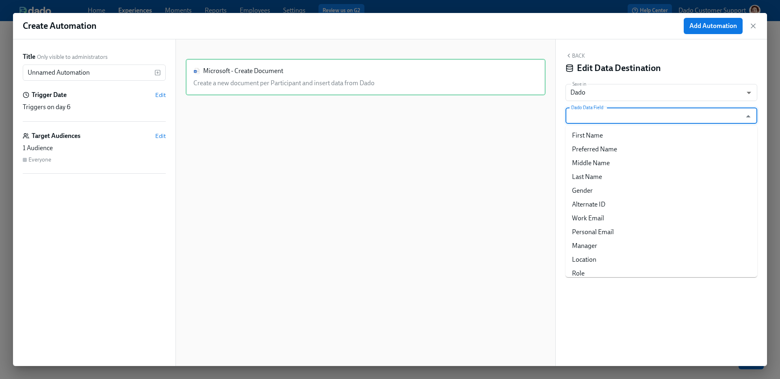
paste input "General Dr Intro: document URL"
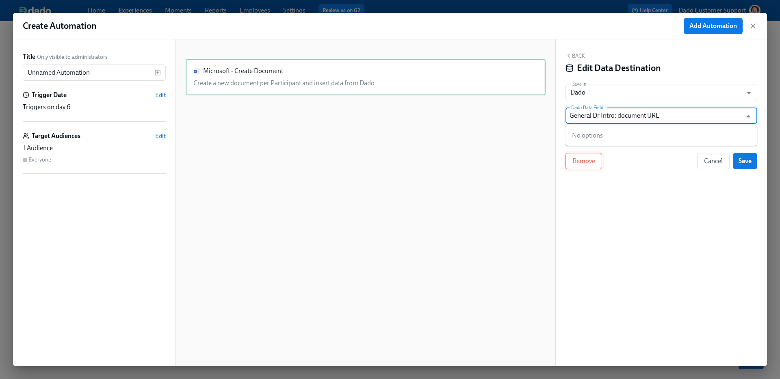
type input "General Dr Intro: document URL"
click at [571, 164] on button "Remove" at bounding box center [583, 161] width 37 height 16
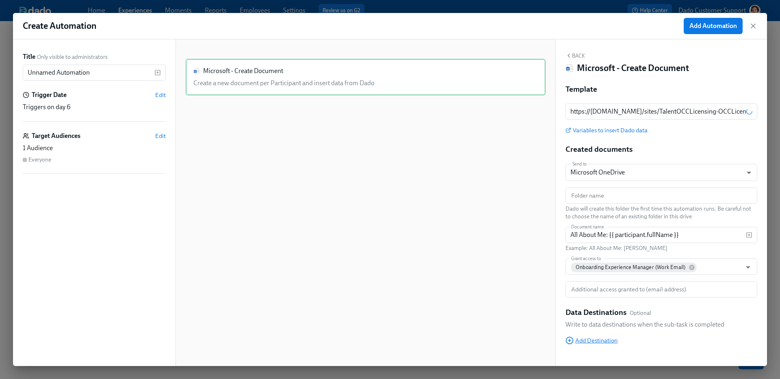
click at [586, 339] on span "Add Destination" at bounding box center [591, 341] width 52 height 8
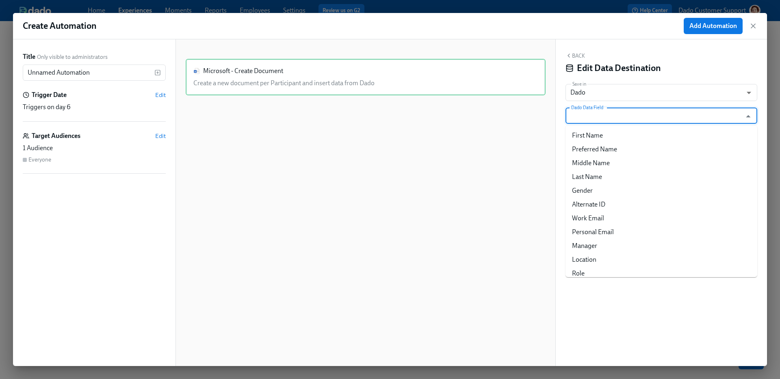
click at [594, 111] on input "Dado Data Field" at bounding box center [655, 116] width 172 height 16
paste input "General Dr Intro: document URL"
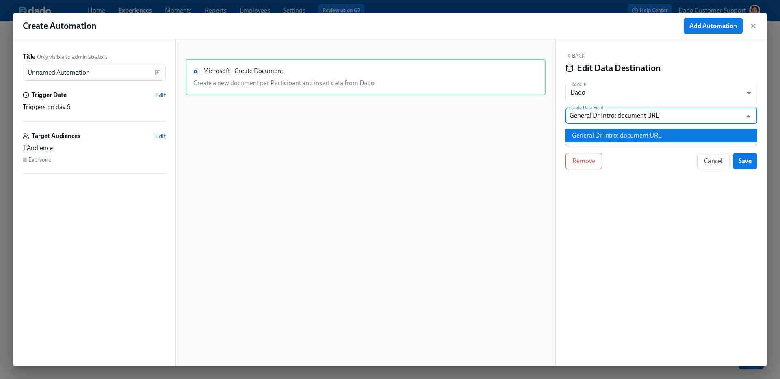
click at [602, 138] on li "General Dr Intro: document URL" at bounding box center [661, 136] width 192 height 14
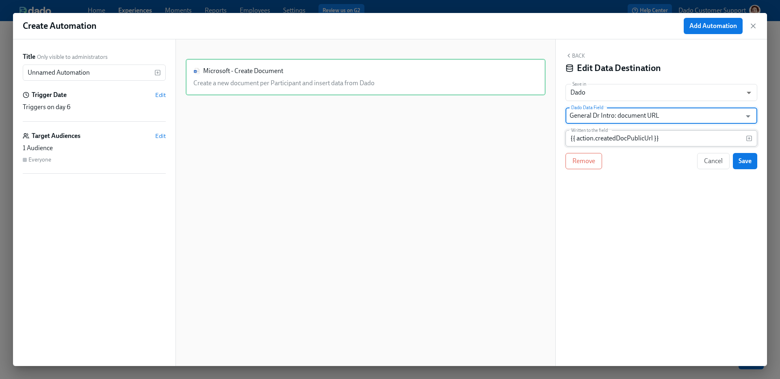
type input "General Dr Intro: document URL"
click at [682, 134] on input "{{ action.createdDocPublicUrl }}" at bounding box center [655, 138] width 180 height 16
click at [749, 160] on span "Save" at bounding box center [744, 161] width 13 height 8
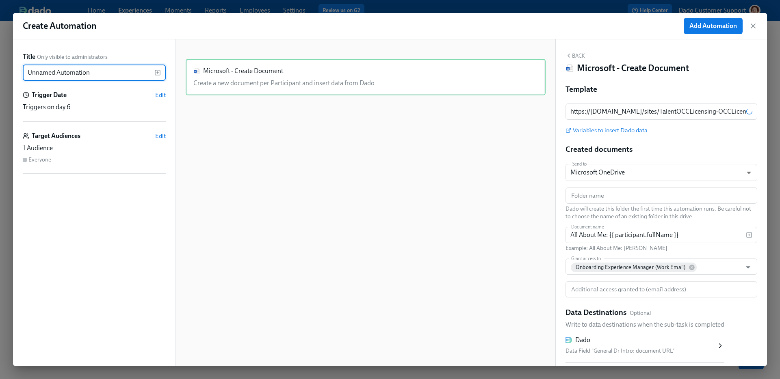
click at [119, 78] on input "Unnamed Automation" at bounding box center [89, 73] width 132 height 16
type input "Create All About Me guide"
click at [692, 28] on span "Add Automation" at bounding box center [713, 26] width 48 height 8
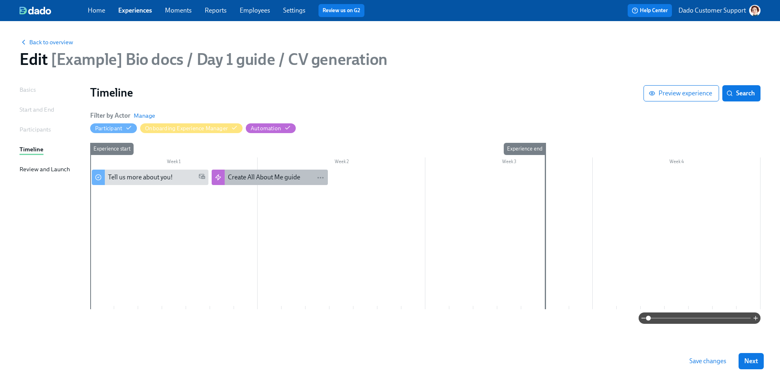
click at [255, 176] on div "Create All About Me guide" at bounding box center [264, 177] width 72 height 9
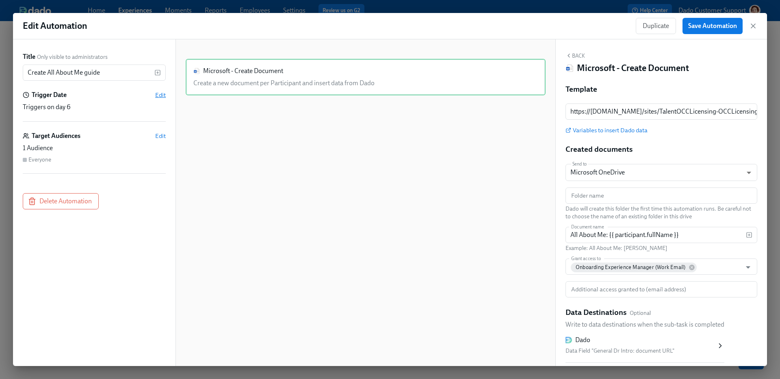
click at [158, 91] on span "Edit" at bounding box center [160, 95] width 11 height 8
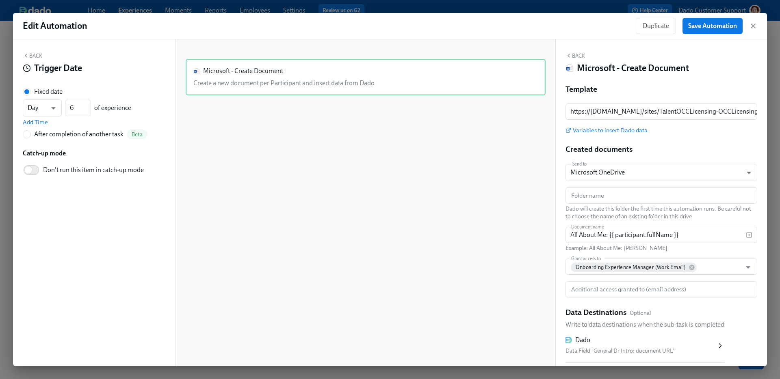
click at [81, 130] on div "After completion of another task" at bounding box center [78, 134] width 89 height 9
click at [30, 131] on input "After completion of another task Beta" at bounding box center [26, 134] width 7 height 7
radio input "true"
radio input "false"
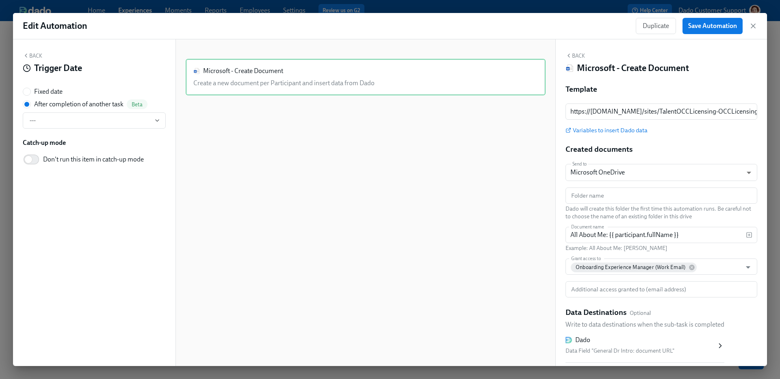
click at [81, 105] on div "After completion of another task" at bounding box center [78, 104] width 89 height 9
click at [30, 105] on input "After completion of another task Beta" at bounding box center [26, 104] width 7 height 7
click at [74, 121] on span "---" at bounding box center [94, 121] width 129 height 8
click at [63, 167] on div "Tell us more about you!" at bounding box center [69, 164] width 65 height 9
click at [717, 35] on div "Edit Automation Duplicate Save Automation" at bounding box center [390, 26] width 754 height 26
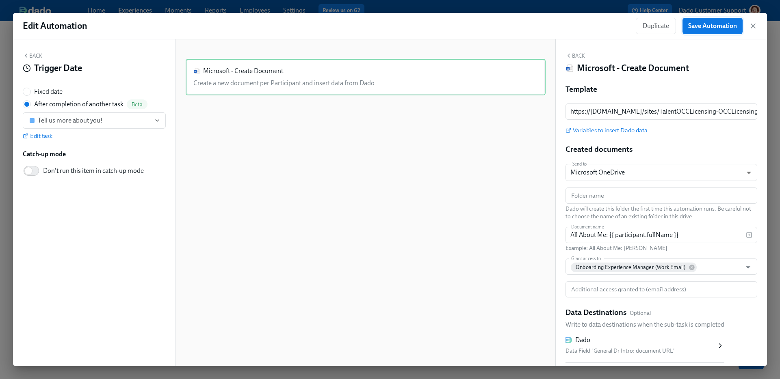
click at [717, 28] on span "Save Automation" at bounding box center [712, 26] width 49 height 8
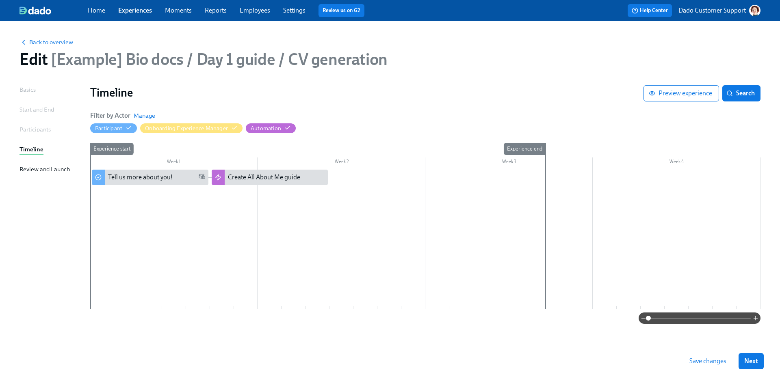
click at [137, 191] on div at bounding box center [425, 240] width 670 height 140
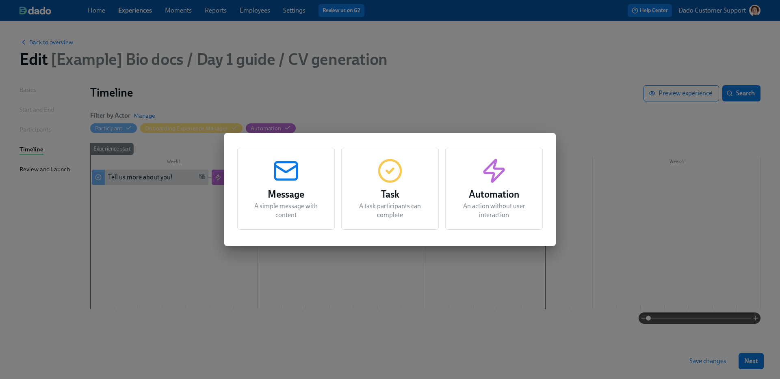
click at [99, 204] on div "Message A simple message with content Task A task participants can complete Aut…" at bounding box center [390, 189] width 780 height 379
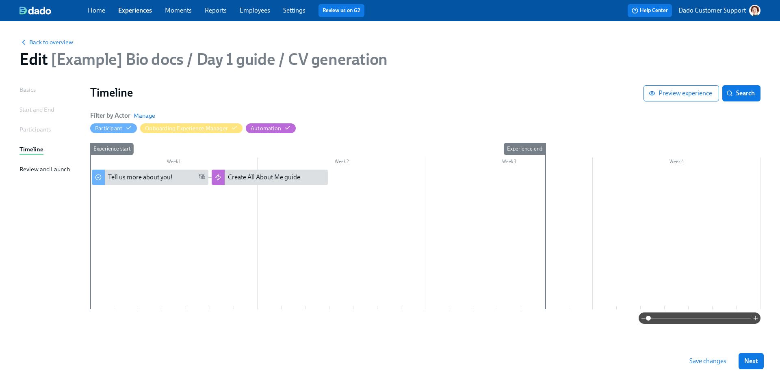
click at [99, 196] on div "Experience start" at bounding box center [102, 226] width 24 height 166
click at [102, 195] on div "Experience start" at bounding box center [102, 226] width 24 height 166
click at [113, 195] on div "Experience start" at bounding box center [102, 226] width 24 height 166
click at [150, 200] on div at bounding box center [425, 240] width 670 height 140
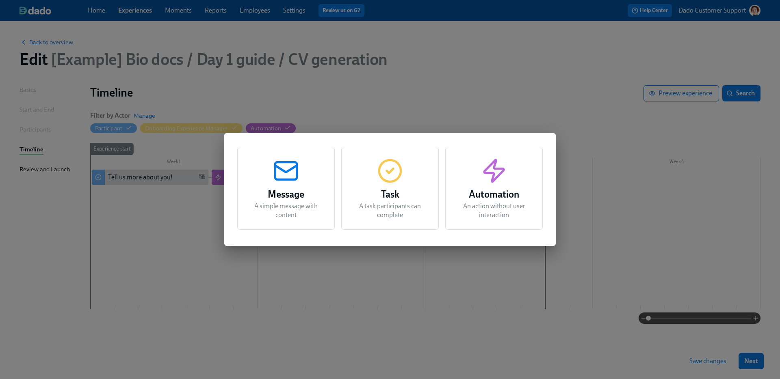
drag, startPoint x: 536, startPoint y: 187, endPoint x: 411, endPoint y: 108, distance: 148.7
click at [411, 108] on div "Message A simple message with content Task A task participants can complete Aut…" at bounding box center [390, 189] width 780 height 379
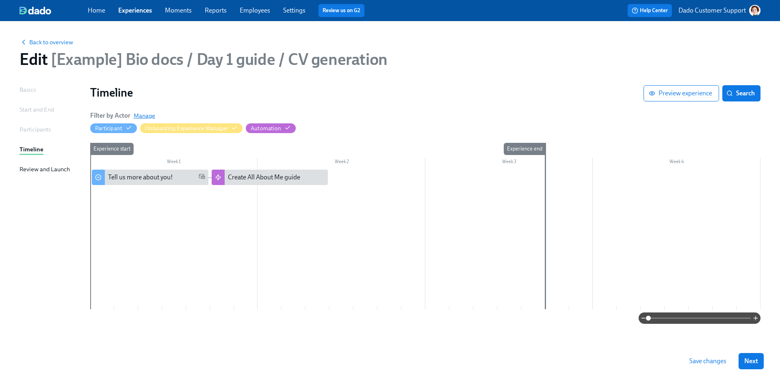
click at [135, 112] on span "Manage" at bounding box center [145, 116] width 22 height 8
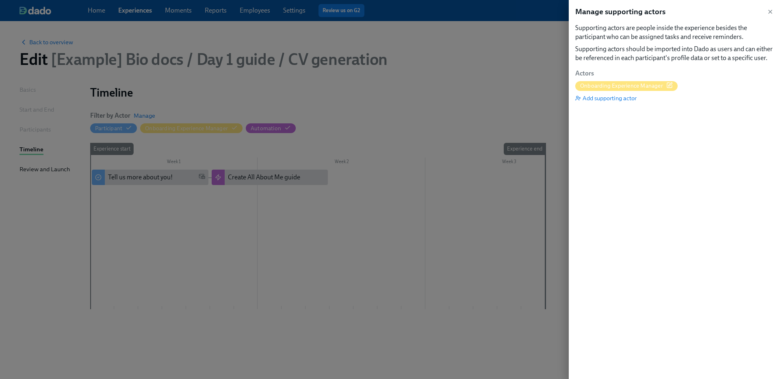
click at [611, 93] on div "Actors Onboarding Experience Manager Add supporting actor" at bounding box center [674, 85] width 198 height 33
click at [602, 98] on span "Add supporting actor" at bounding box center [605, 98] width 61 height 8
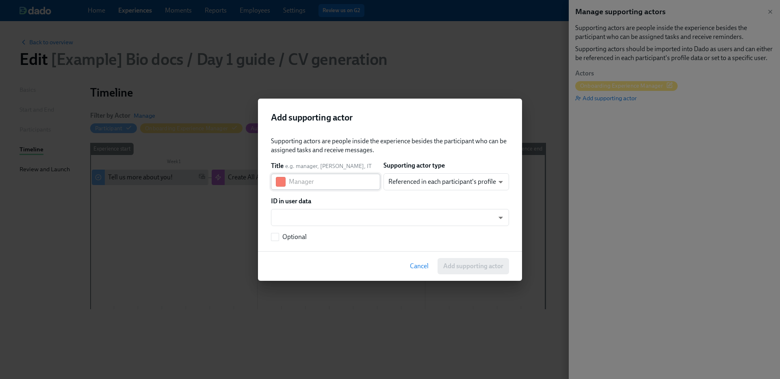
click at [278, 179] on button "button" at bounding box center [281, 182] width 10 height 10
click at [344, 210] on button "button" at bounding box center [346, 213] width 10 height 10
click at [323, 177] on input "text" at bounding box center [334, 182] width 91 height 16
type input "Triggers"
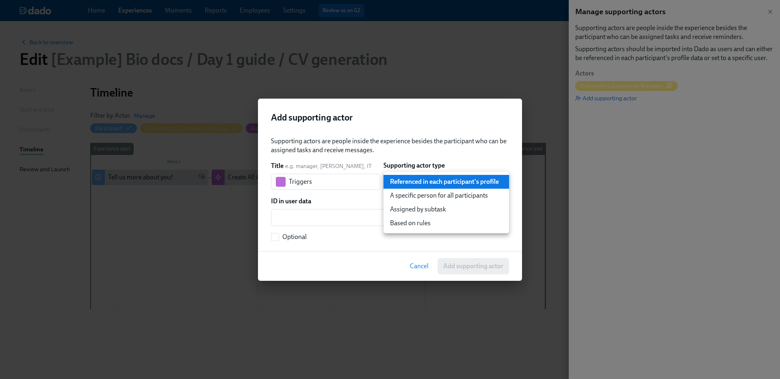
click at [441, 180] on body "Home Experiences Moments Reports Employees Settings Review us on G2 Help Center…" at bounding box center [390, 189] width 780 height 379
drag, startPoint x: 426, startPoint y: 198, endPoint x: 423, endPoint y: 194, distance: 5.5
click at [424, 194] on li "A specific person for all participants" at bounding box center [445, 196] width 125 height 14
type input "staticUser"
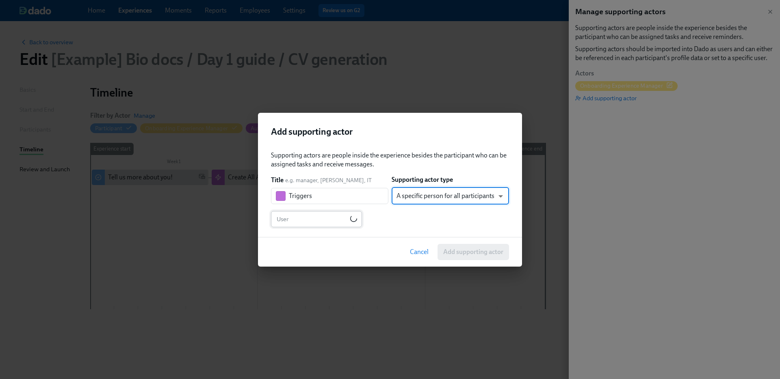
click at [316, 223] on input "text" at bounding box center [310, 219] width 79 height 16
click at [316, 223] on input "User" at bounding box center [382, 219] width 214 height 16
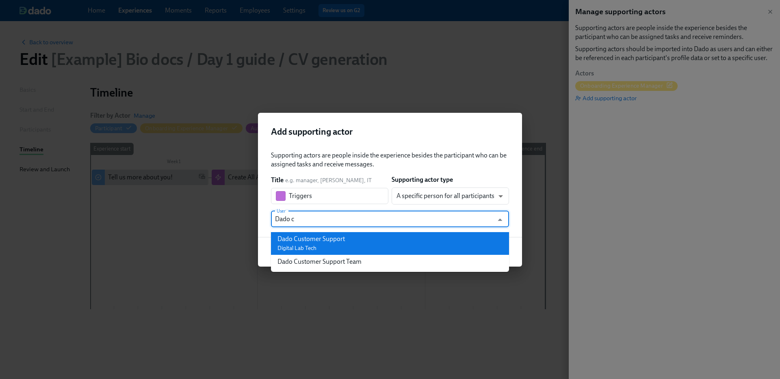
click at [333, 240] on div "Dado Customer Support" at bounding box center [310, 239] width 67 height 9
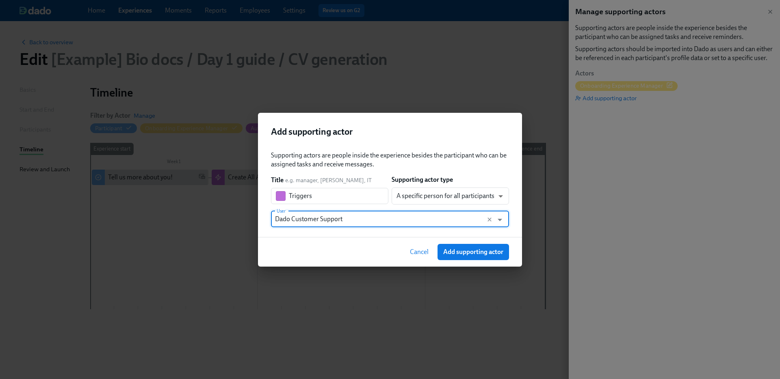
type input "Dado Customer Support"
click at [474, 264] on div "Cancel Add supporting actor" at bounding box center [390, 252] width 264 height 30
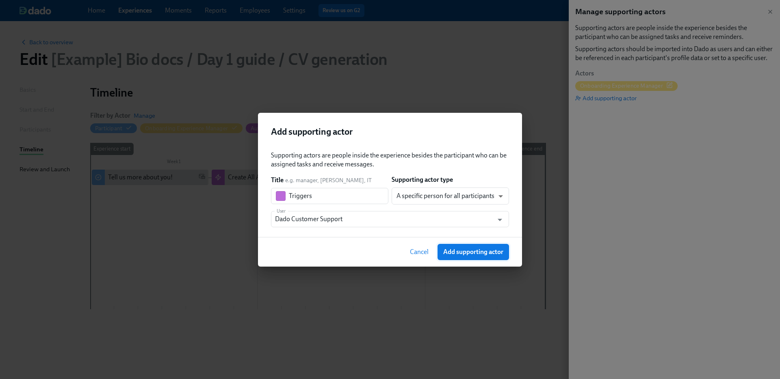
click at [477, 252] on span "Add supporting actor" at bounding box center [473, 252] width 60 height 8
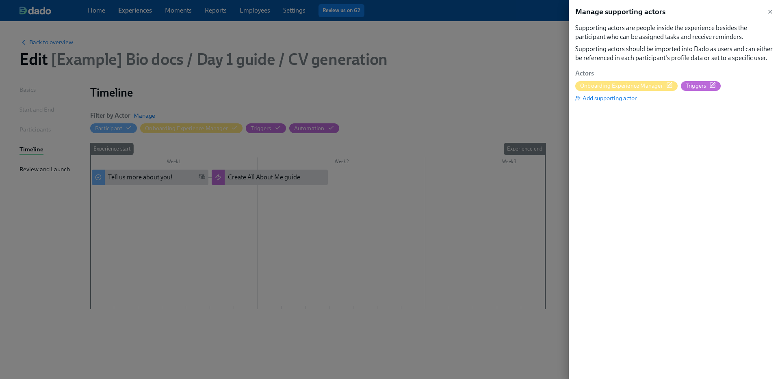
click at [162, 210] on div at bounding box center [390, 189] width 780 height 379
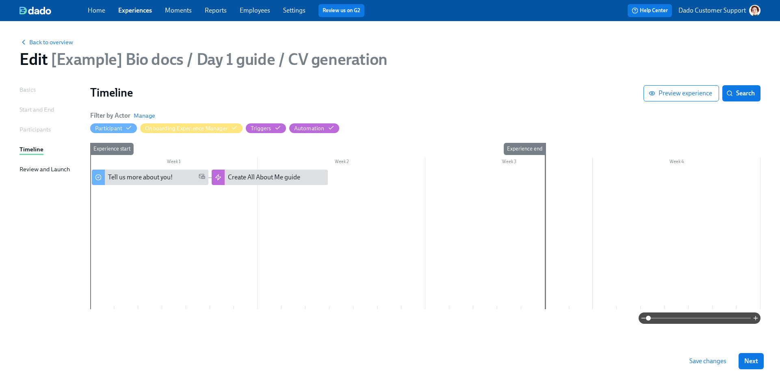
click at [99, 192] on div "Experience start" at bounding box center [102, 226] width 24 height 166
click at [112, 193] on div "Experience start" at bounding box center [102, 226] width 24 height 166
click at [239, 194] on div at bounding box center [425, 240] width 670 height 140
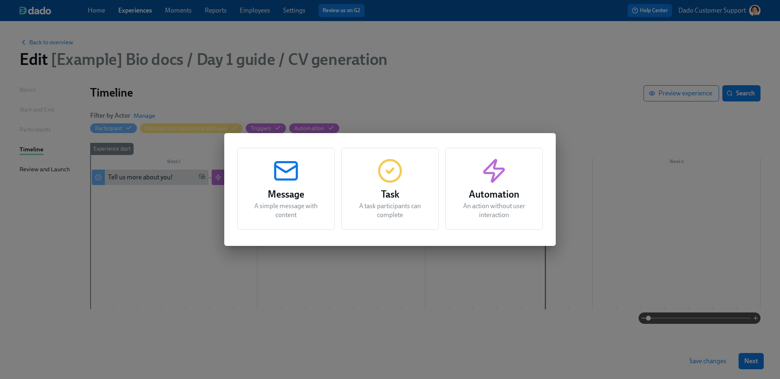
click at [453, 185] on div "Automation An action without user interaction" at bounding box center [493, 189] width 97 height 82
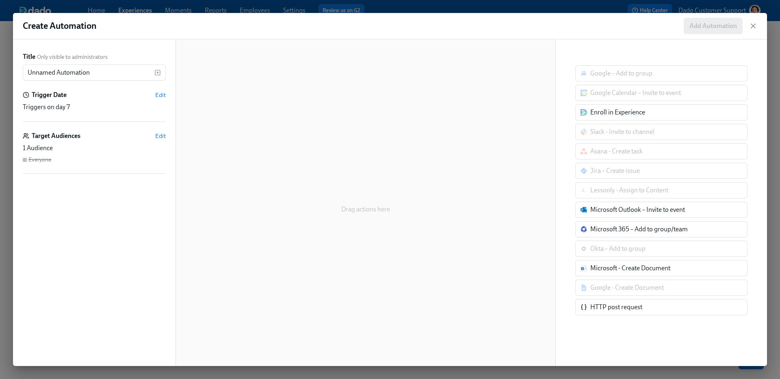
click at [576, 7] on div "Create Automation Add Automation Title Only visible to administrators Unnamed A…" at bounding box center [390, 189] width 780 height 379
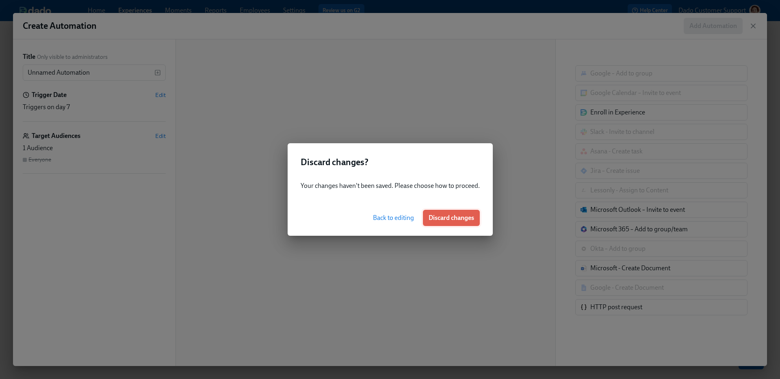
click at [460, 217] on span "Discard changes" at bounding box center [450, 218] width 45 height 8
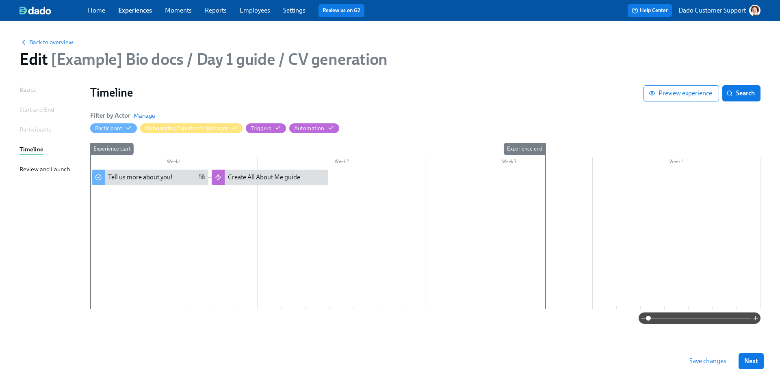
click at [195, 221] on div at bounding box center [425, 240] width 670 height 140
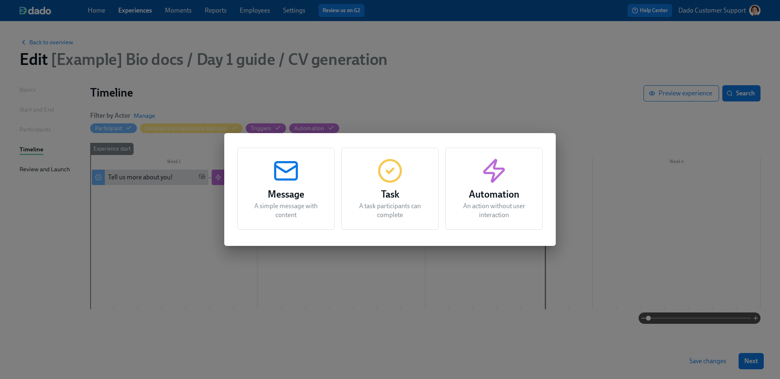
click at [403, 172] on div "Task A task participants can complete" at bounding box center [389, 189] width 97 height 82
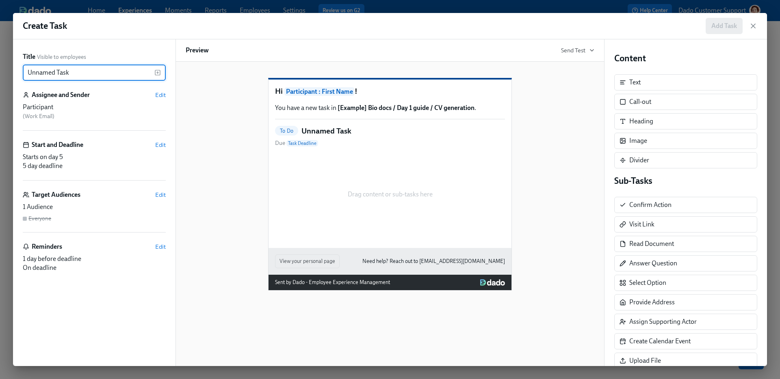
click at [142, 74] on input "Unnamed Task" at bounding box center [89, 73] width 132 height 16
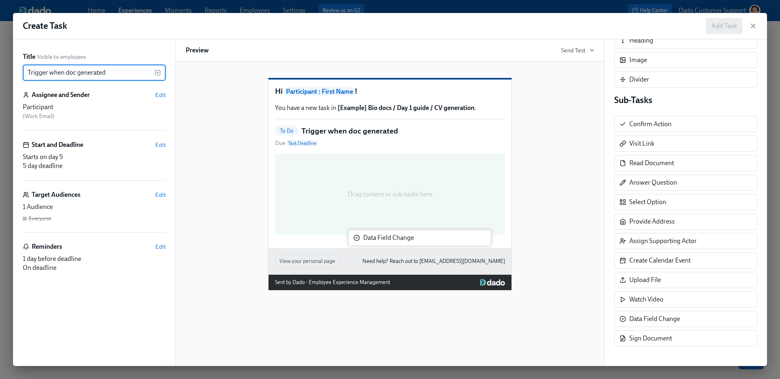
drag, startPoint x: 684, startPoint y: 318, endPoint x: 412, endPoint y: 234, distance: 285.0
click at [412, 234] on div "Title Visible to employees Trigger when doc generated ​ Assignee and Sender Edi…" at bounding box center [390, 202] width 754 height 327
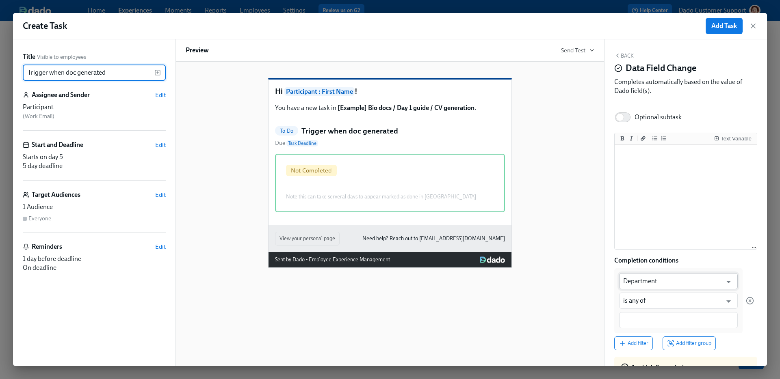
type input "Trigger when doc generated"
click at [646, 277] on input "Department" at bounding box center [672, 281] width 99 height 16
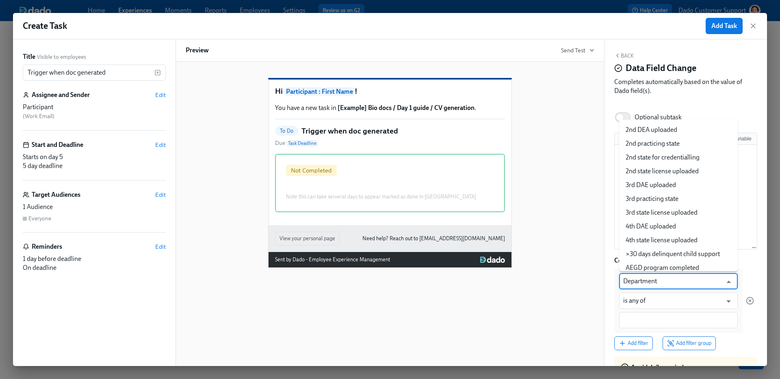
scroll to position [2728, 0]
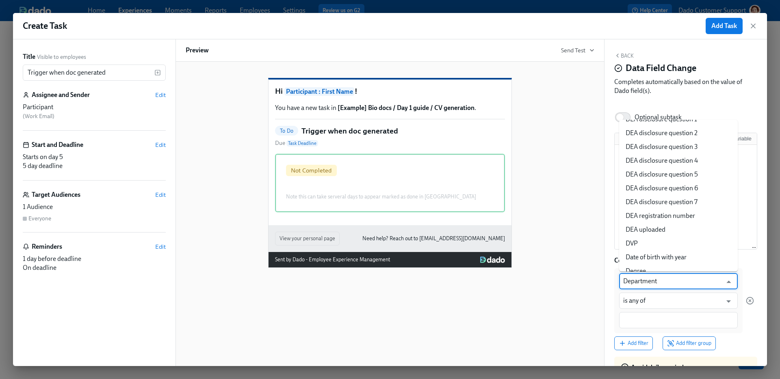
paste input "General Dr Intro: document URL"
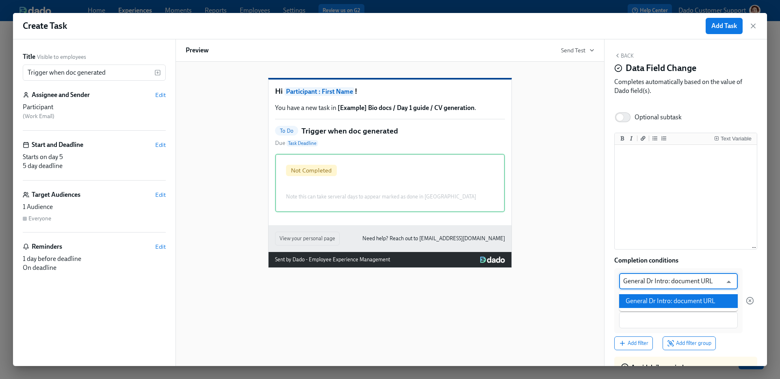
click at [664, 304] on li "General Dr Intro: document URL" at bounding box center [678, 301] width 119 height 14
type input "General Dr Intro: document URL"
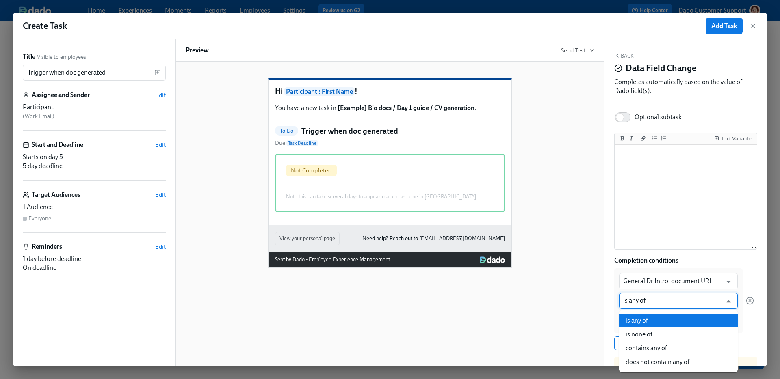
click at [661, 297] on input "is any of" at bounding box center [672, 301] width 99 height 16
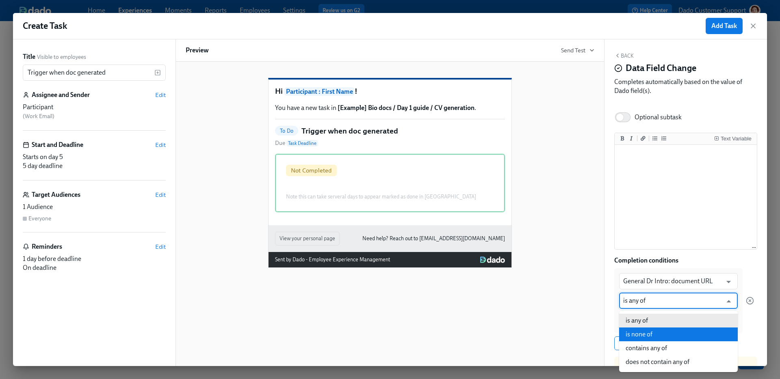
click at [643, 334] on li "is none of" at bounding box center [678, 335] width 119 height 14
type input "is none of"
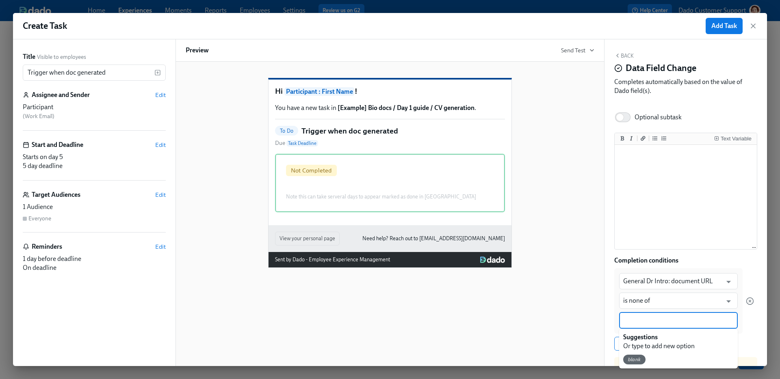
click at [639, 323] on input at bounding box center [678, 320] width 110 height 9
click at [627, 358] on span "blank" at bounding box center [634, 360] width 22 height 6
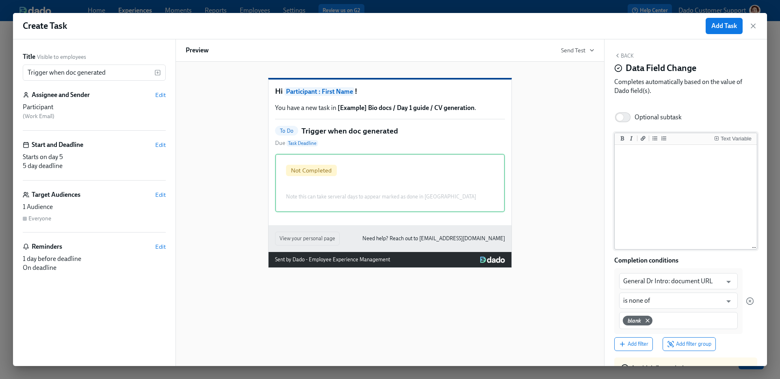
click at [653, 208] on textarea at bounding box center [685, 198] width 139 height 102
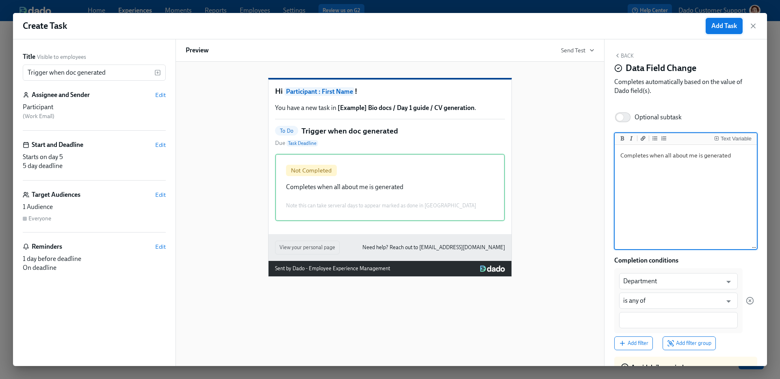
type textarea "Completes when all about me is generated"
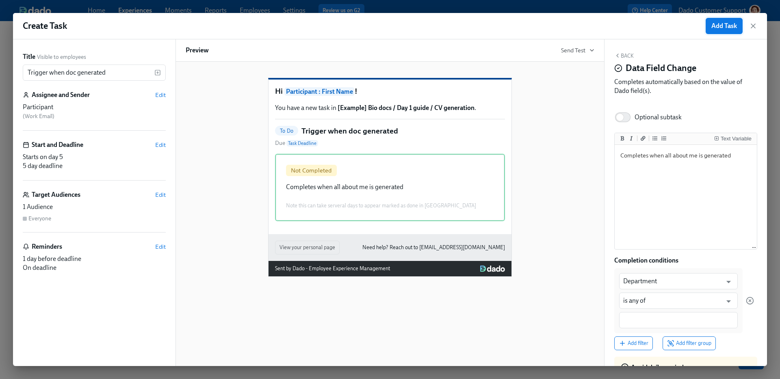
click at [719, 23] on span "Add Task" at bounding box center [724, 26] width 26 height 8
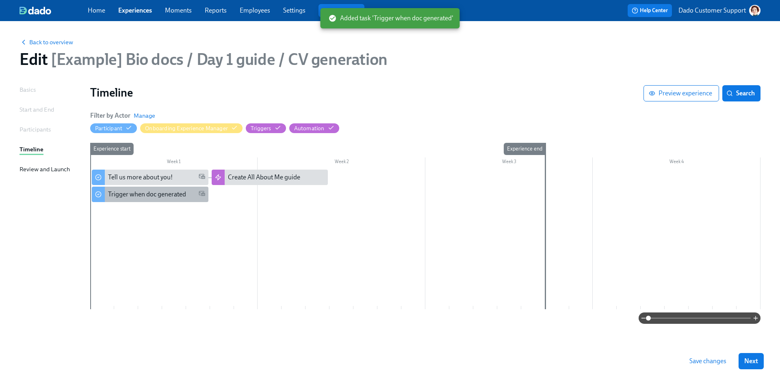
click at [147, 193] on div "Trigger when doc generated" at bounding box center [147, 194] width 78 height 9
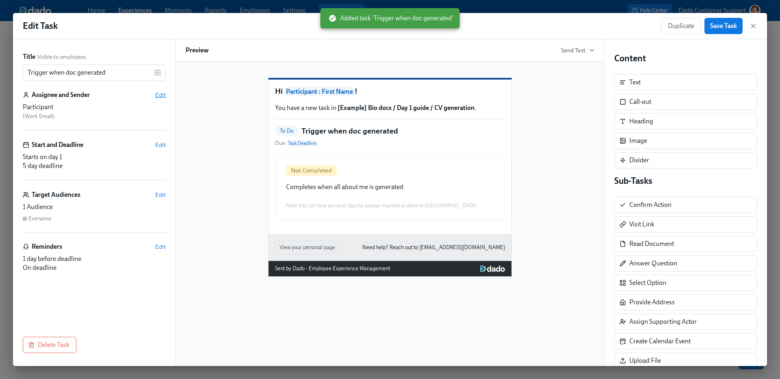
click at [160, 91] on span "Edit" at bounding box center [160, 95] width 11 height 8
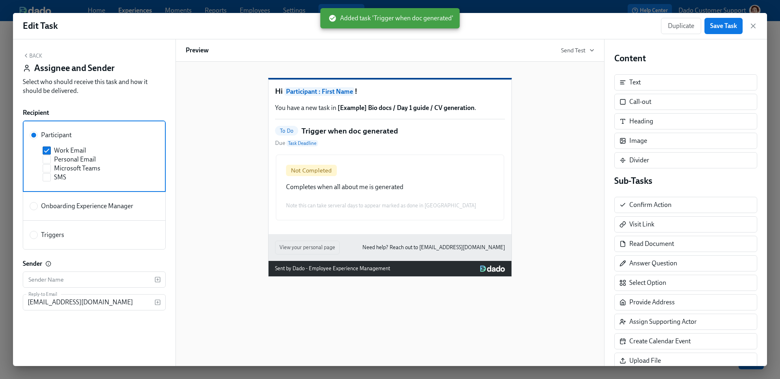
click at [50, 242] on label "Triggers" at bounding box center [94, 235] width 143 height 29
click at [37, 239] on input "Triggers" at bounding box center [33, 234] width 7 height 7
radio input "true"
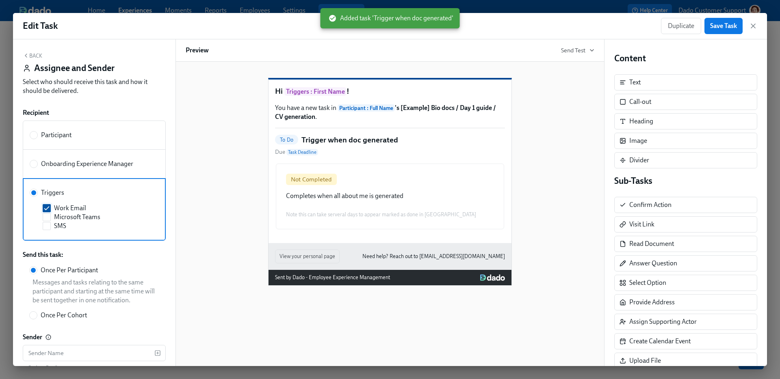
click at [45, 206] on input "Work Email" at bounding box center [46, 208] width 7 height 7
checkbox input "false"
click at [716, 31] on button "Save Task" at bounding box center [723, 26] width 38 height 16
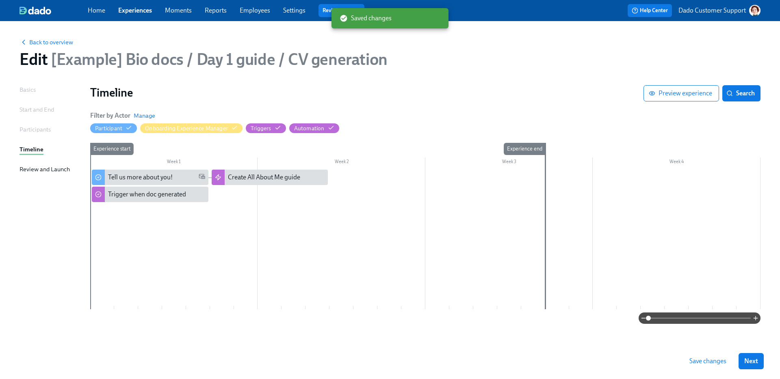
click at [214, 192] on div at bounding box center [425, 240] width 670 height 140
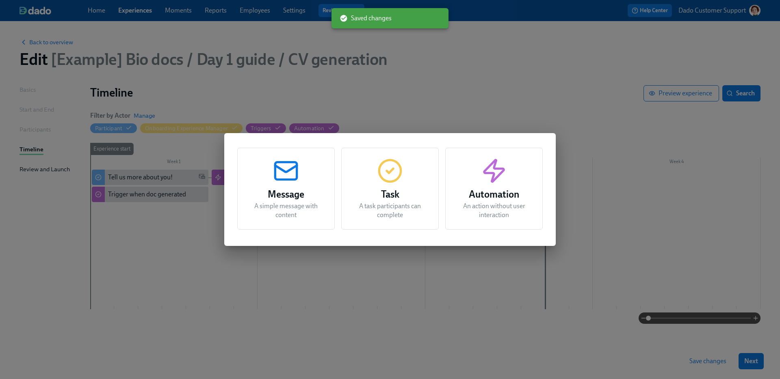
click at [290, 185] on div "Message A simple message with content" at bounding box center [285, 189] width 97 height 82
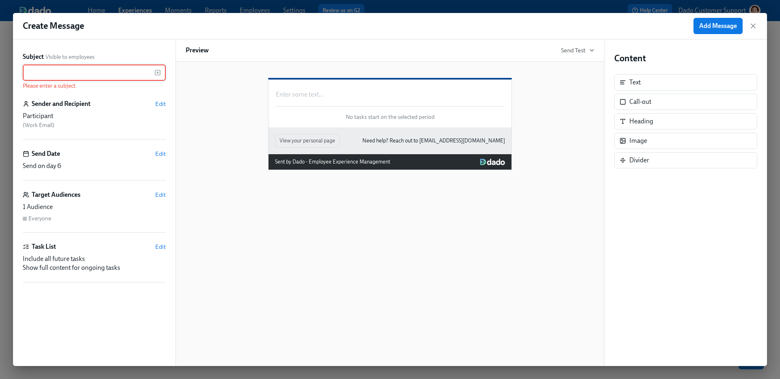
click at [164, 108] on div "Sender and Recipient Edit" at bounding box center [94, 103] width 143 height 9
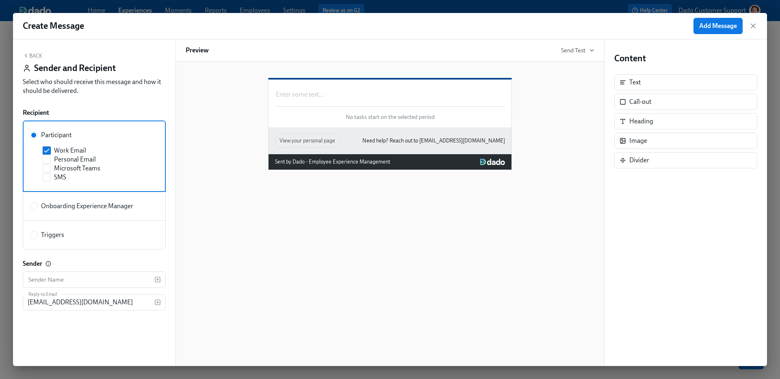
click at [59, 206] on span "Onboarding Experience Manager" at bounding box center [87, 206] width 92 height 9
click at [37, 206] on input "Onboarding Experience Manager" at bounding box center [33, 206] width 7 height 7
radio input "true"
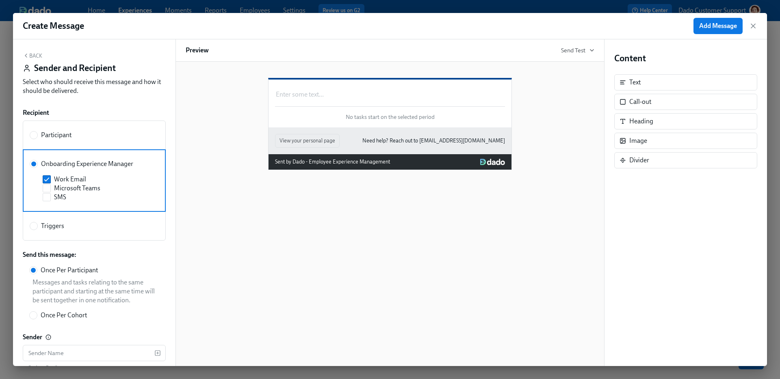
click at [32, 52] on button "Back" at bounding box center [32, 55] width 19 height 6
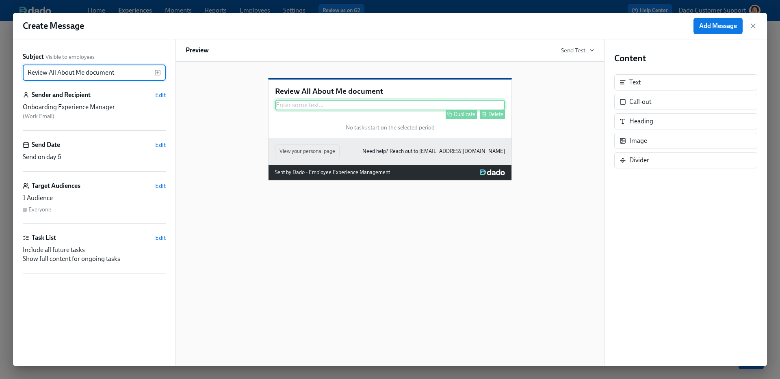
click at [318, 110] on div "Enter some text ... Duplicate Delete" at bounding box center [390, 105] width 230 height 11
type input "Review All About Me document"
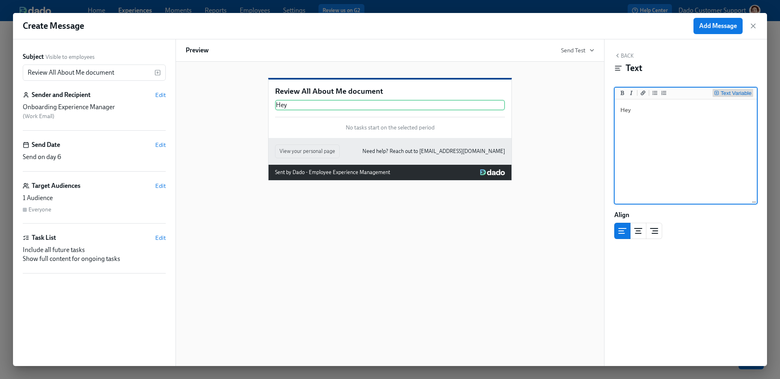
click at [721, 93] on div "Text Variable" at bounding box center [735, 94] width 31 height 6
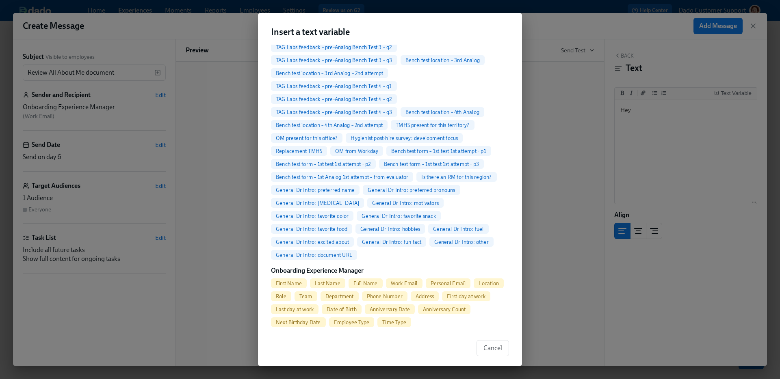
scroll to position [3985, 0]
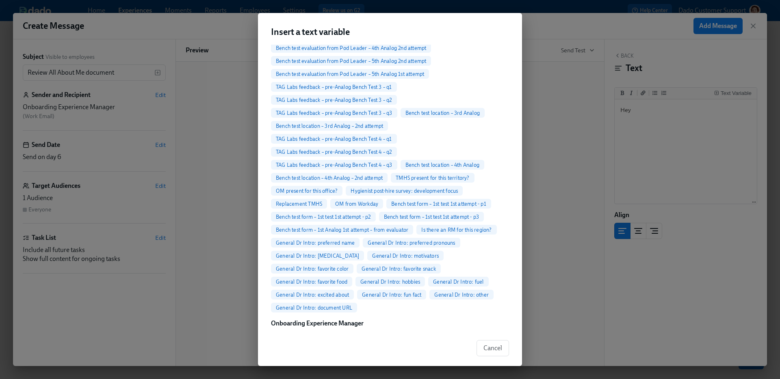
click at [289, 333] on span "First Name" at bounding box center [289, 336] width 36 height 6
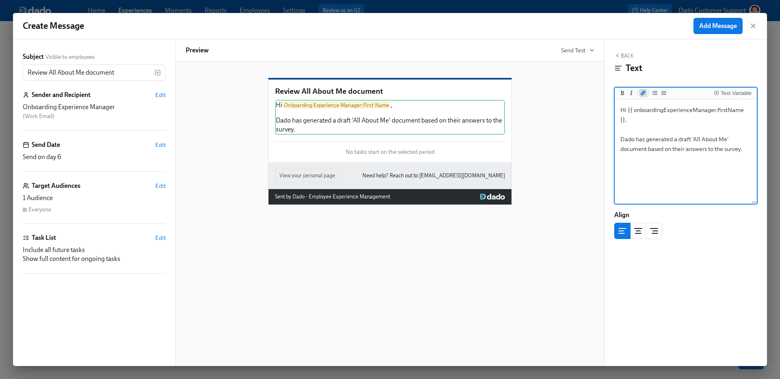
click at [643, 92] on icon "Add a link" at bounding box center [642, 93] width 5 height 5
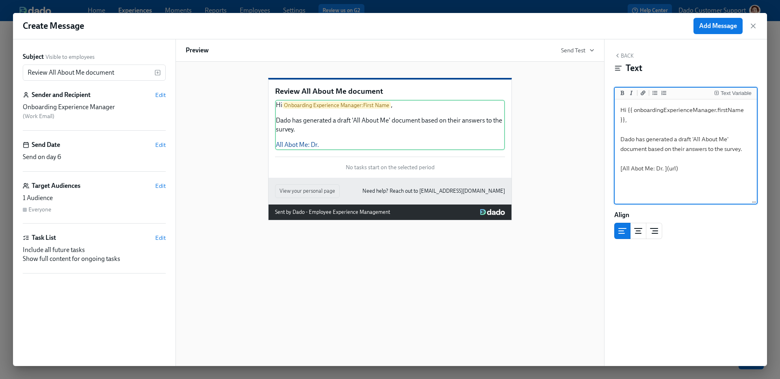
click at [675, 142] on textarea "Hi {{ onboardingExperienceManager.firstName }}, Dado has generated a draft 'All…" at bounding box center [685, 152] width 139 height 102
type textarea "Hi {{ onboardingExperienceManager.firstName }}, Dado has generated a draft 'All…"
click at [728, 92] on div "Text Variable" at bounding box center [735, 94] width 31 height 6
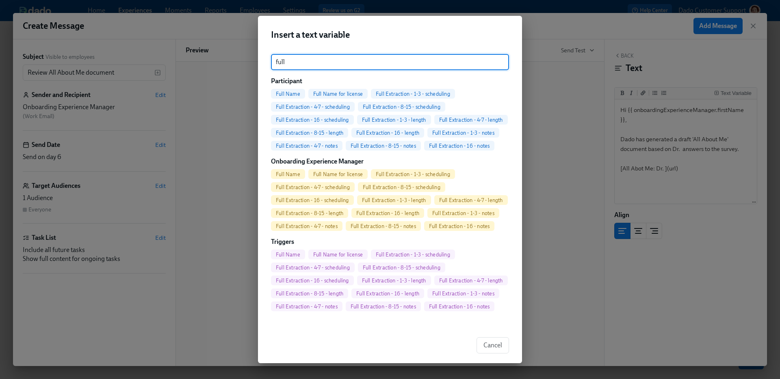
type input "full"
click at [288, 91] on span "Full Name" at bounding box center [288, 94] width 34 height 6
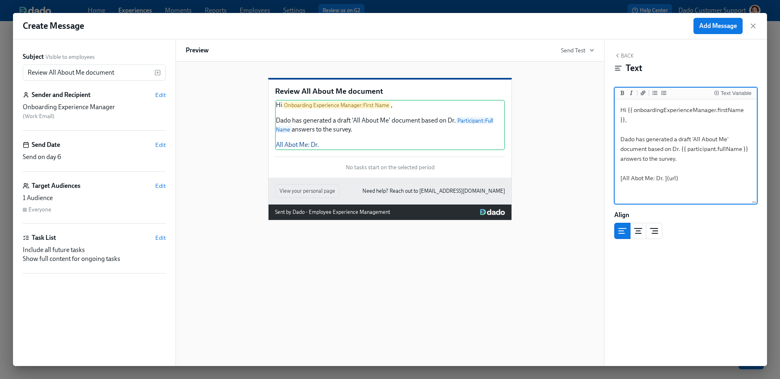
click at [674, 137] on textarea "Hi {{ onboardingExperienceManager.firstName }}, Dado has generated a draft 'All…" at bounding box center [685, 152] width 139 height 102
drag, startPoint x: 663, startPoint y: 168, endPoint x: 656, endPoint y: 168, distance: 7.3
click at [656, 168] on textarea "Hi {{ onboardingExperienceManager.firstName }}, Dado has generated a draft 'All…" at bounding box center [685, 152] width 139 height 102
paste textarea "{{ participant.fullName }}"
type textarea "Hi {{ onboardingExperienceManager.firstName }}, Dado has generated a draft 'All…"
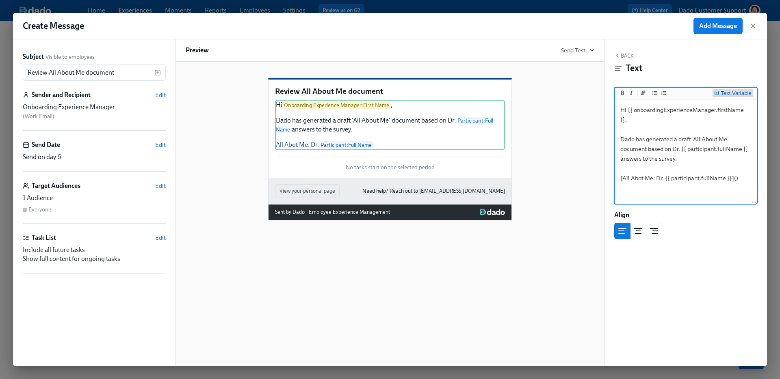
click at [741, 93] on div "Text Variable" at bounding box center [735, 94] width 31 height 6
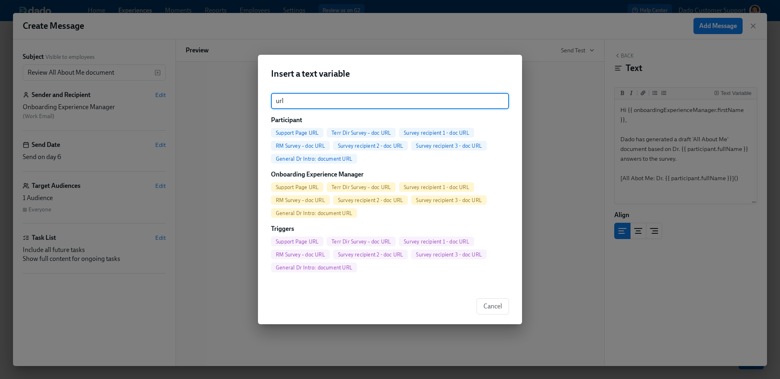
type input "url"
click at [315, 154] on div "General Dr Intro: document URL" at bounding box center [314, 159] width 86 height 10
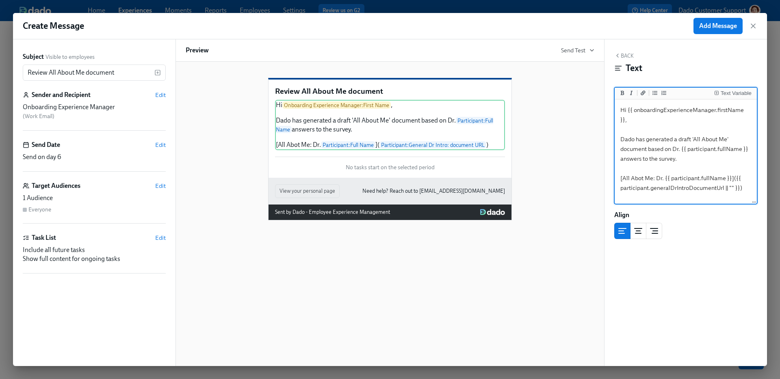
paste textarea "https://admicorp.sharepoint.com/sites/TalentOCCLicensing-OCCLicensing/Shared%20…"
type textarea "Hi {{ onboardingExperienceManager.firstName }}, Dado has generated a draft 'All…"
click at [155, 243] on div "Task List Edit Include all future tasks Show full content for ongoing tasks" at bounding box center [94, 253] width 143 height 40
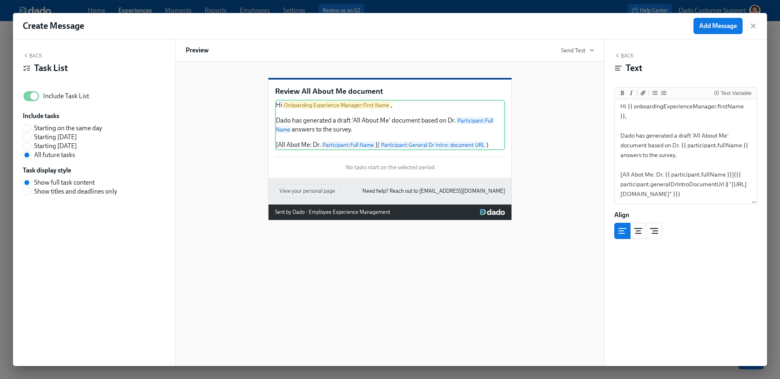
click at [57, 92] on span "Include Task List" at bounding box center [66, 96] width 46 height 9
click at [57, 92] on input "Include Task List" at bounding box center [34, 96] width 54 height 18
checkbox input "false"
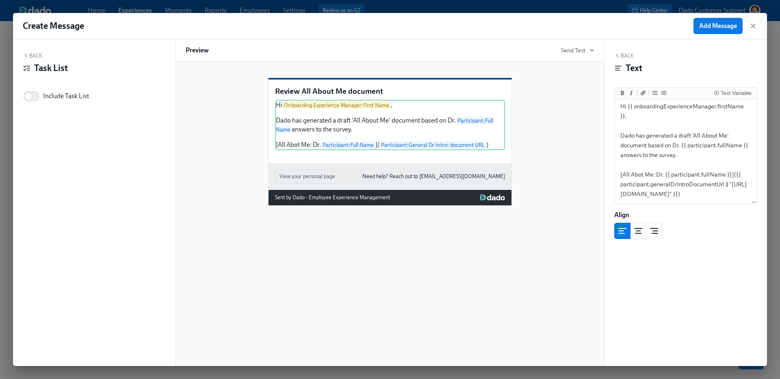
click at [37, 54] on button "Back" at bounding box center [32, 55] width 19 height 6
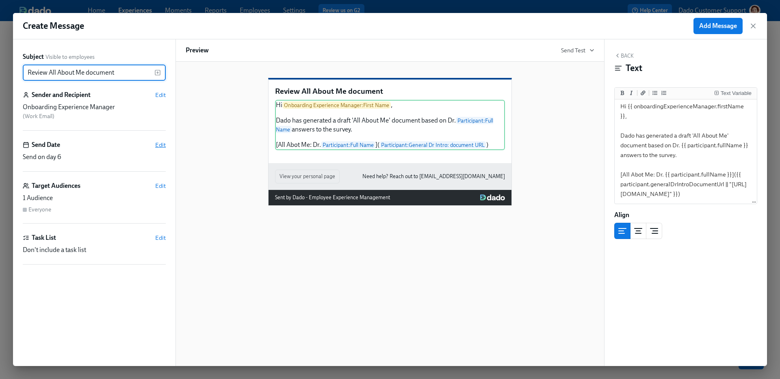
click at [159, 142] on span "Edit" at bounding box center [160, 145] width 11 height 8
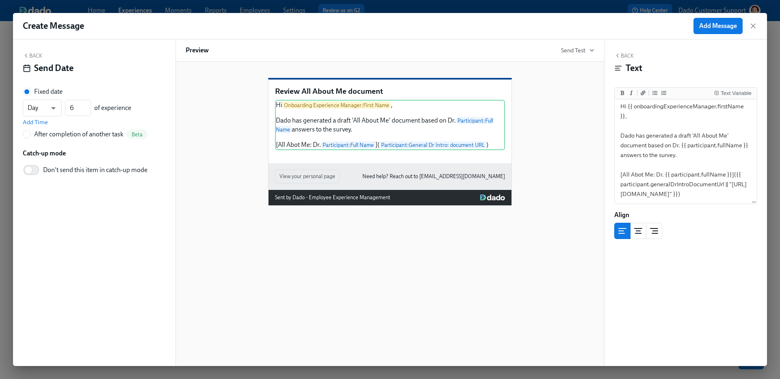
click at [58, 171] on span "Don't send this item in catch-up mode" at bounding box center [95, 170] width 104 height 9
click at [55, 171] on input "Don't send this item in catch-up mode" at bounding box center [29, 170] width 54 height 18
click at [50, 174] on span "Don't send this item in catch-up mode" at bounding box center [95, 170] width 104 height 9
click at [50, 174] on input "Don't send this item in catch-up mode" at bounding box center [34, 170] width 54 height 18
checkbox input "false"
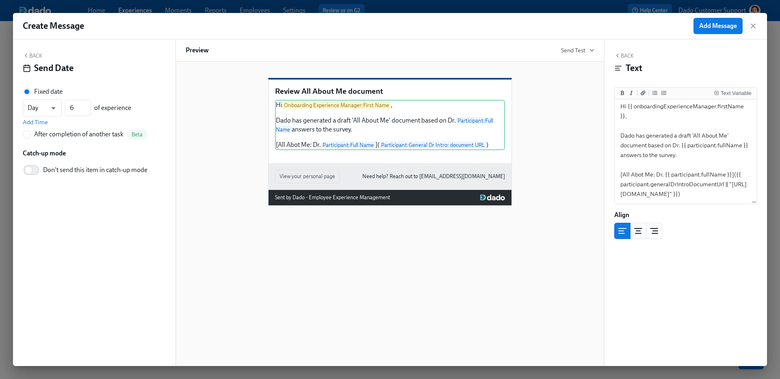
click at [46, 137] on div "After completion of another task" at bounding box center [78, 134] width 89 height 9
click at [30, 137] on input "After completion of another task Beta" at bounding box center [26, 134] width 7 height 7
radio input "true"
radio input "false"
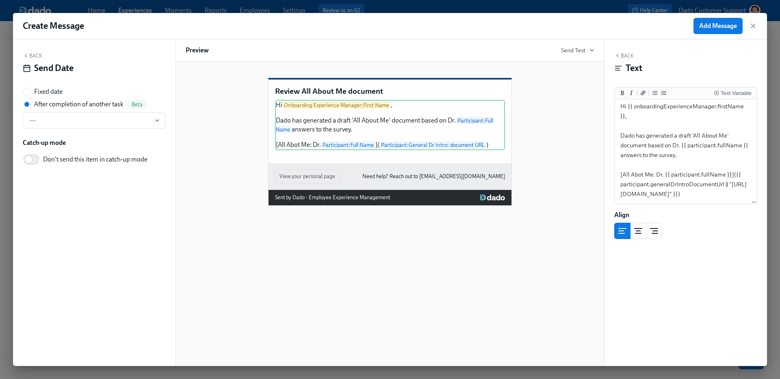
click at [66, 151] on label "Don't send this item in catch-up mode" at bounding box center [85, 160] width 125 height 18
click at [55, 151] on input "Don't send this item in catch-up mode" at bounding box center [29, 160] width 54 height 18
click at [67, 121] on span "---" at bounding box center [94, 121] width 129 height 8
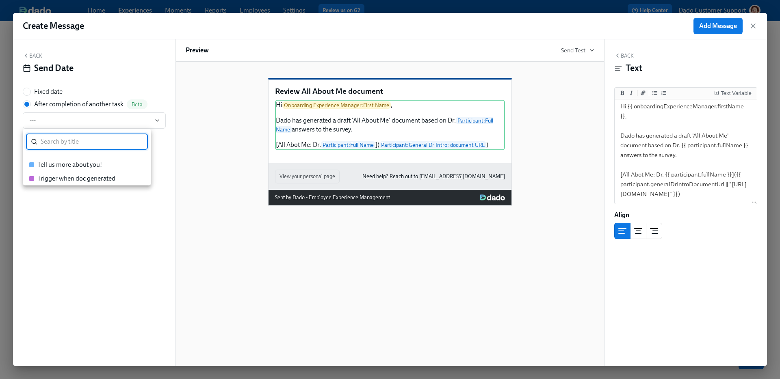
click at [56, 180] on div "Trigger when doc generated" at bounding box center [76, 178] width 78 height 9
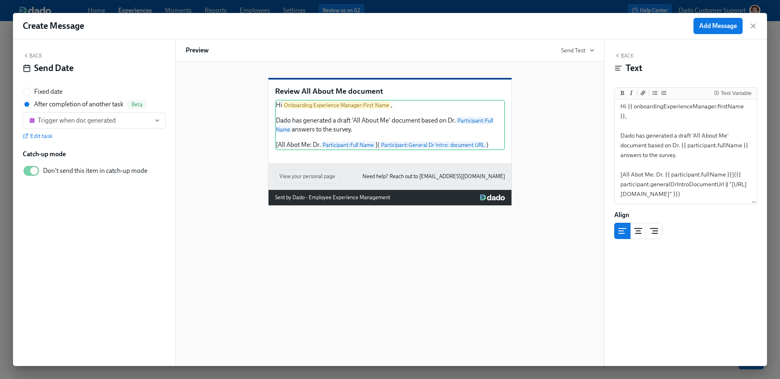
click at [50, 166] on label "Don't send this item in catch-up mode" at bounding box center [85, 171] width 125 height 18
click at [50, 166] on input "Don't send this item in catch-up mode" at bounding box center [34, 171] width 54 height 18
checkbox input "false"
click at [703, 32] on button "Add Message" at bounding box center [717, 26] width 49 height 16
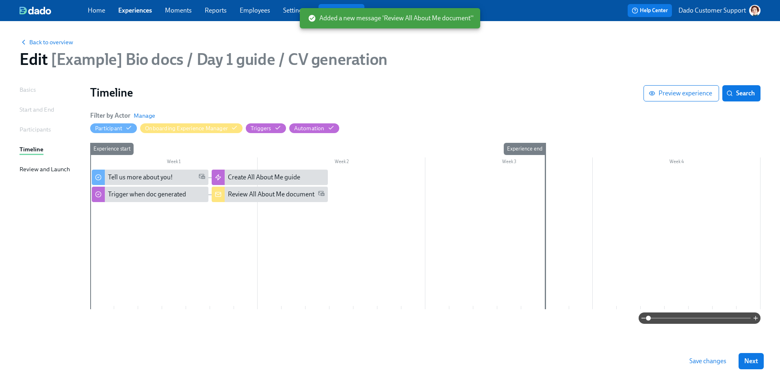
click at [703, 363] on span "Save changes" at bounding box center [707, 361] width 37 height 8
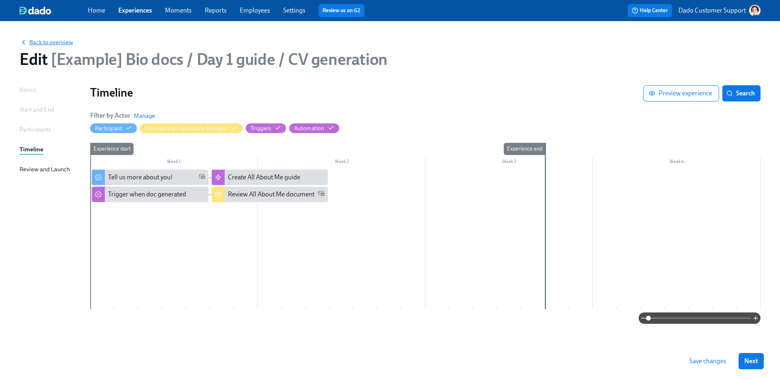
click at [58, 40] on span "Back to overview" at bounding box center [46, 42] width 54 height 8
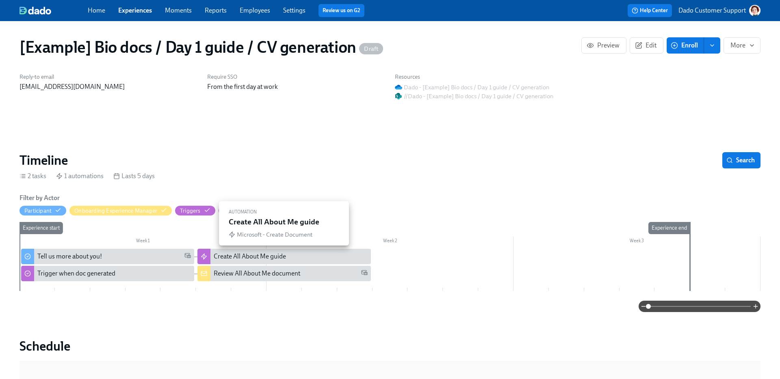
click at [245, 263] on div "Create All About Me guide" at bounding box center [283, 256] width 173 height 15
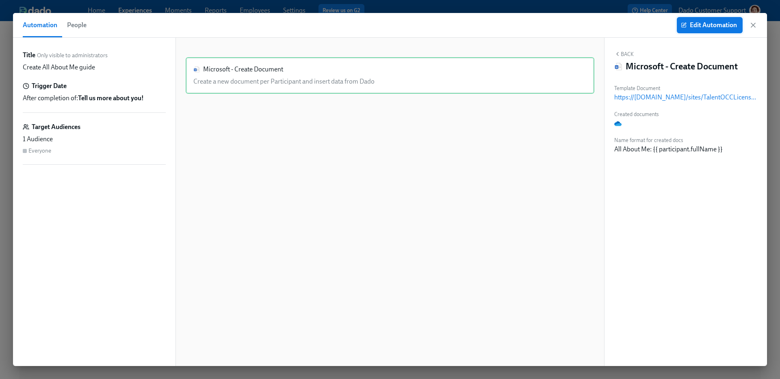
click at [712, 19] on button "Edit Automation" at bounding box center [710, 25] width 66 height 16
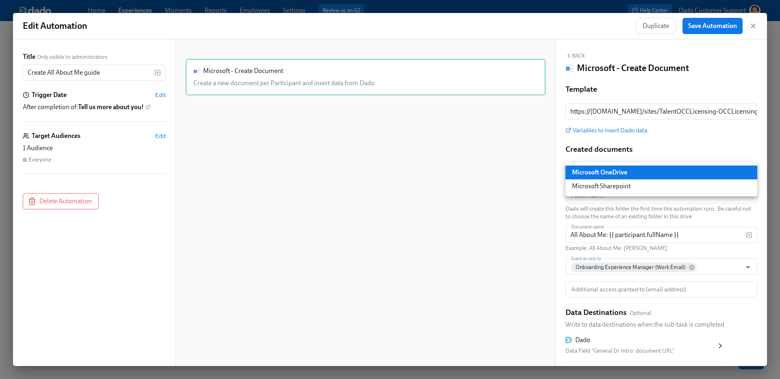
click at [616, 171] on body "Home Experiences Moments Reports Employees Settings Review us on G2 Help Center…" at bounding box center [390, 189] width 780 height 379
click at [606, 188] on li "Microsoft Sharepoint" at bounding box center [661, 186] width 192 height 14
type input "SHAREPOINT"
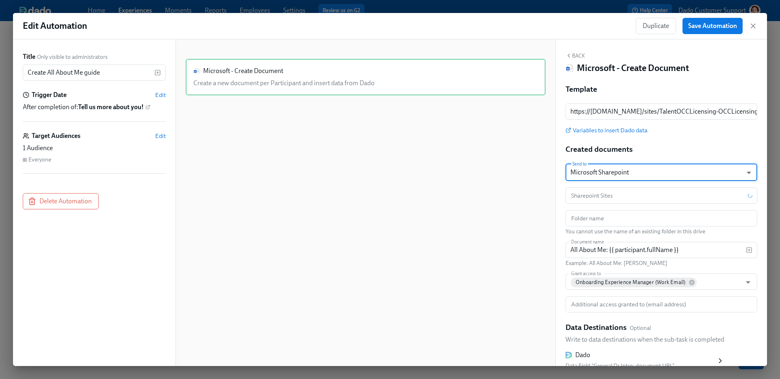
click at [713, 35] on div "Edit Automation Duplicate Save Automation" at bounding box center [390, 26] width 754 height 26
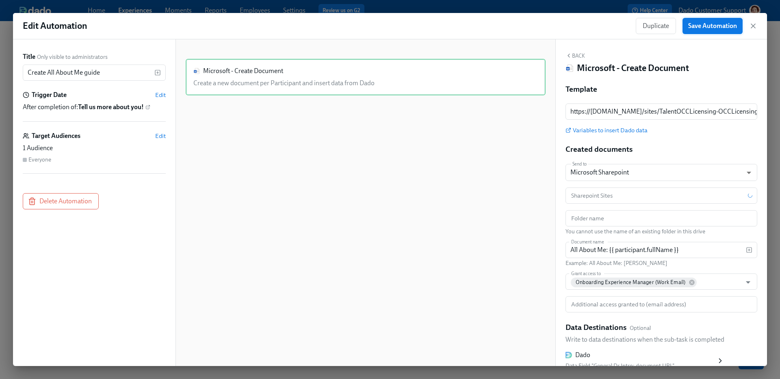
click at [713, 26] on span "Save Automation" at bounding box center [712, 26] width 49 height 8
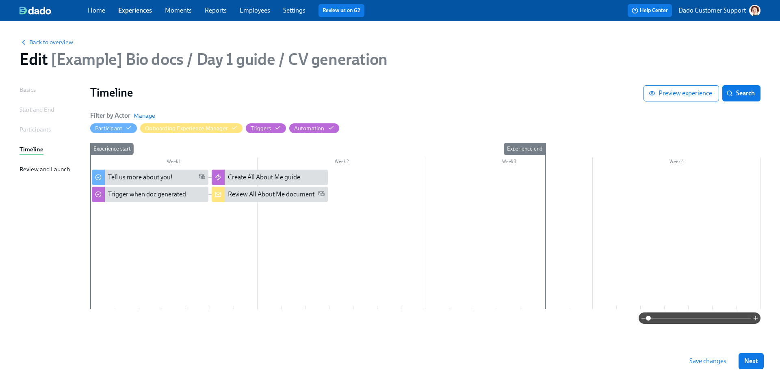
click at [709, 360] on span "Save changes" at bounding box center [707, 361] width 37 height 8
click at [55, 44] on span "Back to overview" at bounding box center [46, 42] width 54 height 8
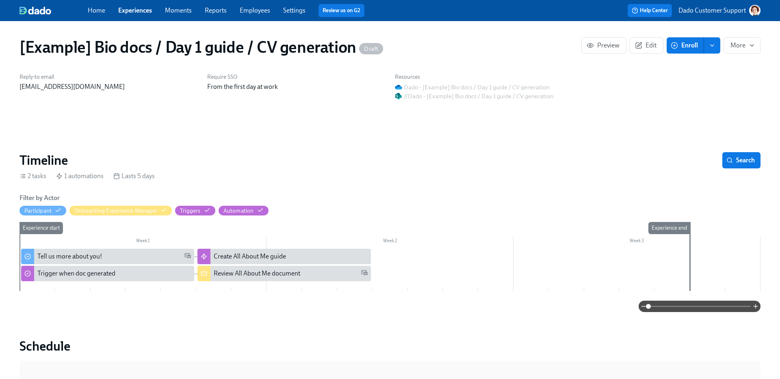
click at [126, 13] on link "Experiences" at bounding box center [135, 10] width 34 height 8
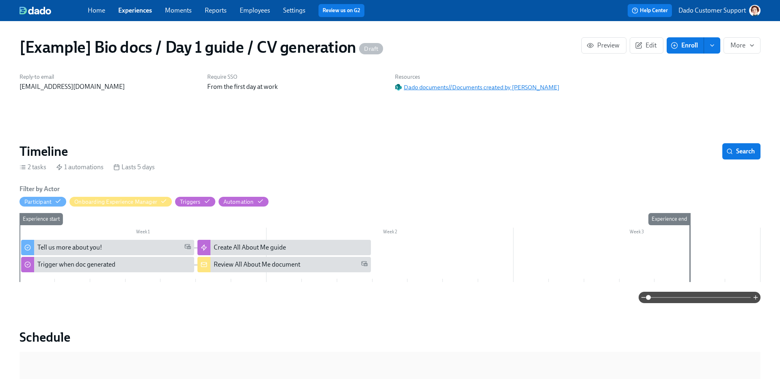
click at [445, 89] on span "Dado documents//Documents created by Dado" at bounding box center [477, 87] width 164 height 8
click at [682, 44] on span "Enroll" at bounding box center [685, 45] width 26 height 8
click at [730, 50] on button "More" at bounding box center [741, 45] width 37 height 16
drag, startPoint x: 718, startPoint y: 65, endPoint x: 649, endPoint y: 45, distance: 72.1
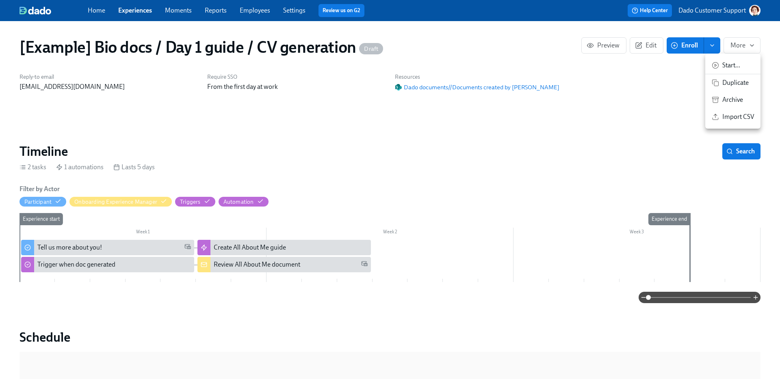
click at [657, 50] on div "Start ... Duplicate Archive Import CSV" at bounding box center [390, 189] width 780 height 379
click at [649, 45] on div at bounding box center [390, 189] width 780 height 379
click at [636, 44] on icon "button" at bounding box center [638, 45] width 7 height 7
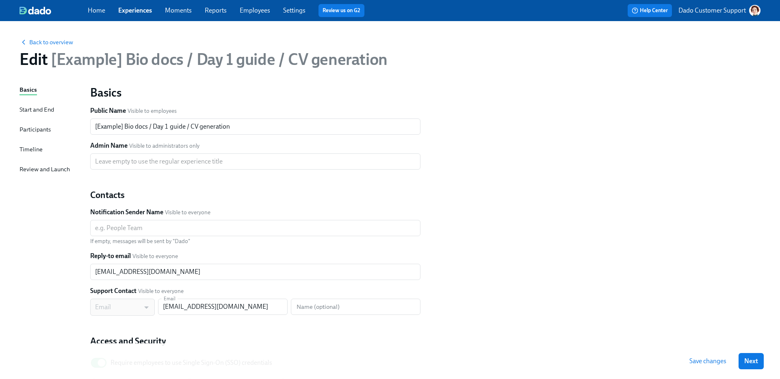
click at [46, 108] on div "Start and End" at bounding box center [36, 109] width 35 height 9
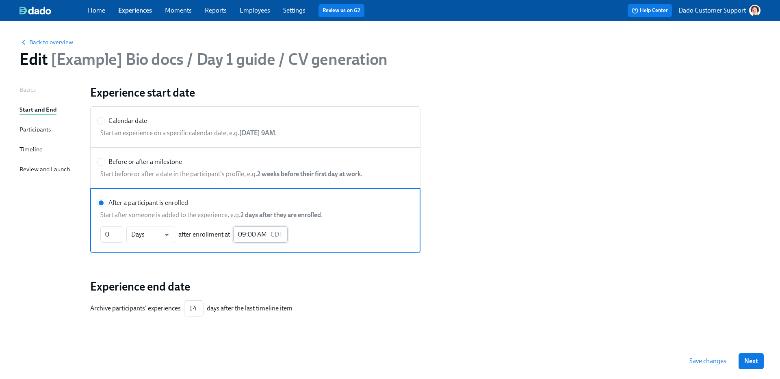
click at [244, 232] on input "09:00 AM" at bounding box center [250, 235] width 34 height 16
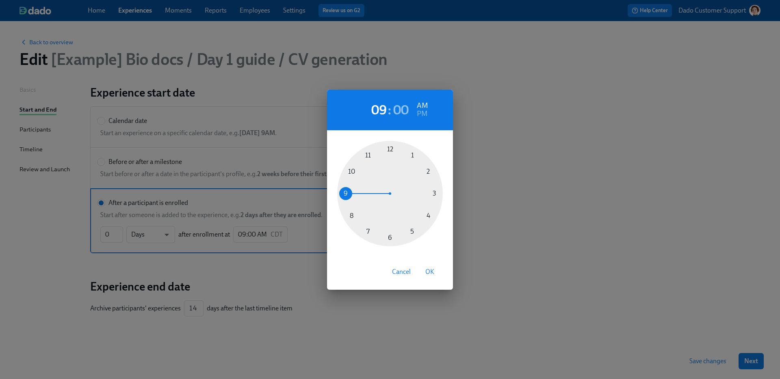
click at [412, 158] on div at bounding box center [390, 194] width 106 height 106
click at [432, 275] on span "OK" at bounding box center [429, 272] width 9 height 8
type input "01:00 AM"
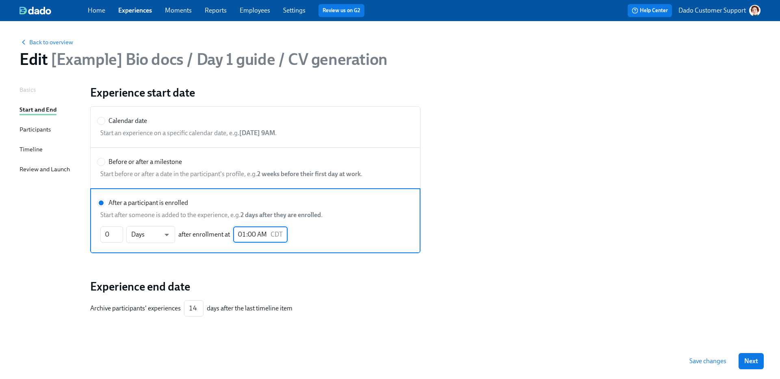
click at [48, 131] on div "Participants" at bounding box center [34, 129] width 31 height 9
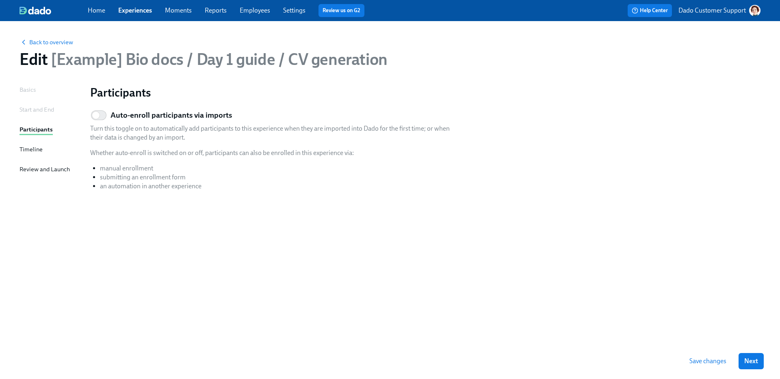
click at [23, 144] on div "Basics Start and End Participants Timeline Review and Launch" at bounding box center [49, 214] width 61 height 258
click at [29, 154] on div "Timeline" at bounding box center [30, 150] width 23 height 10
click at [33, 177] on div "Basics Start and End Participants Timeline Review and Launch" at bounding box center [49, 214] width 61 height 258
click at [33, 170] on div "Review and Launch" at bounding box center [44, 169] width 50 height 9
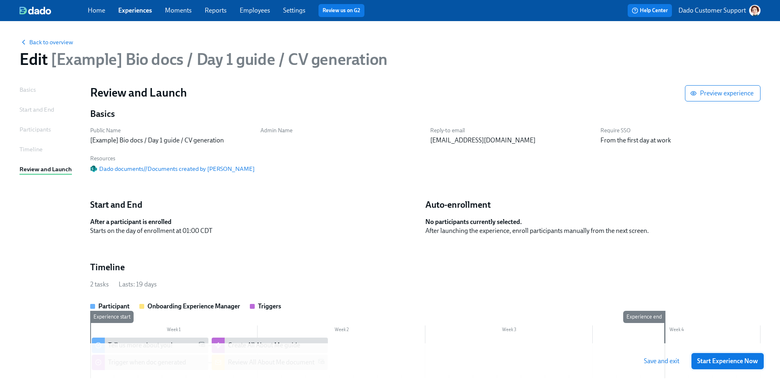
click at [722, 360] on span "Start Experience Now" at bounding box center [727, 361] width 61 height 8
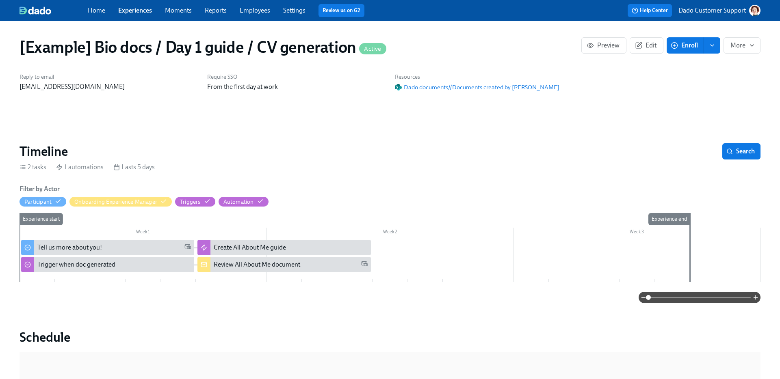
click at [687, 48] on span "Enroll" at bounding box center [685, 45] width 26 height 8
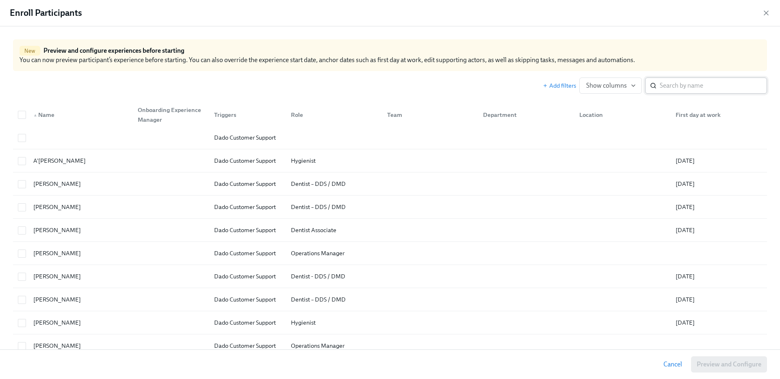
click at [701, 84] on input "search" at bounding box center [712, 86] width 107 height 16
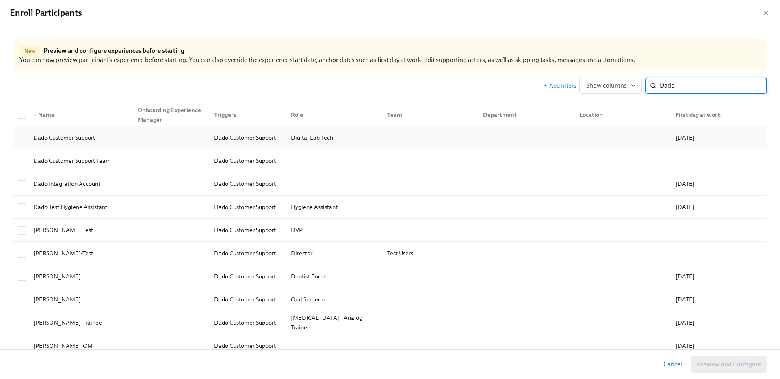
type input "Dado"
click at [194, 134] on div at bounding box center [169, 138] width 76 height 16
checkbox input "true"
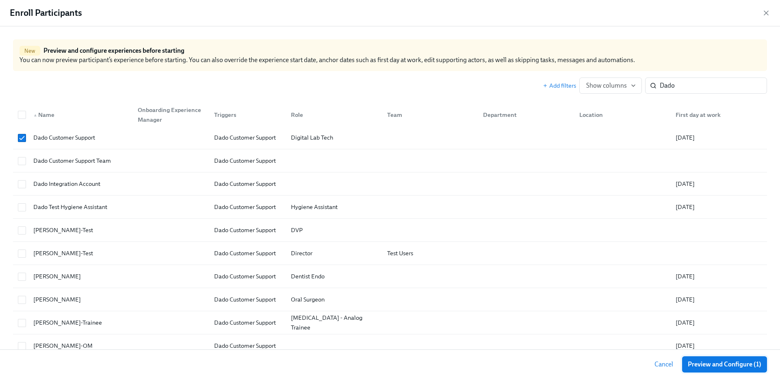
click at [737, 365] on span "Preview and Configure (1)" at bounding box center [724, 365] width 74 height 8
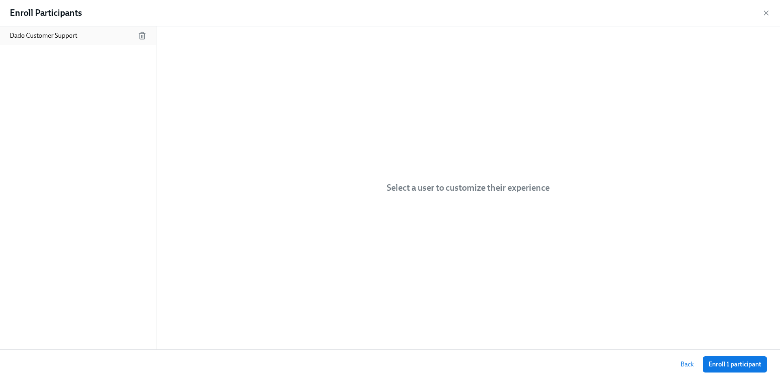
click at [74, 29] on div "Dado Customer Support" at bounding box center [78, 35] width 156 height 19
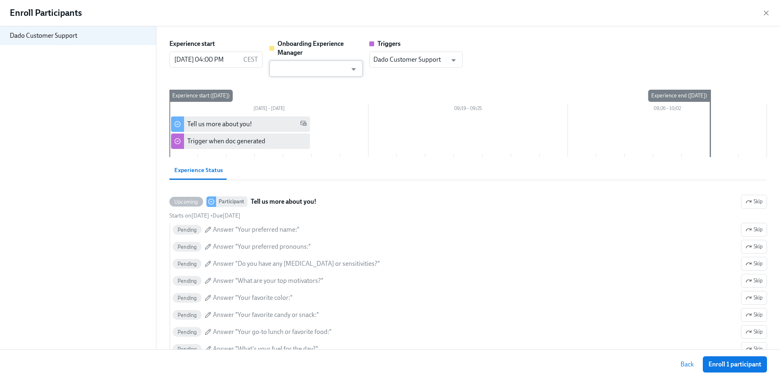
click at [316, 67] on input "text" at bounding box center [310, 69] width 74 height 16
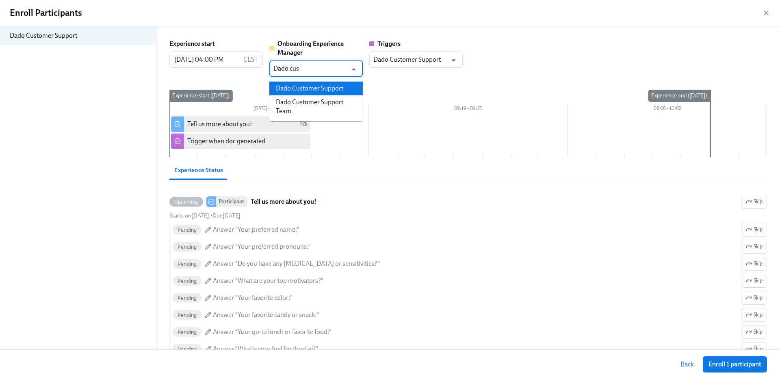
click at [301, 90] on li "Dado Customer Support" at bounding box center [315, 89] width 93 height 14
type input "Dado Customer Support"
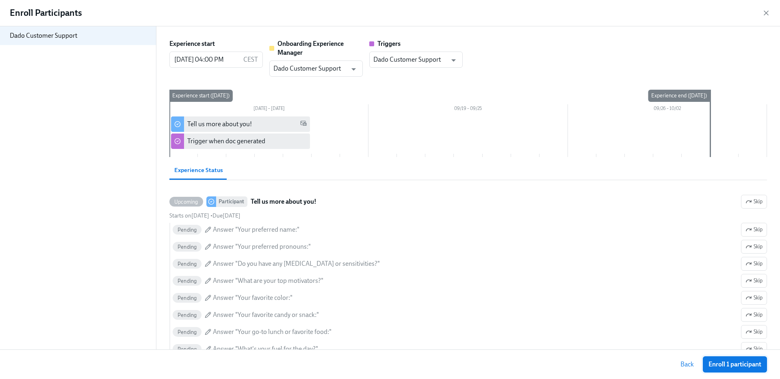
click at [751, 369] on button "Enroll 1 participant" at bounding box center [735, 365] width 64 height 16
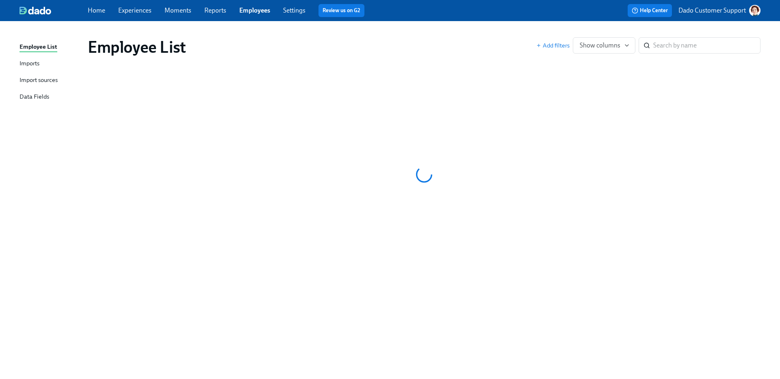
click at [30, 94] on div "Data Fields" at bounding box center [34, 97] width 30 height 10
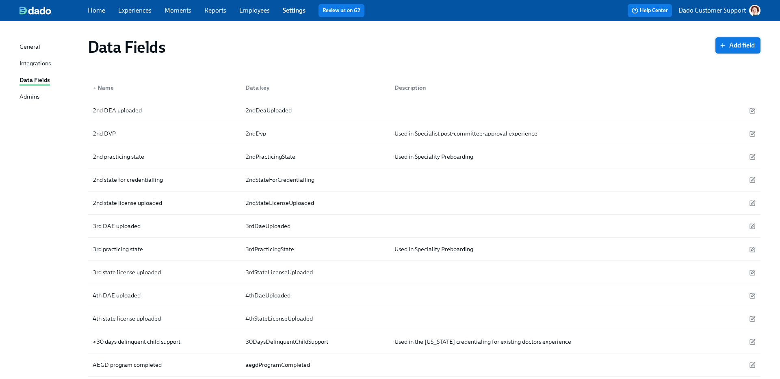
click at [735, 44] on span "Add field" at bounding box center [738, 45] width 34 height 8
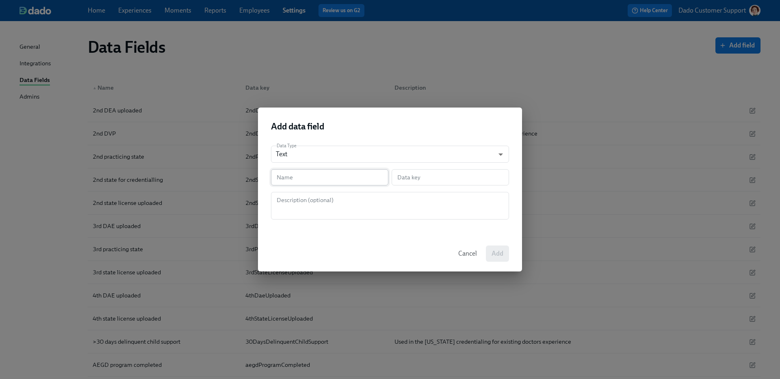
click at [295, 180] on input "text" at bounding box center [329, 177] width 117 height 16
type input "G"
type input "g"
type input "Ge"
type input "ge"
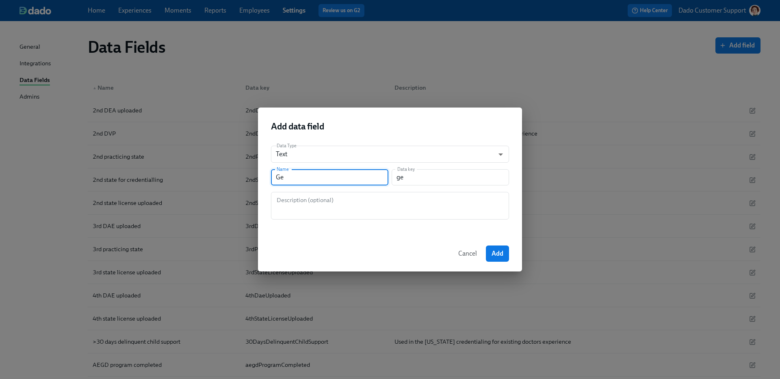
type input "Gen"
type input "gen"
type input "Genr"
type input "genr"
type input "Gen"
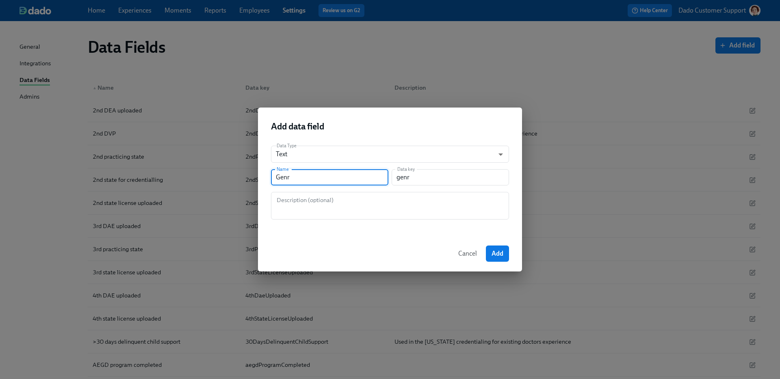
type input "gen"
type input "Gene"
type input "gene"
type input "Gener"
type input "gener"
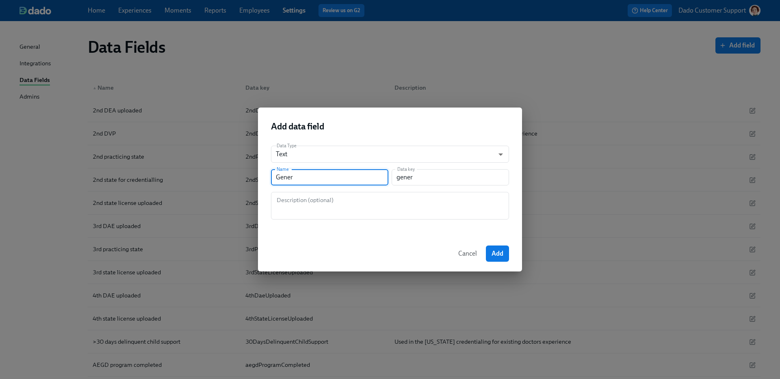
type input "Generl"
type input "generl"
type input "Gener"
type input "gener"
type input "Genera"
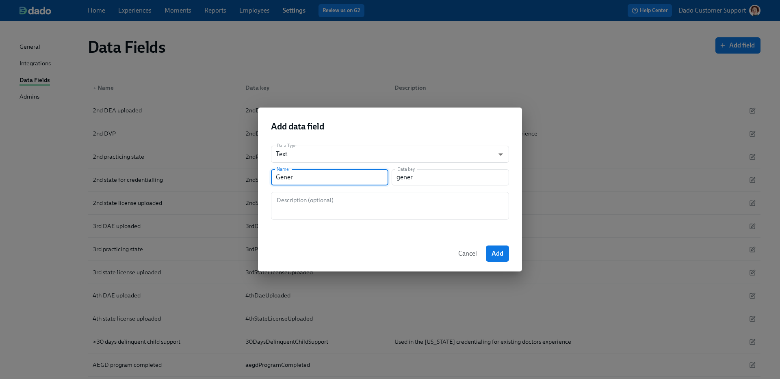
type input "genera"
type input "General"
type input "general"
type input "General D"
type input "generalD"
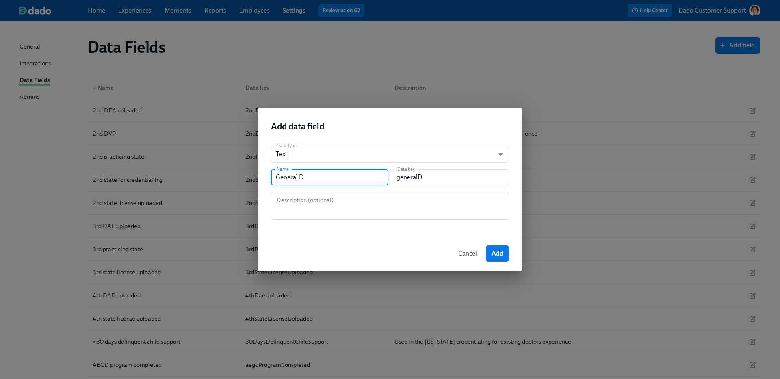
type input "General Dr"
type input "generalDr"
type input "General Dr I"
type input "generalDrI"
type input "General Dr [PERSON_NAME]"
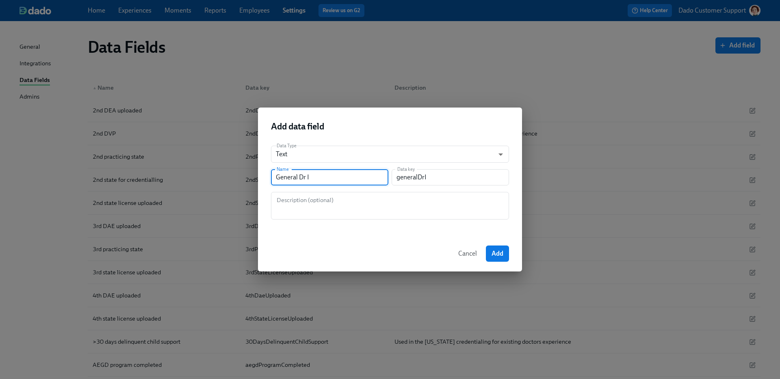
type input "generalDrIn"
type input "General Dr [PERSON_NAME]"
type input "generalDrInt"
type input "General Dr [PERSON_NAME]"
type input "generalDrIntr"
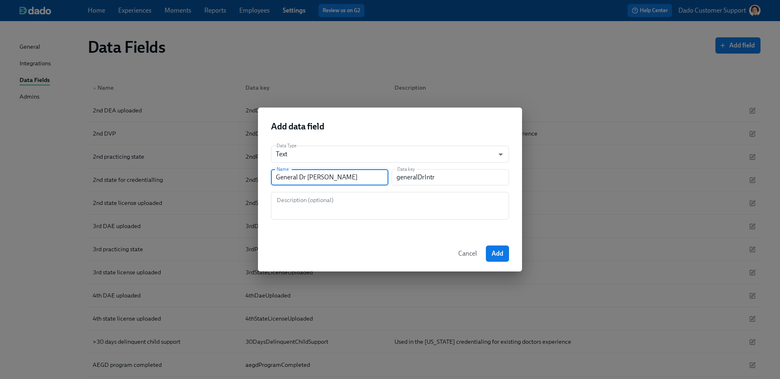
type input "General Dr Intro"
type input "generalDrIntro"
type input "General Dr Intro: p"
type input "generalDrIntroP"
type input "General Dr Intro:"
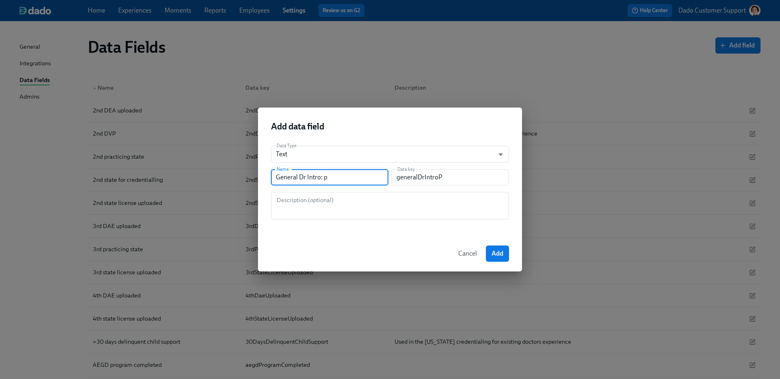
type input "generalDrIntro"
type input "General Dr Intro: p"
type input "generalDrIntroP"
type input "General Dr Intro: pr"
type input "generalDrIntroPr"
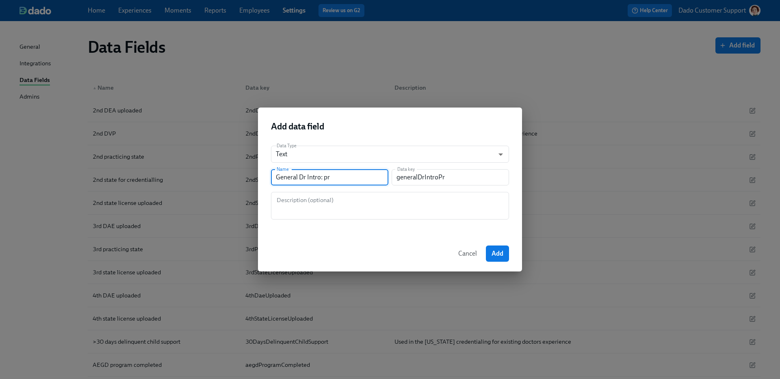
type input "General Dr Intro: pre"
type input "generalDrIntroPre"
type input "General Dr Intro: pref"
type input "generalDrIntroPref"
type input "General Dr Intro: prefe"
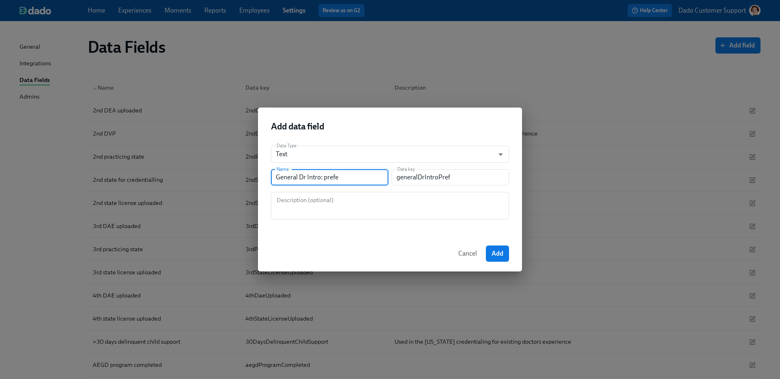
type input "generalDrIntroPrefe"
type input "General Dr Intro: prefer"
type input "generalDrIntroPrefer"
type input "General Dr Intro: preferr"
type input "generalDrIntroPreferr"
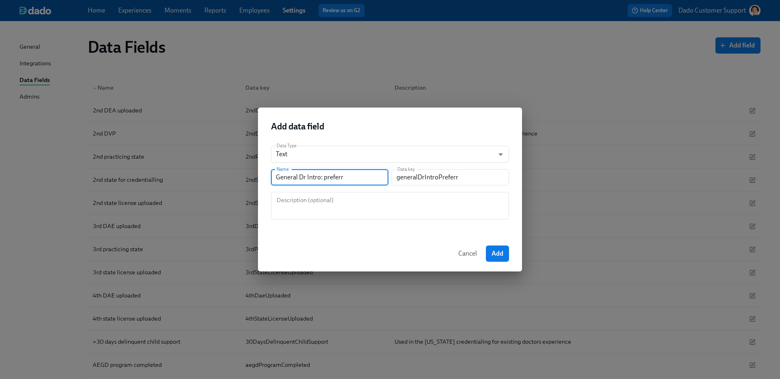
type input "General Dr Intro: preferre"
type input "generalDrIntroPreferre"
type input "General Dr Intro: preferred"
type input "generalDrIntroPreferred"
type input "General Dr Intro: preferred p"
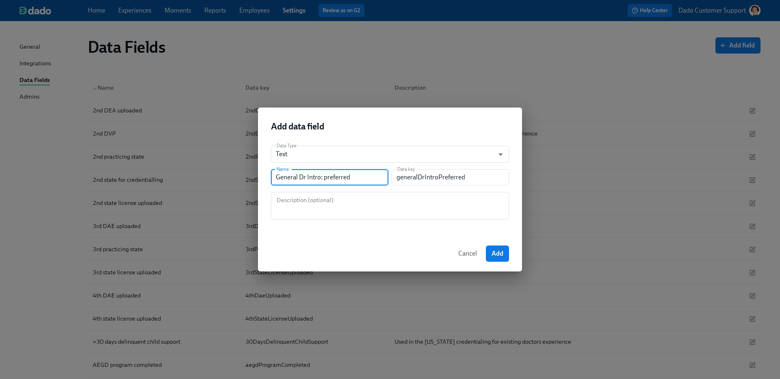
type input "generalDrIntroPreferredP"
type input "General Dr Intro: preferred pr"
type input "generalDrIntroPreferredPr"
type input "General Dr Intro: preferred pro"
type input "generalDrIntroPreferredPro"
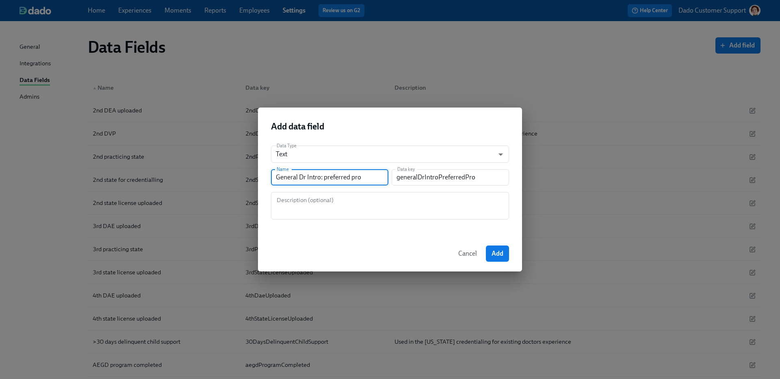
type input "General Dr Intro: preferred pron"
type input "generalDrIntroPreferredPron"
type input "General Dr Intro: preferred prono"
type input "generalDrIntroPreferredProno"
type input "General Dr Intro: preferred pronou"
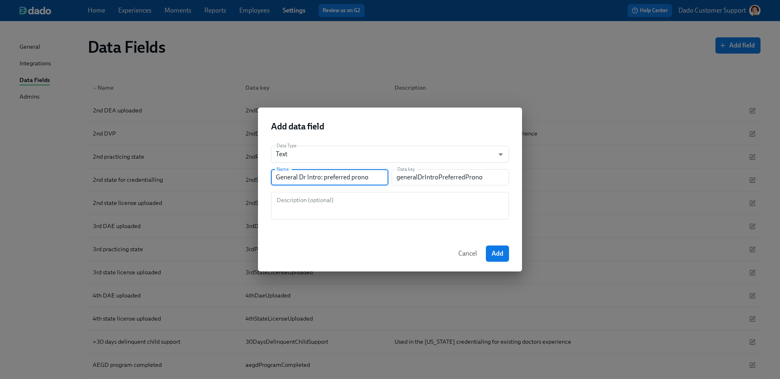
type input "generalDrIntroPreferredPronou"
type input "General Dr Intro: preferred pronoun"
type input "generalDrIntroPreferredPronoun"
type input "General Dr Intro: preferred pronouns"
type input "generalDrIntroPreferredPronouns"
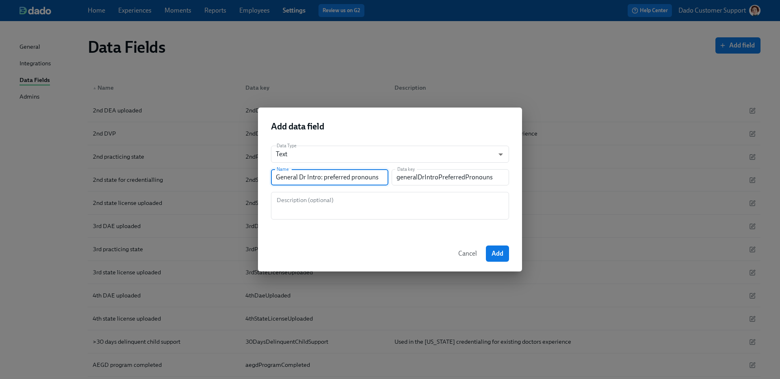
click at [365, 182] on input "General Dr Intro: preferred pronouns" at bounding box center [329, 177] width 117 height 16
type input "General Dr Intro: preferred n"
type input "generalDrIntroPreferredN"
type input "General Dr Intro: preferred na"
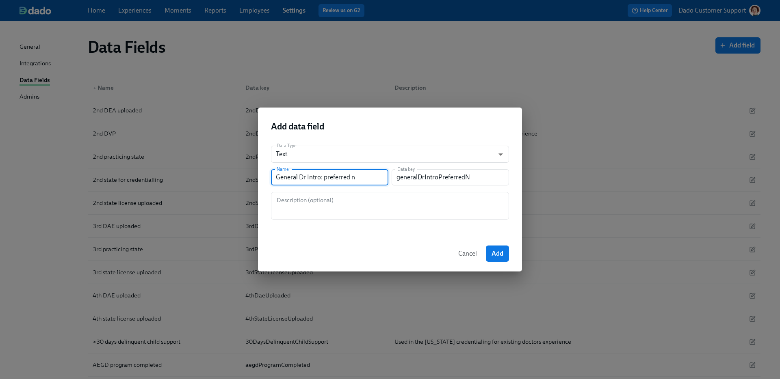
type input "generalDrIntroPreferredNa"
type input "General Dr Intro: preferred nam"
type input "generalDrIntroPreferredNam"
type input "General Dr Intro: preferred name"
type input "generalDrIntroPreferredName"
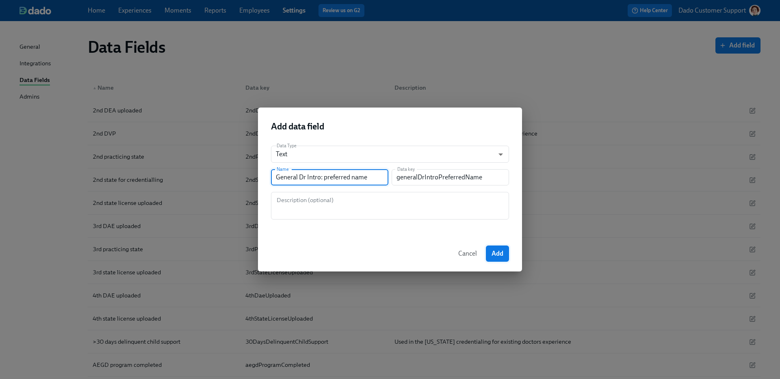
type input "General Dr Intro: preferred name"
click at [500, 257] on span "Add" at bounding box center [497, 254] width 12 height 8
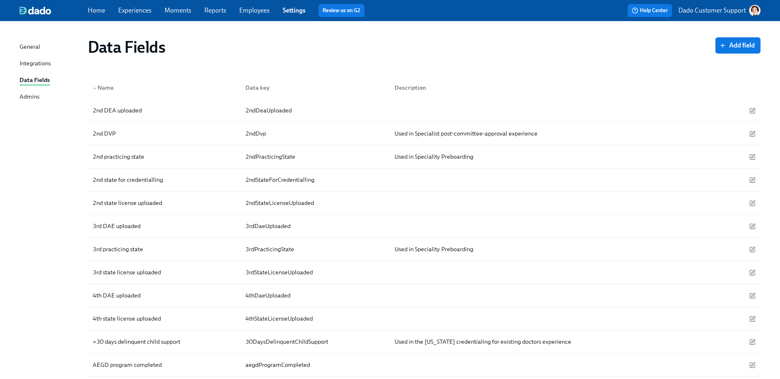
click at [733, 45] on span "Add field" at bounding box center [738, 45] width 34 height 8
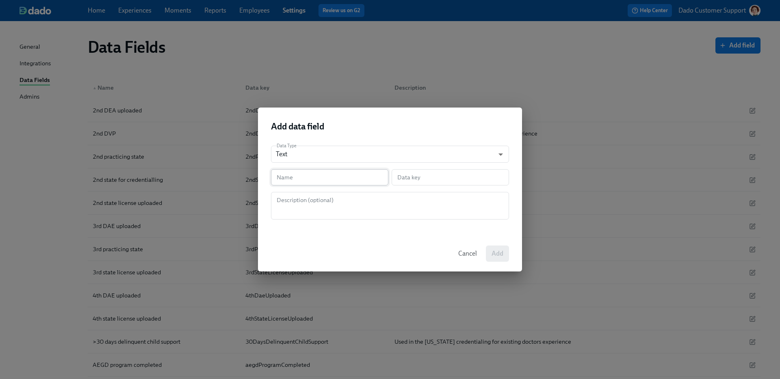
click at [283, 182] on input "text" at bounding box center [329, 177] width 117 height 16
paste input "General Dr Intro: preferred name"
type input "General Dr Intro: preferred name"
type input "generalDrIntroPreferredName"
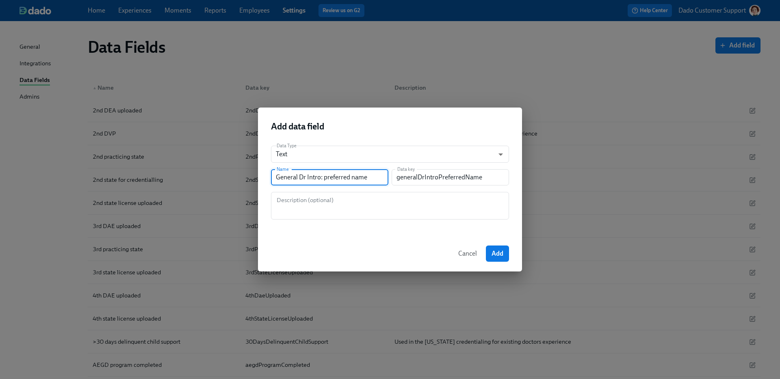
type input "General Dr Intro: preferred r"
type input "generalDrIntroPreferredR"
type input "General Dr Intro: preferred"
type input "generalDrIntroPreferred"
type input "General Dr Intro: preferred o"
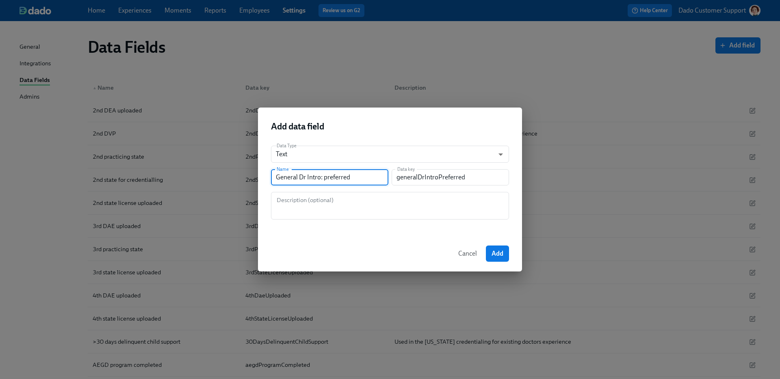
type input "generalDrIntroPreferredO"
type input "General Dr Intro: preferred or"
type input "generalDrIntroPreferredOr"
type input "General Dr Intro: preferred o"
type input "generalDrIntroPreferredO"
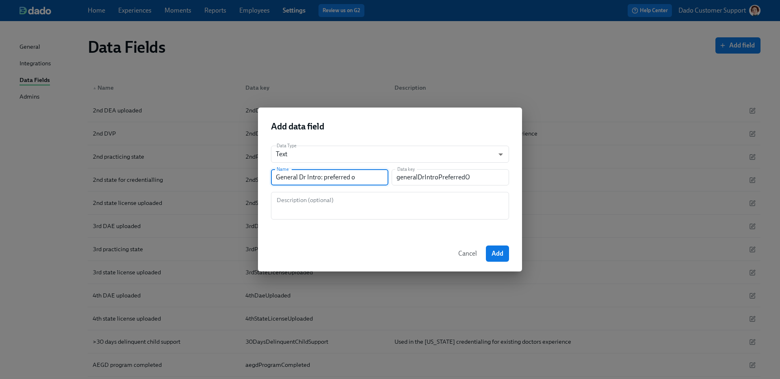
type input "General Dr Intro: preferred"
type input "generalDrIntroPreferred"
type input "General Dr Intro: preferred p"
type input "generalDrIntroPreferredP"
type input "General Dr Intro: preferred pr"
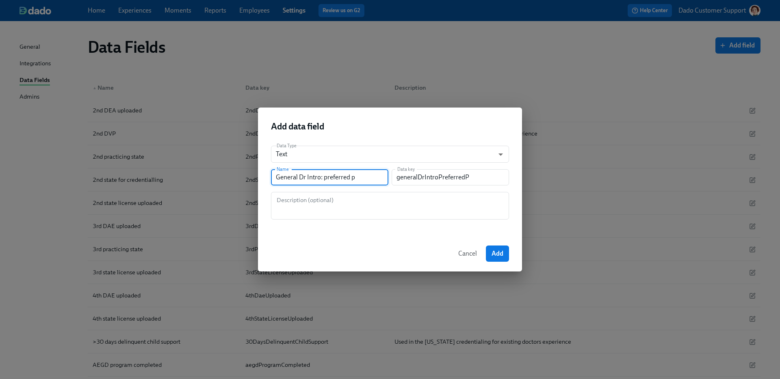
type input "generalDrIntroPreferredPr"
type input "General Dr Intro: preferred pro"
type input "generalDrIntroPreferredPro"
type input "General Dr Intro: preferred pron"
type input "generalDrIntroPreferredPron"
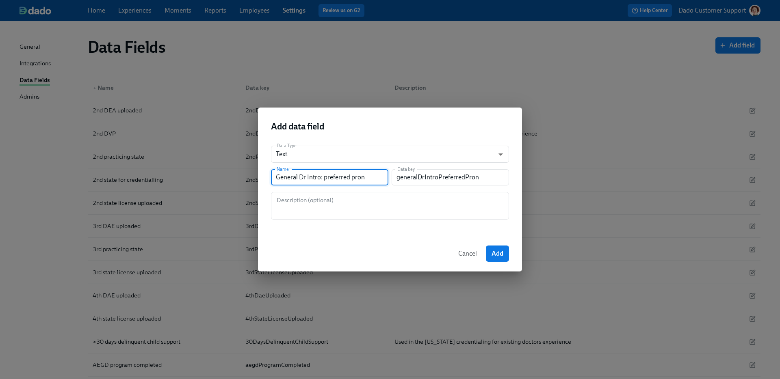
type input "General Dr Intro: preferred prono"
type input "generalDrIntroPreferredProno"
type input "General Dr Intro: preferred pronou"
type input "generalDrIntroPreferredPronou"
type input "General Dr Intro: preferred pronoun"
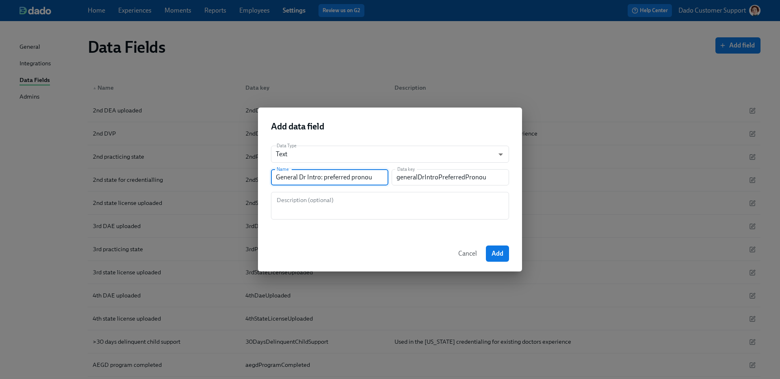
type input "generalDrIntroPreferredPronoun"
type input "General Dr Intro: preferred pronouns"
type input "generalDrIntroPreferredPronouns"
type input "General Dr Intro: preferred pronouns"
click at [489, 252] on button "Add" at bounding box center [497, 254] width 23 height 16
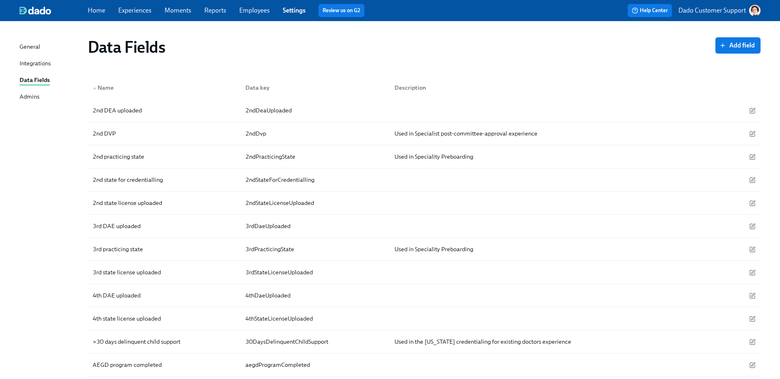
click at [747, 44] on span "Add field" at bounding box center [738, 45] width 34 height 8
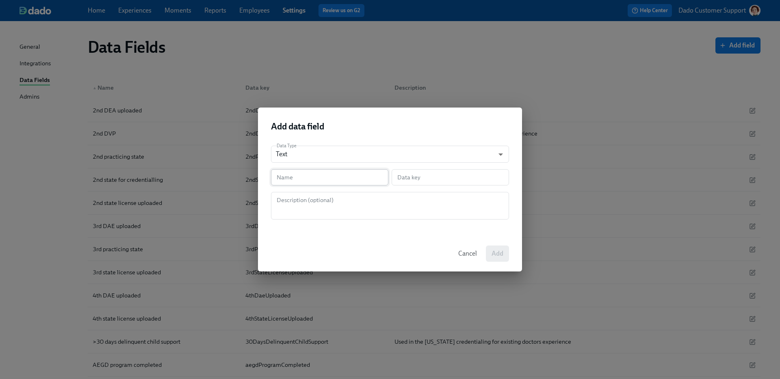
click at [311, 177] on input "text" at bounding box center [329, 177] width 117 height 16
paste input "General Dr Intro: preferred name"
type input "General Dr Intro: preferred name"
type input "generalDrIntroPreferredName"
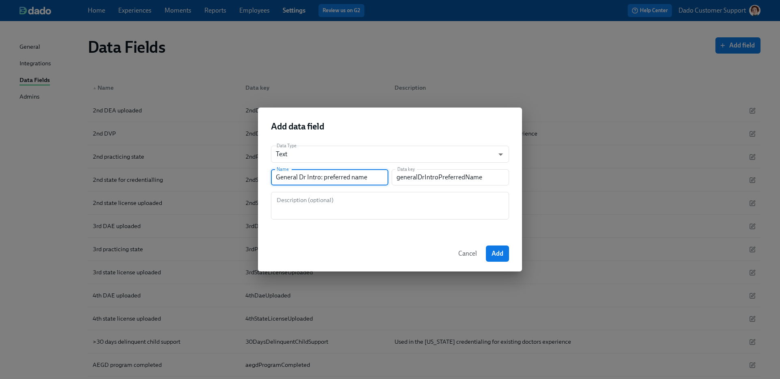
type input "General Dr Intro:"
type input "generalDrIntro"
type input "General Dr Intro: a"
type input "generalDrIntroA"
type input "General Dr Intro: al"
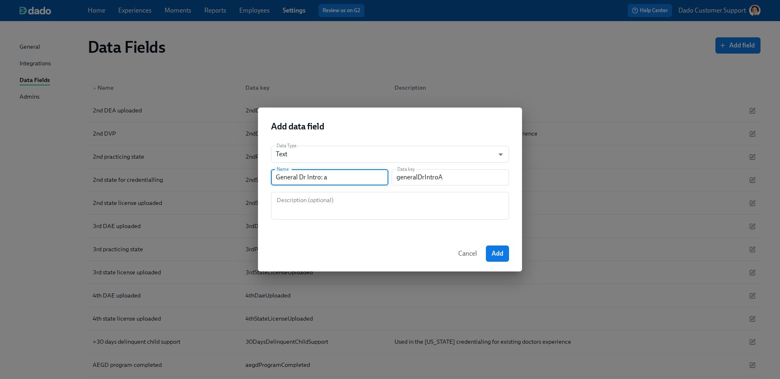
type input "generalDrIntroAl"
type input "General Dr Intro: all"
type input "generalDrIntroAll"
type input "General Dr Intro: alle"
type input "generalDrIntroAlle"
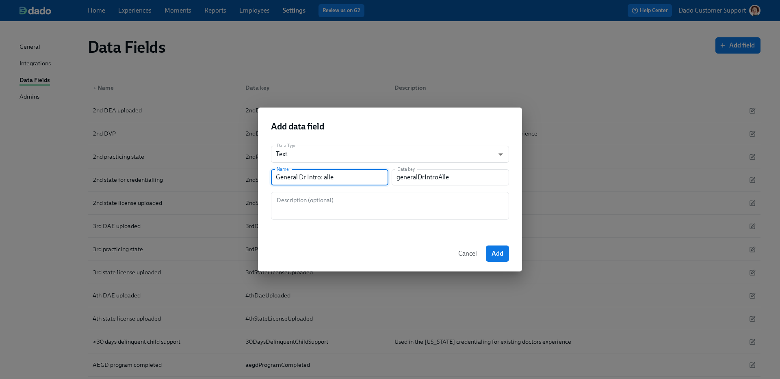
type input "General Dr Intro: aller"
type input "generalDrIntroAller"
type input "General Dr Intro: allerg"
type input "generalDrIntroAllerg"
type input "General Dr Intro: allergi"
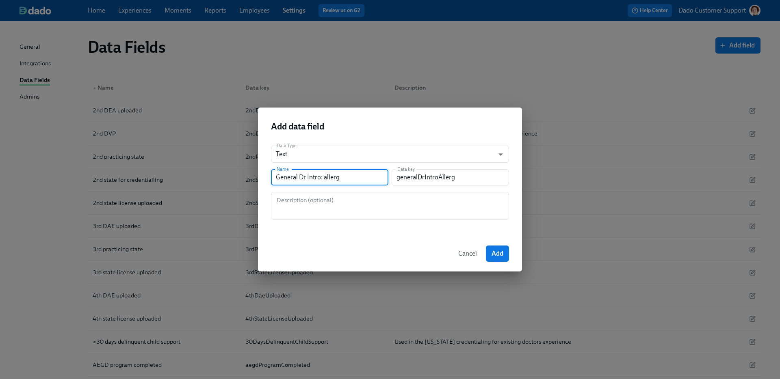
type input "generalDrIntroAllergi"
type input "General Dr Intro: allergie"
type input "generalDrIntroAllergie"
type input "General Dr Intro: allergiee"
type input "generalDrIntroAllergiee"
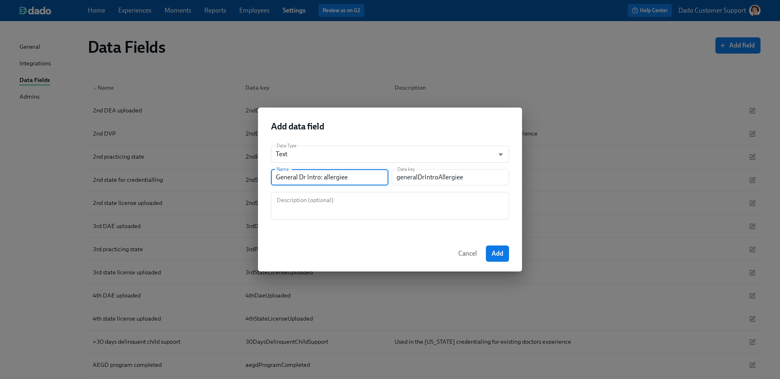
type input "General Dr Intro: allergiees"
type input "generalDrIntroAllergiees"
type input "General Dr Intro: allergiee"
type input "generalDrIntroAllergiee"
type input "General Dr Intro: allergie"
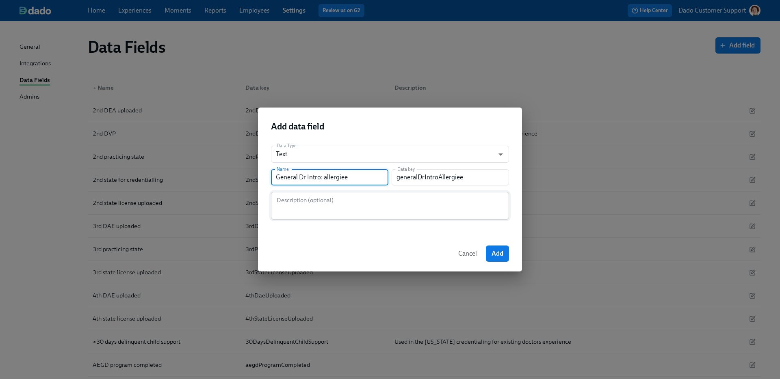
type input "generalDrIntroAllergie"
type input "General Dr Intro: allergies"
type input "generalDrIntroAllergies"
type input "General Dr Intro: allergies"
click at [502, 259] on button "Add" at bounding box center [497, 254] width 23 height 16
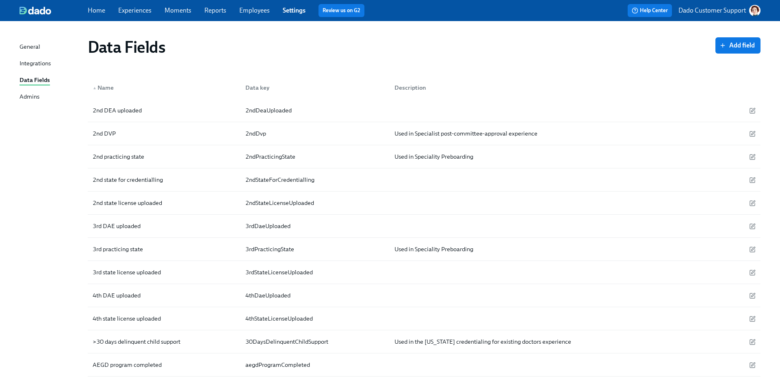
click at [729, 44] on span "Add field" at bounding box center [738, 45] width 34 height 8
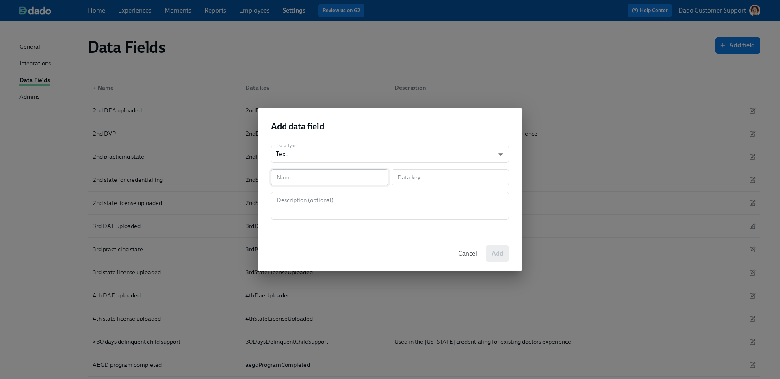
click at [348, 171] on input "text" at bounding box center [329, 177] width 117 height 16
paste input "General Dr Intro: preferred name"
type input "General Dr Intro: preferred name"
type input "generalDrIntroPreferredName"
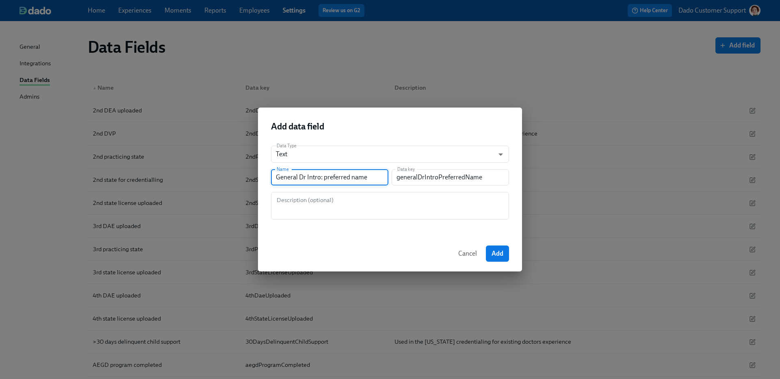
type input "General Dr Intro:"
type input "generalDrIntro"
type input "General Dr Intro: m"
type input "generalDrIntroM"
type input "General Dr Intro: mo"
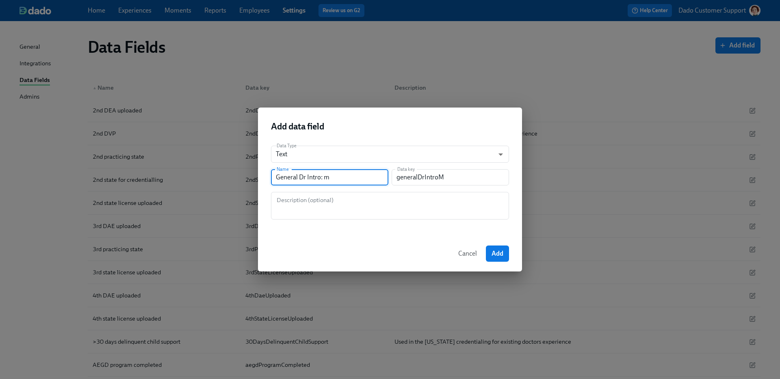
type input "generalDrIntroMo"
type input "General Dr Intro: mot"
type input "generalDrIntroMot"
type input "General Dr Intro: moti"
type input "generalDrIntroMoti"
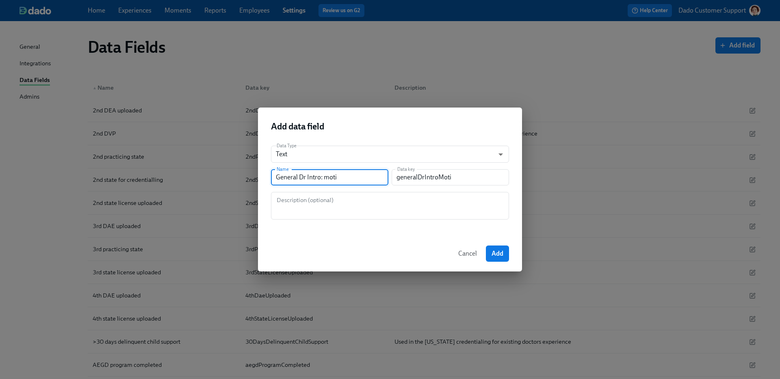
type input "General Dr Intro: motiv"
type input "generalDrIntroMotiv"
type input "General Dr Intro: motiva"
type input "generalDrIntroMotiva"
type input "General Dr Intro: motivat"
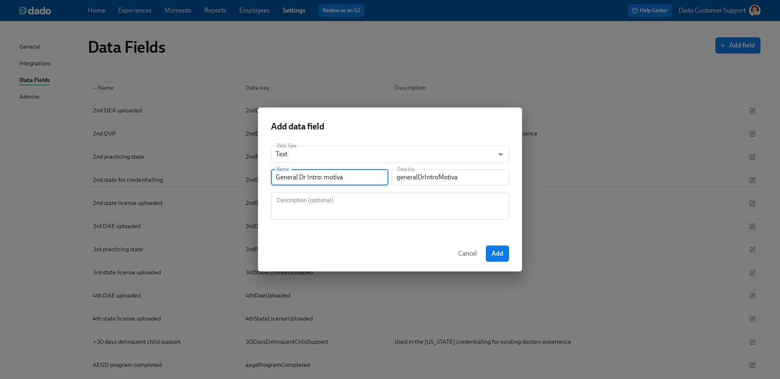
type input "generalDrIntroMotivat"
type input "General Dr Intro: motivato"
type input "generalDrIntroMotivato"
type input "General Dr Intro: motivator"
type input "generalDrIntroMotivator"
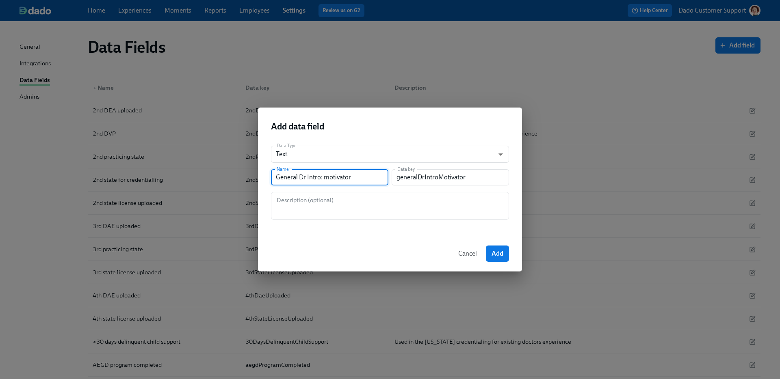
type input "General Dr Intro: motivators"
type input "generalDrIntroMotivators"
type input "General Dr Intro: motivators"
click at [494, 256] on span "Add" at bounding box center [497, 254] width 12 height 8
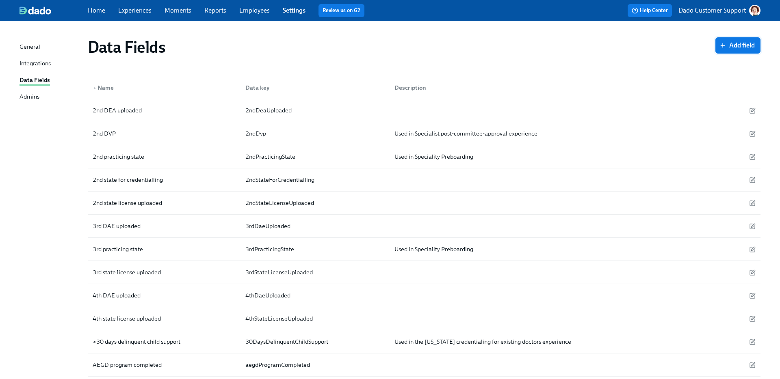
click at [739, 46] on span "Add field" at bounding box center [738, 45] width 34 height 8
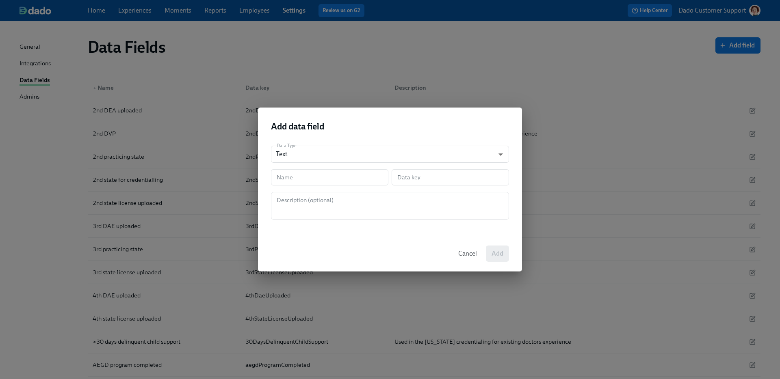
click at [308, 187] on div "Data Type Text string ​ Name Name Data key Data key Description (optional) Desc…" at bounding box center [390, 187] width 264 height 97
click at [305, 177] on input "text" at bounding box center [329, 177] width 117 height 16
paste input "General Dr Intro: preferred name"
type input "General Dr Intro: preferred name"
type input "generalDrIntroPreferredName"
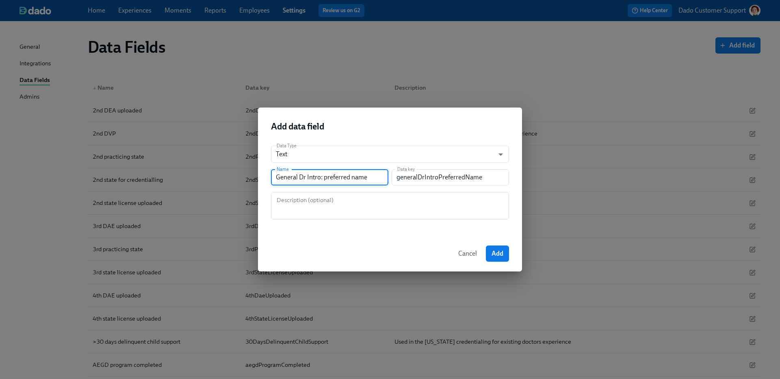
type input "General Dr Intro:"
type input "generalDrIntro"
type input "General Dr Intro: f"
type input "generalDrIntroF"
type input "General Dr Intro: fa"
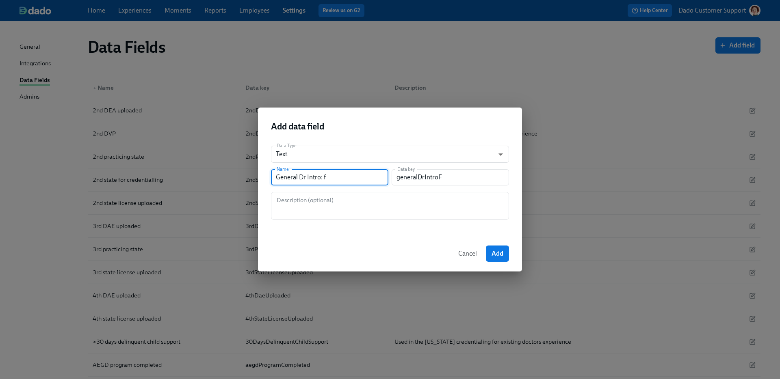
type input "generalDrIntroFa"
type input "General Dr Intro: fav"
type input "generalDrIntroFav"
type input "General Dr Intro: favo"
type input "generalDrIntroFavo"
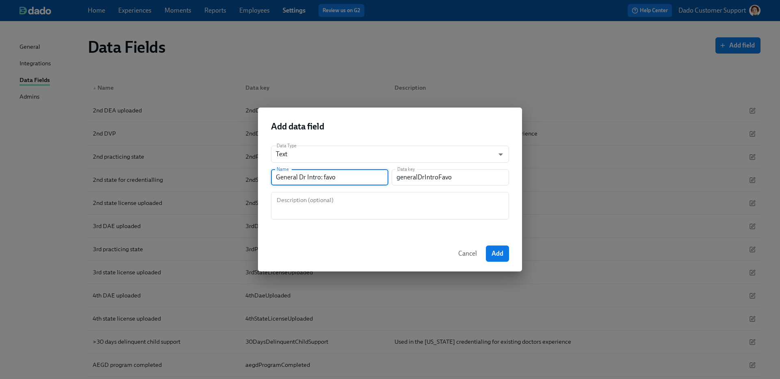
type input "General Dr Intro: favor"
type input "generalDrIntroFavor"
type input "General Dr Intro: favori"
type input "generalDrIntroFavori"
type input "General Dr Intro: favorit"
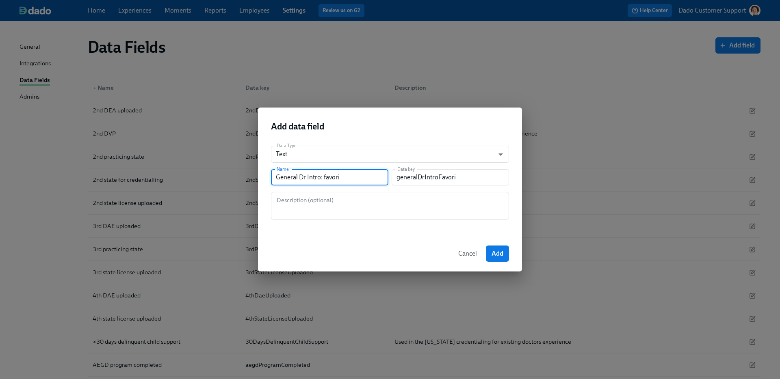
type input "generalDrIntroFavorit"
type input "General Dr Intro: favorite"
type input "generalDrIntroFavorite"
type input "General Dr Intro: favorite c"
type input "generalDrIntroFavoriteC"
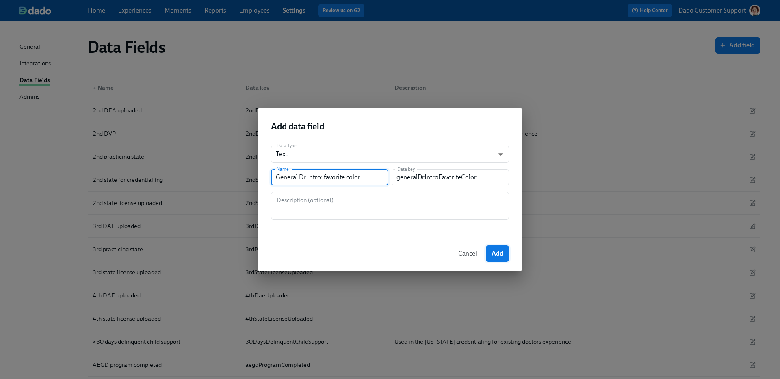
click at [504, 245] on div "Cancel Add" at bounding box center [390, 254] width 264 height 36
click at [496, 248] on button "Add" at bounding box center [497, 254] width 23 height 16
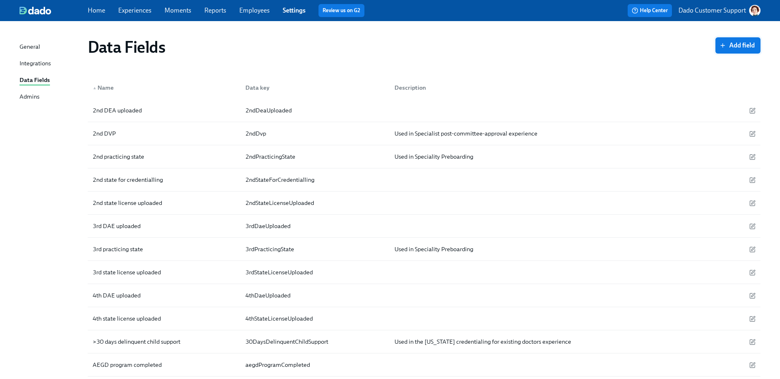
click at [743, 44] on span "Add field" at bounding box center [738, 45] width 34 height 8
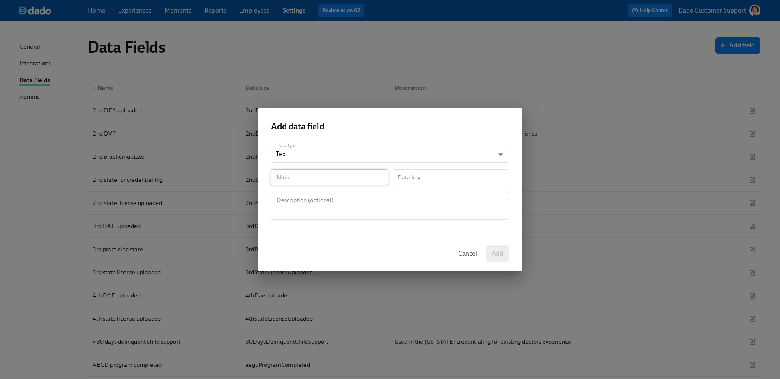
click at [338, 179] on input "text" at bounding box center [329, 177] width 117 height 16
paste input "General Dr Intro: favorite color"
click at [499, 255] on span "Add" at bounding box center [497, 254] width 12 height 8
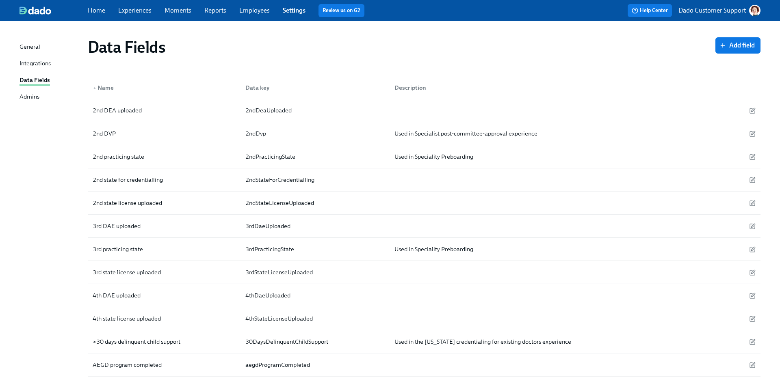
click at [736, 44] on span "Add field" at bounding box center [738, 45] width 34 height 8
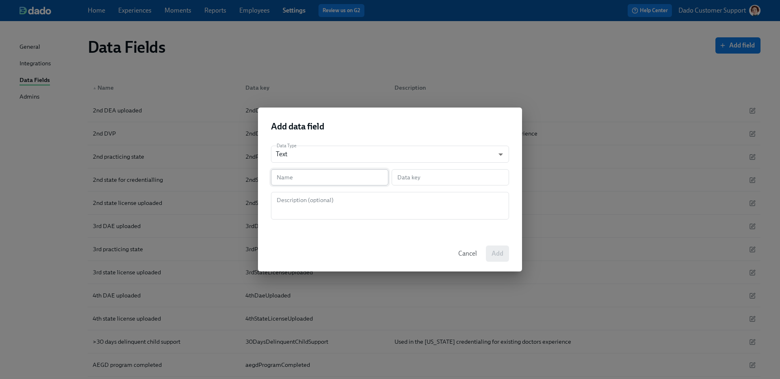
click at [322, 178] on input "text" at bounding box center [329, 177] width 117 height 16
paste input "General Dr Intro: favorite color"
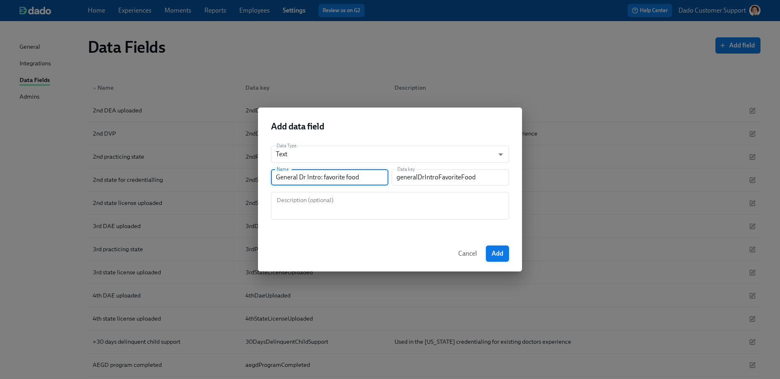
click at [489, 259] on button "Add" at bounding box center [497, 254] width 23 height 16
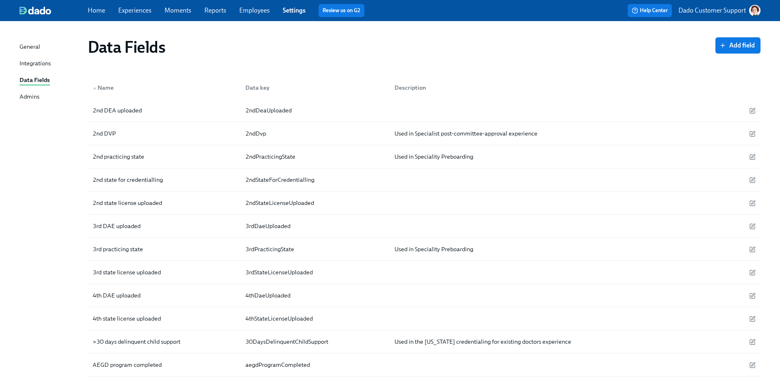
click at [735, 42] on span "Add field" at bounding box center [738, 45] width 34 height 8
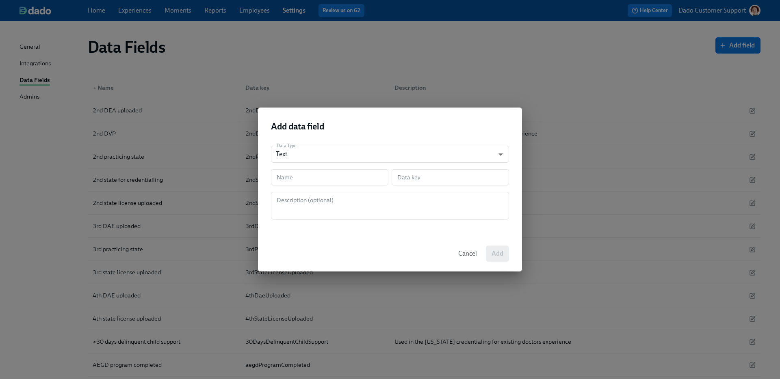
click at [338, 191] on div "Data Type Text string ​ Name Name Data key Data key Description (optional) Desc…" at bounding box center [390, 187] width 264 height 97
click at [347, 178] on input "text" at bounding box center [329, 177] width 117 height 16
paste input "General Dr Intro: favorite color"
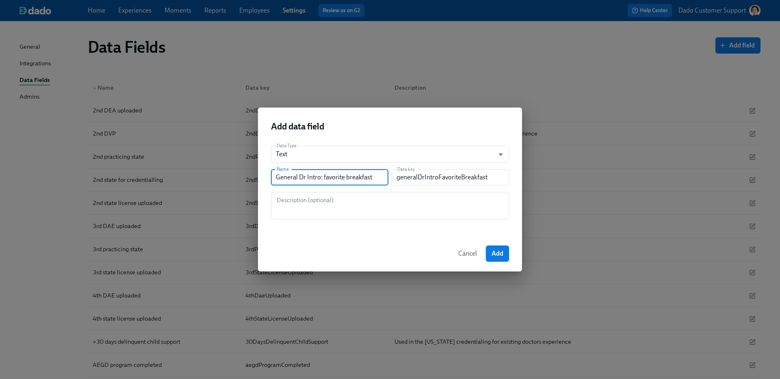
click at [500, 248] on button "Add" at bounding box center [497, 254] width 23 height 16
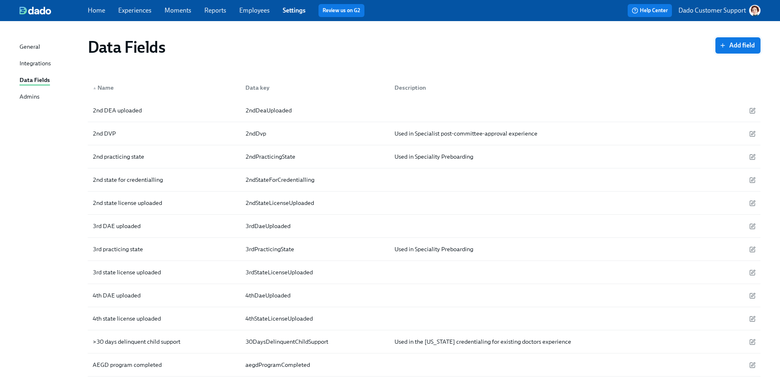
click at [733, 43] on span "Add field" at bounding box center [738, 45] width 34 height 8
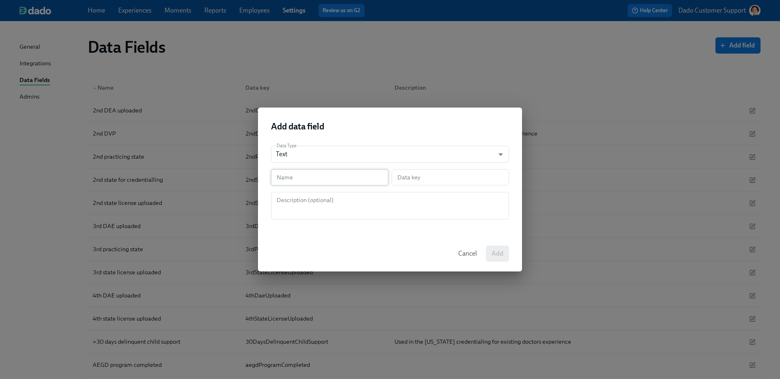
click at [309, 179] on input "text" at bounding box center [329, 177] width 117 height 16
paste input "General Dr Intro: favorite color"
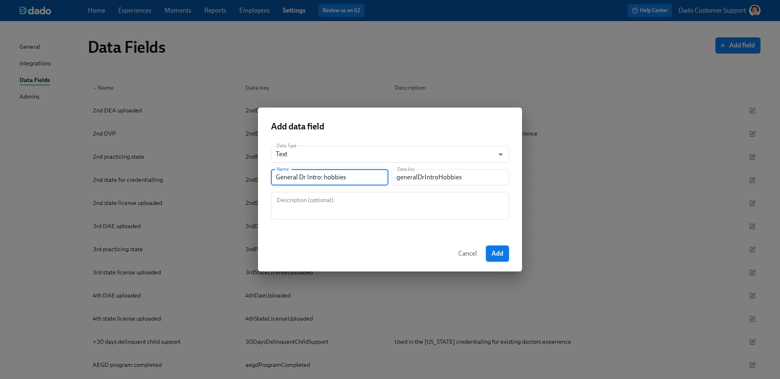
click at [498, 251] on span "Add" at bounding box center [497, 254] width 12 height 8
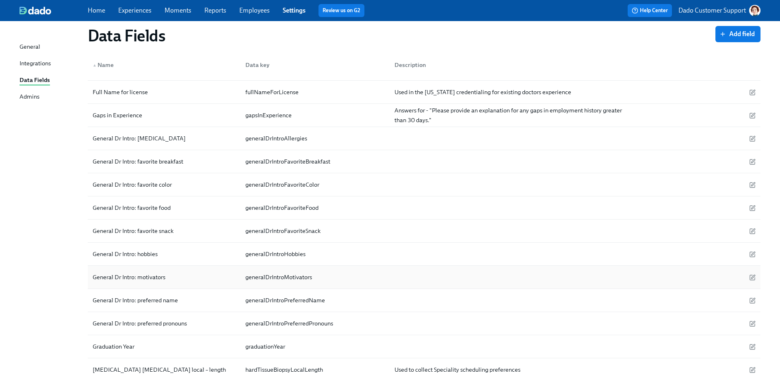
scroll to position [4445, 0]
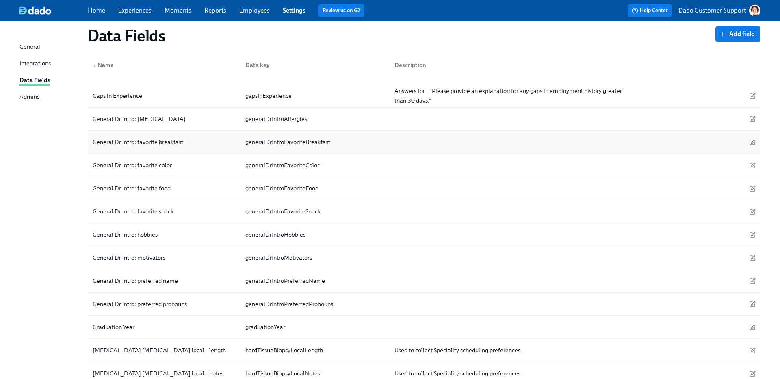
click at [138, 133] on div "General Dr Intro: favorite breakfast generalDrIntroFavoriteBreakfast" at bounding box center [424, 142] width 672 height 23
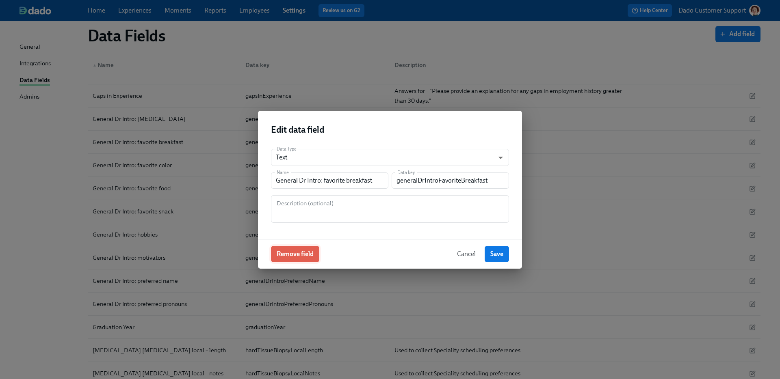
click at [311, 252] on span "Remove field" at bounding box center [295, 254] width 37 height 8
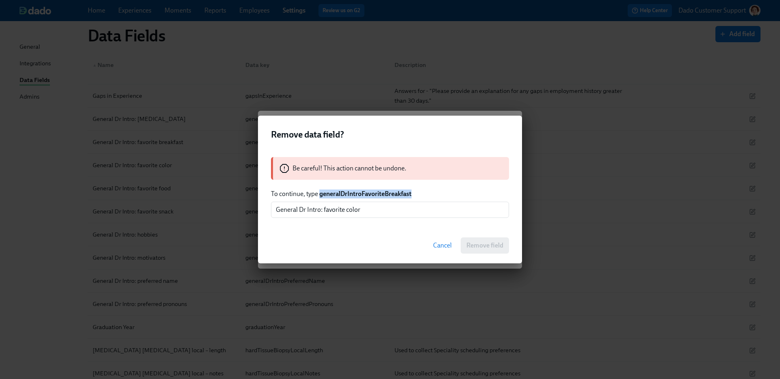
drag, startPoint x: 320, startPoint y: 194, endPoint x: 525, endPoint y: 196, distance: 205.9
click at [525, 196] on div "Remove data field? Be careful! This action cannot be undone. To continue, type …" at bounding box center [390, 189] width 780 height 379
copy strong "generalDrIntroFavoriteBreakfast"
click at [275, 210] on input "General Dr Intro: favorite color" at bounding box center [390, 210] width 238 height 16
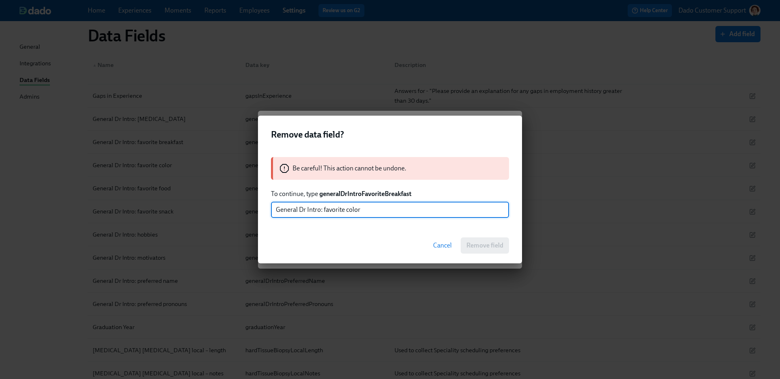
paste input "generalDrIntroFavoriteBreakfast"
click at [496, 251] on button "Remove field" at bounding box center [484, 246] width 48 height 16
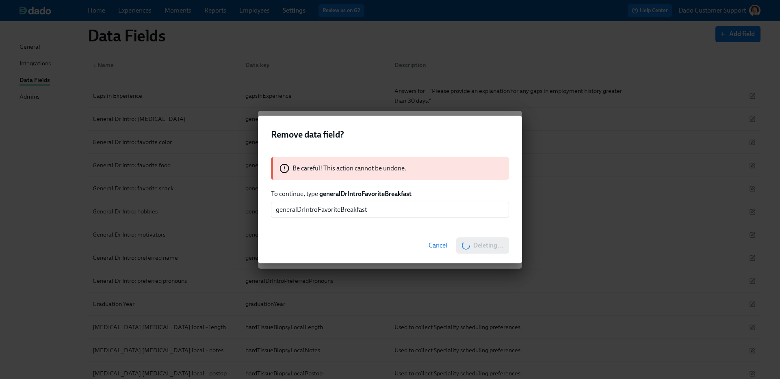
click at [617, 104] on div "Remove data field? Be careful! This action cannot be undone. To continue, type …" at bounding box center [390, 189] width 780 height 379
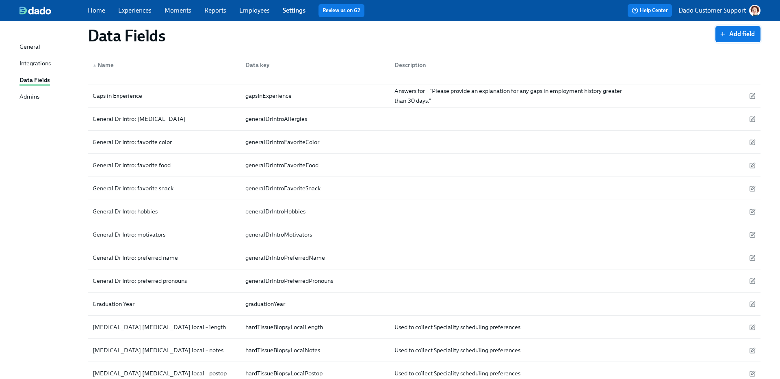
click at [738, 35] on span "Add field" at bounding box center [738, 34] width 34 height 8
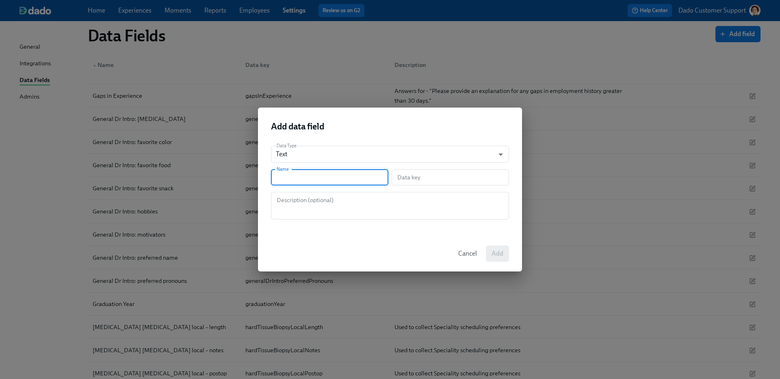
click at [323, 174] on input "text" at bounding box center [329, 177] width 117 height 16
paste input "General Dr Intro: favorite color"
click at [503, 259] on button "Add" at bounding box center [497, 254] width 23 height 16
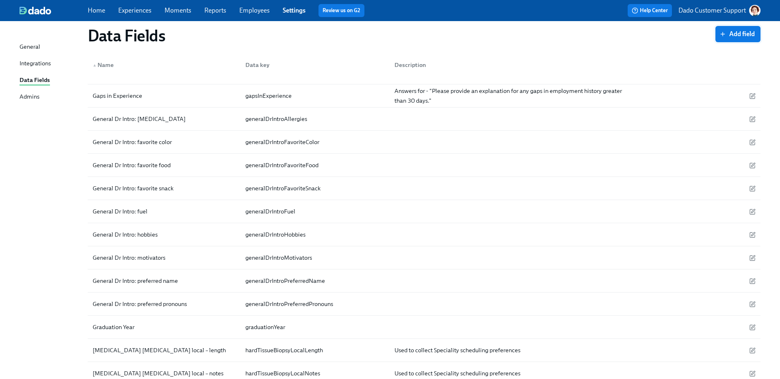
click at [716, 35] on button "Add field" at bounding box center [737, 34] width 45 height 16
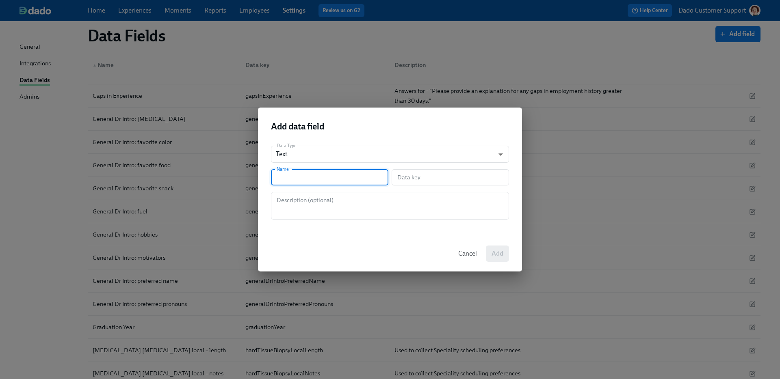
click at [303, 177] on input "text" at bounding box center [329, 177] width 117 height 16
paste input "General Dr Intro: favorite color"
click at [487, 254] on button "Add" at bounding box center [497, 254] width 23 height 16
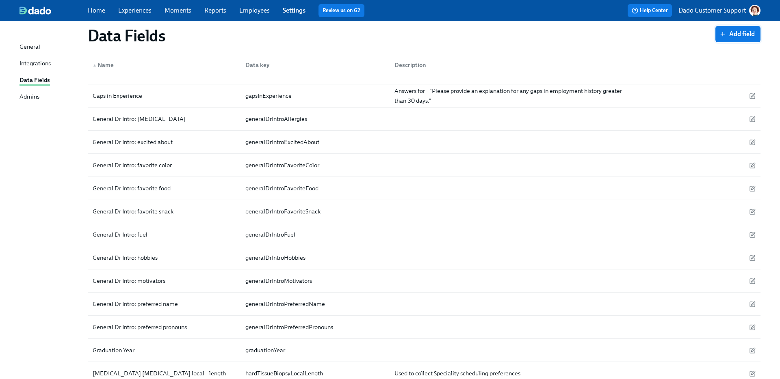
click at [745, 35] on span "Add field" at bounding box center [738, 34] width 34 height 8
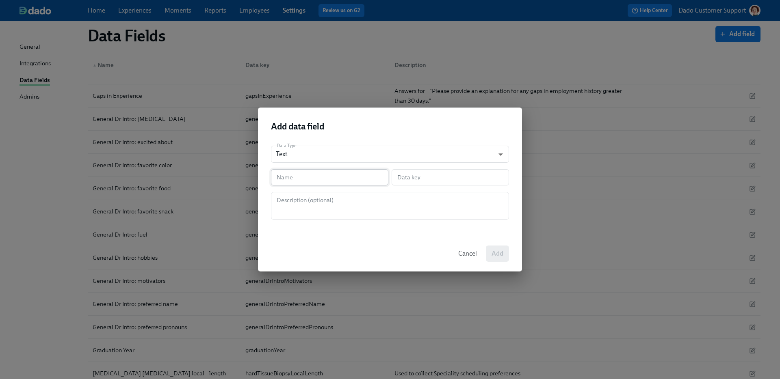
click at [316, 172] on input "text" at bounding box center [329, 177] width 117 height 16
paste input "General Dr Intro: favorite color"
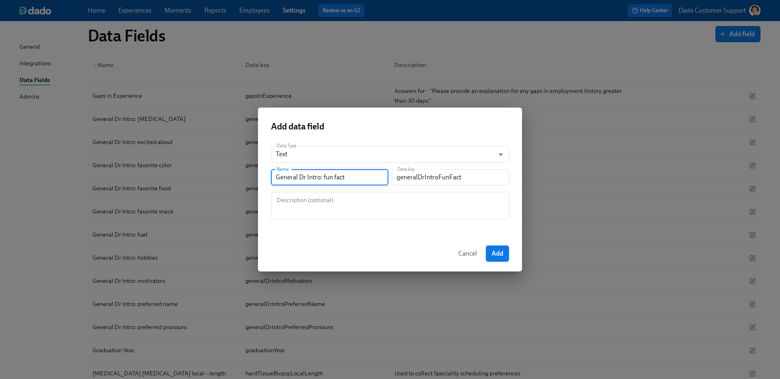
click at [502, 258] on button "Add" at bounding box center [497, 254] width 23 height 16
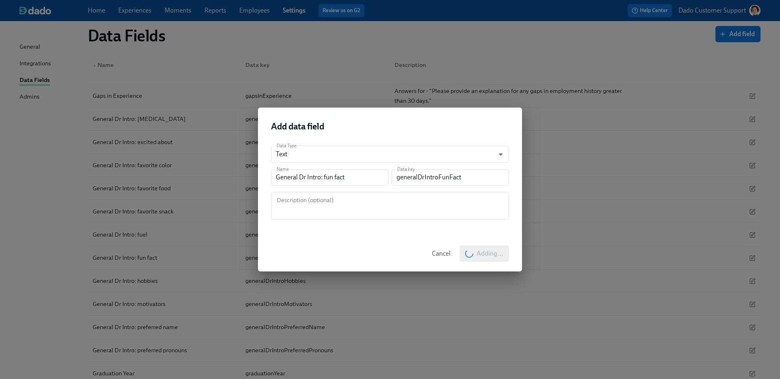
click at [733, 37] on div "Add data field Data Type Text string ​ Name General Dr Intro: fun fact Name Dat…" at bounding box center [390, 189] width 780 height 379
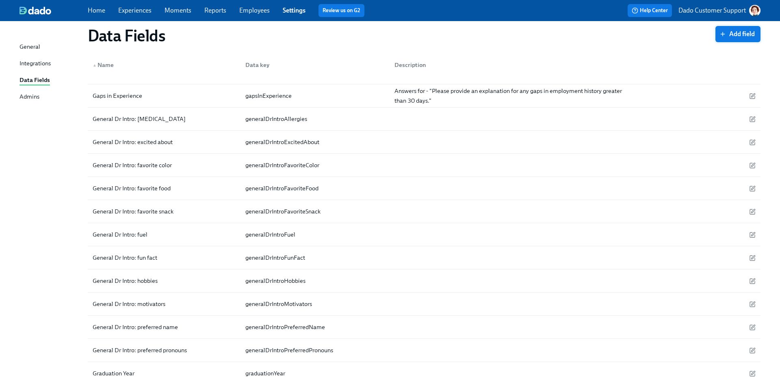
click at [731, 32] on span "Add field" at bounding box center [738, 34] width 34 height 8
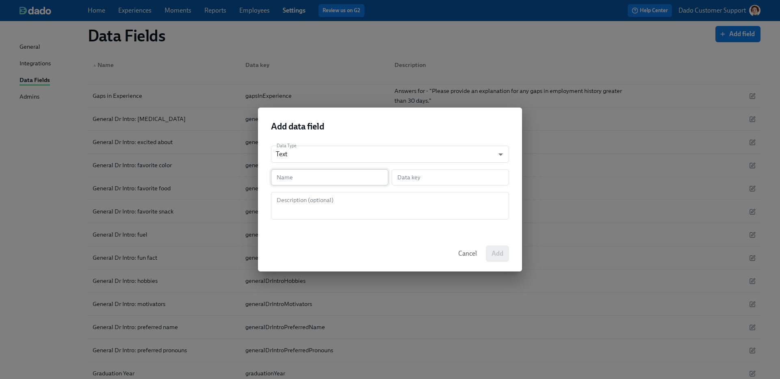
click at [313, 172] on input "text" at bounding box center [329, 177] width 117 height 16
paste input "General Dr Intro: favorite color"
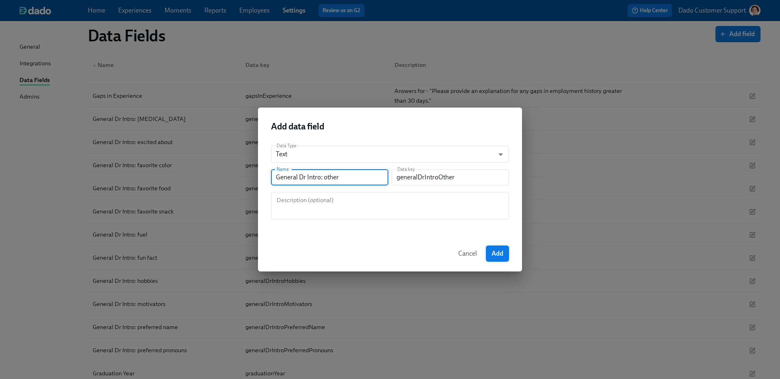
click at [499, 258] on button "Add" at bounding box center [497, 254] width 23 height 16
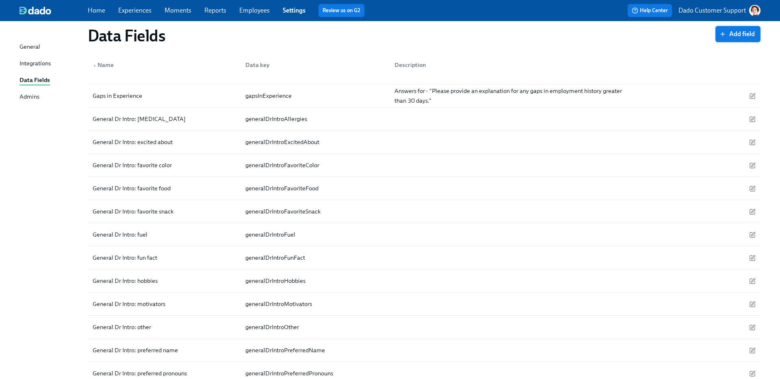
click at [737, 36] on span "Add field" at bounding box center [738, 34] width 34 height 8
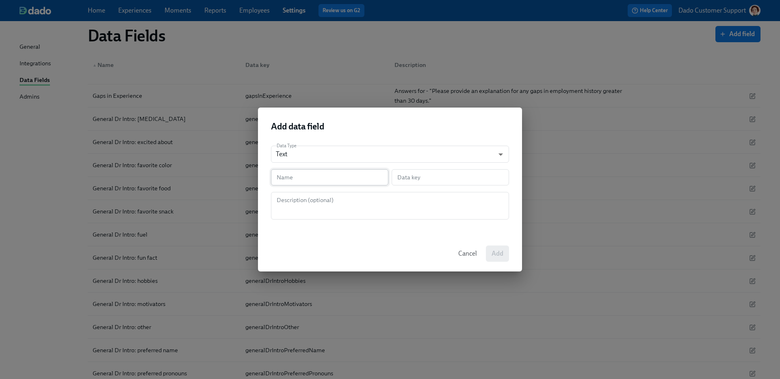
click at [304, 182] on input "text" at bounding box center [329, 177] width 117 height 16
click at [453, 254] on button "Cancel" at bounding box center [467, 254] width 30 height 16
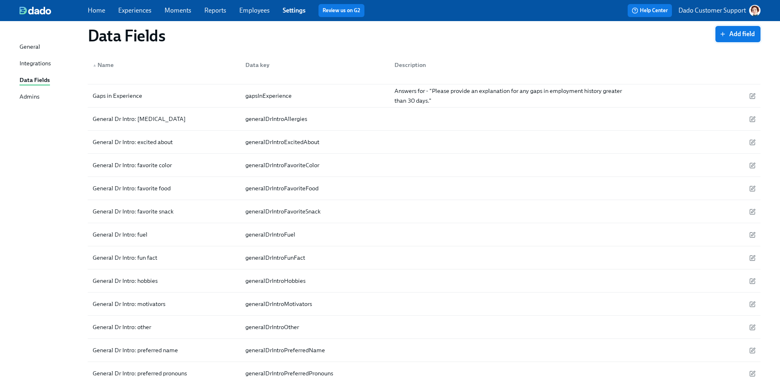
click at [737, 35] on span "Add field" at bounding box center [738, 34] width 34 height 8
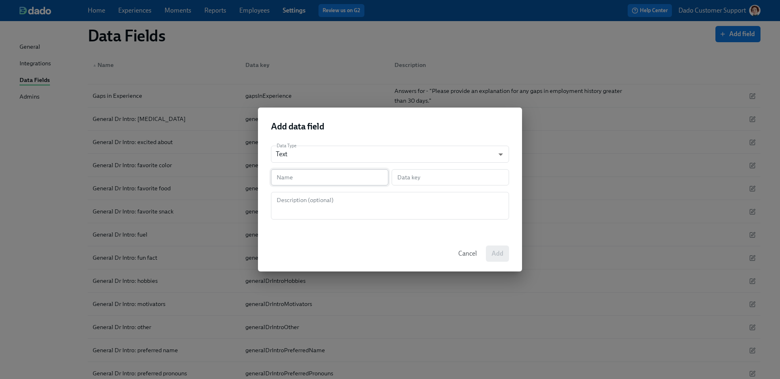
click at [293, 180] on input "text" at bounding box center [329, 177] width 117 height 16
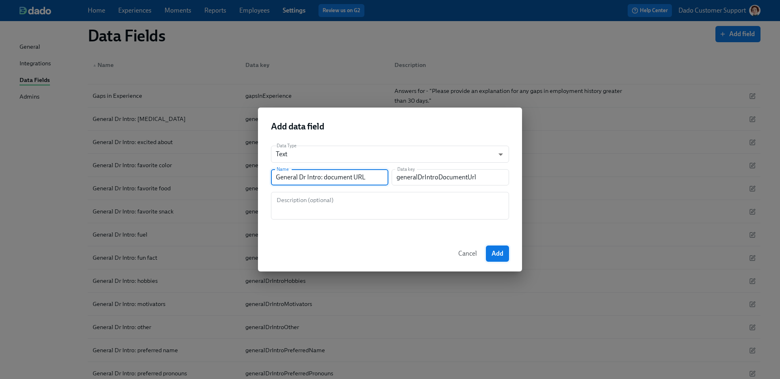
click at [493, 252] on span "Add" at bounding box center [497, 254] width 12 height 8
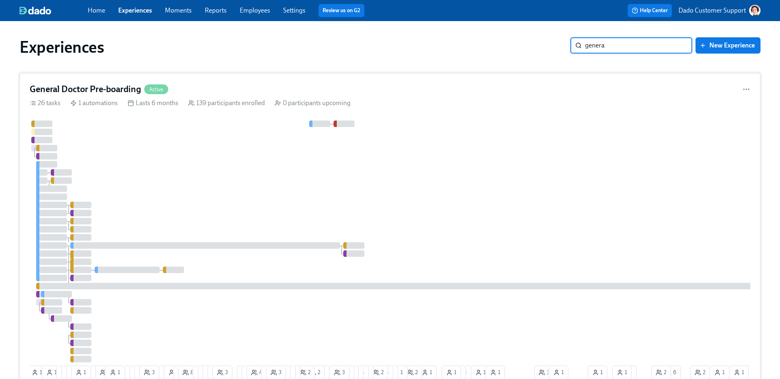
type input "genera"
click at [326, 235] on div at bounding box center [490, 242] width 921 height 242
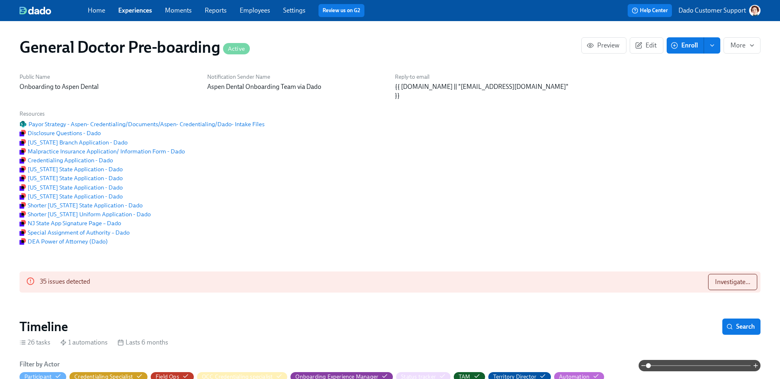
scroll to position [0, 18244]
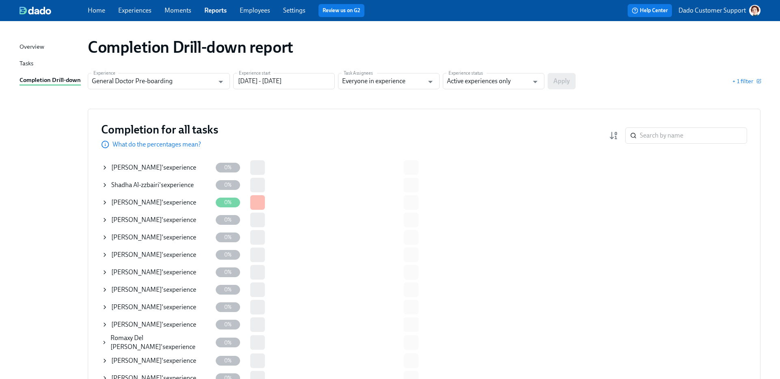
scroll to position [726, 0]
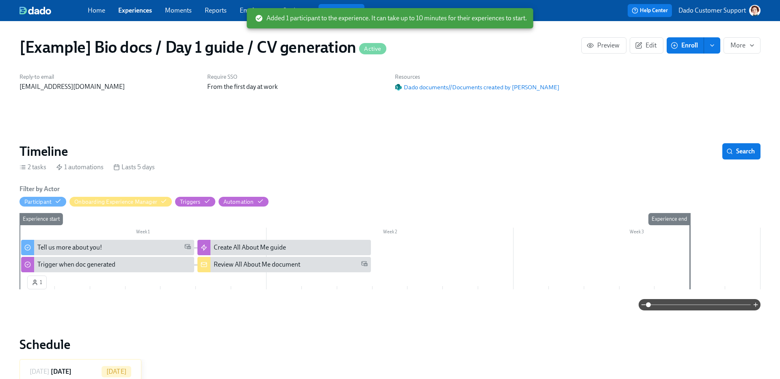
scroll to position [343, 0]
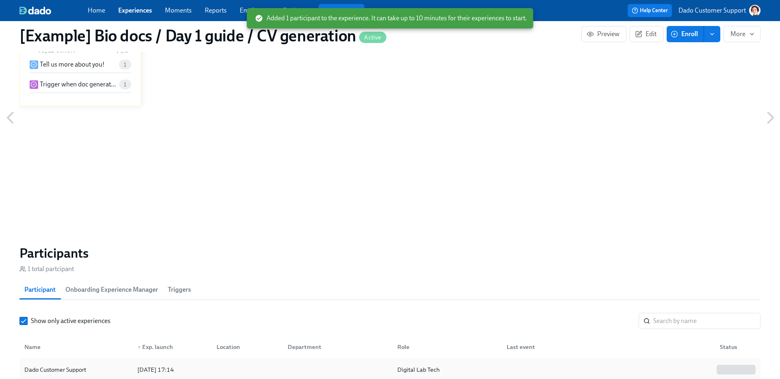
click at [99, 364] on div "Dado Customer Support" at bounding box center [76, 370] width 110 height 16
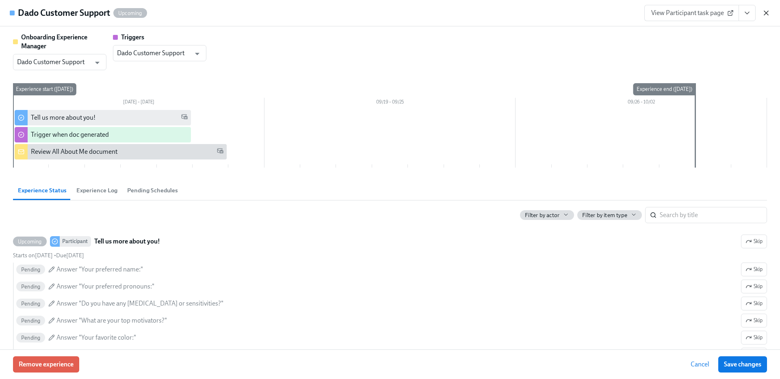
click at [766, 10] on icon "button" at bounding box center [766, 13] width 8 height 8
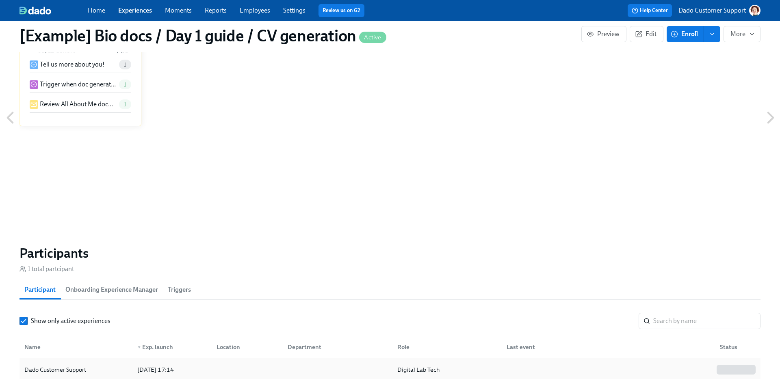
click at [74, 369] on div "Dado Customer Support" at bounding box center [55, 370] width 68 height 10
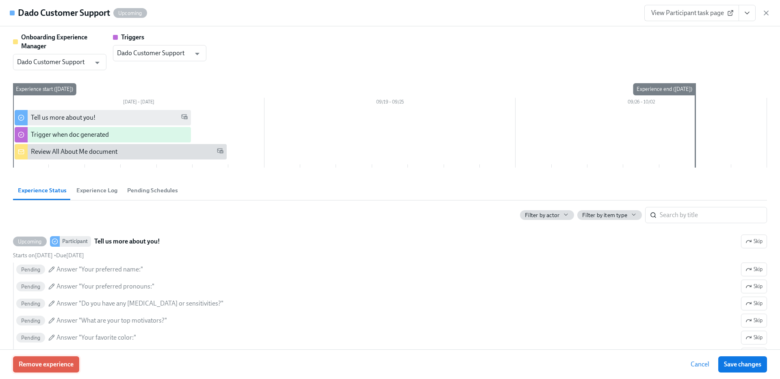
click at [59, 366] on span "Remove experience" at bounding box center [46, 365] width 55 height 8
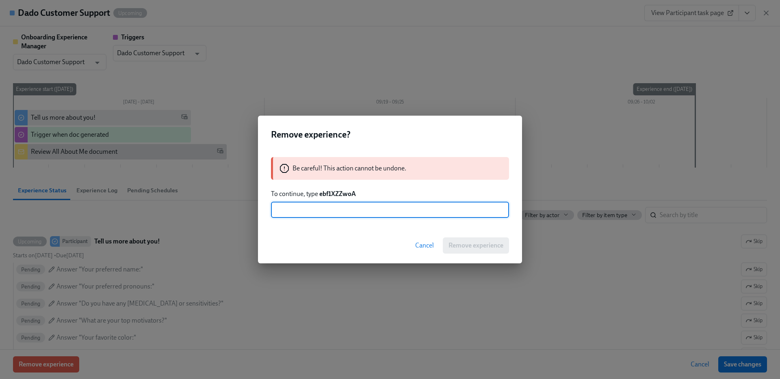
click at [332, 196] on strong "ebf1XZZwoA" at bounding box center [337, 194] width 37 height 8
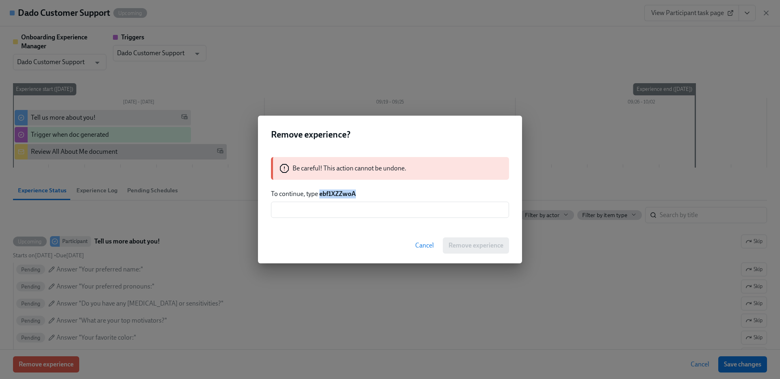
click at [332, 196] on strong "ebf1XZZwoA" at bounding box center [337, 194] width 37 height 8
copy strong "ebf1XZZwoA"
click at [325, 210] on input "text" at bounding box center [390, 210] width 238 height 16
paste input "ebf1XZZwoA"
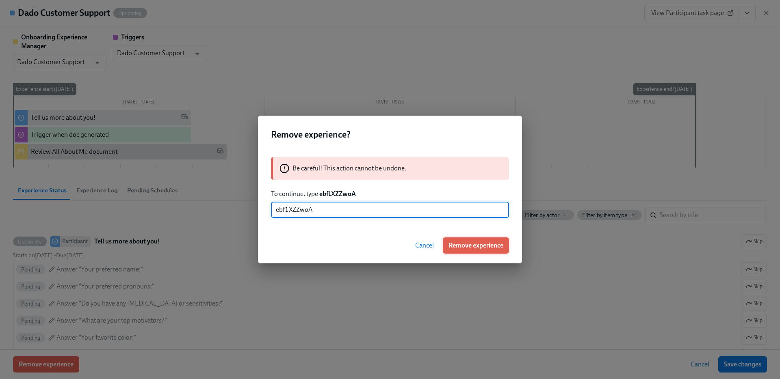
type input "ebf1XZZwoA"
click at [495, 242] on span "Remove experience" at bounding box center [475, 246] width 55 height 8
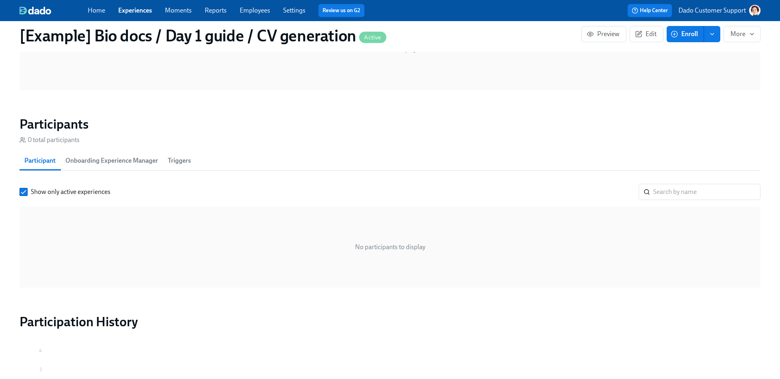
scroll to position [336, 0]
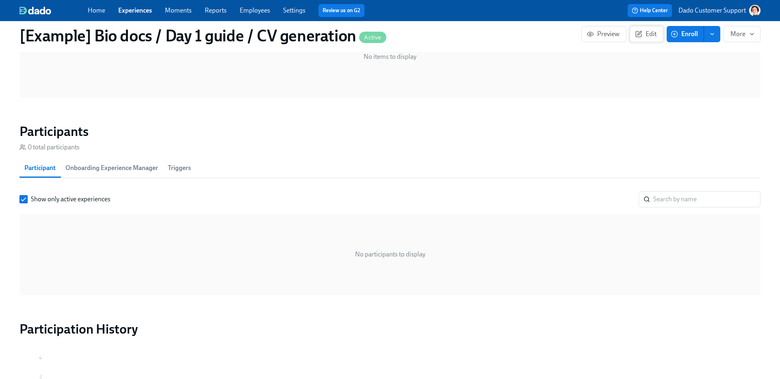
click at [645, 37] on span "Edit" at bounding box center [646, 34] width 20 height 8
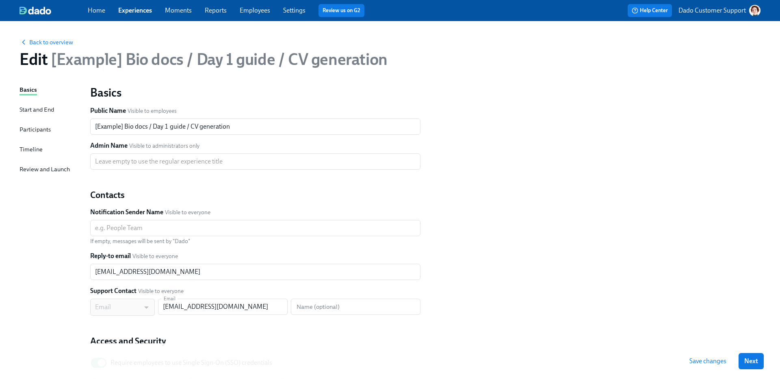
click at [34, 145] on div "Timeline" at bounding box center [30, 149] width 23 height 9
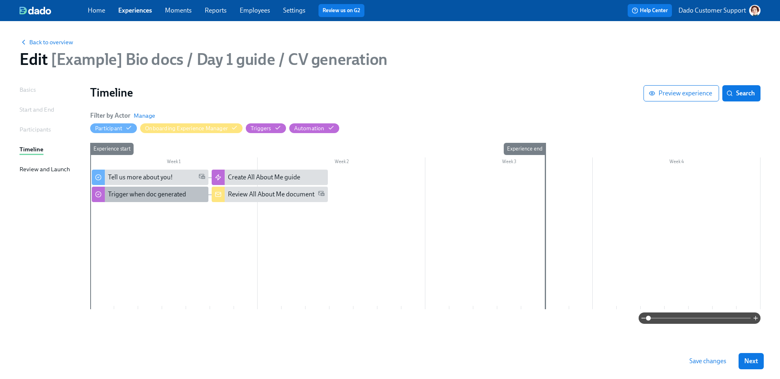
click at [124, 196] on div "Trigger when doc generated" at bounding box center [147, 194] width 78 height 9
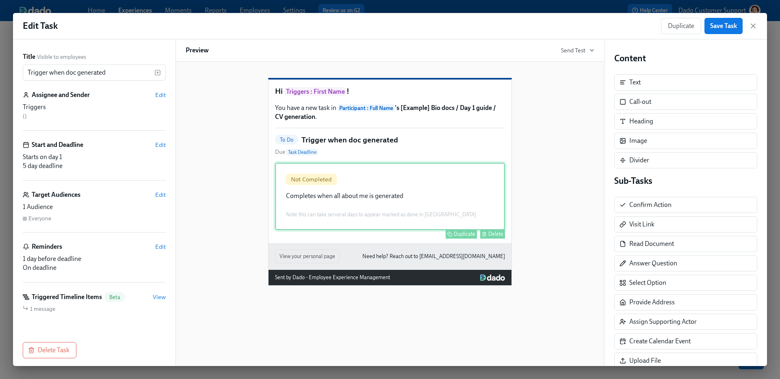
click at [312, 202] on div "Not Completed Completes when all about me is generated Note this can take serve…" at bounding box center [390, 196] width 230 height 67
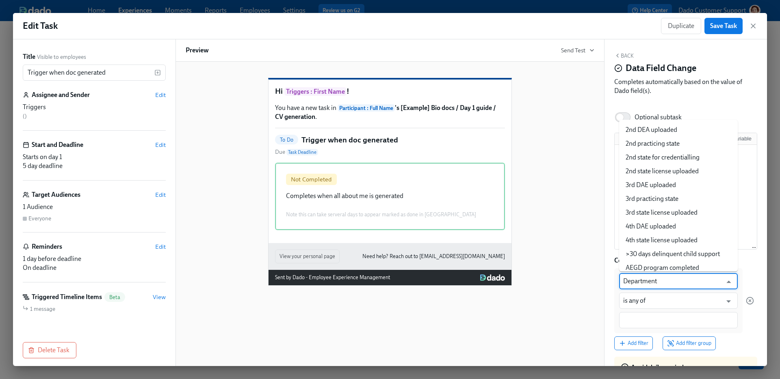
click at [646, 275] on input "Department" at bounding box center [672, 281] width 99 height 16
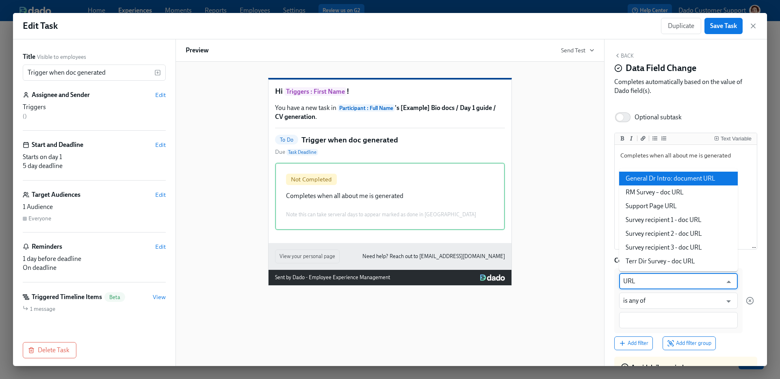
click at [689, 176] on li "General Dr Intro: document URL" at bounding box center [678, 179] width 119 height 14
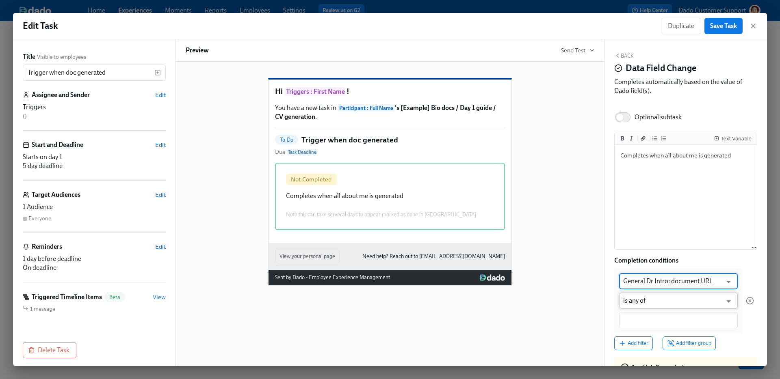
type input "General Dr Intro: document URL"
click at [648, 300] on input "is any of" at bounding box center [672, 301] width 99 height 16
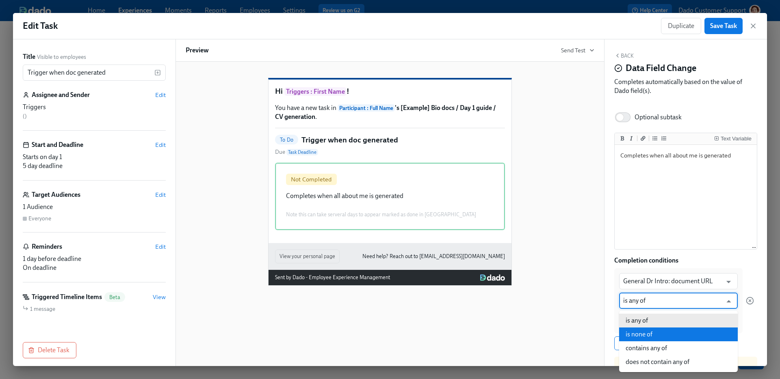
click at [642, 336] on li "is none of" at bounding box center [678, 335] width 119 height 14
type input "is none of"
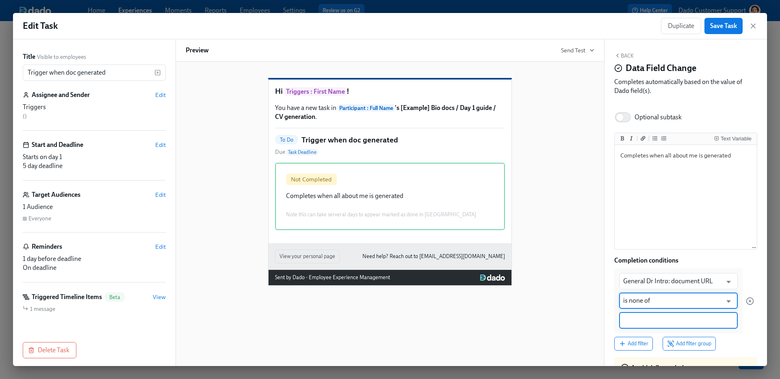
click at [636, 320] on input at bounding box center [678, 320] width 110 height 9
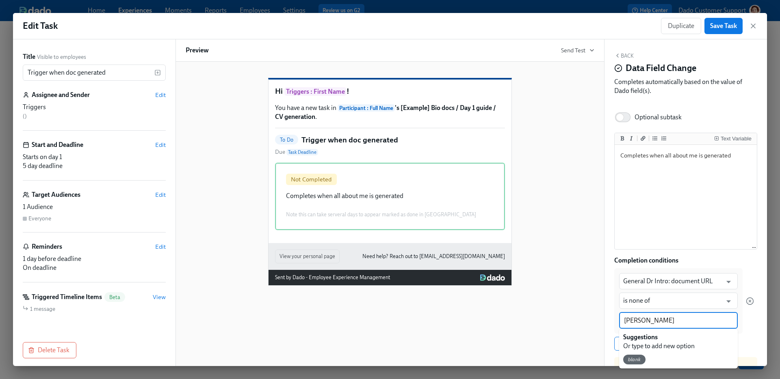
type input "blank"
click at [631, 361] on span "blank" at bounding box center [634, 360] width 22 height 6
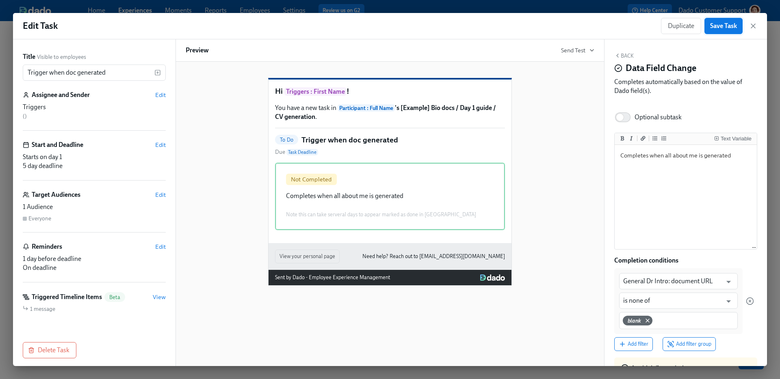
click at [719, 33] on button "Save Task" at bounding box center [723, 26] width 38 height 16
click at [754, 21] on div "Duplicate Save Task" at bounding box center [709, 26] width 96 height 16
click at [751, 27] on icon "button" at bounding box center [753, 26] width 4 height 4
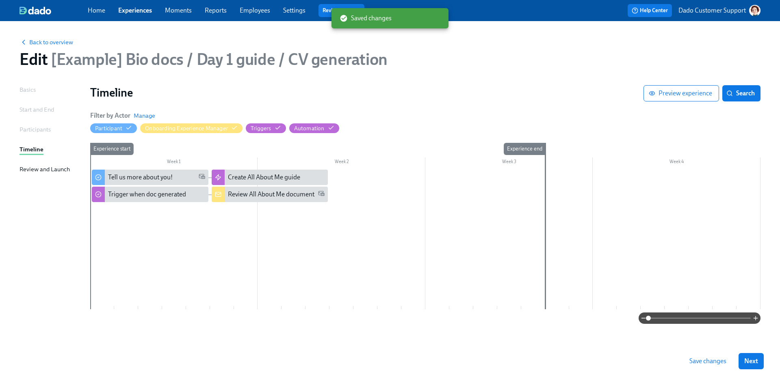
click at [720, 357] on span "Save changes" at bounding box center [707, 361] width 37 height 8
click at [56, 43] on span "Back to overview" at bounding box center [46, 42] width 54 height 8
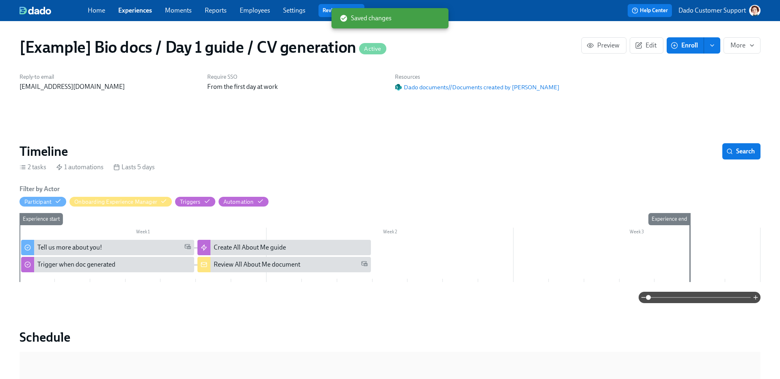
click at [686, 48] on span "Enroll" at bounding box center [685, 45] width 26 height 8
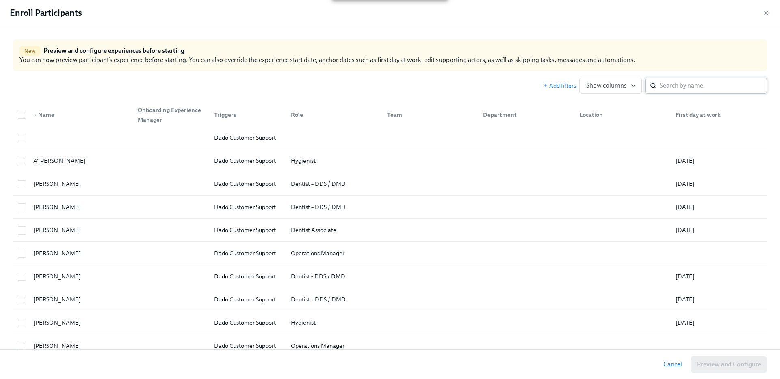
click at [700, 85] on input "search" at bounding box center [712, 86] width 107 height 16
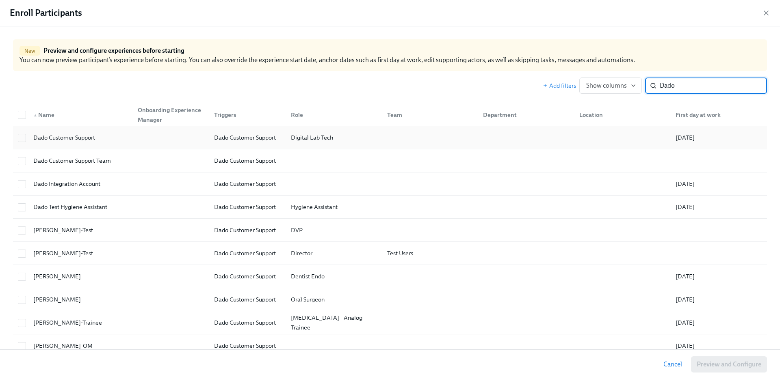
type input "Dado"
click at [123, 134] on div "Dado Customer Support" at bounding box center [79, 138] width 104 height 16
checkbox input "true"
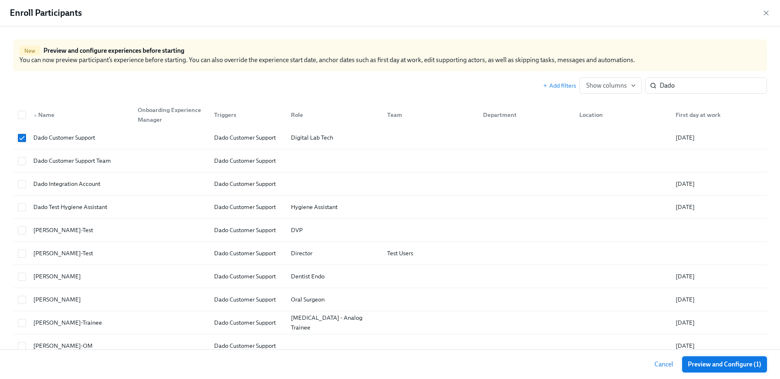
click at [712, 368] on span "Preview and Configure (1)" at bounding box center [724, 365] width 74 height 8
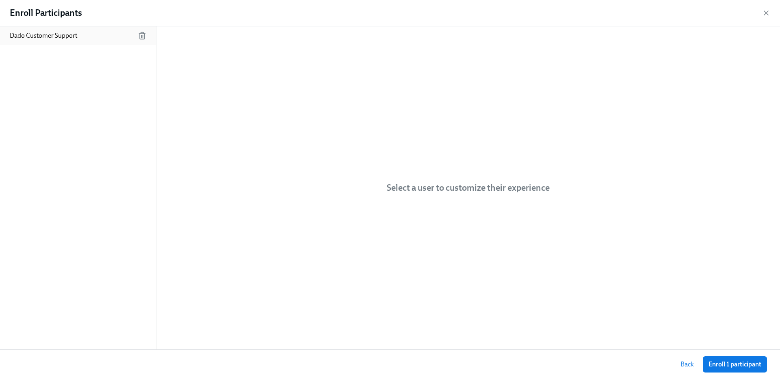
click at [71, 29] on div "Dado Customer Support" at bounding box center [78, 35] width 156 height 19
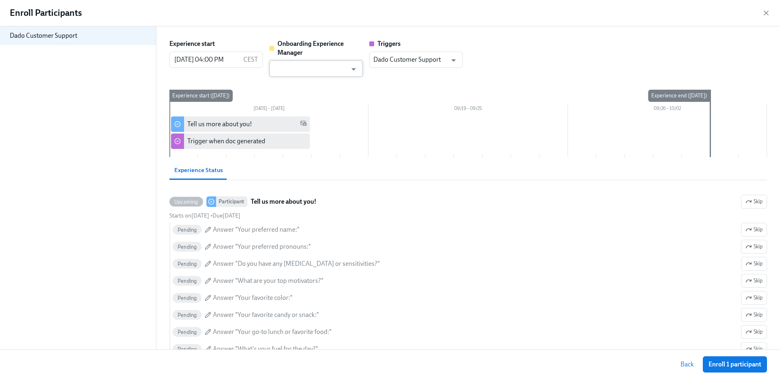
click at [324, 70] on input "text" at bounding box center [310, 69] width 74 height 16
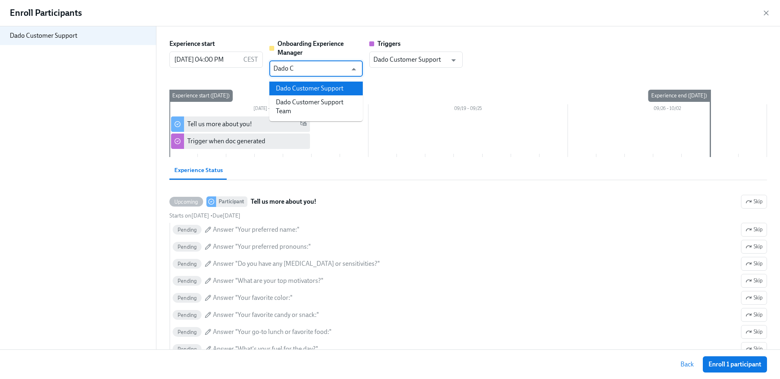
click at [304, 86] on li "Dado Customer Support" at bounding box center [315, 89] width 93 height 14
type input "Dado Customer Support"
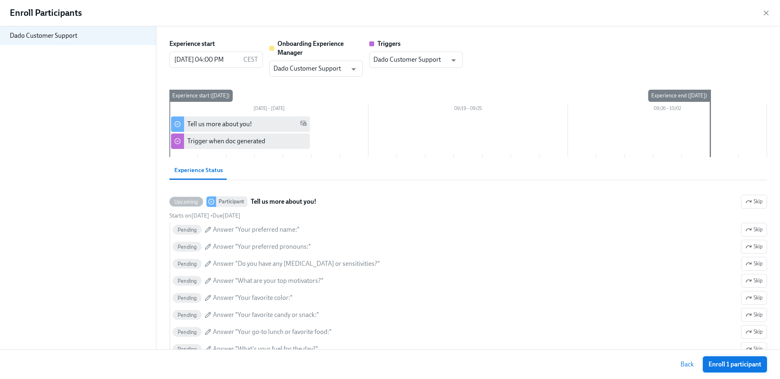
click at [743, 364] on span "Enroll 1 participant" at bounding box center [734, 365] width 53 height 8
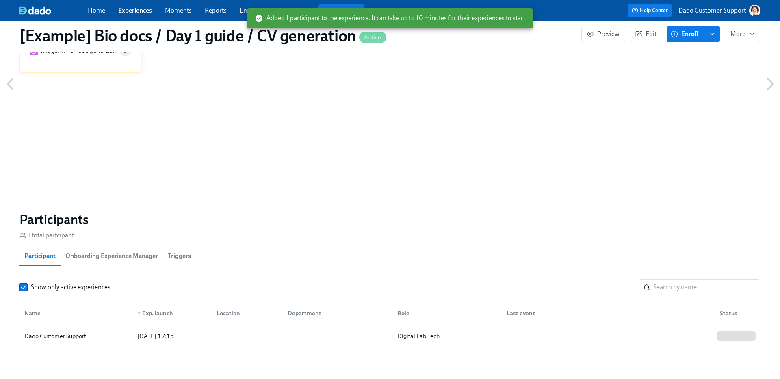
scroll to position [459, 0]
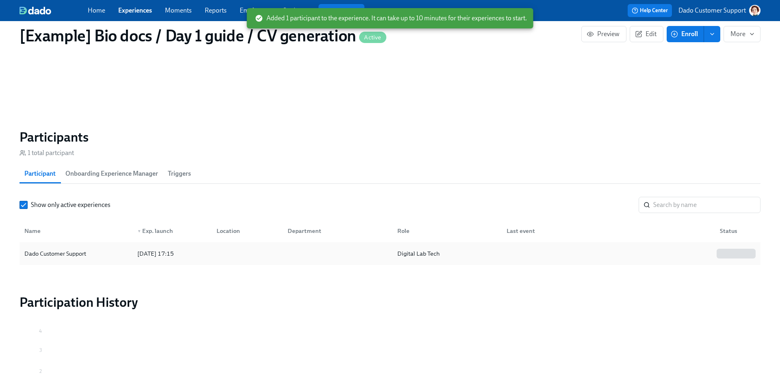
click at [82, 249] on div "Dado Customer Support" at bounding box center [55, 254] width 68 height 10
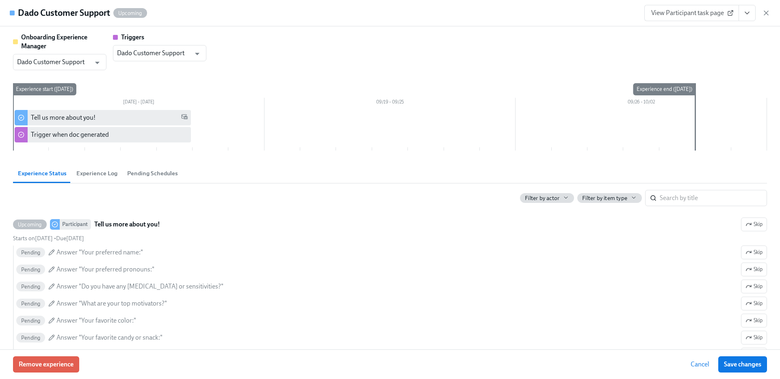
click at [731, 11] on icon at bounding box center [730, 13] width 6 height 6
click at [768, 10] on icon "button" at bounding box center [766, 13] width 8 height 8
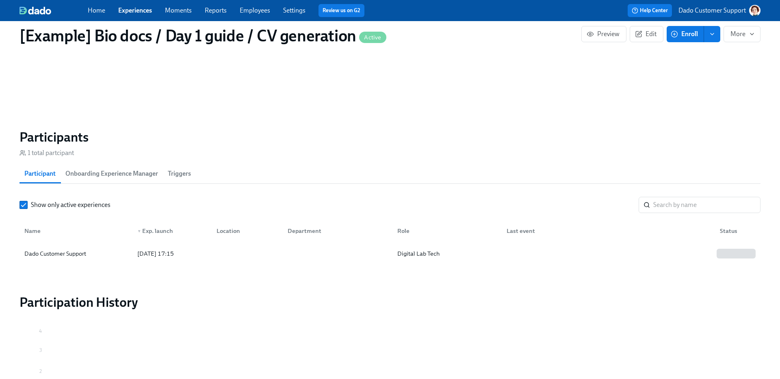
click at [645, 24] on div "[Example] Bio docs / Day 1 guide / CV generation Active Preview Edit Enroll More" at bounding box center [390, 35] width 754 height 32
click at [644, 32] on span "Edit" at bounding box center [646, 34] width 20 height 8
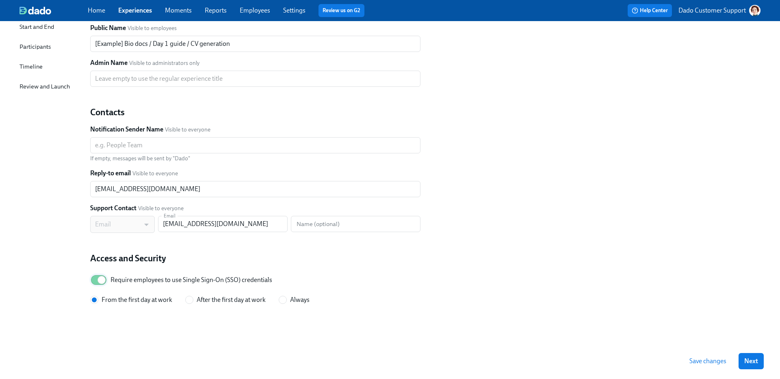
click at [104, 276] on input "Require employees to use Single Sign-On (SSO) credentials" at bounding box center [102, 280] width 54 height 18
checkbox input "false"
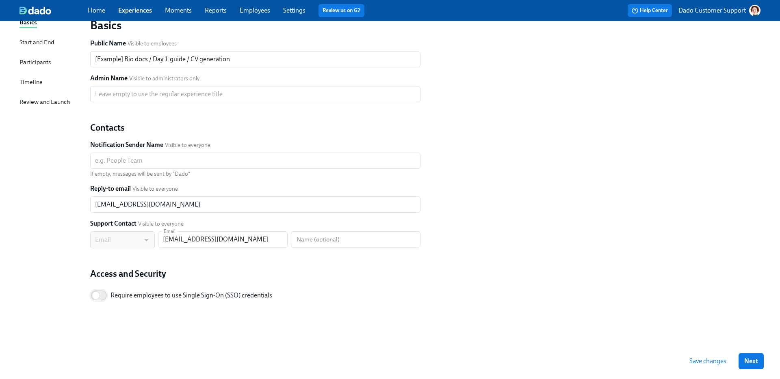
scroll to position [67, 0]
click at [705, 361] on span "Save changes" at bounding box center [707, 361] width 37 height 8
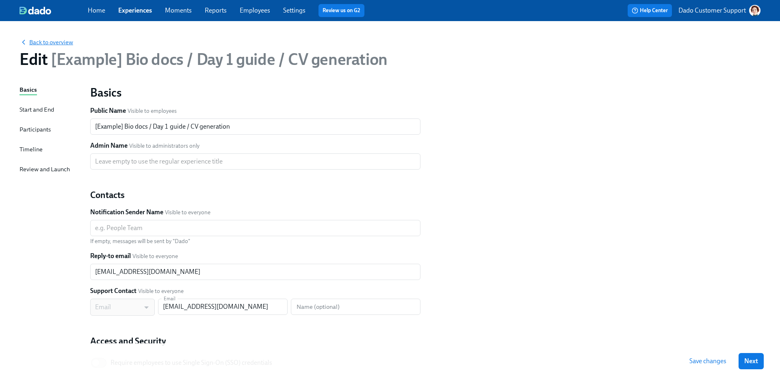
click at [51, 39] on span "Back to overview" at bounding box center [46, 42] width 54 height 8
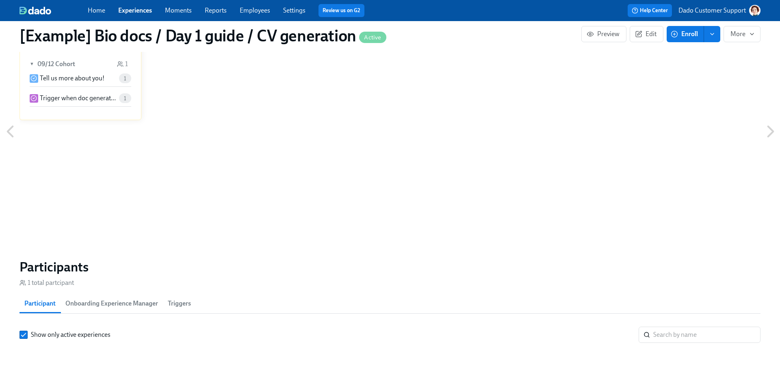
scroll to position [454, 0]
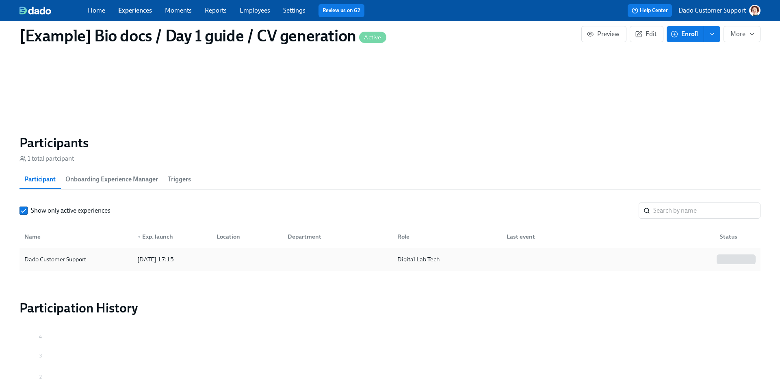
click at [35, 251] on div "Dado Customer Support 2025/09/12 17:15 Digital Lab Tech" at bounding box center [389, 259] width 741 height 23
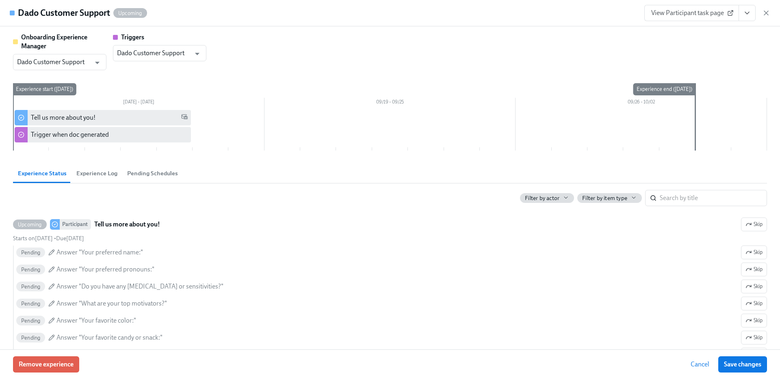
click at [685, 12] on span "View Participant task page" at bounding box center [691, 13] width 81 height 8
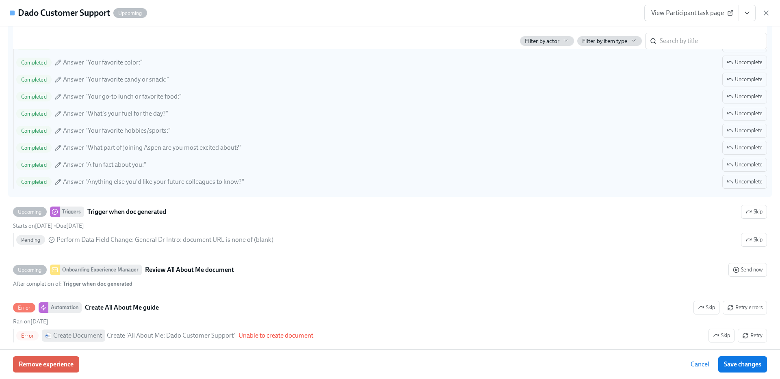
scroll to position [475, 0]
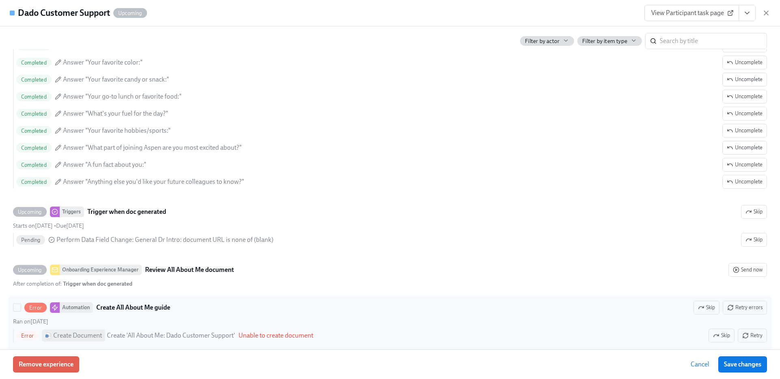
click at [267, 336] on span "Unable to create document" at bounding box center [275, 336] width 75 height 8
click at [21, 311] on input "Error Automation Create All About Me guide Skip Retry errors Ran on September 1…" at bounding box center [16, 307] width 7 height 7
checkbox input "true"
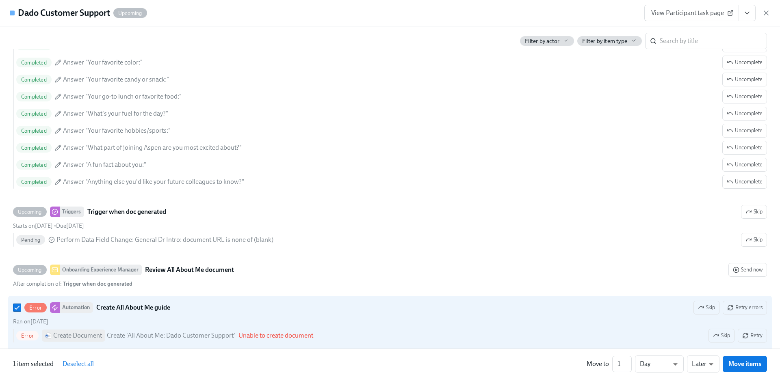
click at [769, 6] on div "View Participant task page" at bounding box center [707, 13] width 126 height 16
click at [768, 13] on icon "button" at bounding box center [766, 13] width 8 height 8
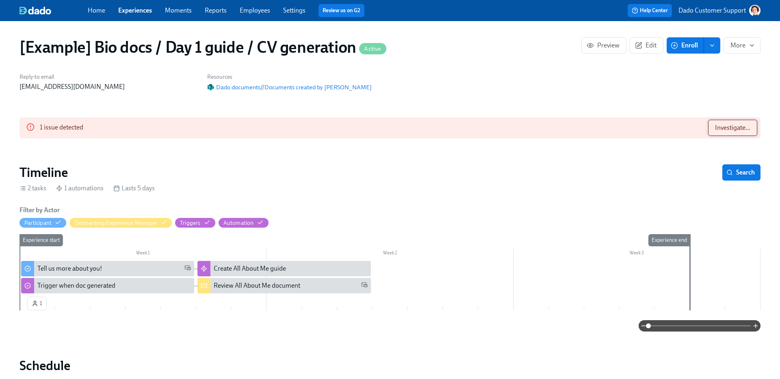
click at [744, 128] on span "Investigate..." at bounding box center [732, 128] width 35 height 8
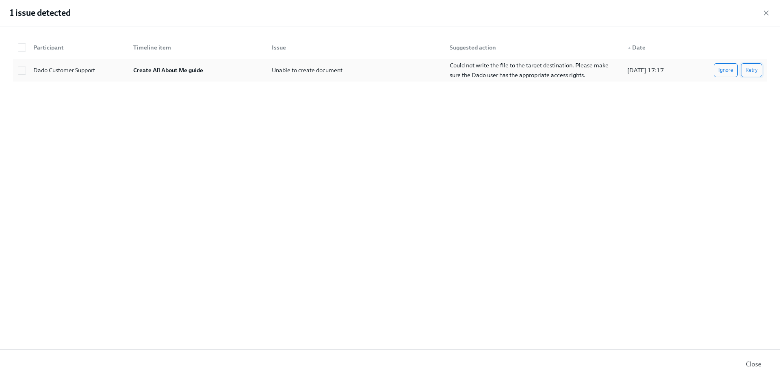
click at [748, 67] on span "Retry" at bounding box center [751, 70] width 12 height 8
click at [749, 65] on button "Retry" at bounding box center [751, 70] width 21 height 14
click at [752, 74] on span "Retry" at bounding box center [751, 70] width 12 height 8
click at [768, 11] on icon "button" at bounding box center [766, 13] width 8 height 8
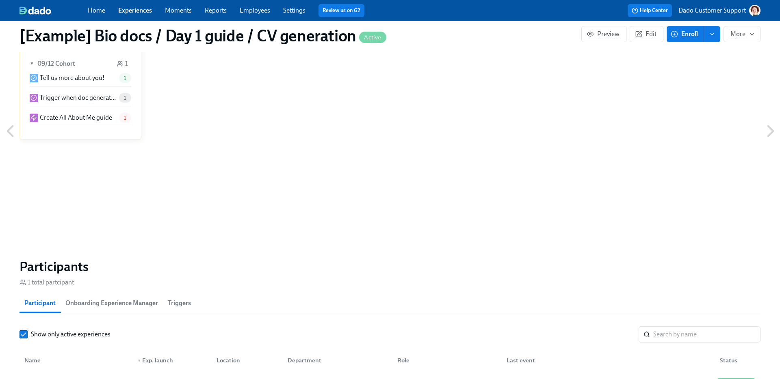
scroll to position [149, 0]
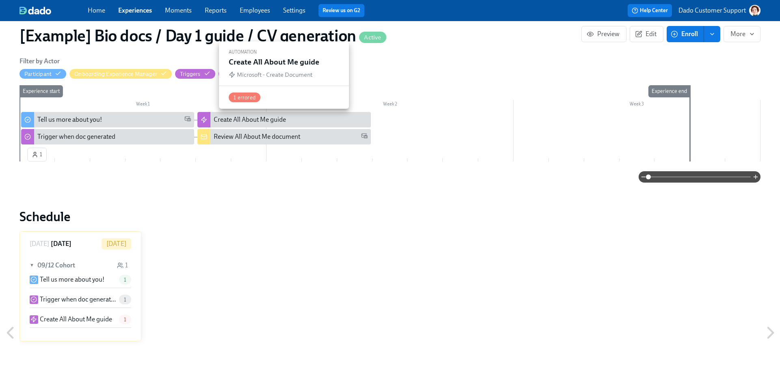
click at [235, 126] on div "Create All About Me guide" at bounding box center [283, 119] width 173 height 15
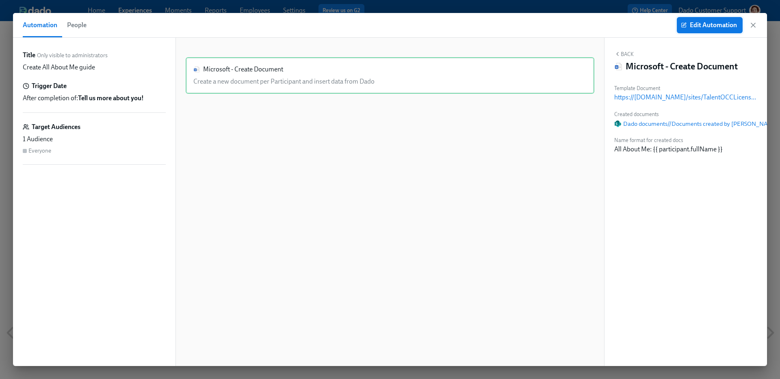
click at [715, 19] on button "Edit Automation" at bounding box center [710, 25] width 66 height 16
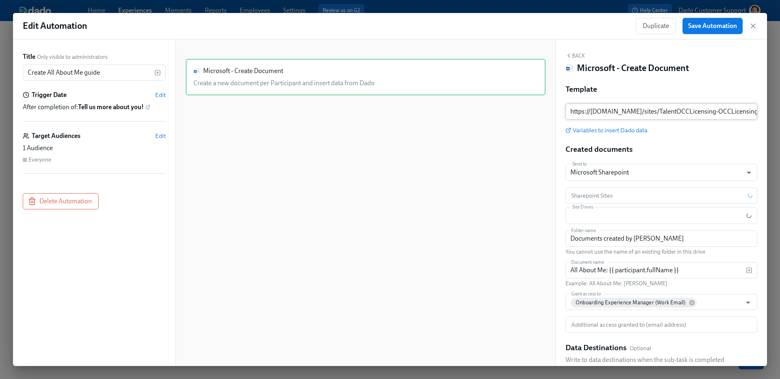
click at [636, 104] on input "https://admicorp.sharepoint.com/sites/TalentOCCLicensing-OCCLicensing/_layouts/…" at bounding box center [661, 112] width 192 height 16
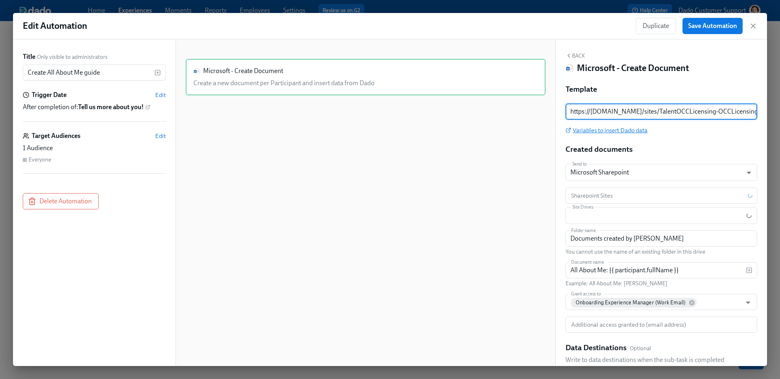
click at [610, 132] on span "Variables to insert Dado data" at bounding box center [606, 130] width 82 height 8
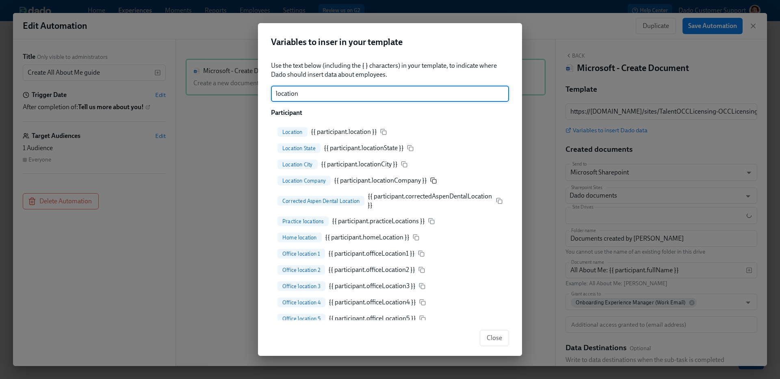
type input "location"
click at [436, 184] on icon "button" at bounding box center [433, 180] width 6 height 6
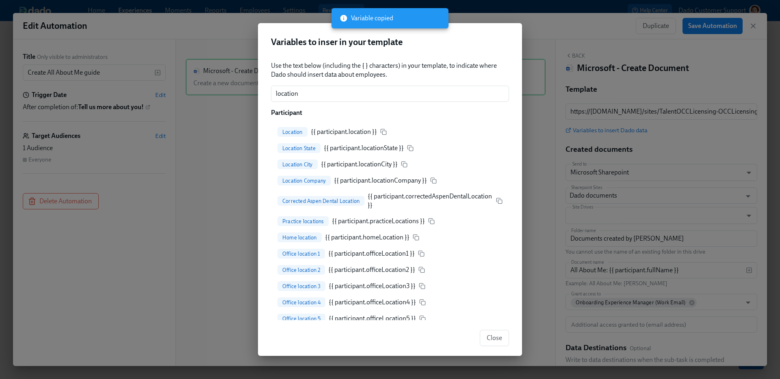
click at [274, 8] on div "Variables to inser in your template Use the text below (including the { } chara…" at bounding box center [390, 189] width 780 height 379
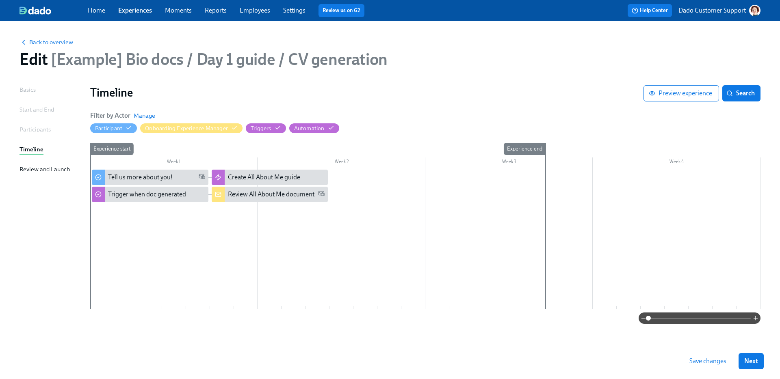
click at [57, 48] on div "Back to overview Edit [Example] Bio docs / Day 1 guide / CV generation" at bounding box center [390, 53] width 754 height 45
click at [57, 42] on span "Back to overview" at bounding box center [46, 42] width 54 height 8
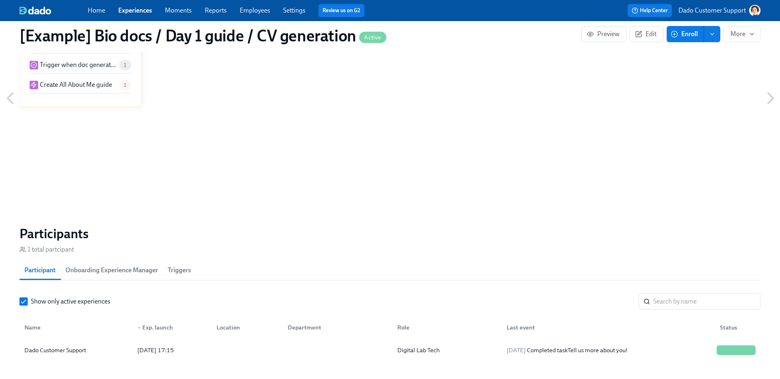
scroll to position [393, 0]
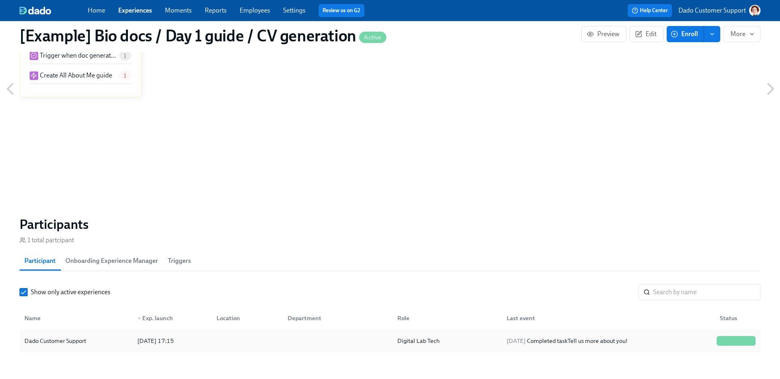
click at [93, 344] on div "Dado Customer Support" at bounding box center [76, 341] width 110 height 16
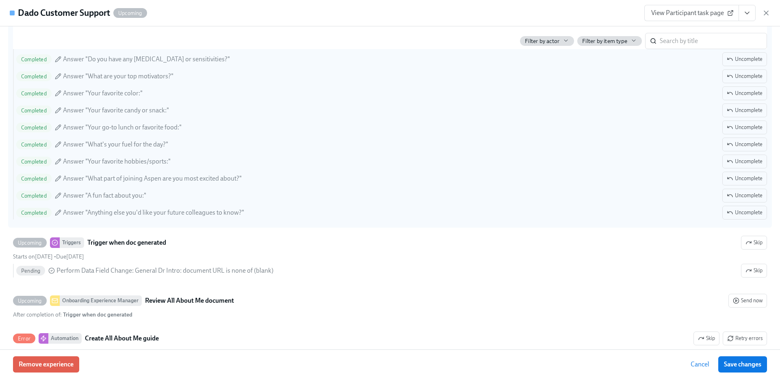
scroll to position [286, 0]
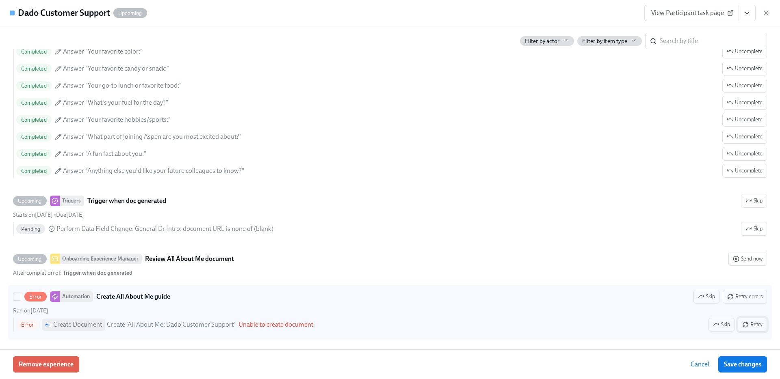
click at [757, 328] on span "Retry" at bounding box center [752, 325] width 20 height 8
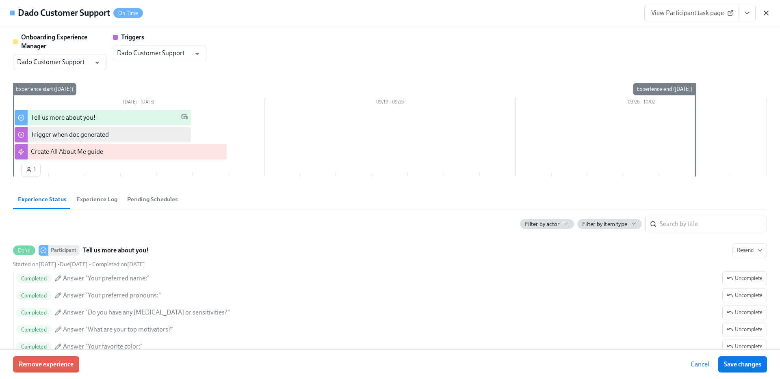
click at [765, 14] on icon "button" at bounding box center [766, 13] width 4 height 4
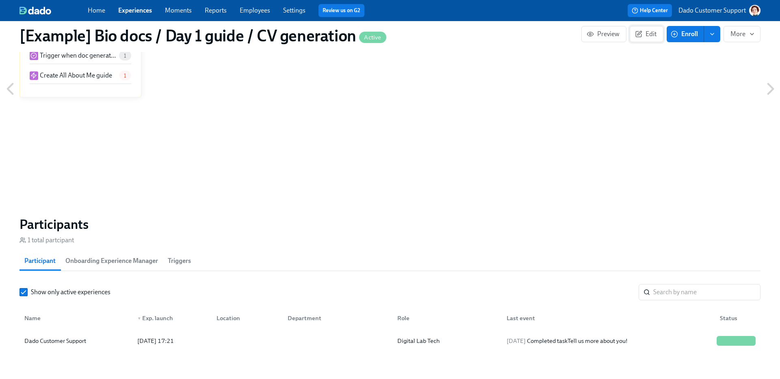
click at [648, 34] on span "Edit" at bounding box center [646, 34] width 20 height 8
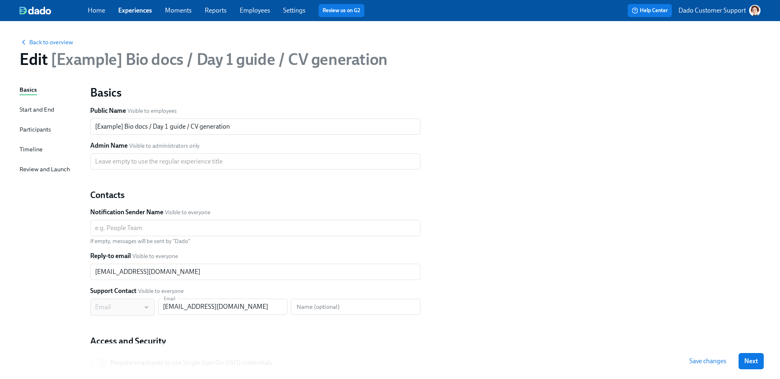
click at [32, 149] on div "Timeline" at bounding box center [30, 149] width 23 height 9
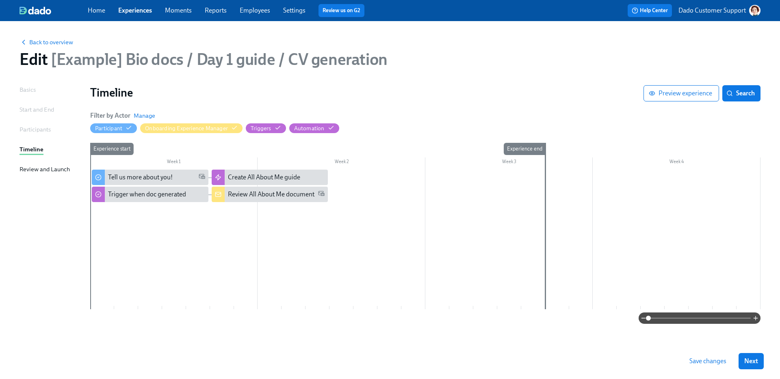
click at [190, 225] on div at bounding box center [425, 240] width 670 height 140
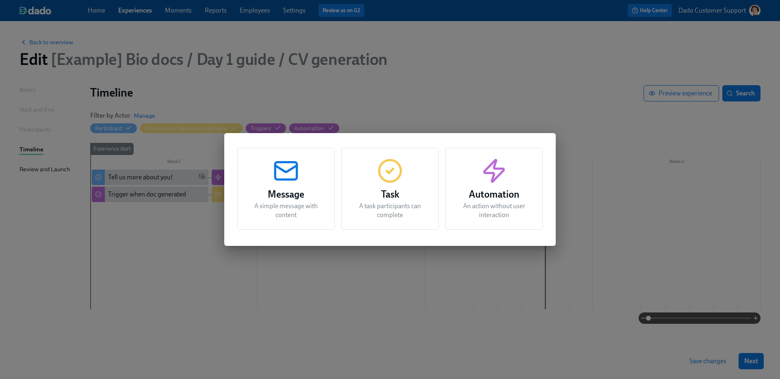
click at [432, 192] on div "Task A task participants can complete" at bounding box center [389, 189] width 97 height 82
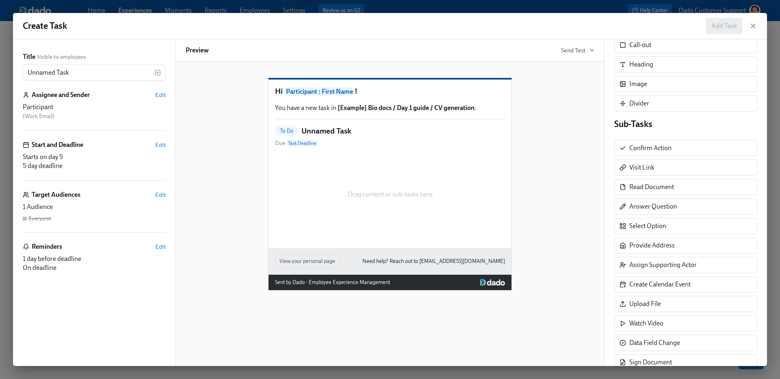
scroll to position [57, 0]
drag, startPoint x: 645, startPoint y: 305, endPoint x: 457, endPoint y: 259, distance: 193.3
click at [456, 259] on div "Title Visible to employees Unnamed Task ​ Assignee and Sender Edit Participant …" at bounding box center [390, 202] width 754 height 327
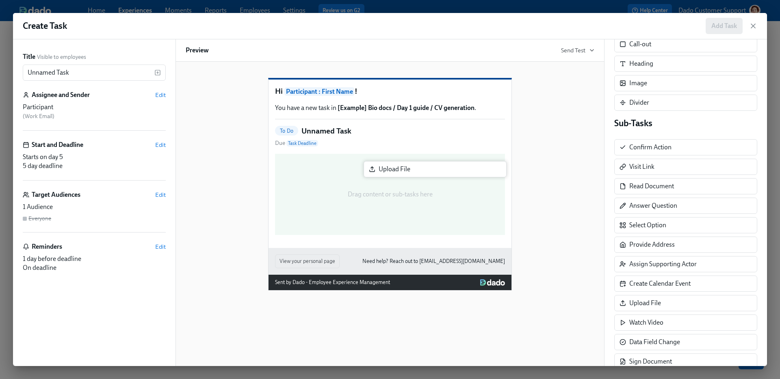
drag, startPoint x: 638, startPoint y: 298, endPoint x: 376, endPoint y: 159, distance: 296.3
click at [376, 159] on div "Title Visible to employees Unnamed Task ​ Assignee and Sender Edit Participant …" at bounding box center [390, 202] width 754 height 327
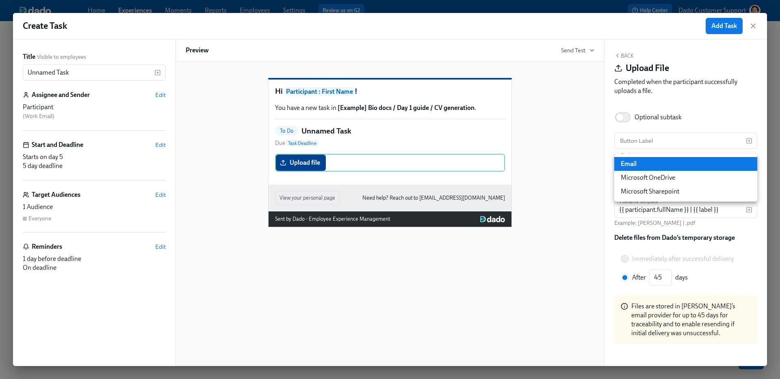
click at [692, 168] on body "Home Experiences Moments Reports Employees Settings Review us on G2 Help Center…" at bounding box center [390, 189] width 780 height 379
click at [665, 192] on li "Microsoft Sharepoint" at bounding box center [685, 192] width 143 height 14
type input "SHAREPOINT"
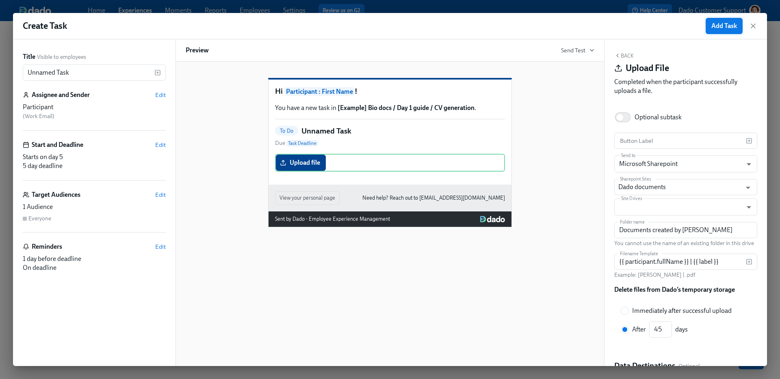
click at [721, 27] on span "Add Task" at bounding box center [724, 26] width 26 height 8
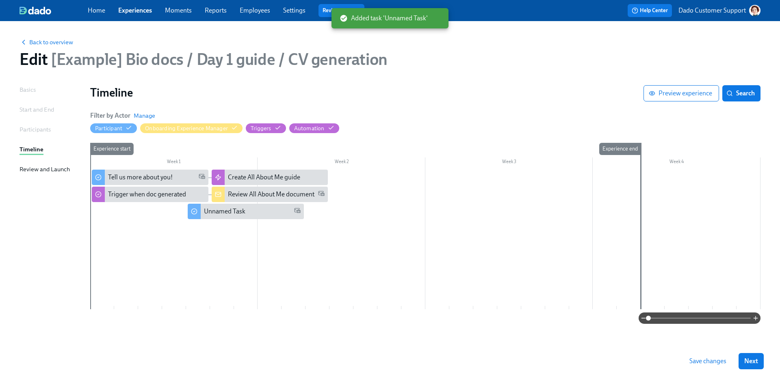
click at [716, 358] on span "Save changes" at bounding box center [707, 361] width 37 height 8
click at [65, 37] on div "Back to overview Edit [Example] Bio docs / Day 1 guide / CV generation" at bounding box center [390, 53] width 754 height 45
click at [63, 40] on span "Back to overview" at bounding box center [46, 42] width 54 height 8
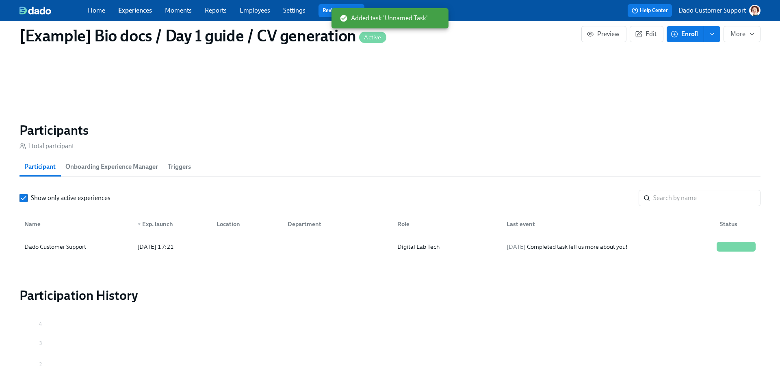
scroll to position [592, 0]
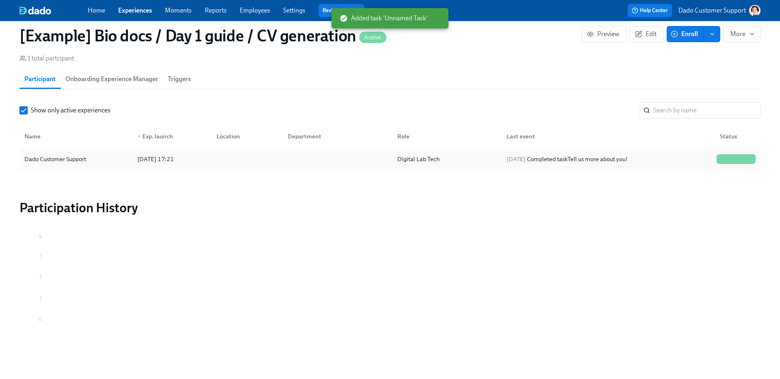
click at [223, 166] on div at bounding box center [245, 159] width 71 height 16
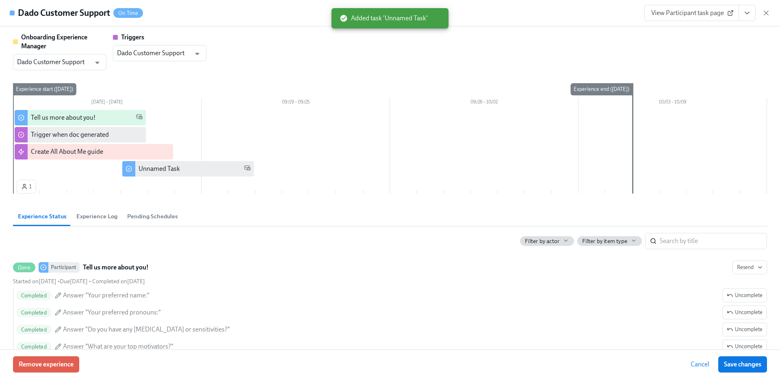
click at [718, 12] on span "View Participant task page" at bounding box center [691, 13] width 81 height 8
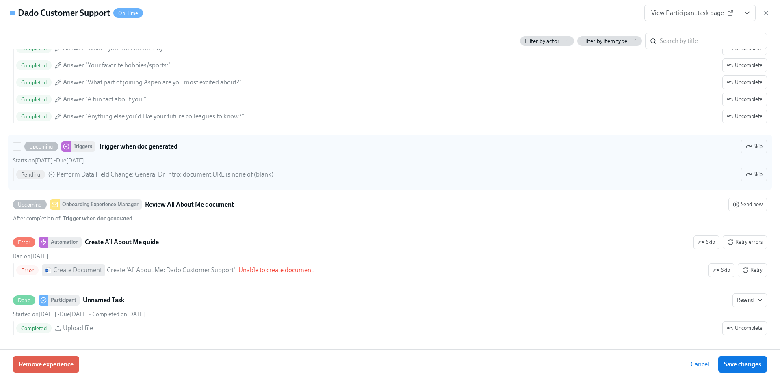
scroll to position [370, 0]
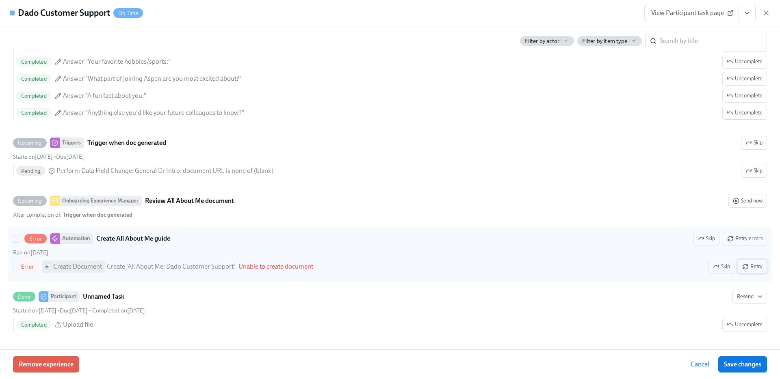
click at [748, 267] on icon "button" at bounding box center [745, 267] width 6 height 6
click at [21, 242] on input "Error Automation Create All About Me guide Skip Retry errors Ran on September 1…" at bounding box center [16, 238] width 7 height 7
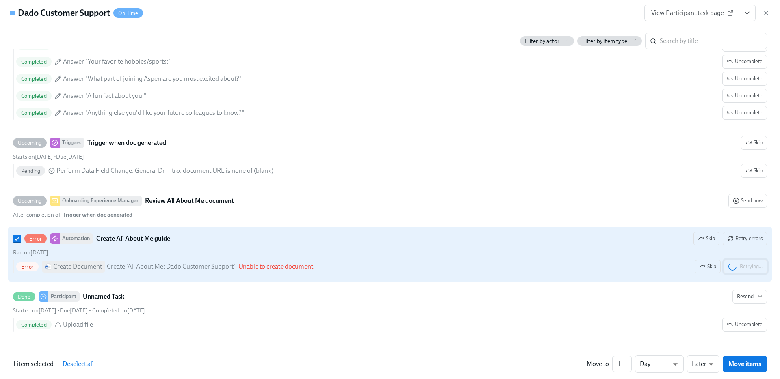
click at [22, 239] on div at bounding box center [18, 239] width 11 height 8
click at [21, 239] on input "Error Automation Create All About Me guide Skip Retry errors Ran on September 1…" at bounding box center [16, 238] width 7 height 7
checkbox input "false"
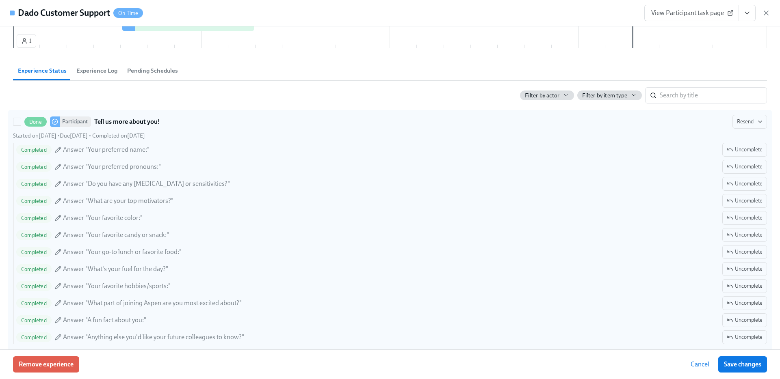
scroll to position [365, 0]
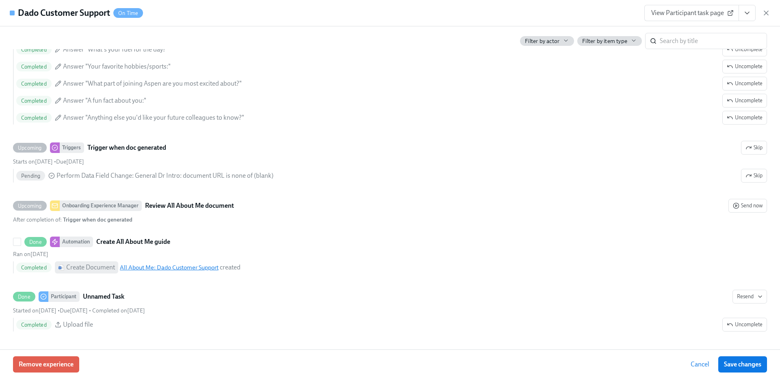
click at [164, 268] on link "All About Me: Dado Customer Support" at bounding box center [169, 267] width 99 height 7
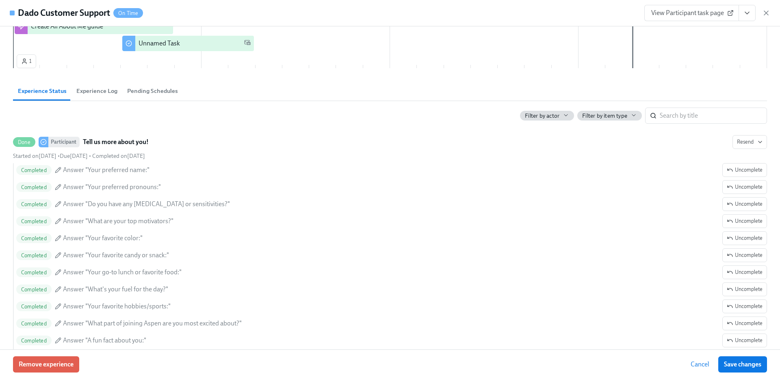
scroll to position [0, 0]
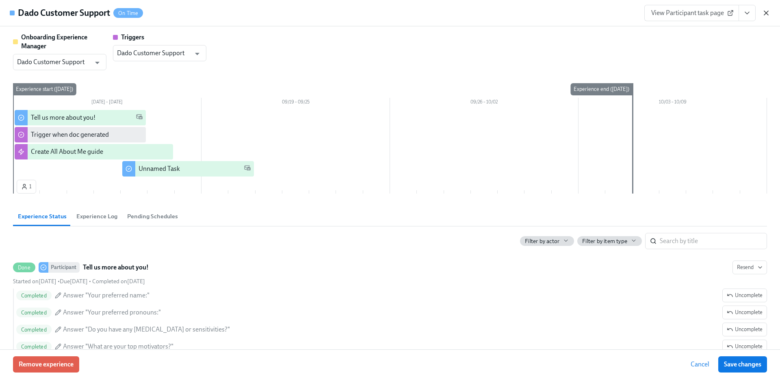
click at [767, 14] on icon "button" at bounding box center [766, 13] width 4 height 4
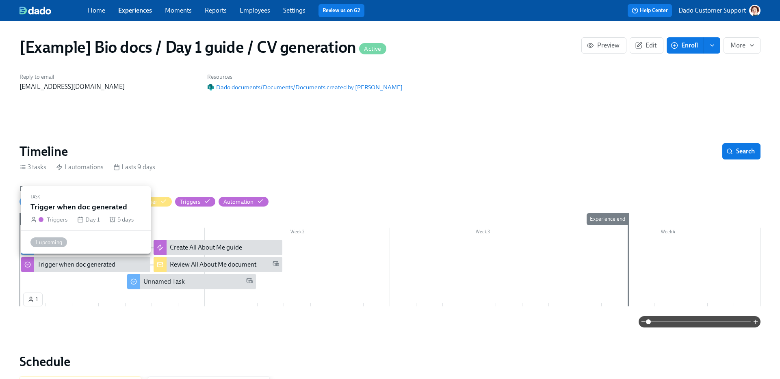
click at [66, 262] on div "Trigger when doc generated" at bounding box center [76, 264] width 78 height 9
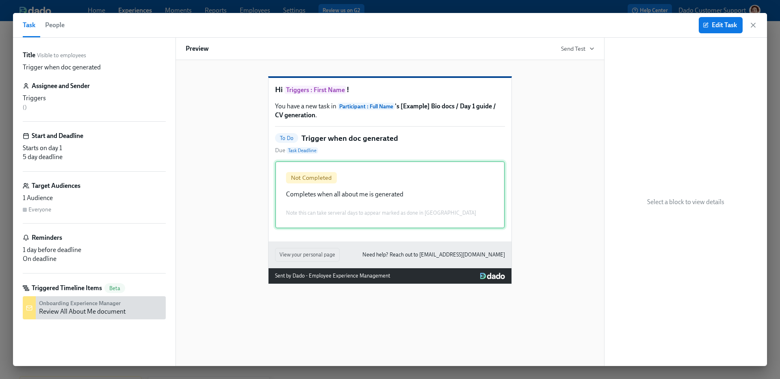
click at [327, 202] on div "Not Completed Completes when all about me is generated Note this can take serve…" at bounding box center [390, 194] width 230 height 67
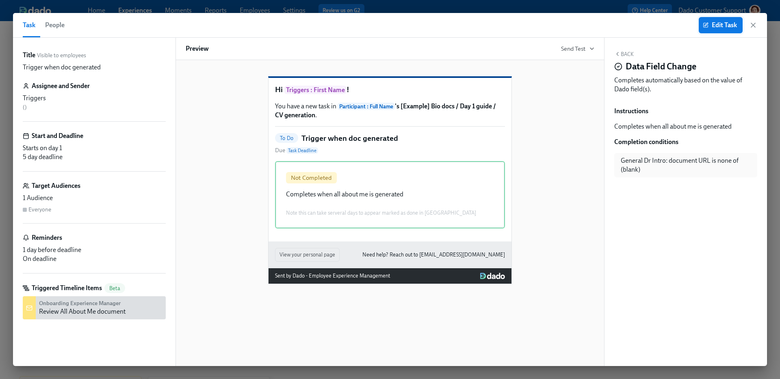
click at [709, 21] on span "Edit Task" at bounding box center [720, 25] width 32 height 8
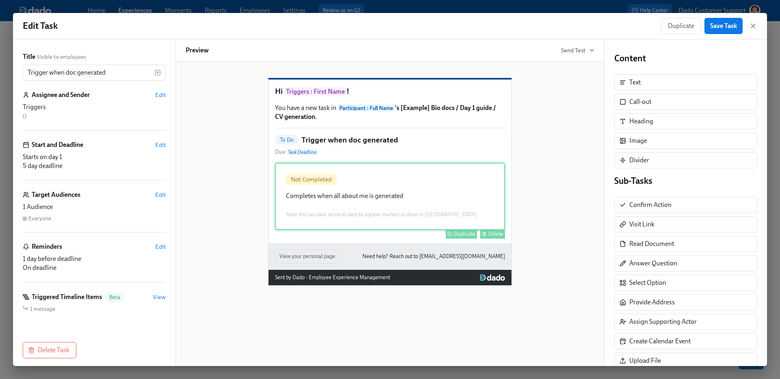
click at [414, 214] on div "Not Completed Completes when all about me is generated Note this can take serve…" at bounding box center [390, 196] width 230 height 67
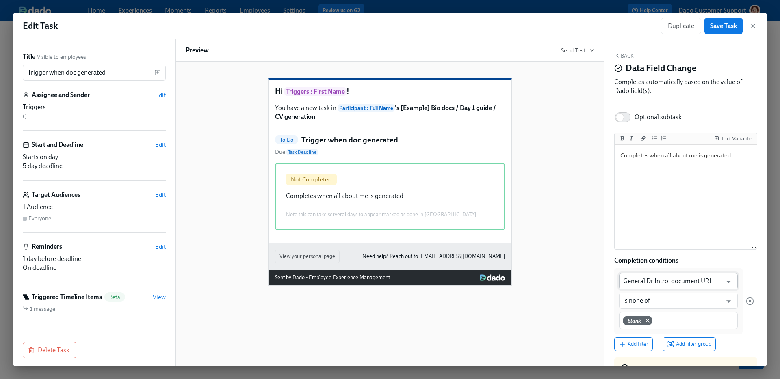
click at [672, 280] on input "General Dr Intro: document URL" at bounding box center [672, 281] width 99 height 16
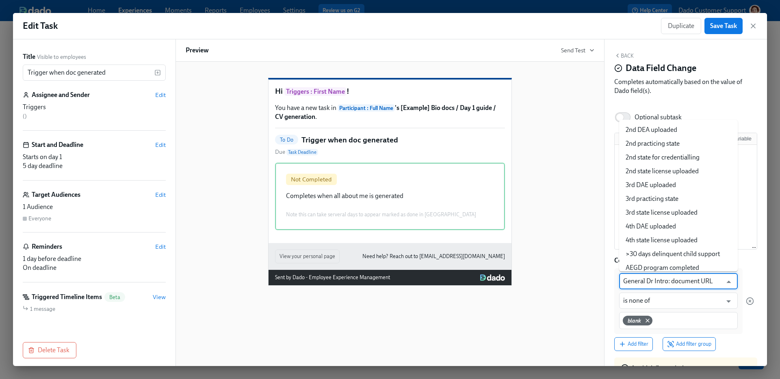
scroll to position [3911, 0]
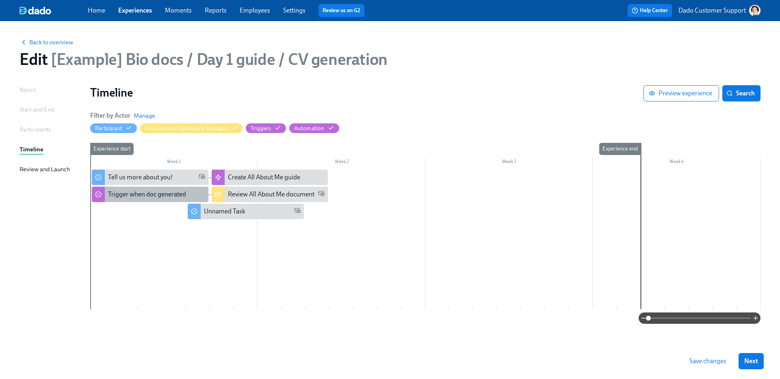
click at [145, 187] on div "Trigger when doc generated" at bounding box center [150, 194] width 117 height 15
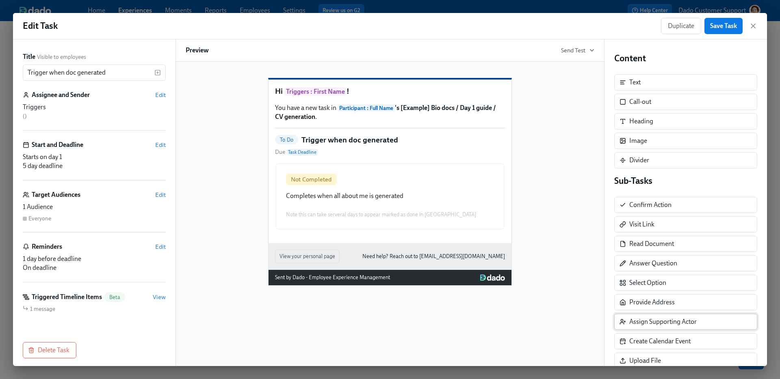
scroll to position [81, 0]
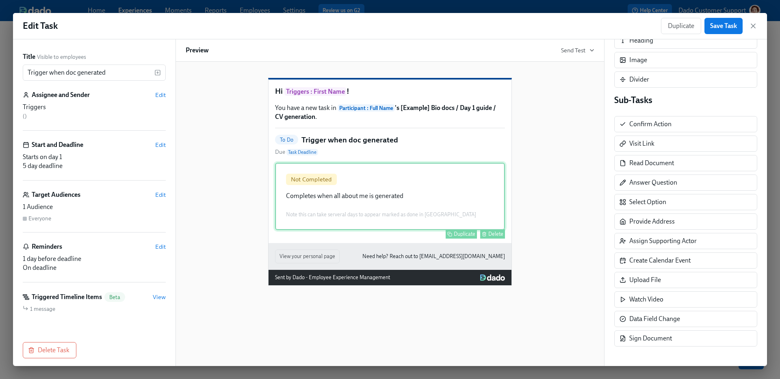
click at [444, 230] on div "Not Completed Completes when all about me is generated Note this can take serve…" at bounding box center [390, 196] width 230 height 67
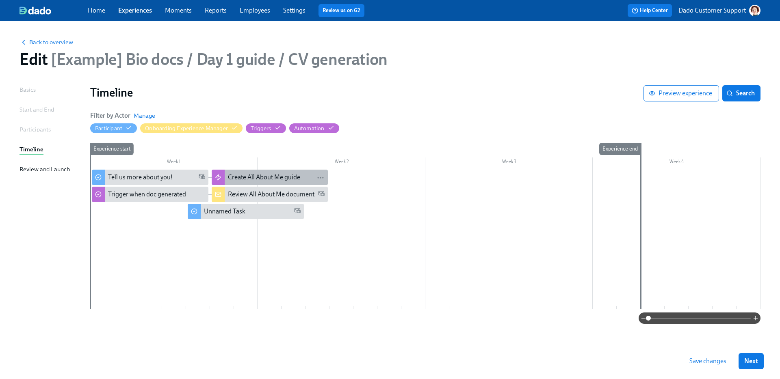
click at [271, 174] on div "Create All About Me guide" at bounding box center [264, 177] width 72 height 9
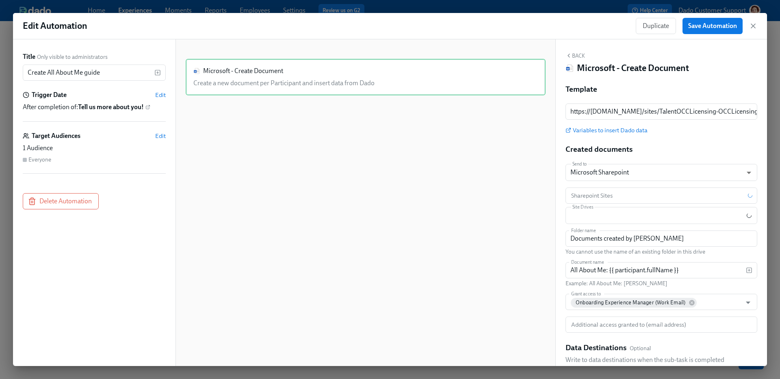
scroll to position [82, 0]
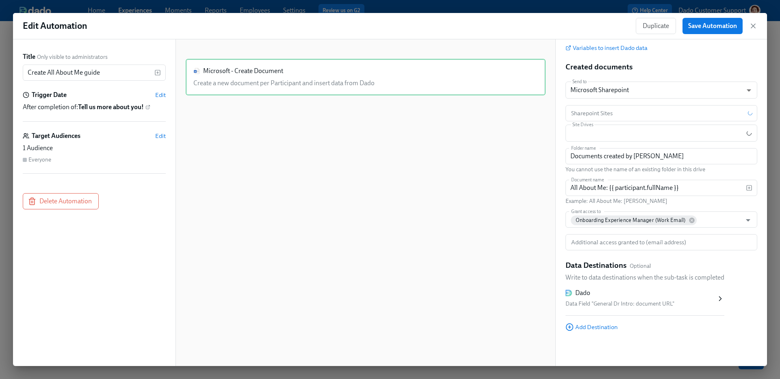
click at [633, 298] on div "Dado Data Field "General Dr Intro: document URL"" at bounding box center [640, 299] width 151 height 20
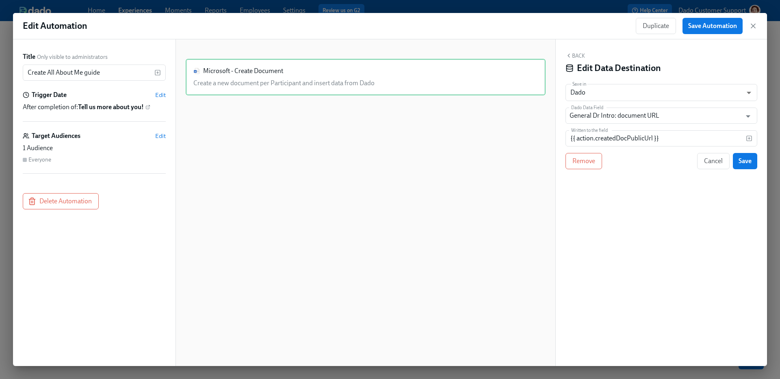
scroll to position [0, 0]
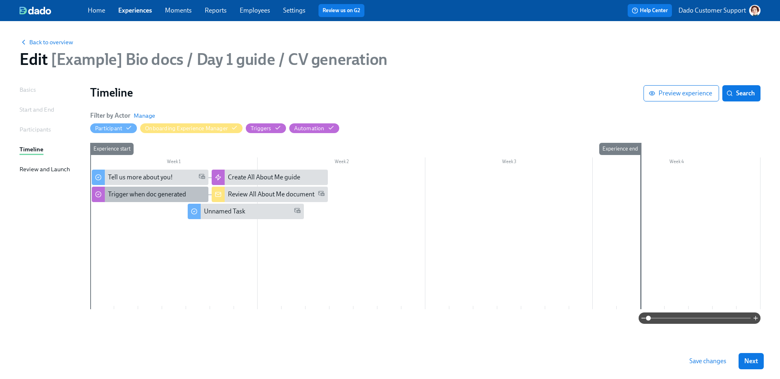
click at [162, 195] on div "Trigger when doc generated" at bounding box center [147, 194] width 78 height 9
click at [48, 41] on span "Back to overview" at bounding box center [46, 42] width 54 height 8
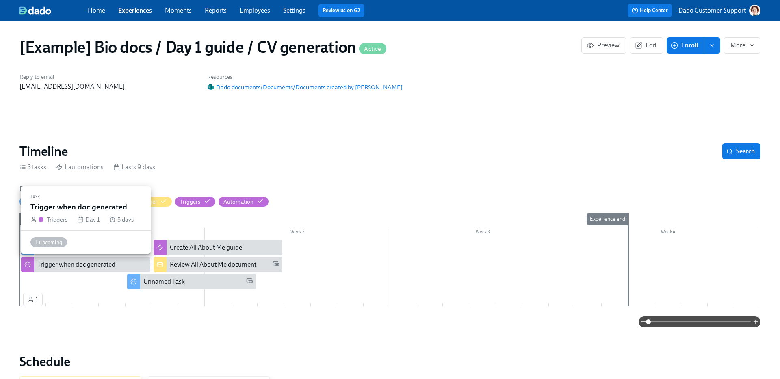
click at [61, 263] on div "Trigger when doc generated" at bounding box center [76, 264] width 78 height 9
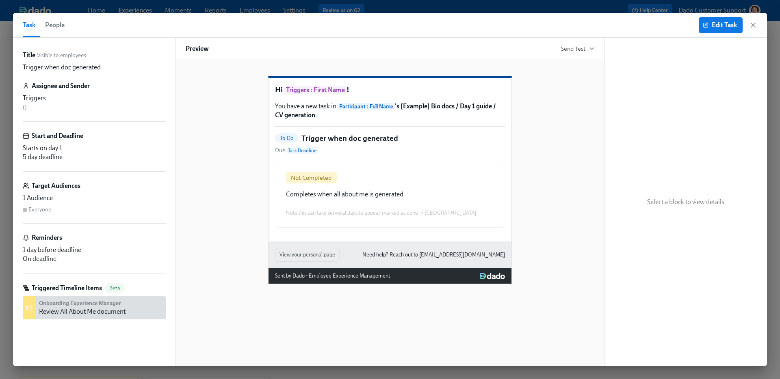
click at [52, 29] on span "People" at bounding box center [54, 24] width 19 height 11
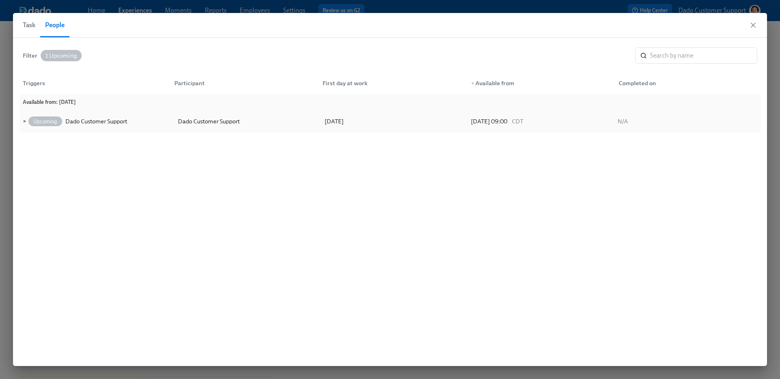
click at [27, 121] on div "Upcoming Dado Customer Support" at bounding box center [81, 122] width 109 height 10
click at [24, 121] on span "►" at bounding box center [24, 121] width 6 height 9
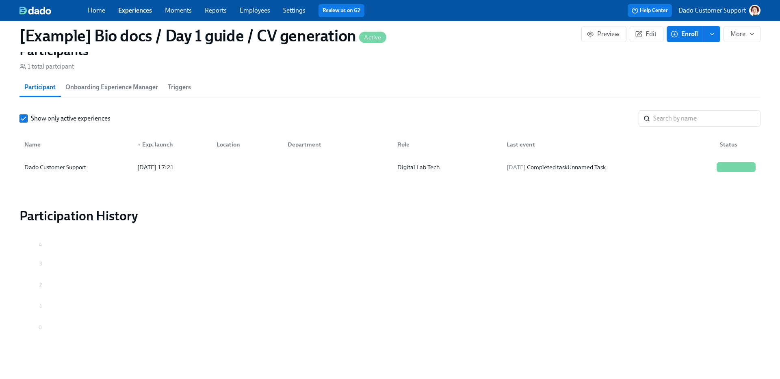
scroll to position [571, 0]
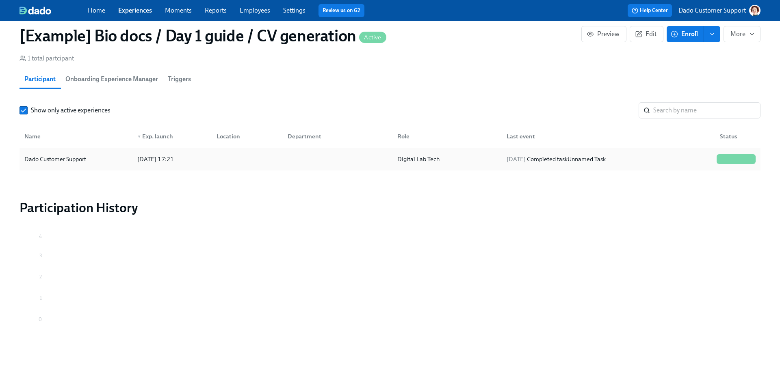
click at [59, 166] on div "Dado Customer Support" at bounding box center [76, 159] width 110 height 16
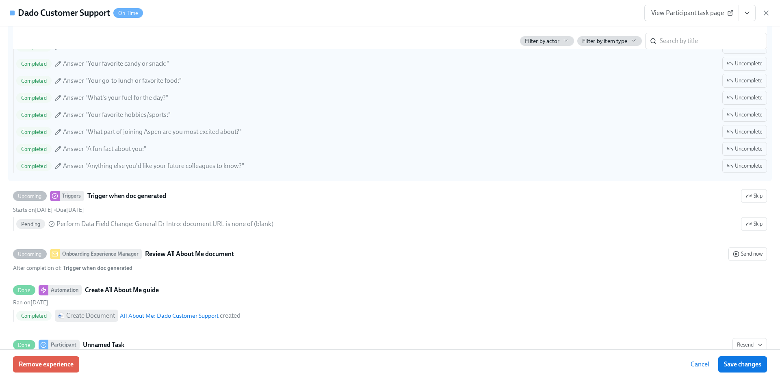
scroll to position [363, 0]
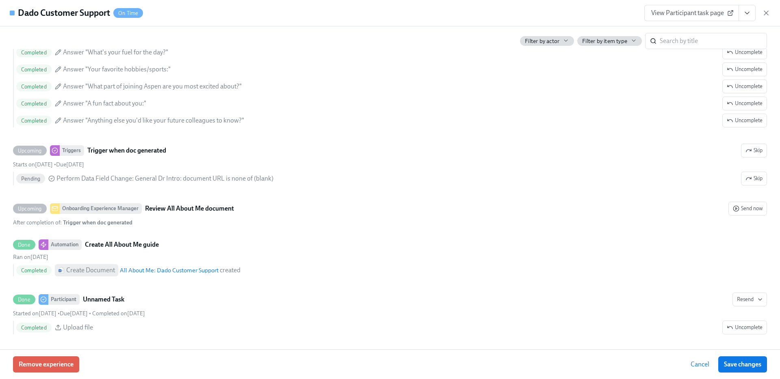
click at [770, 14] on div "Dado Customer Support On Time View Participant task page" at bounding box center [390, 13] width 780 height 26
click at [764, 11] on icon "button" at bounding box center [766, 13] width 8 height 8
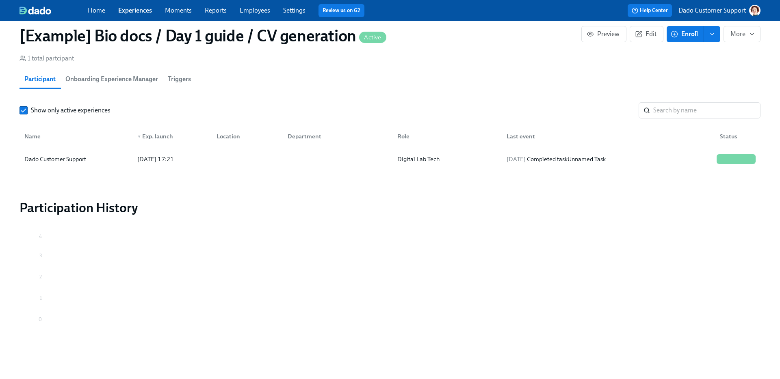
click at [264, 17] on div "Home Experiences Moments Reports Employees Settings Review us on G2" at bounding box center [256, 10] width 336 height 13
click at [260, 9] on link "Employees" at bounding box center [255, 10] width 30 height 8
click at [226, 153] on div at bounding box center [245, 159] width 71 height 16
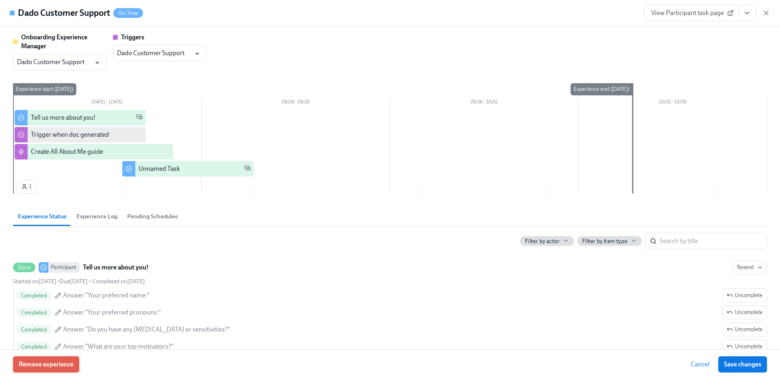
click at [66, 359] on button "Remove experience" at bounding box center [46, 365] width 66 height 16
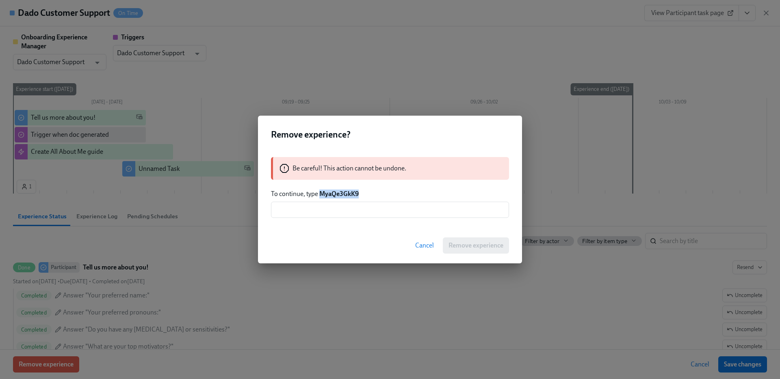
drag, startPoint x: 321, startPoint y: 194, endPoint x: 394, endPoint y: 197, distance: 73.1
click at [394, 196] on p "To continue, type MyaQe3GkK9" at bounding box center [390, 194] width 238 height 9
copy strong "MyaQe3GkK9"
click at [386, 211] on input "text" at bounding box center [390, 210] width 238 height 16
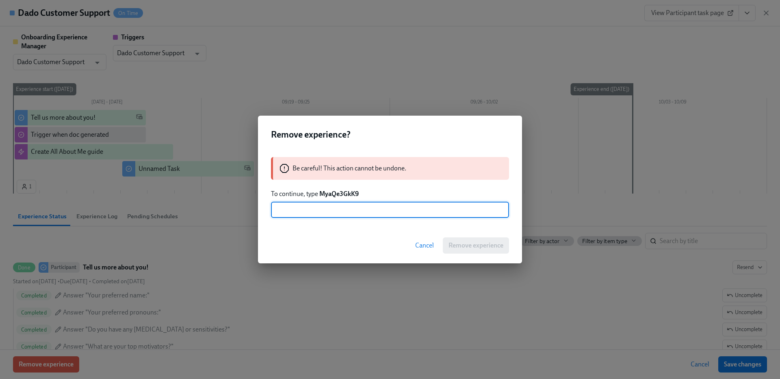
paste input "MyaQe3GkK9"
type input "MyaQe3GkK9"
click at [478, 245] on span "Remove experience" at bounding box center [475, 246] width 55 height 8
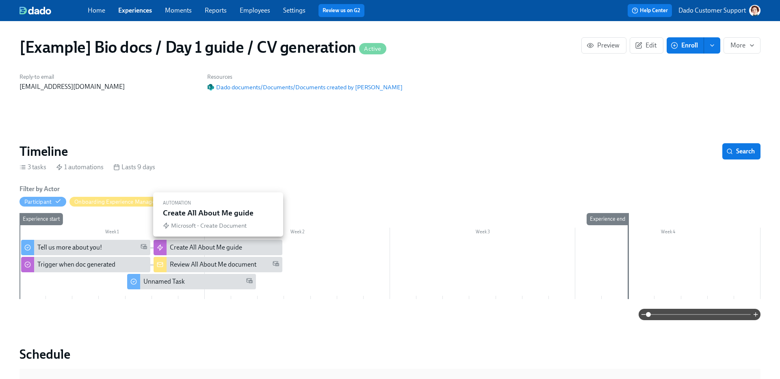
click at [200, 250] on div "Create All About Me guide" at bounding box center [206, 247] width 72 height 9
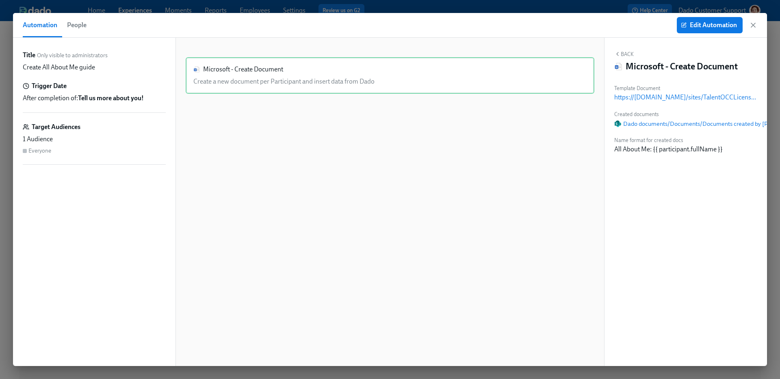
click at [17, 146] on div "Title Only visible to administrators Create All About Me guide Trigger Date Aft…" at bounding box center [94, 202] width 162 height 329
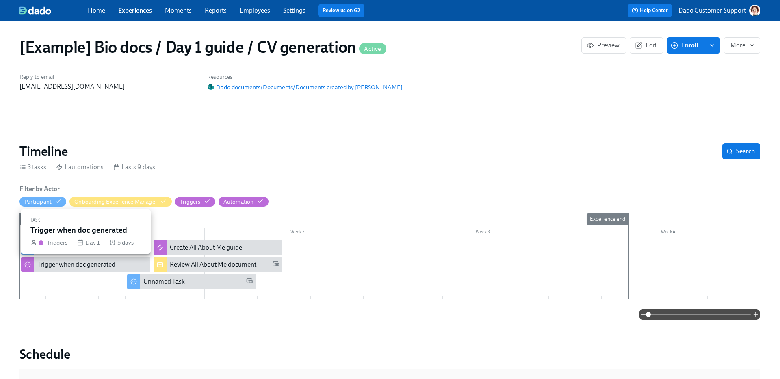
click at [92, 265] on div "Trigger when doc generated" at bounding box center [76, 264] width 78 height 9
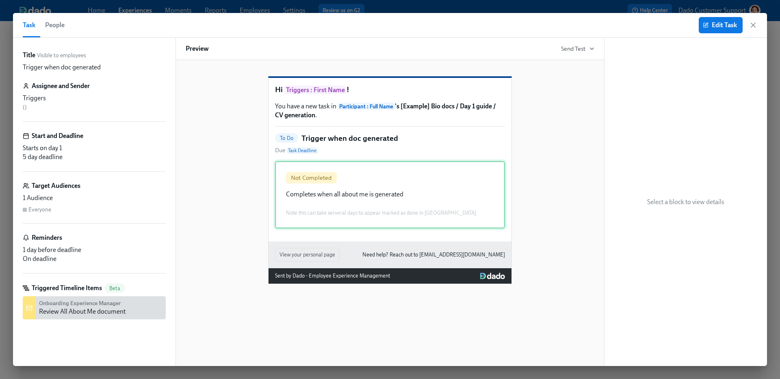
click at [411, 196] on div "Not Completed Completes when all about me is generated Note this can take serve…" at bounding box center [390, 194] width 230 height 67
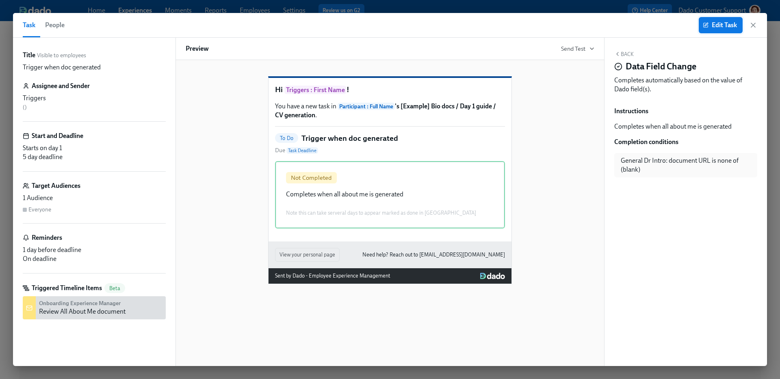
click at [729, 23] on span "Edit Task" at bounding box center [720, 25] width 32 height 8
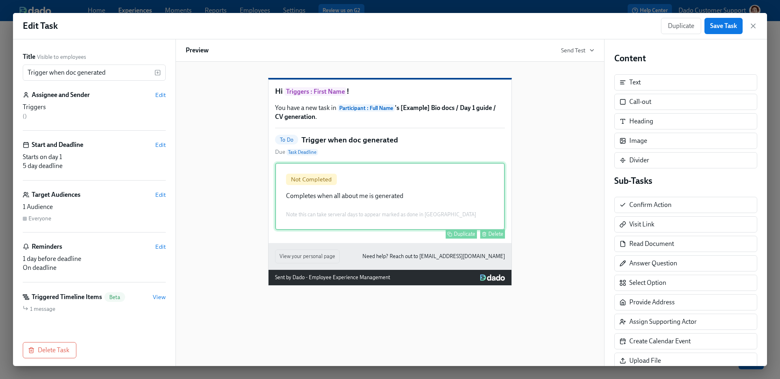
click at [414, 190] on div "Not Completed Completes when all about me is generated Note this can take serve…" at bounding box center [390, 196] width 230 height 67
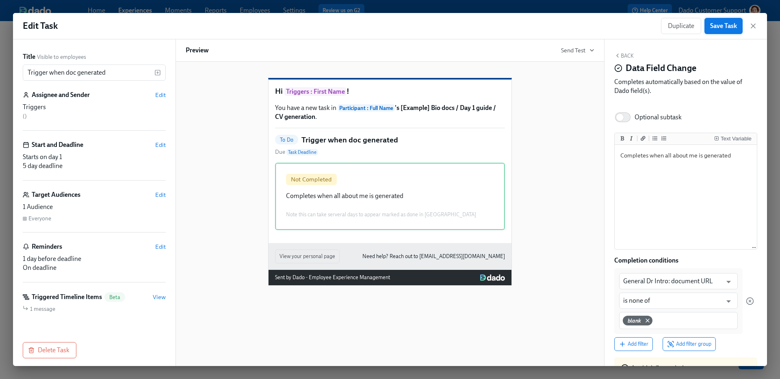
click at [721, 30] on button "Save Task" at bounding box center [723, 26] width 38 height 16
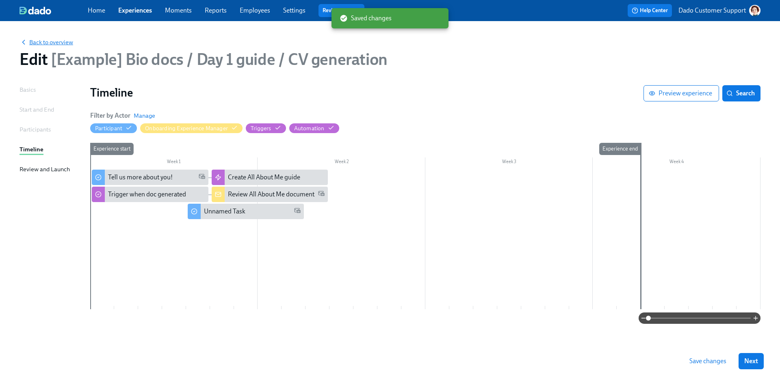
click at [54, 46] on span "Back to overview" at bounding box center [46, 42] width 54 height 8
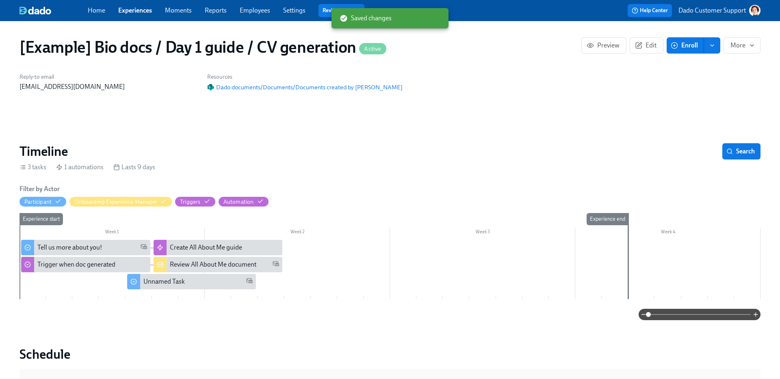
click at [685, 42] on span "Enroll" at bounding box center [685, 45] width 26 height 8
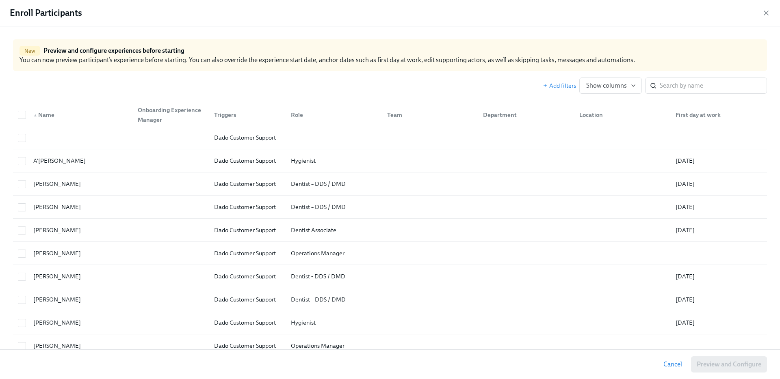
click at [704, 84] on input "search" at bounding box center [712, 86] width 107 height 16
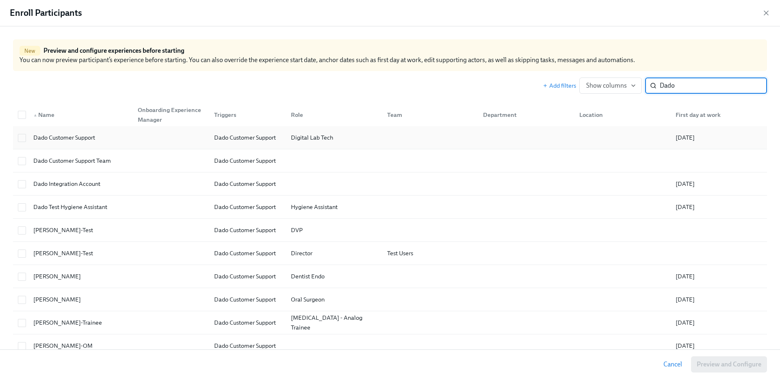
type input "Dado"
click at [246, 138] on div "Dado Customer Support" at bounding box center [245, 138] width 68 height 10
checkbox input "true"
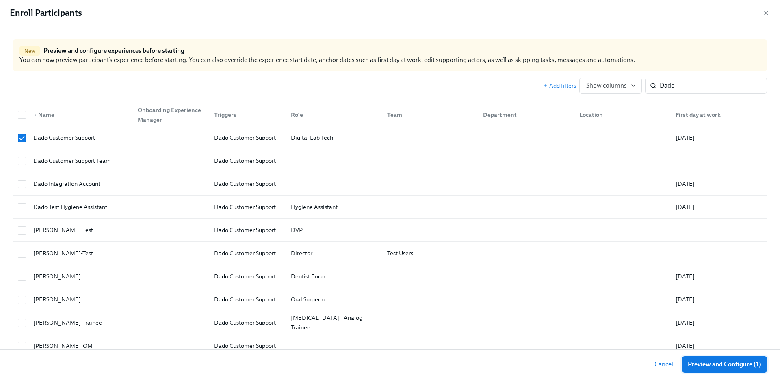
click at [734, 362] on span "Preview and Configure (1)" at bounding box center [724, 365] width 74 height 8
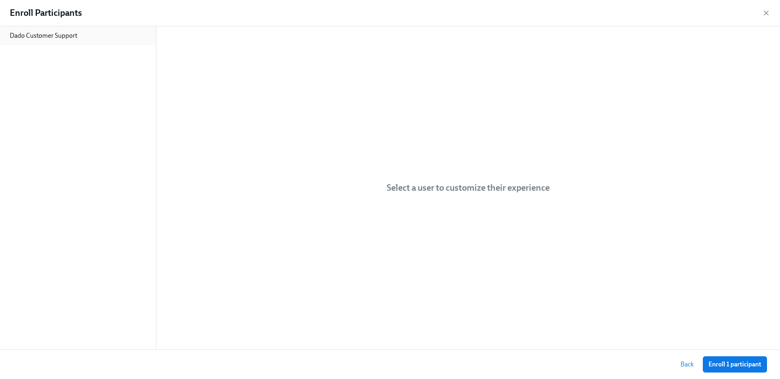
click at [84, 38] on div "Dado Customer Support" at bounding box center [78, 35] width 156 height 19
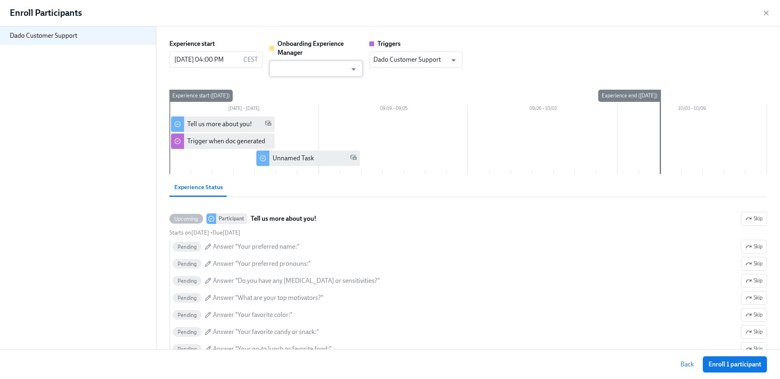
click at [321, 63] on input "text" at bounding box center [310, 69] width 74 height 16
click at [317, 89] on li "Dado Customer Support" at bounding box center [315, 89] width 93 height 14
type input "Dado Customer Support"
click at [739, 361] on span "Enroll 1 participant" at bounding box center [734, 365] width 53 height 8
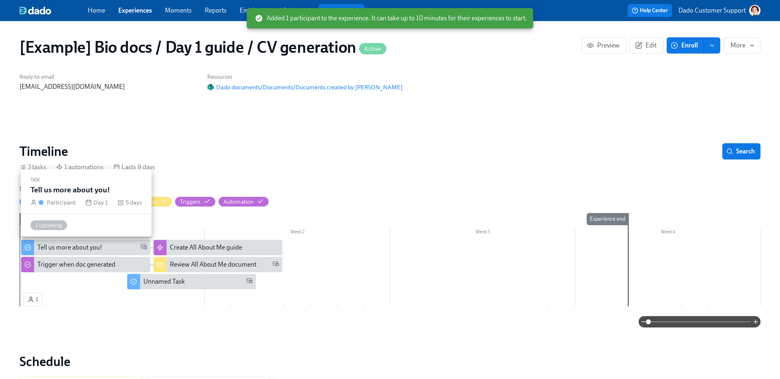
click at [84, 245] on div "Tell us more about you!" at bounding box center [69, 247] width 65 height 9
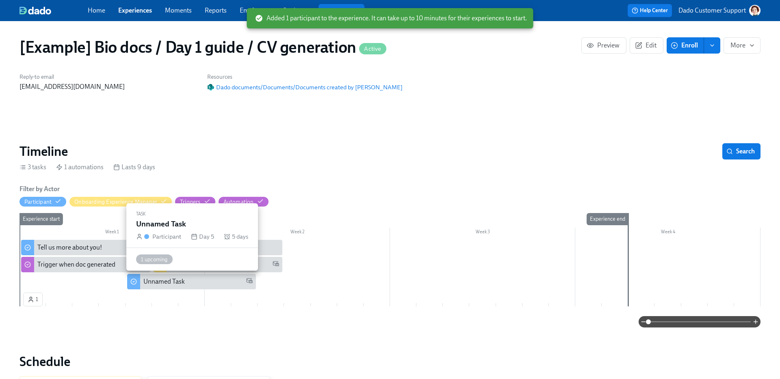
click at [149, 283] on div "Unnamed Task" at bounding box center [163, 281] width 41 height 9
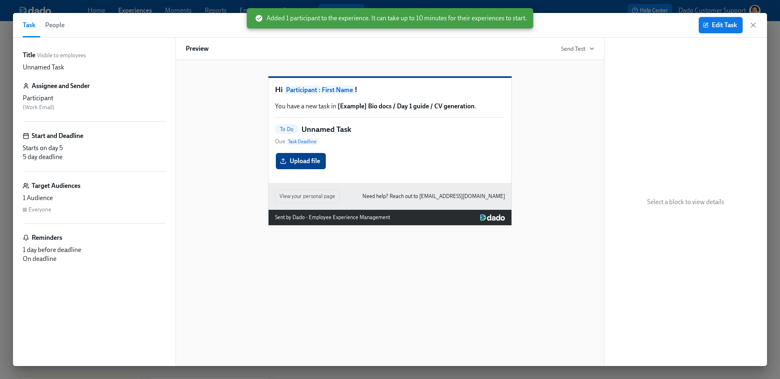
click at [709, 23] on span "Edit Task" at bounding box center [720, 25] width 32 height 8
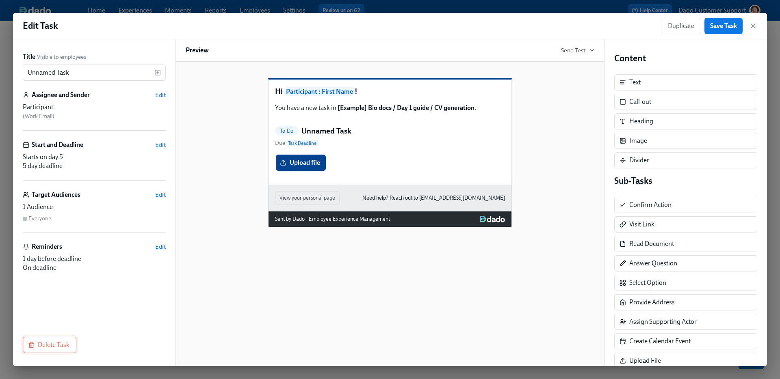
click at [57, 347] on span "Delete Task" at bounding box center [50, 345] width 40 height 8
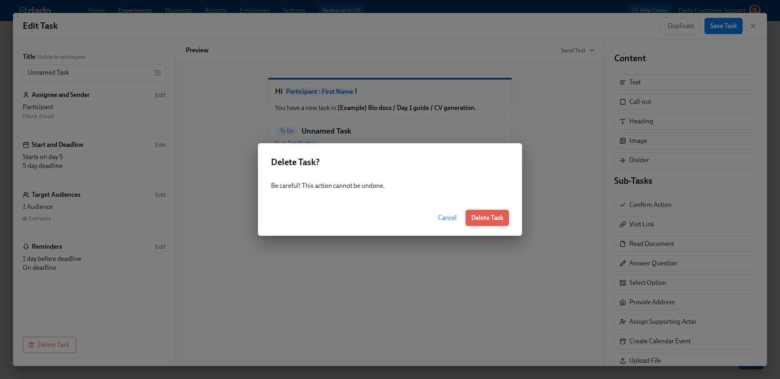
click at [479, 220] on span "Delete Task" at bounding box center [487, 218] width 32 height 8
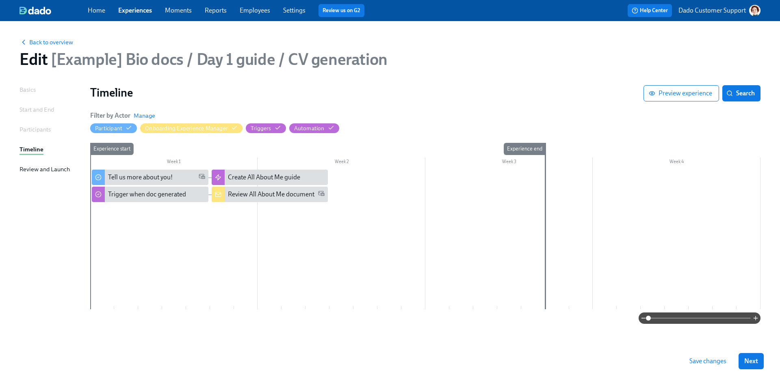
click at [701, 364] on span "Save changes" at bounding box center [707, 361] width 37 height 8
click at [39, 42] on span "Back to overview" at bounding box center [46, 42] width 54 height 8
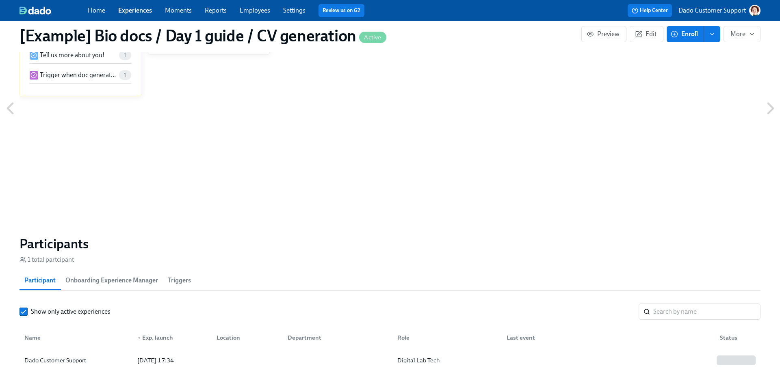
scroll to position [554, 0]
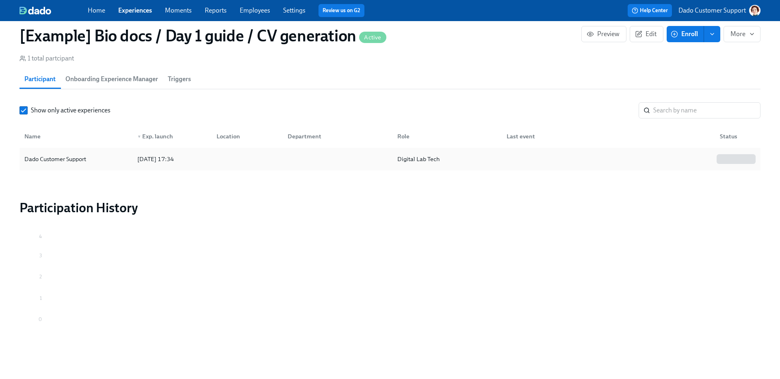
click at [70, 151] on div "Dado Customer Support" at bounding box center [76, 159] width 110 height 16
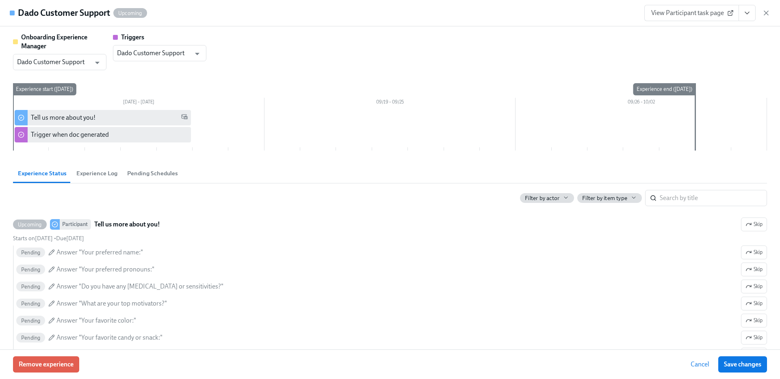
scroll to position [432, 0]
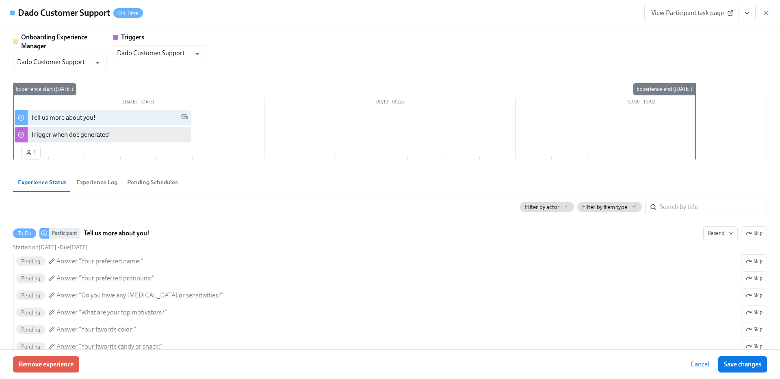
click at [695, 7] on link "View Participant task page" at bounding box center [691, 13] width 95 height 16
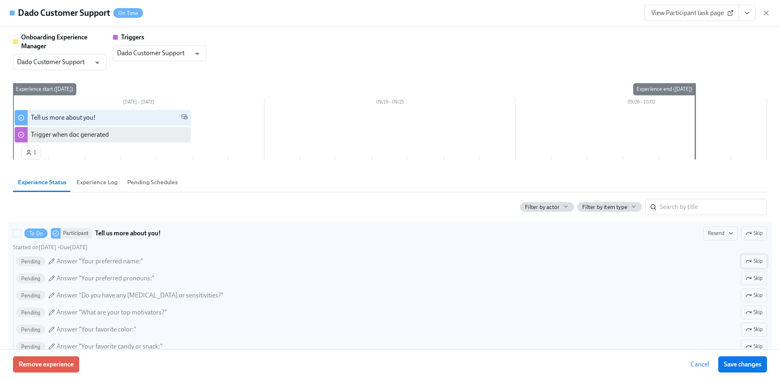
click at [753, 259] on span "Skip" at bounding box center [753, 261] width 17 height 8
click at [753, 260] on span "Unskip" at bounding box center [750, 261] width 23 height 8
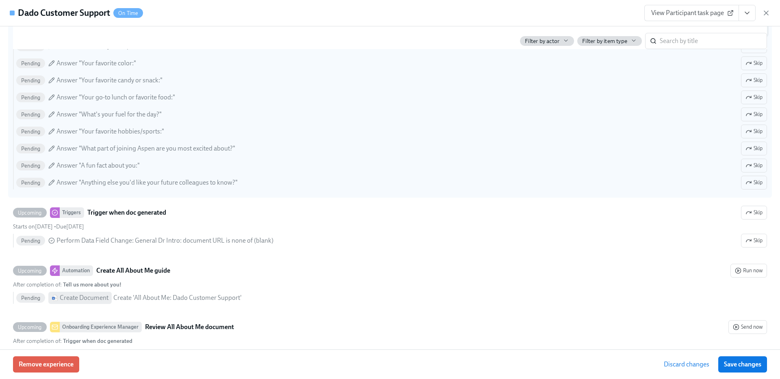
scroll to position [264, 0]
click at [752, 182] on span "Skip" at bounding box center [753, 185] width 17 height 8
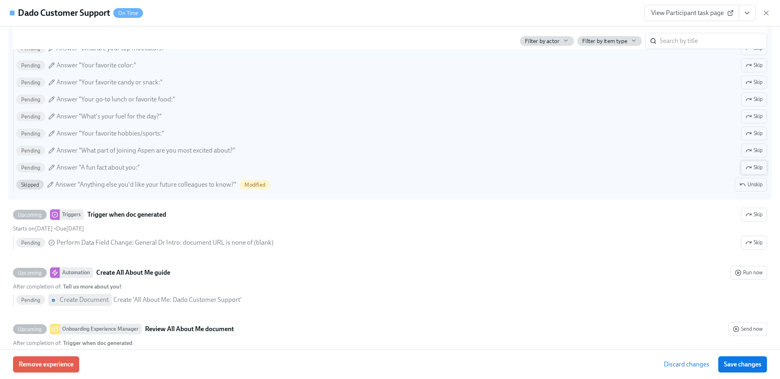
click at [752, 168] on span "Skip" at bounding box center [753, 168] width 17 height 8
click at [752, 148] on span "Skip" at bounding box center [753, 151] width 17 height 8
click at [752, 129] on button "Skip" at bounding box center [754, 134] width 26 height 14
click at [752, 117] on span "Skip" at bounding box center [753, 116] width 17 height 8
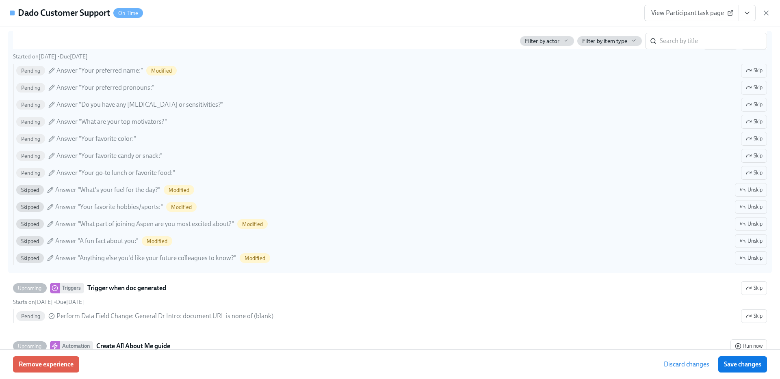
scroll to position [191, 0]
click at [756, 164] on div "Pending Answer "Your preferred name:" Modified Skip Pending Answer "Your prefer…" at bounding box center [390, 164] width 754 height 201
click at [21, 46] on input "To Do Participant Tell us more about you! Modified Resend Skip Started on Septe…" at bounding box center [16, 42] width 7 height 7
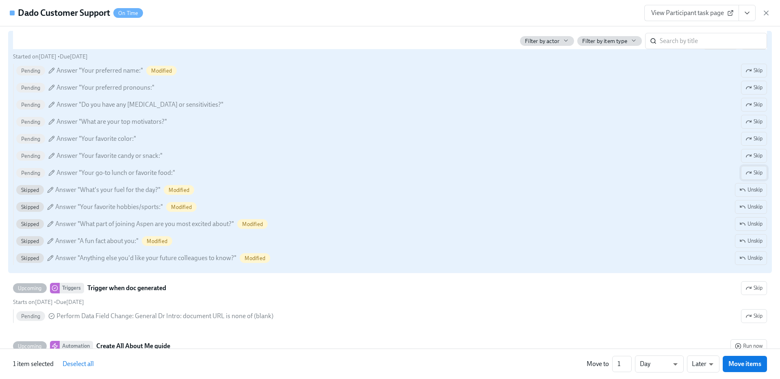
click at [755, 166] on button "Skip" at bounding box center [754, 173] width 26 height 14
click at [755, 155] on span "Skip" at bounding box center [753, 156] width 17 height 8
click at [755, 140] on span "Skip" at bounding box center [753, 139] width 17 height 8
click at [755, 122] on span "Skip" at bounding box center [753, 122] width 17 height 8
click at [755, 105] on span "Skip" at bounding box center [753, 105] width 17 height 8
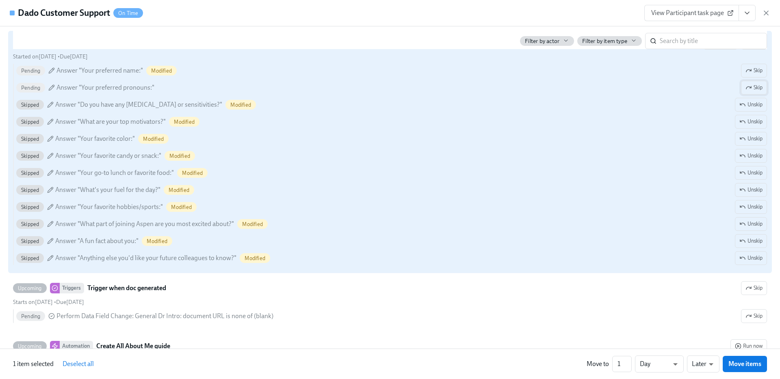
click at [755, 91] on span "Skip" at bounding box center [753, 88] width 17 height 8
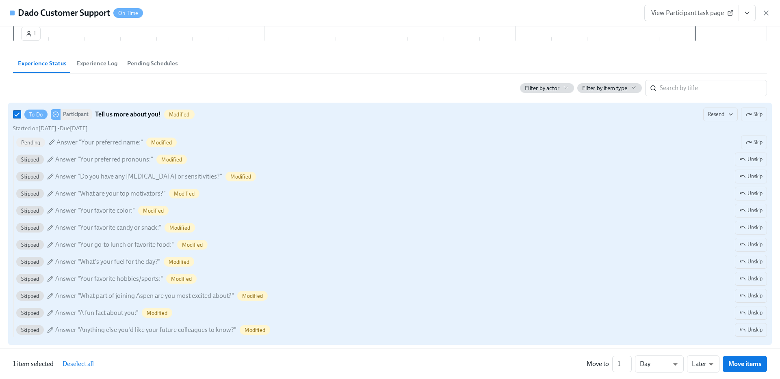
scroll to position [117, 0]
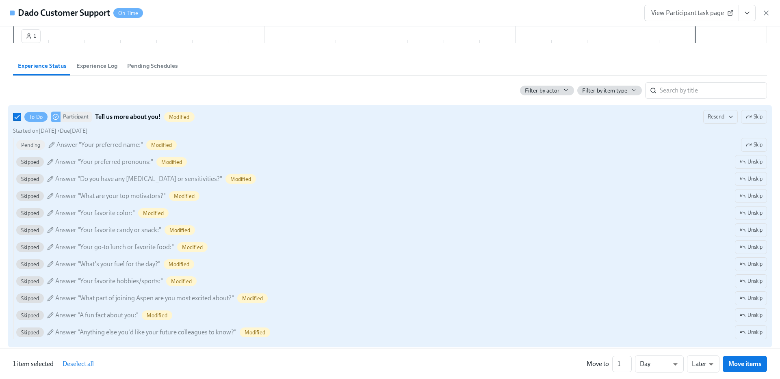
click at [632, 113] on div "To Do Participant Tell us more about you! Modified Resend Skip" at bounding box center [390, 117] width 754 height 14
click at [21, 113] on input "To Do Participant Tell us more about you! Modified Resend Skip Started on Septe…" at bounding box center [16, 116] width 7 height 7
checkbox input "false"
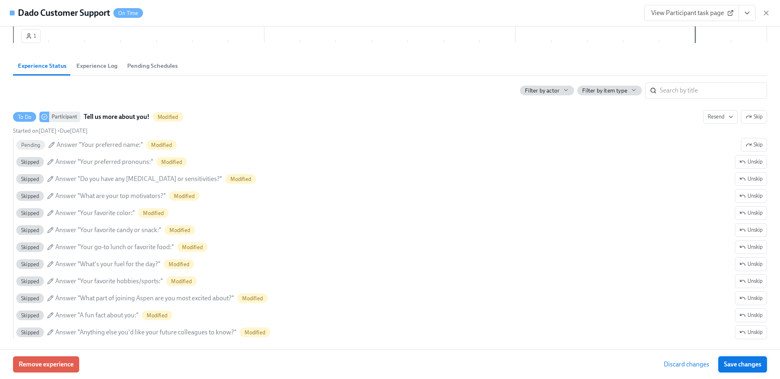
click at [754, 359] on button "Save changes" at bounding box center [742, 365] width 49 height 16
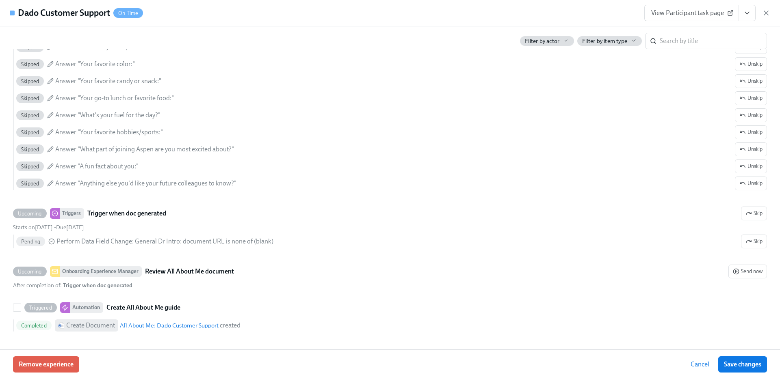
scroll to position [284, 0]
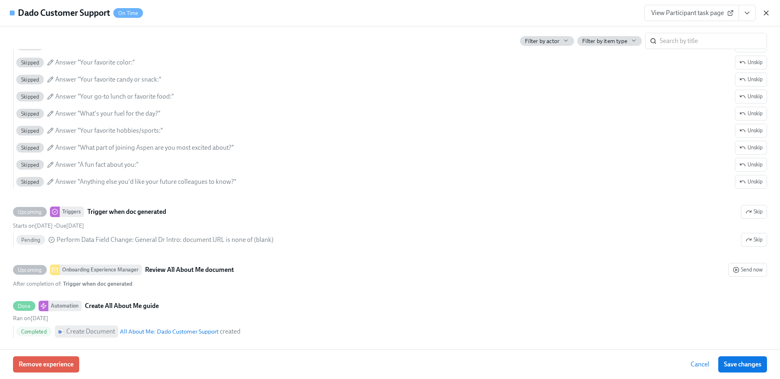
click at [765, 14] on icon "button" at bounding box center [766, 13] width 8 height 8
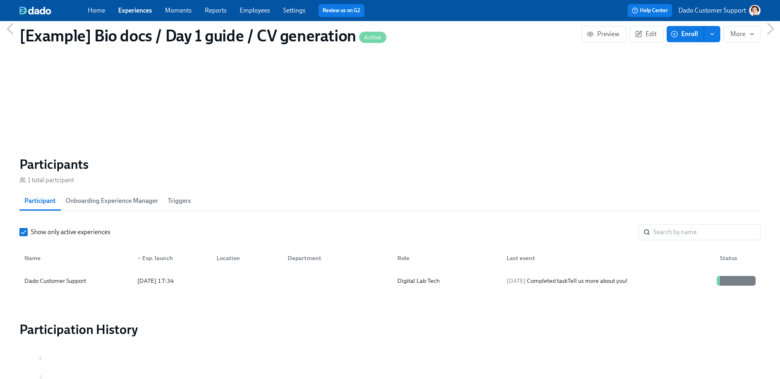
click at [144, 15] on div "Home Experiences Moments Reports Employees Settings Review us on G2" at bounding box center [256, 10] width 336 height 13
click at [136, 10] on link "Experiences" at bounding box center [135, 10] width 34 height 8
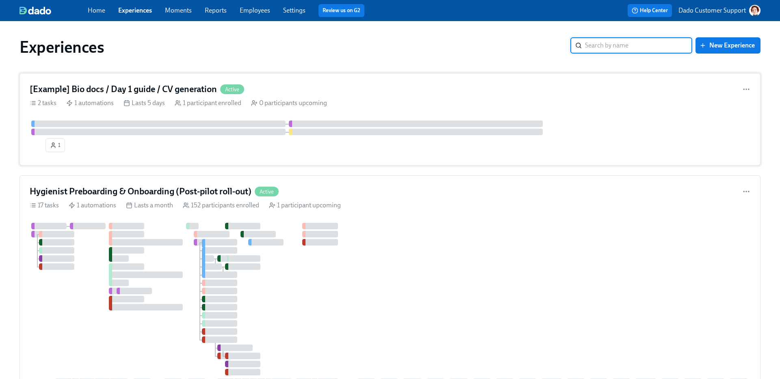
click at [212, 101] on div "1 participant enrolled" at bounding box center [208, 103] width 67 height 9
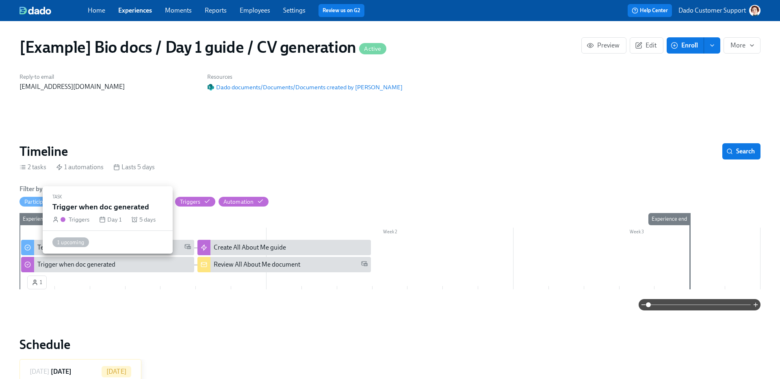
click at [122, 267] on div "Trigger when doc generated" at bounding box center [113, 264] width 153 height 9
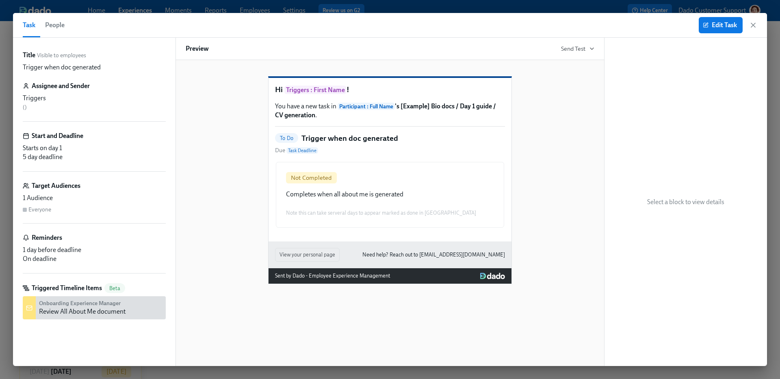
click at [69, 23] on button "People" at bounding box center [54, 25] width 29 height 24
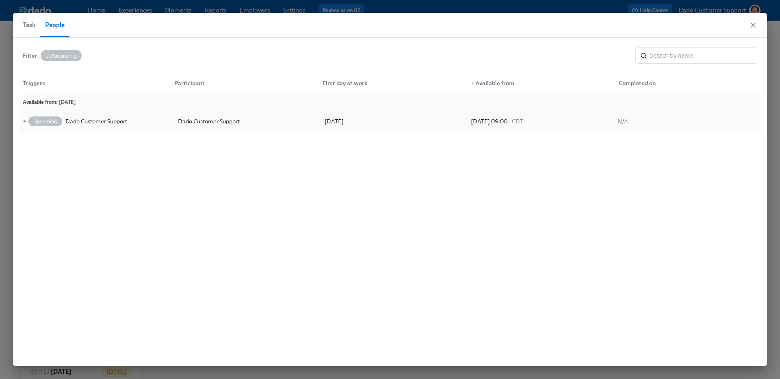
click at [24, 118] on span "►" at bounding box center [24, 121] width 6 height 9
click at [31, 30] on span "Task" at bounding box center [29, 24] width 13 height 11
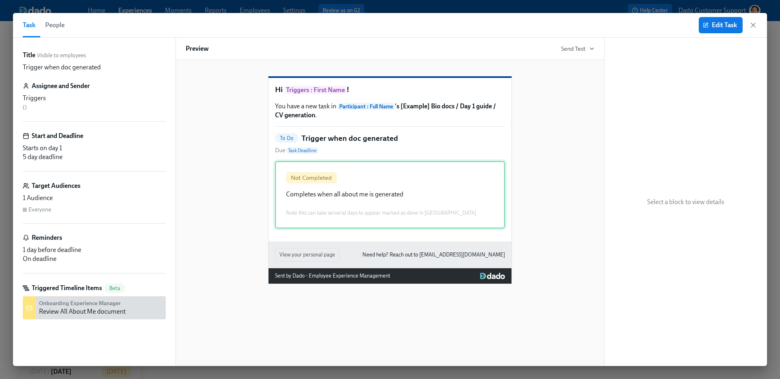
click at [386, 218] on div "Not Completed Completes when all about me is generated Note this can take serve…" at bounding box center [390, 194] width 230 height 67
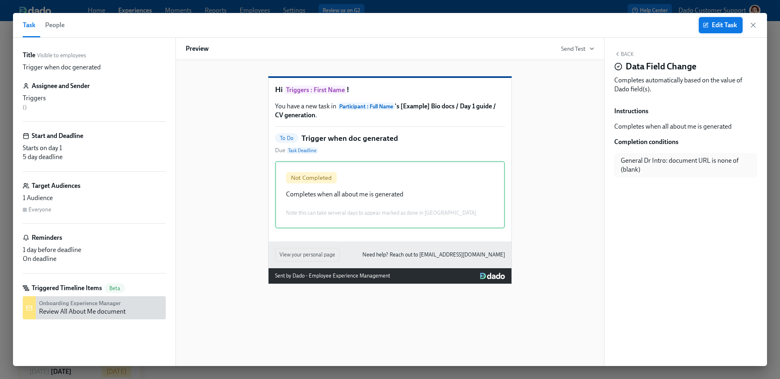
click at [720, 28] on span "Edit Task" at bounding box center [720, 25] width 32 height 8
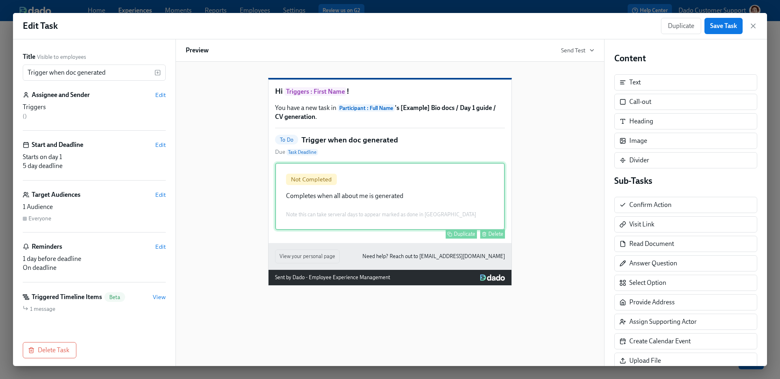
click at [415, 193] on div "Not Completed Completes when all about me is generated Note this can take serve…" at bounding box center [390, 196] width 230 height 67
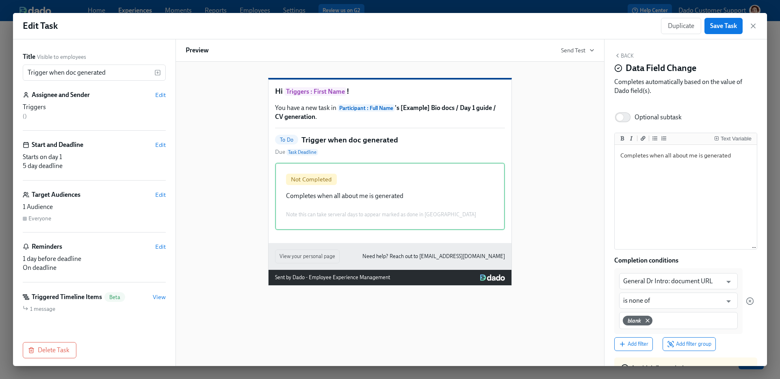
scroll to position [81, 0]
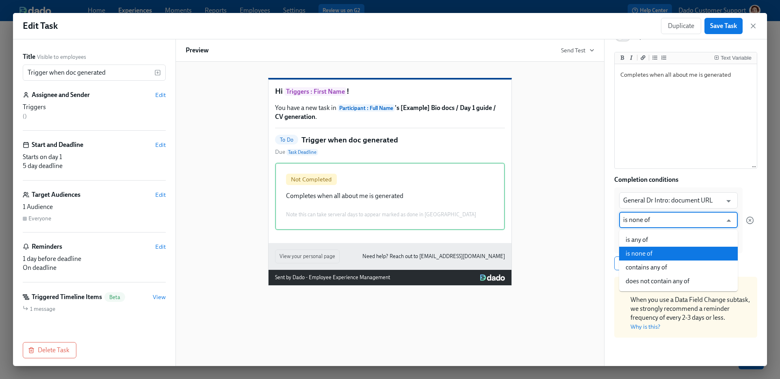
click at [664, 223] on input "is none of" at bounding box center [672, 220] width 99 height 16
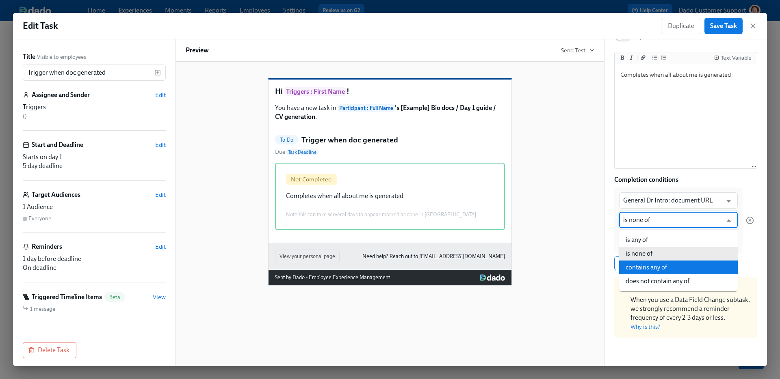
click at [650, 270] on li "contains any of" at bounding box center [678, 268] width 119 height 14
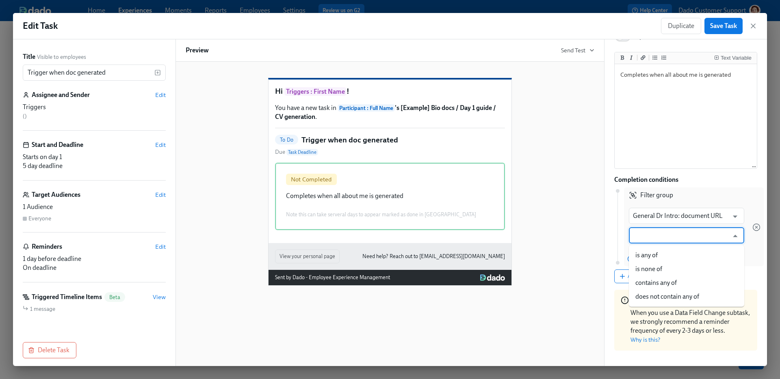
click at [642, 234] on input "text" at bounding box center [680, 235] width 95 height 16
type input "http"
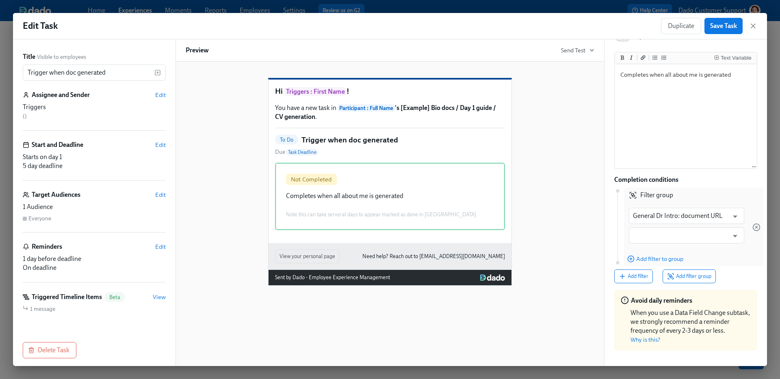
click at [737, 188] on div "Filter group" at bounding box center [692, 194] width 136 height 12
click at [756, 225] on icon "button" at bounding box center [756, 227] width 8 height 8
click at [755, 226] on icon "button" at bounding box center [756, 227] width 8 height 8
click at [668, 214] on input "General Dr Intro: document URL" at bounding box center [680, 216] width 95 height 16
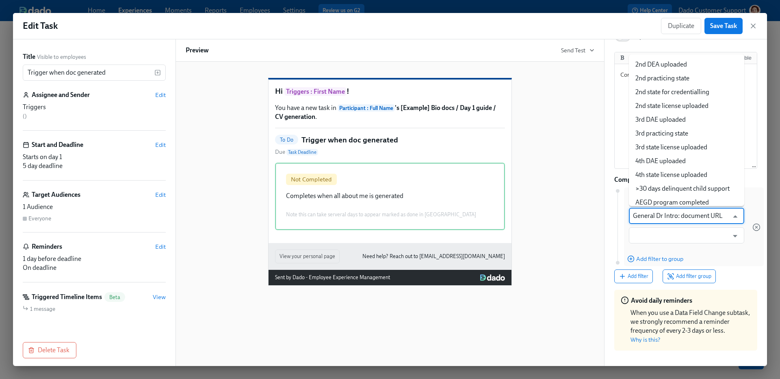
scroll to position [3946, 0]
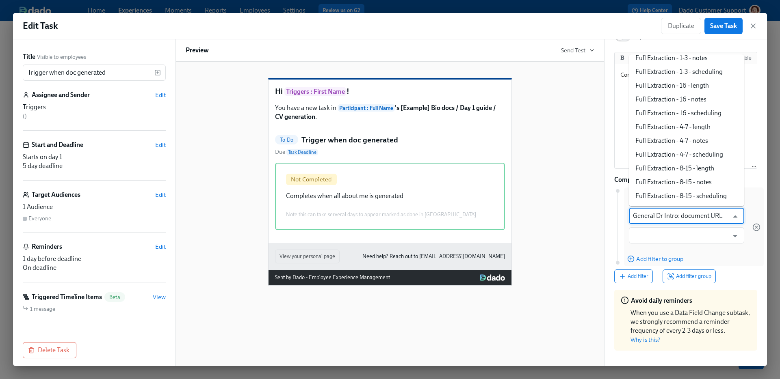
click at [654, 251] on div "General Dr Intro: document URL ​ ​" at bounding box center [686, 227] width 125 height 49
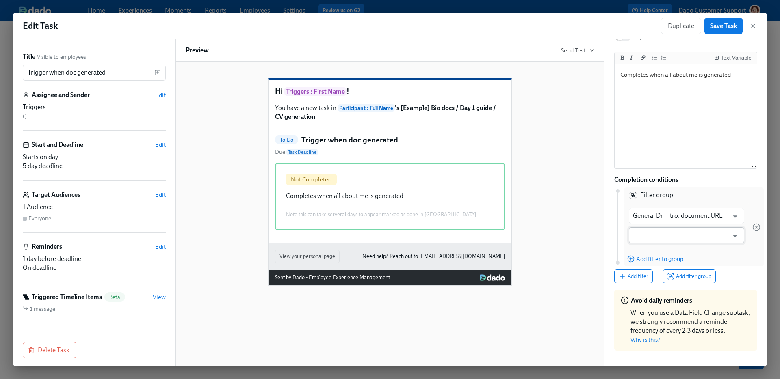
click at [654, 239] on input "text" at bounding box center [680, 235] width 95 height 16
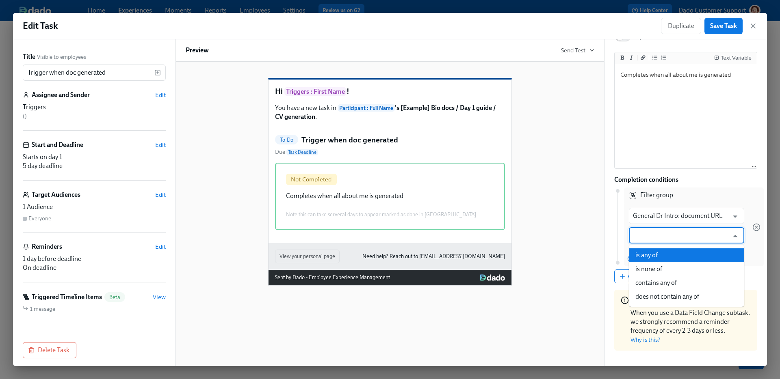
click at [653, 254] on li "is any of" at bounding box center [686, 256] width 115 height 14
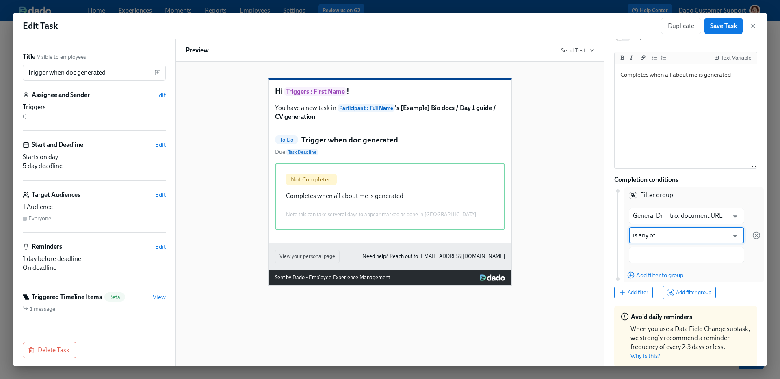
click at [663, 233] on input "is any of" at bounding box center [680, 235] width 95 height 16
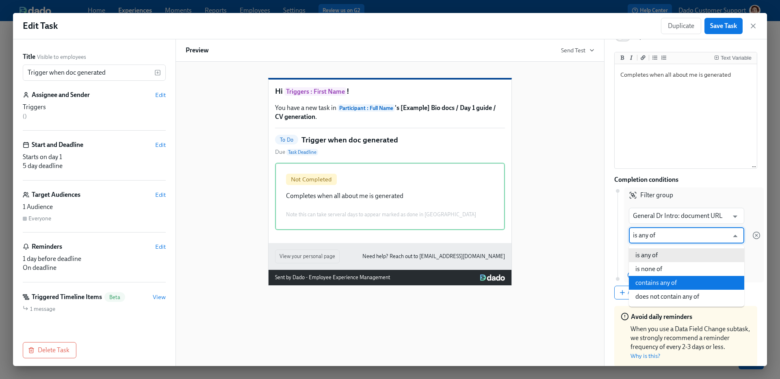
drag, startPoint x: 661, startPoint y: 290, endPoint x: 659, endPoint y: 283, distance: 7.0
click at [659, 283] on ul "is any of is none of contains any of does not contain any of" at bounding box center [686, 276] width 115 height 62
click at [659, 283] on li "contains any of" at bounding box center [686, 283] width 115 height 14
type input "contains any of"
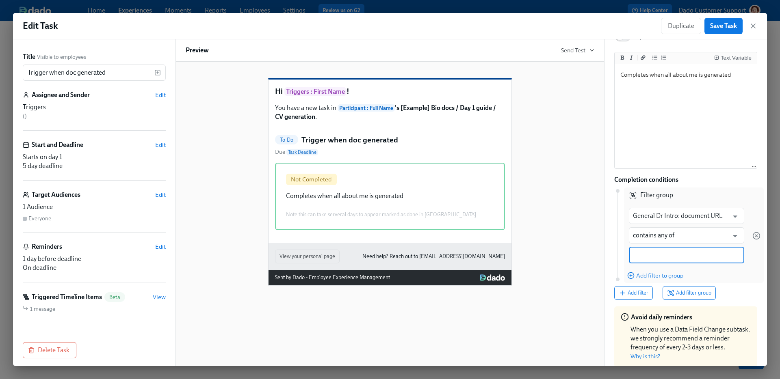
click at [656, 252] on input at bounding box center [686, 255] width 107 height 9
type input "http"
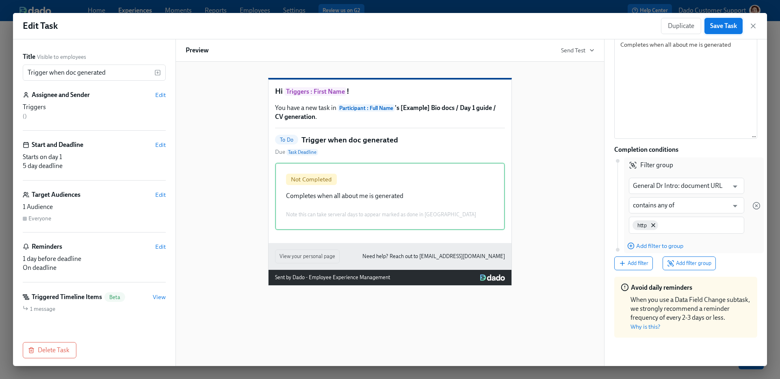
click at [731, 26] on span "Save Task" at bounding box center [723, 26] width 27 height 8
click at [751, 26] on icon "button" at bounding box center [753, 26] width 8 height 8
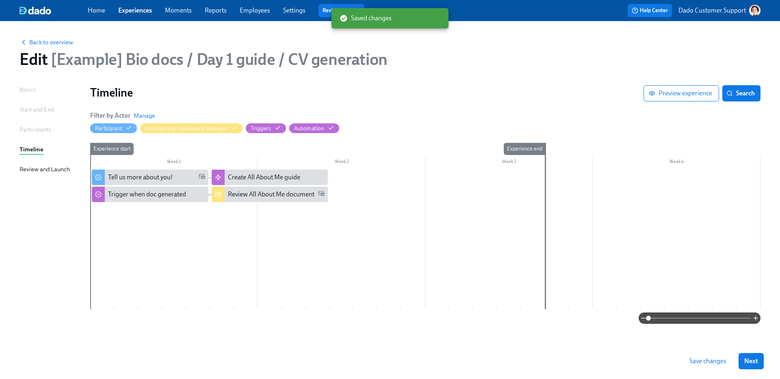
click at [708, 362] on span "Save changes" at bounding box center [707, 361] width 37 height 8
click at [51, 31] on div "Back to overview Edit [Example] Bio docs / Day 1 guide / CV generation" at bounding box center [390, 53] width 754 height 45
click at [47, 40] on span "Back to overview" at bounding box center [46, 42] width 54 height 8
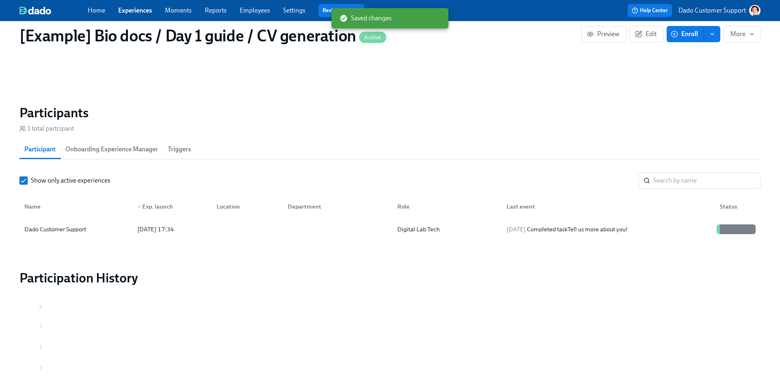
scroll to position [554, 0]
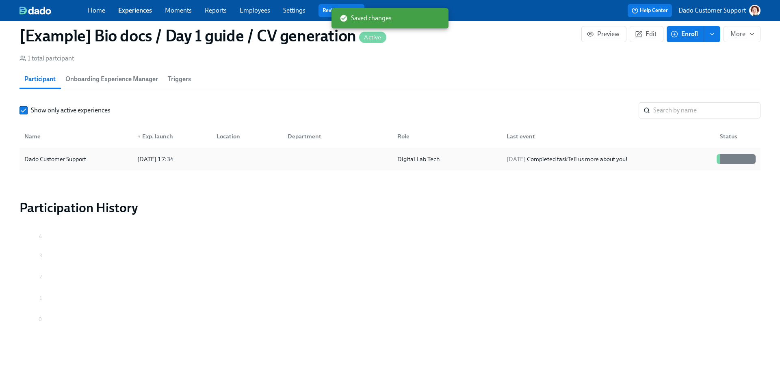
click at [60, 156] on div "Dado Customer Support" at bounding box center [55, 159] width 68 height 10
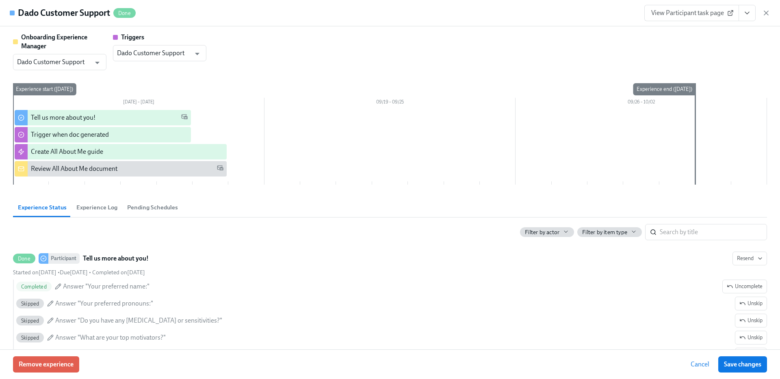
click at [736, 9] on link "View Participant task page" at bounding box center [691, 13] width 95 height 16
click at [748, 15] on icon "View task page" at bounding box center [747, 13] width 8 height 8
click at [661, 33] on link "View Onboarding Experience Manager task page" at bounding box center [699, 31] width 134 height 9
click at [36, 371] on button "Remove experience" at bounding box center [46, 365] width 66 height 16
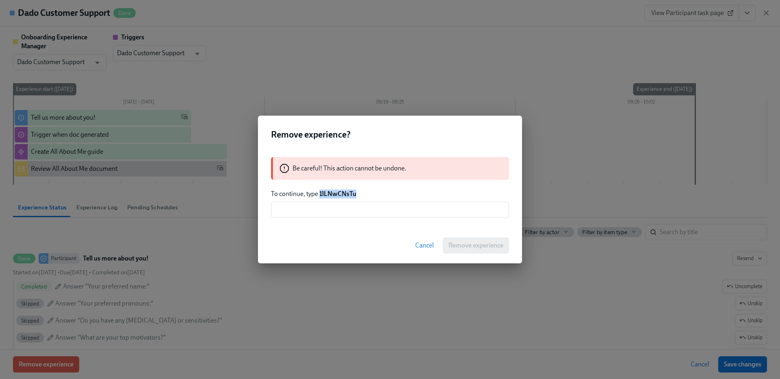
drag, startPoint x: 320, startPoint y: 195, endPoint x: 380, endPoint y: 195, distance: 60.1
click at [380, 195] on p "To continue, type 1lLNwCNsTu" at bounding box center [390, 194] width 238 height 9
copy strong "1lLNwCNsTu"
click at [364, 209] on input "text" at bounding box center [390, 210] width 238 height 16
paste input "1lLNwCNsTu"
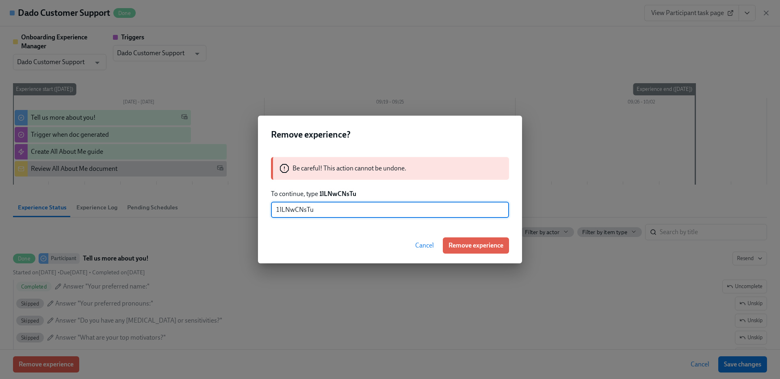
type input "1lLNwCNsTu"
click at [474, 230] on div "Cancel Remove experience" at bounding box center [390, 246] width 264 height 36
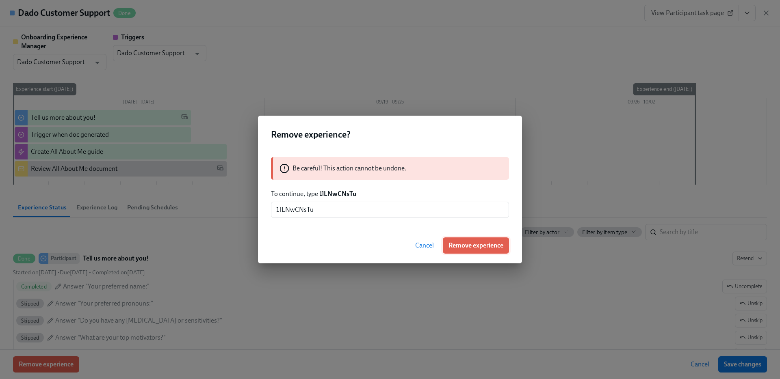
click at [466, 244] on span "Remove experience" at bounding box center [475, 246] width 55 height 8
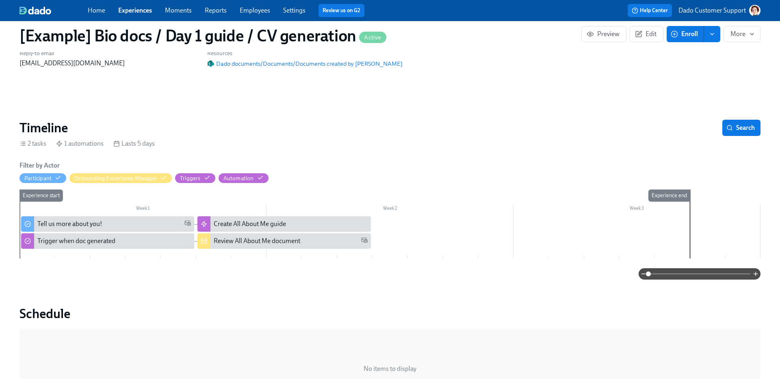
scroll to position [0, 0]
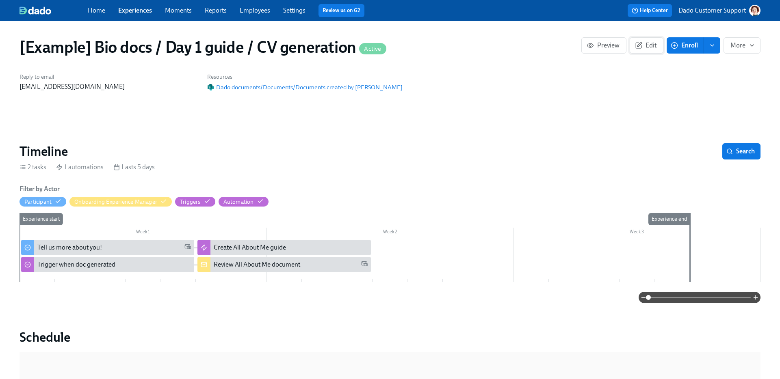
click at [646, 43] on span "Edit" at bounding box center [646, 45] width 20 height 8
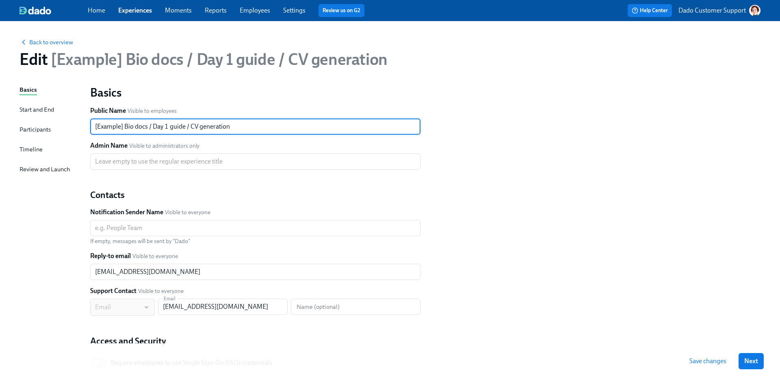
drag, startPoint x: 190, startPoint y: 125, endPoint x: 365, endPoint y: 125, distance: 175.0
click at [344, 125] on input "[Example] Bio docs / Day 1 guide / CV generation" at bounding box center [255, 127] width 330 height 16
type input "[Example] Bio docs / Day 1 guide"
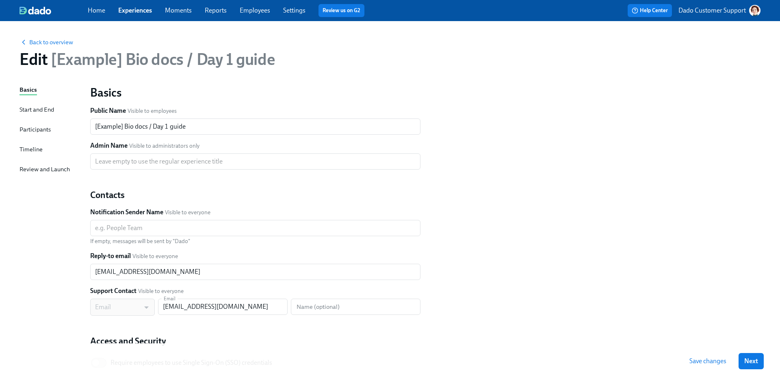
click at [715, 355] on button "Save changes" at bounding box center [707, 361] width 48 height 16
click at [36, 149] on div "Timeline" at bounding box center [30, 149] width 23 height 9
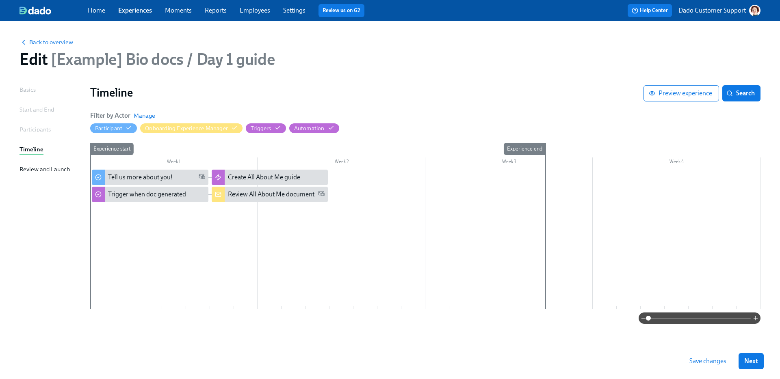
click at [104, 208] on div "Experience start" at bounding box center [102, 226] width 24 height 166
click at [141, 198] on div "Trigger when doc generated" at bounding box center [147, 194] width 78 height 9
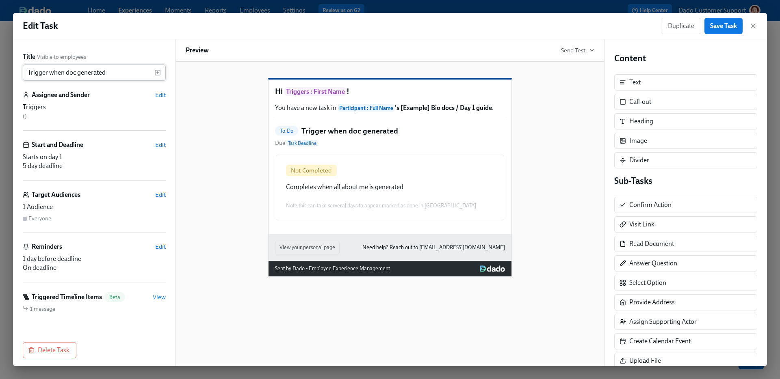
click at [65, 74] on input "Trigger when doc generated" at bounding box center [89, 73] width 132 height 16
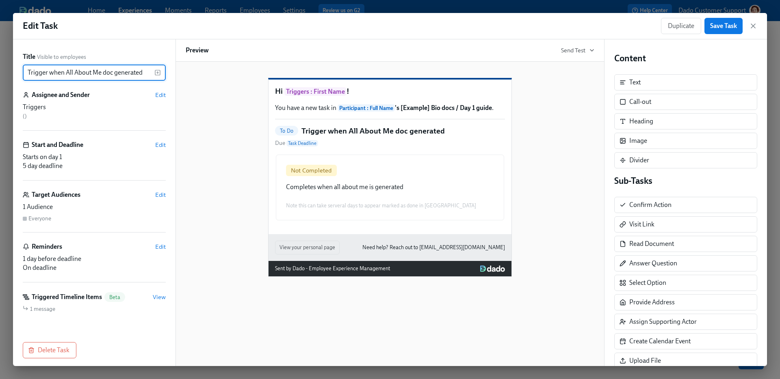
type input "Trigger when All About Me doc generated"
click at [737, 17] on div "Edit Task Duplicate Save Task" at bounding box center [390, 26] width 754 height 26
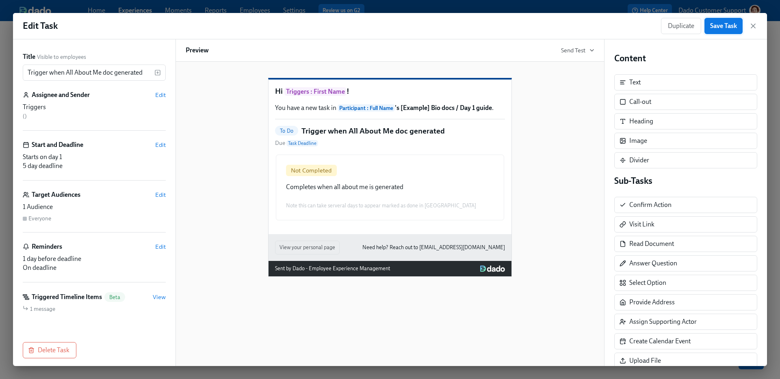
click at [732, 27] on span "Save Task" at bounding box center [723, 26] width 27 height 8
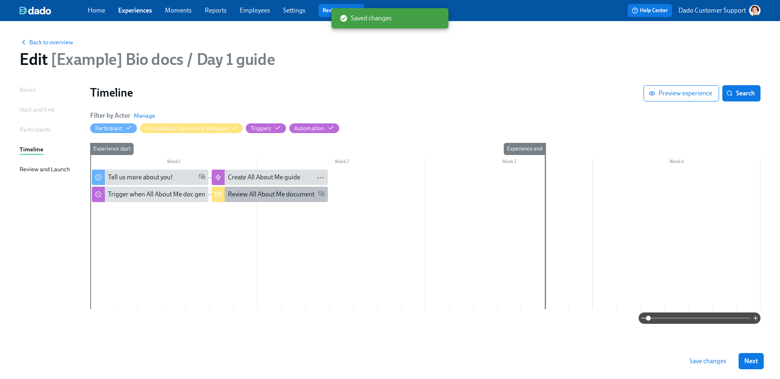
click at [252, 189] on div "Review All About Me document" at bounding box center [270, 194] width 117 height 15
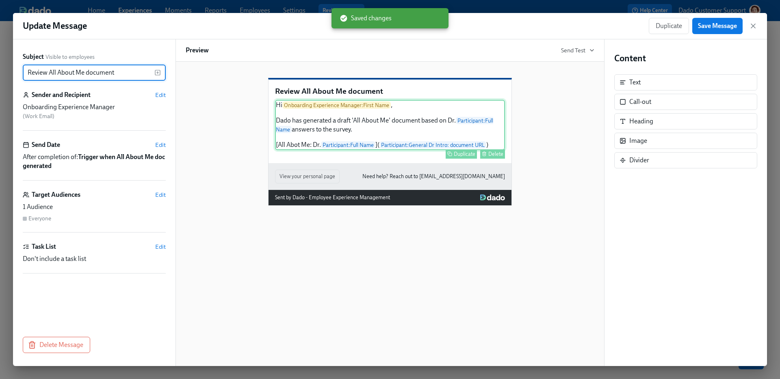
click at [293, 159] on div "Duplicate Delete" at bounding box center [391, 153] width 228 height 9
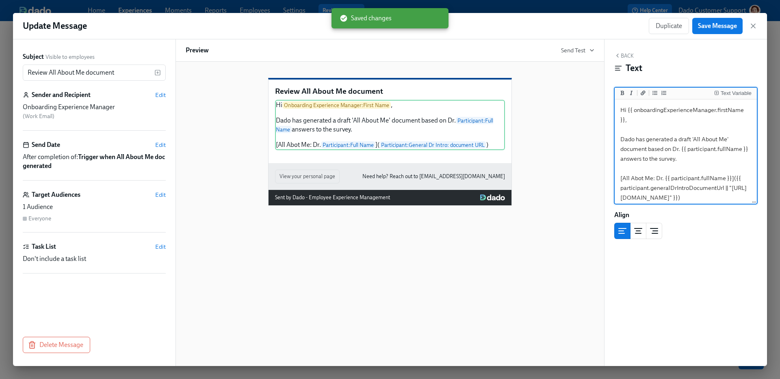
click at [638, 169] on textarea "Hi {{ onboardingExperienceManager.firstName }}, Dado has generated a draft 'All…" at bounding box center [685, 154] width 139 height 106
click at [638, 168] on textarea "Hi {{ onboardingExperienceManager.firstName }}, Dado has generated a draft 'All…" at bounding box center [685, 154] width 139 height 106
click at [639, 168] on textarea "Hi {{ onboardingExperienceManager.firstName }}, Dado has generated a draft 'All…" at bounding box center [685, 154] width 139 height 106
type textarea "Hi {{ onboardingExperienceManager.firstName }}, Dado has generated a draft 'All…"
click at [725, 27] on span "Save Message" at bounding box center [717, 26] width 39 height 8
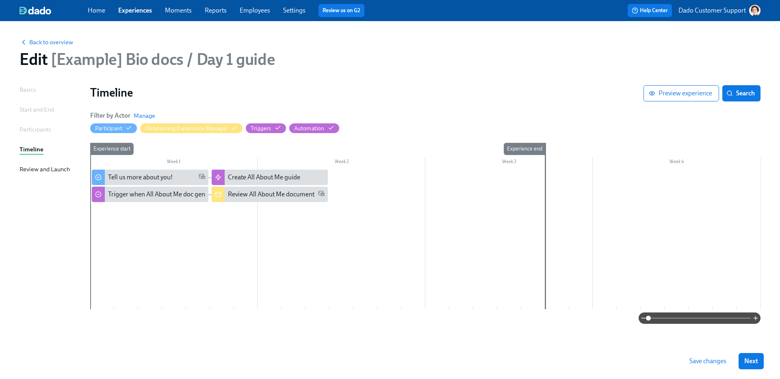
click at [709, 365] on button "Save changes" at bounding box center [707, 361] width 48 height 16
click at [101, 212] on div "Experience start" at bounding box center [102, 226] width 24 height 166
click at [243, 200] on div "Review All About Me document" at bounding box center [270, 194] width 117 height 15
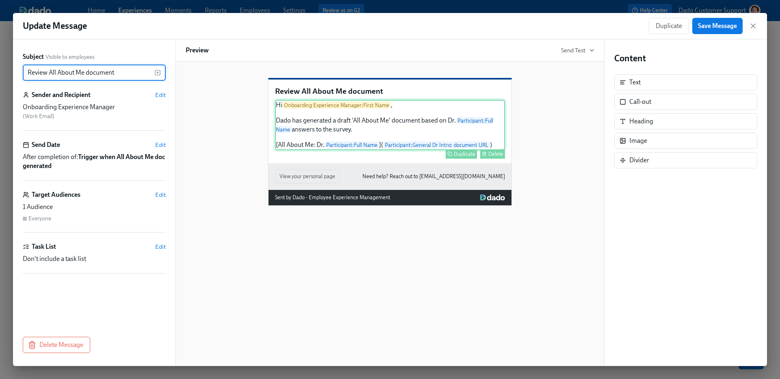
click at [425, 150] on div "Hi Onboarding Experience Manager : First Name , Dado has generated a draft 'All…" at bounding box center [390, 125] width 230 height 50
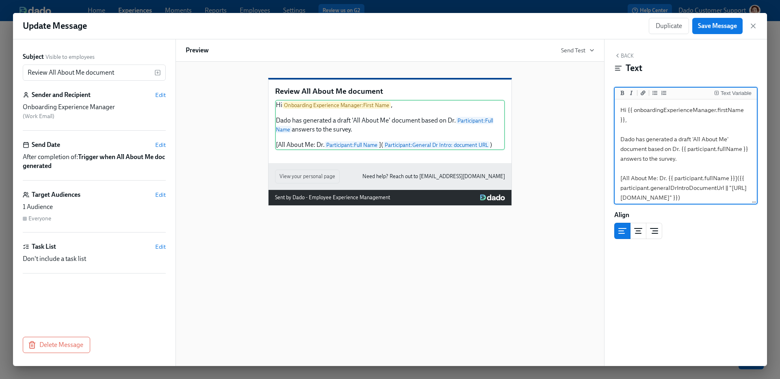
scroll to position [111, 0]
click at [677, 197] on textarea "Hi {{ onboardingExperienceManager.firstName }}, Dado has generated a draft 'All…" at bounding box center [685, 150] width 139 height 106
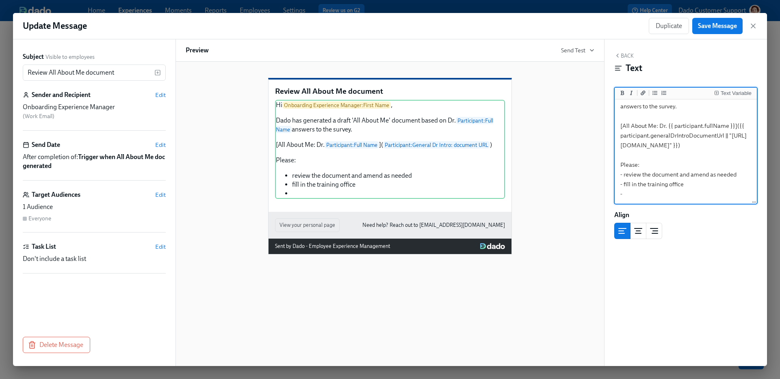
scroll to position [155, 0]
type textarea "Hi {{ onboardingExperienceManager.firstName }}, Dado has generated a draft 'All…"
click at [726, 23] on span "Save Message" at bounding box center [717, 26] width 39 height 8
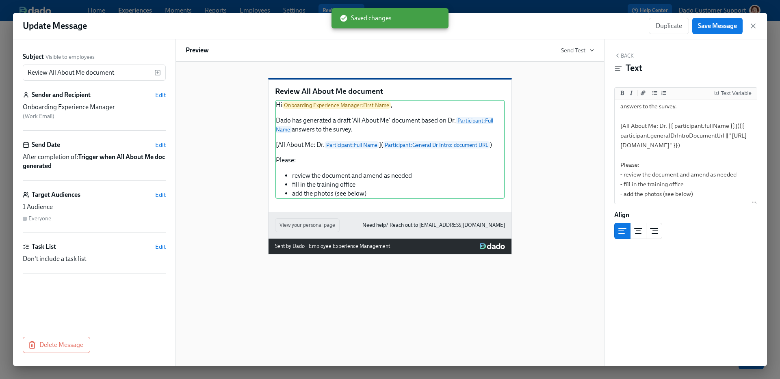
click at [633, 58] on div "Back Text" at bounding box center [685, 64] width 143 height 25
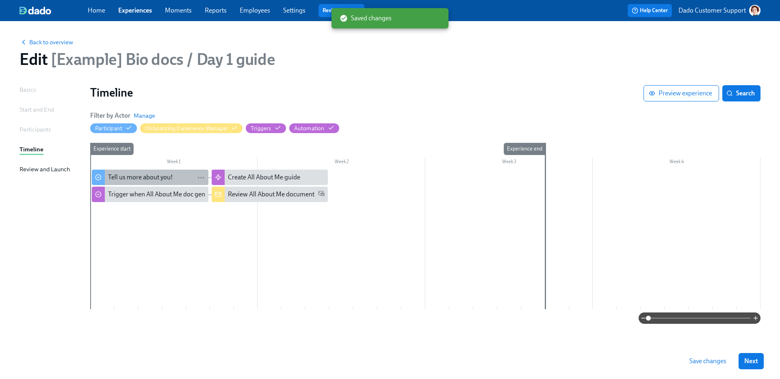
click at [166, 175] on div "Tell us more about you!" at bounding box center [140, 177] width 65 height 9
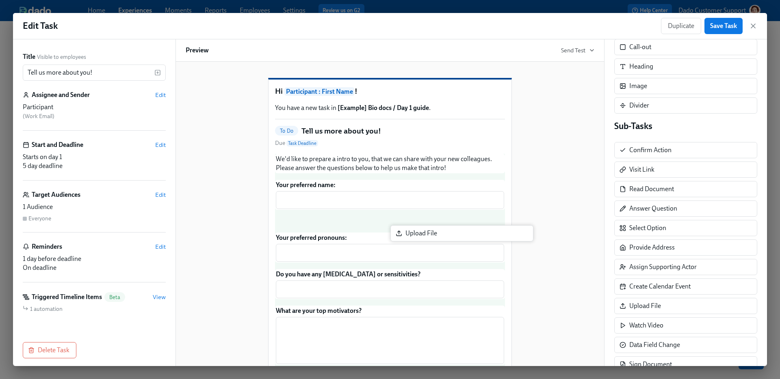
scroll to position [55, 0]
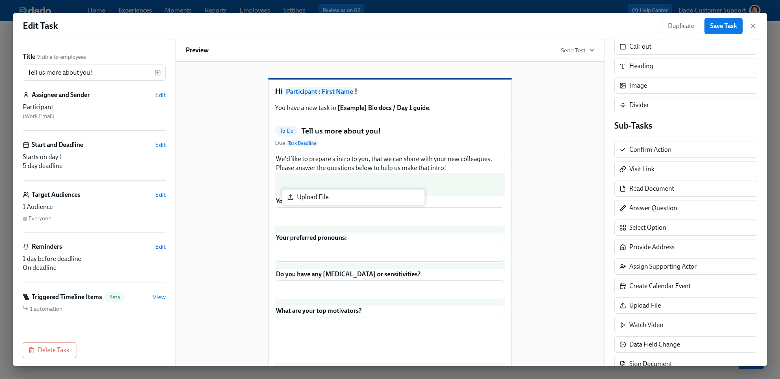
drag, startPoint x: 681, startPoint y: 306, endPoint x: 340, endPoint y: 196, distance: 358.4
click at [340, 196] on div "Title Visible to employees Tell us more about you! ​ Assignee and Sender Edit P…" at bounding box center [390, 202] width 754 height 327
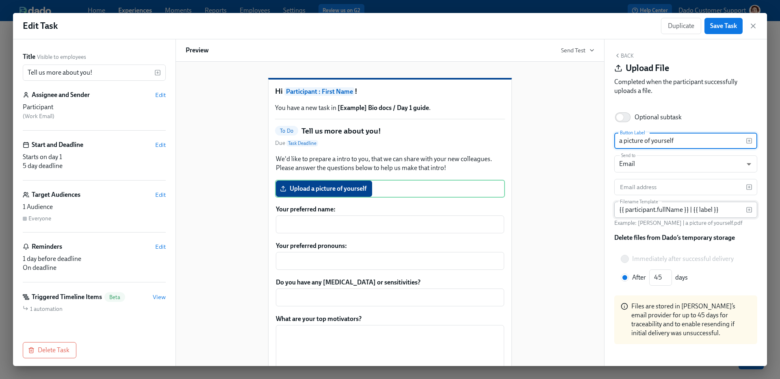
type input "a picture of yourself"
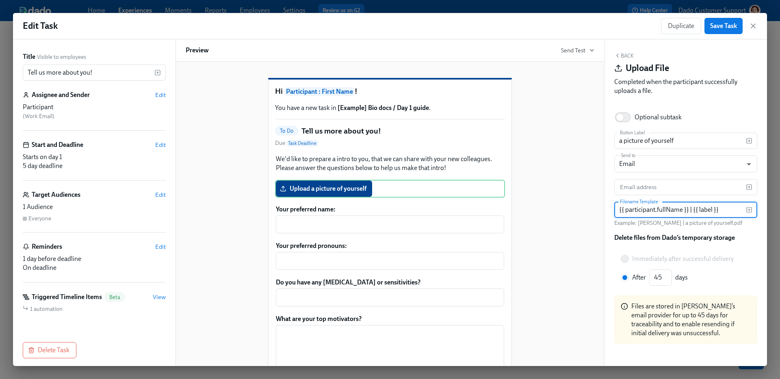
drag, startPoint x: 692, startPoint y: 208, endPoint x: 774, endPoint y: 210, distance: 81.6
click at [774, 210] on div "Edit Task Duplicate Save Task Title Visible to employees Tell us more about you…" at bounding box center [390, 189] width 780 height 379
type input "{{ participant.fullName }} | picture"
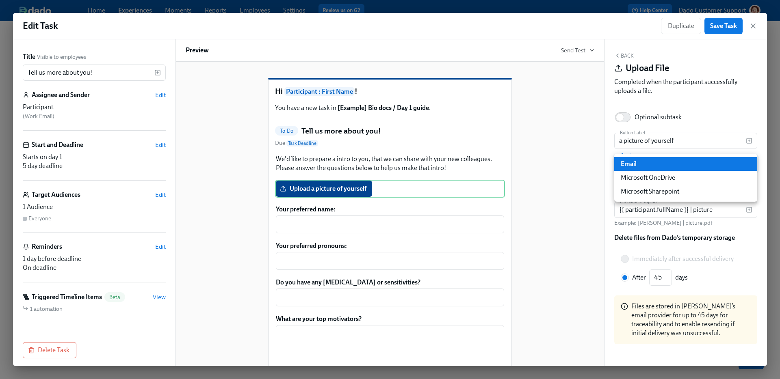
click at [672, 163] on body "Home Experiences Moments Reports Employees Settings Review us on G2 Help Center…" at bounding box center [390, 189] width 780 height 379
click at [655, 196] on li "Microsoft Sharepoint" at bounding box center [685, 192] width 143 height 14
type input "SHAREPOINT"
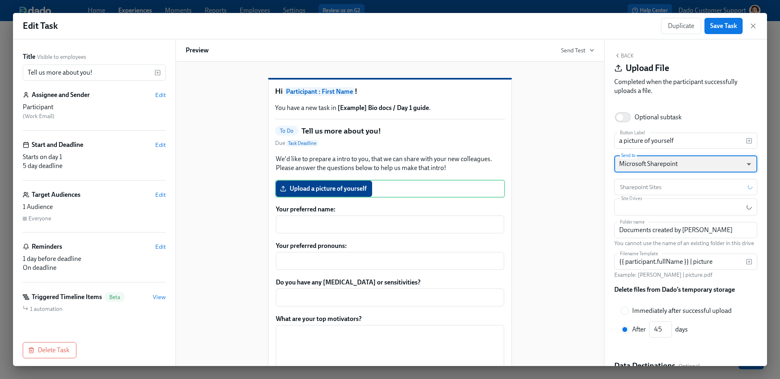
scroll to position [76, 0]
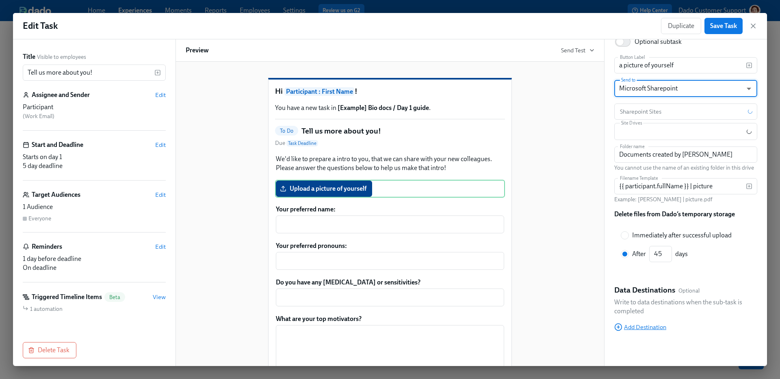
click at [623, 327] on span "Add Destination" at bounding box center [640, 327] width 52 height 8
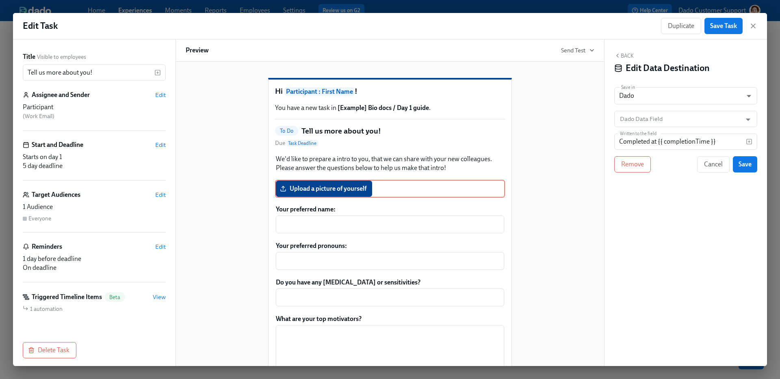
scroll to position [0, 0]
click at [643, 106] on div "Back Edit Data Destination Save in Dado USER_PROFILE ​ Dado Data Field Dado Dat…" at bounding box center [685, 202] width 162 height 327
click at [640, 117] on input "Dado Data Field" at bounding box center [679, 119] width 123 height 16
click at [653, 136] on li "General Dr Intro: picture" at bounding box center [685, 139] width 143 height 14
type input "General Dr Intro: picture"
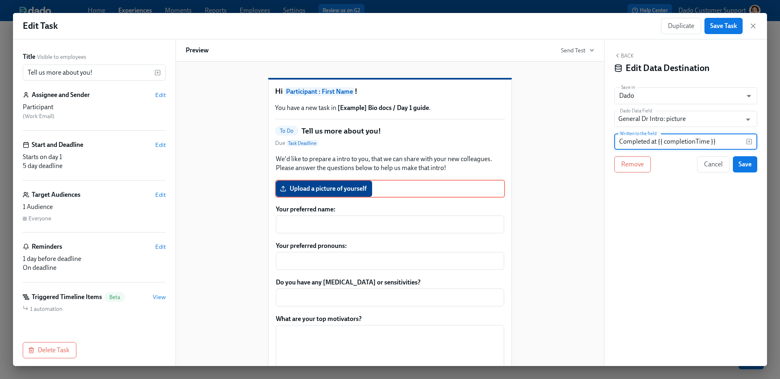
drag, startPoint x: 733, startPoint y: 141, endPoint x: 742, endPoint y: 136, distance: 9.5
click at [718, 136] on input "Completed at {{ completionTime }}" at bounding box center [680, 142] width 132 height 16
type input "{{ subTask.url }}"
click at [737, 162] on button "Save" at bounding box center [745, 164] width 24 height 16
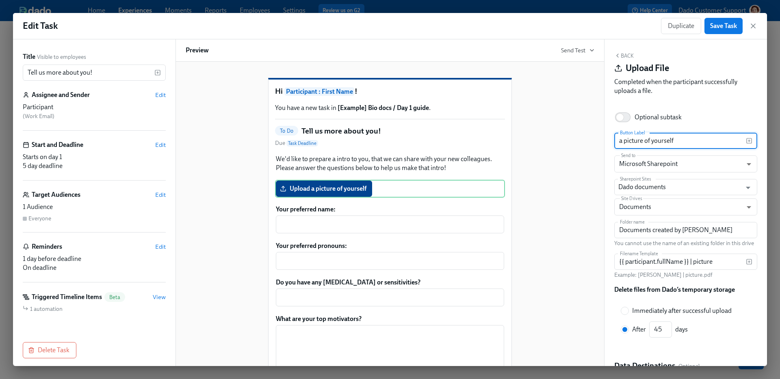
scroll to position [109, 0]
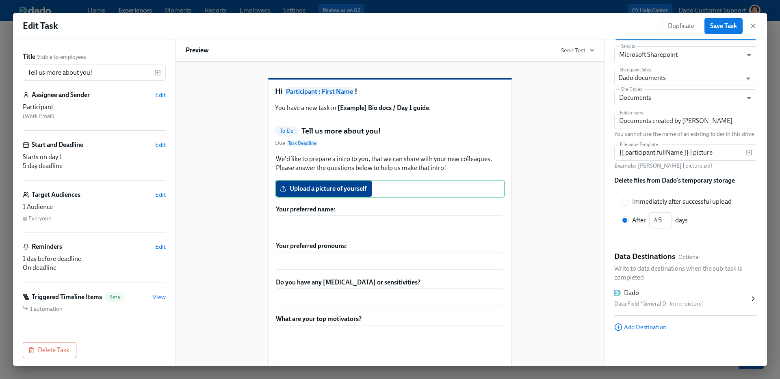
click at [652, 291] on div "Dado" at bounding box center [681, 293] width 135 height 9
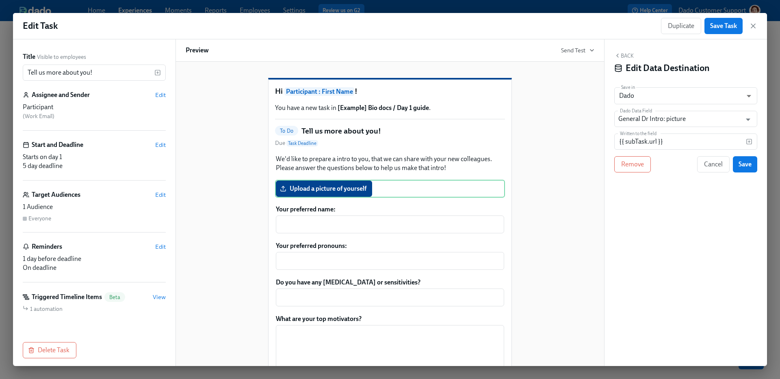
scroll to position [0, 0]
click at [743, 172] on button "Save" at bounding box center [745, 164] width 24 height 16
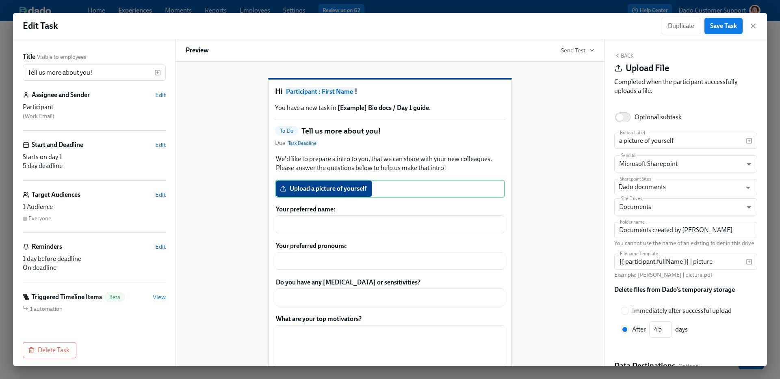
click at [716, 22] on span "Save Task" at bounding box center [723, 26] width 27 height 8
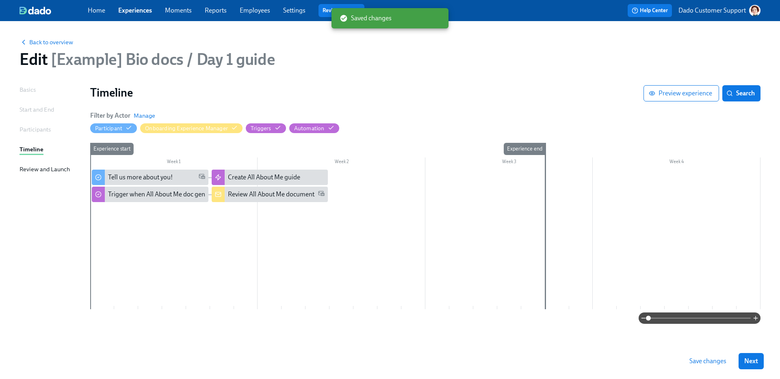
click at [710, 359] on span "Save changes" at bounding box center [707, 361] width 37 height 8
click at [271, 196] on div "Review All About Me document" at bounding box center [271, 194] width 86 height 9
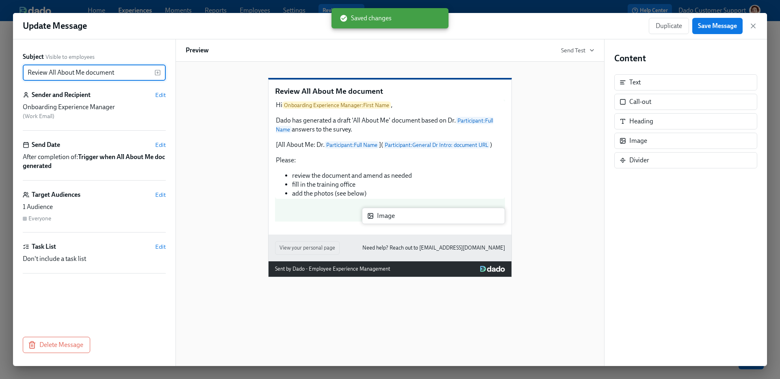
drag, startPoint x: 653, startPoint y: 139, endPoint x: 395, endPoint y: 215, distance: 269.2
click at [395, 215] on div "Subject Visible to employees Review All About Me document ​ Sender and Recipien…" at bounding box center [390, 202] width 754 height 327
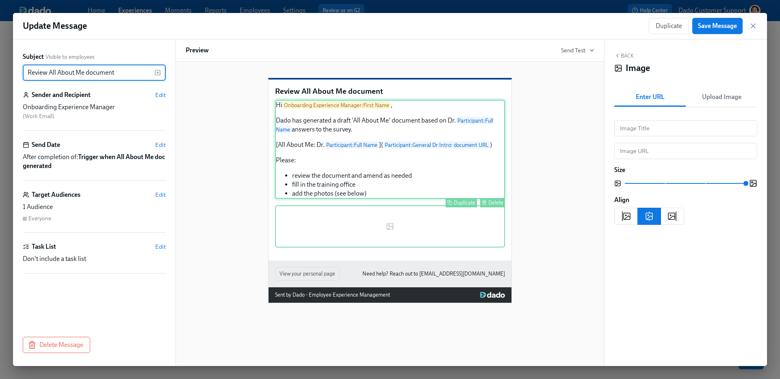
click at [403, 199] on div "Hi Onboarding Experience Manager : First Name , Dado has generated a draft 'All…" at bounding box center [390, 149] width 230 height 99
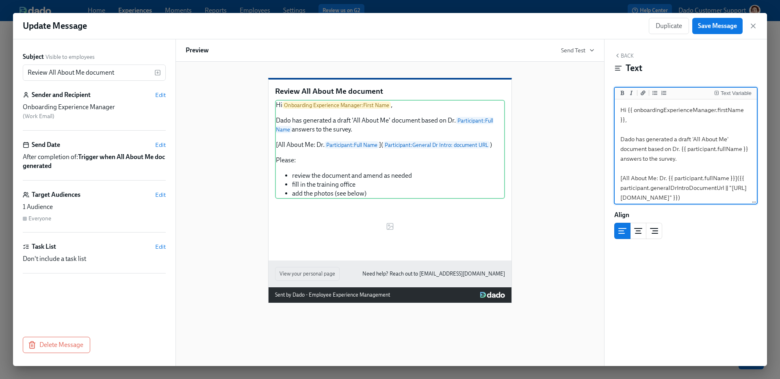
scroll to position [160, 0]
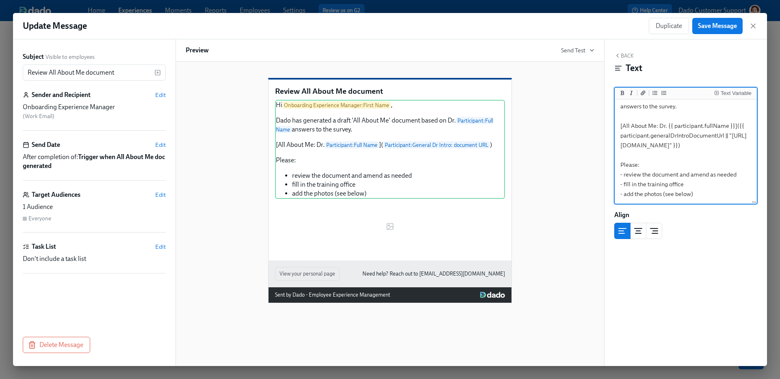
click at [713, 197] on textarea "Hi {{ onboardingExperienceManager.firstName }}, Dado has generated a draft 'All…" at bounding box center [685, 126] width 139 height 154
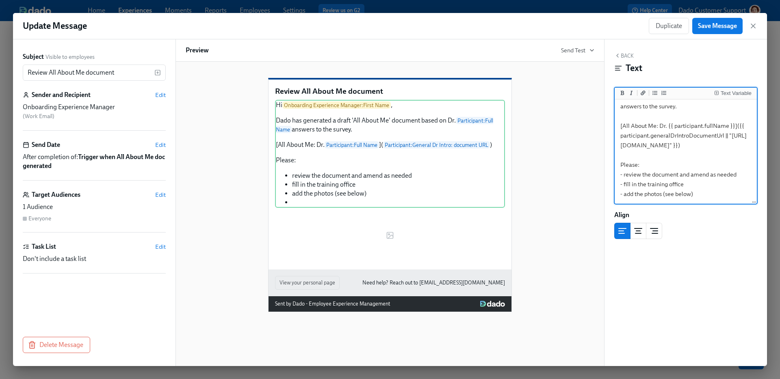
scroll to position [169, 0]
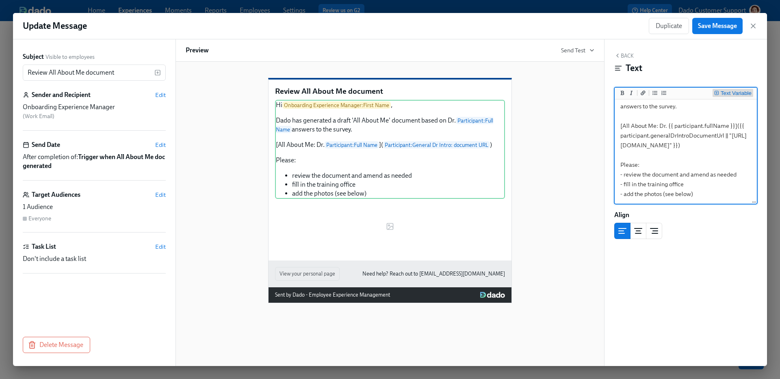
type textarea "Hi {{ onboardingExperienceManager.firstName }}, Dado has generated a draft 'All…"
click at [735, 93] on div "Text Variable" at bounding box center [735, 94] width 31 height 6
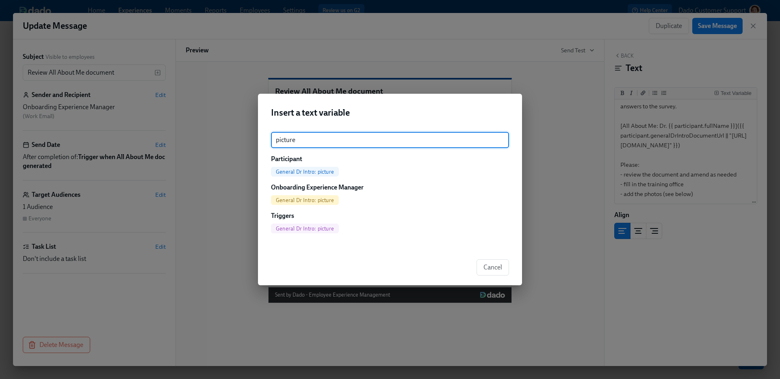
type input "picture"
click at [320, 169] on span "General Dr Intro: picture" at bounding box center [305, 172] width 68 height 6
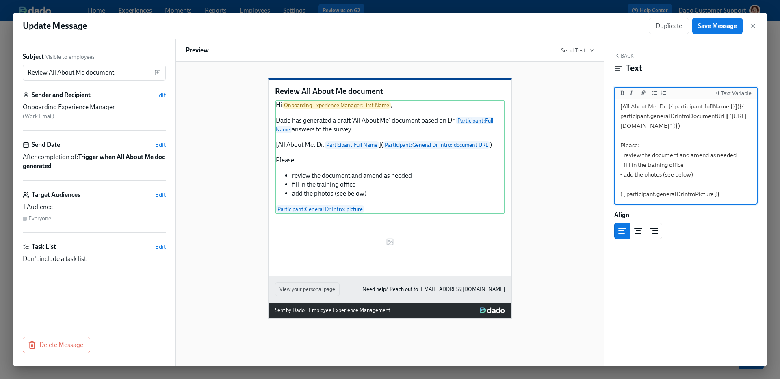
click at [702, 153] on textarea "Hi {{ onboardingExperienceManager.firstName }}, Dado has generated a draft 'All…" at bounding box center [685, 116] width 139 height 174
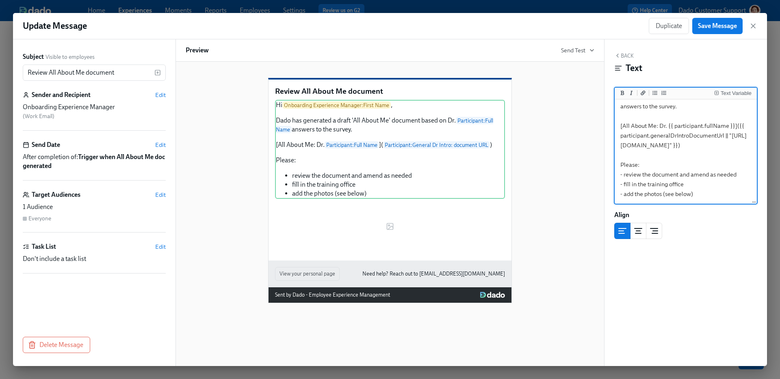
scroll to position [160, 0]
type textarea "Hi {{ onboardingExperienceManager.firstName }}, Dado has generated a draft 'All…"
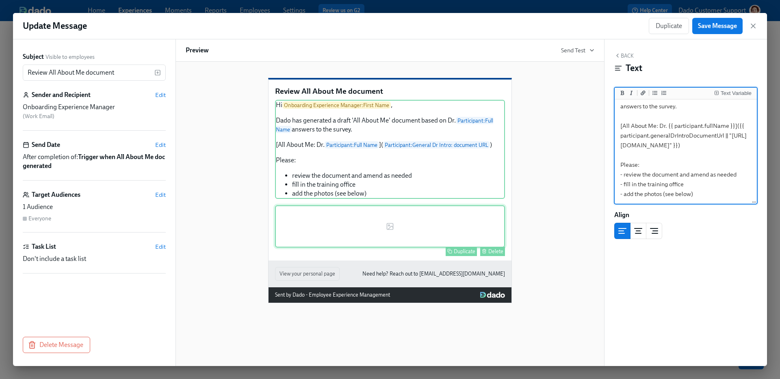
click at [466, 229] on div "Duplicate Delete" at bounding box center [390, 226] width 230 height 42
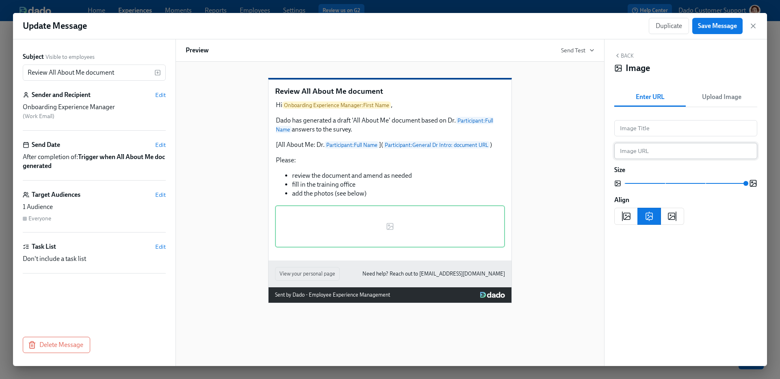
click at [662, 143] on input "text" at bounding box center [685, 151] width 143 height 16
paste input "{{ participant.generalDrIntroPicture }}"
type input "{{ participant.generalDrIntroPicture }}"
click at [719, 31] on button "Save Message" at bounding box center [717, 26] width 50 height 16
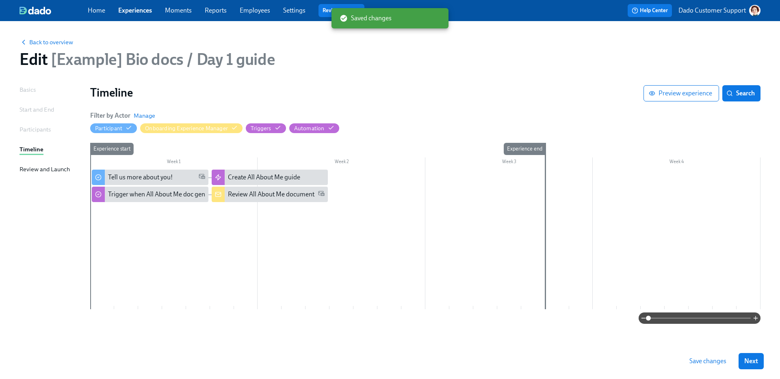
click at [701, 363] on span "Save changes" at bounding box center [707, 361] width 37 height 8
click at [56, 37] on div "Back to overview" at bounding box center [389, 41] width 741 height 9
click at [56, 40] on span "Back to overview" at bounding box center [46, 42] width 54 height 8
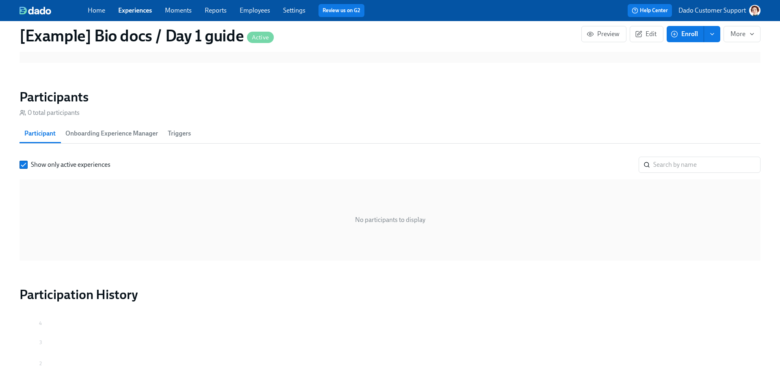
scroll to position [371, 0]
click at [39, 164] on span "Show only active experiences" at bounding box center [71, 164] width 80 height 9
click at [27, 164] on input "Show only active experiences" at bounding box center [23, 164] width 7 height 7
click at [39, 164] on span "Show only active experiences" at bounding box center [71, 164] width 80 height 9
click at [27, 164] on input "Show only active experiences" at bounding box center [23, 164] width 7 height 7
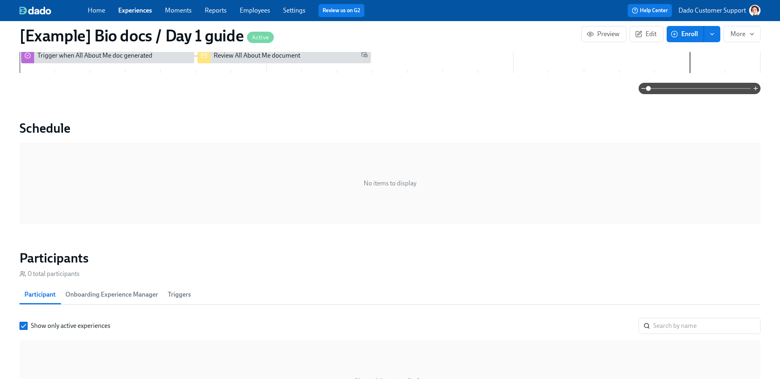
scroll to position [0, 0]
